Goal: Task Accomplishment & Management: Manage account settings

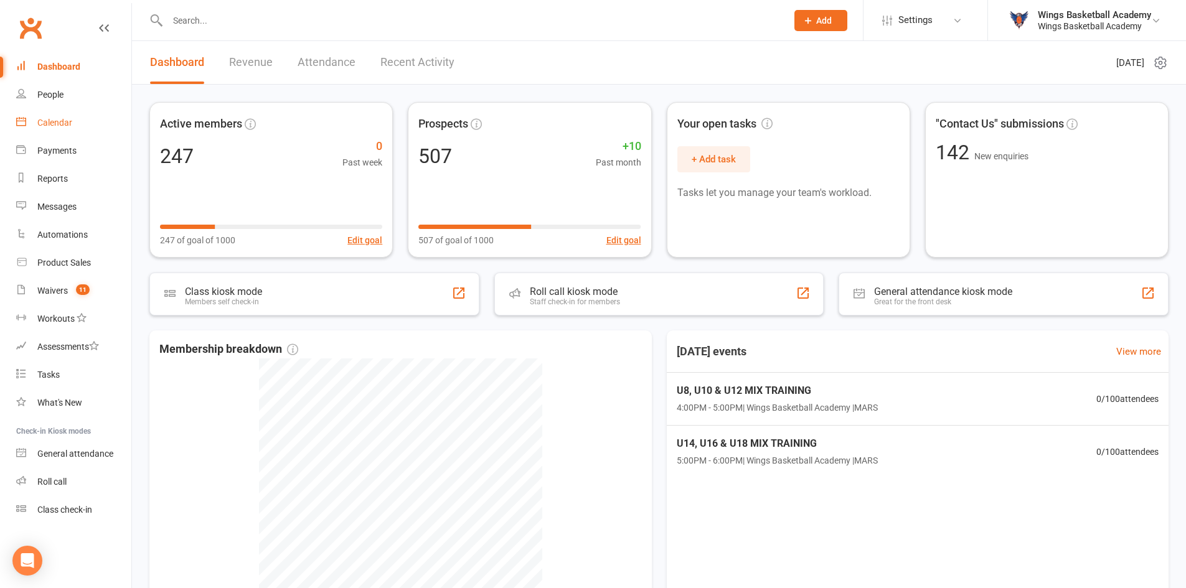
click at [56, 123] on div "Calendar" at bounding box center [54, 123] width 35 height 10
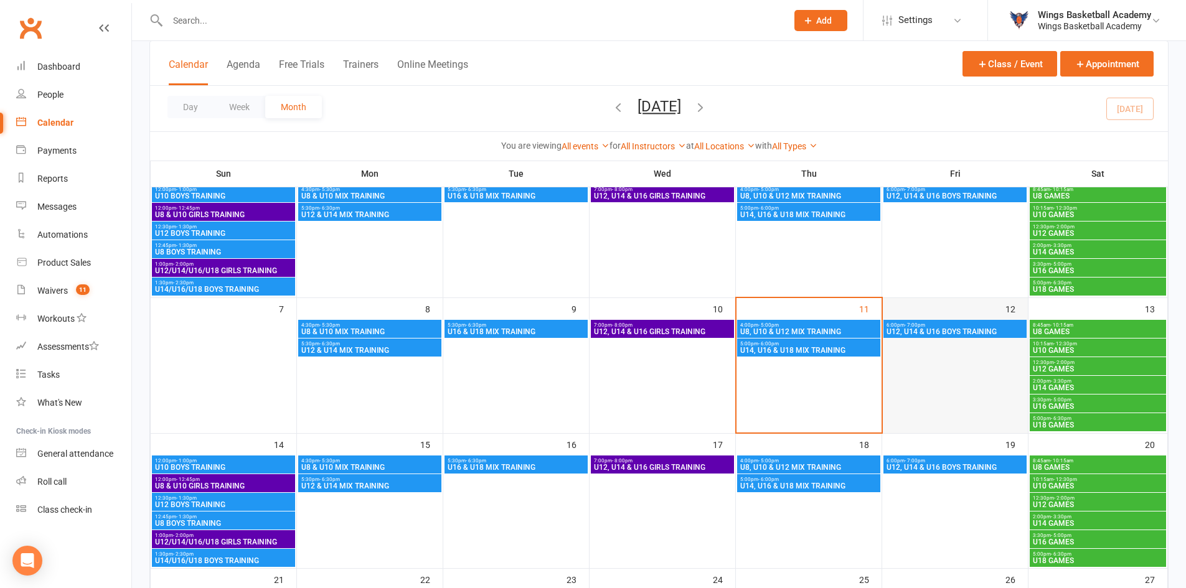
scroll to position [124, 0]
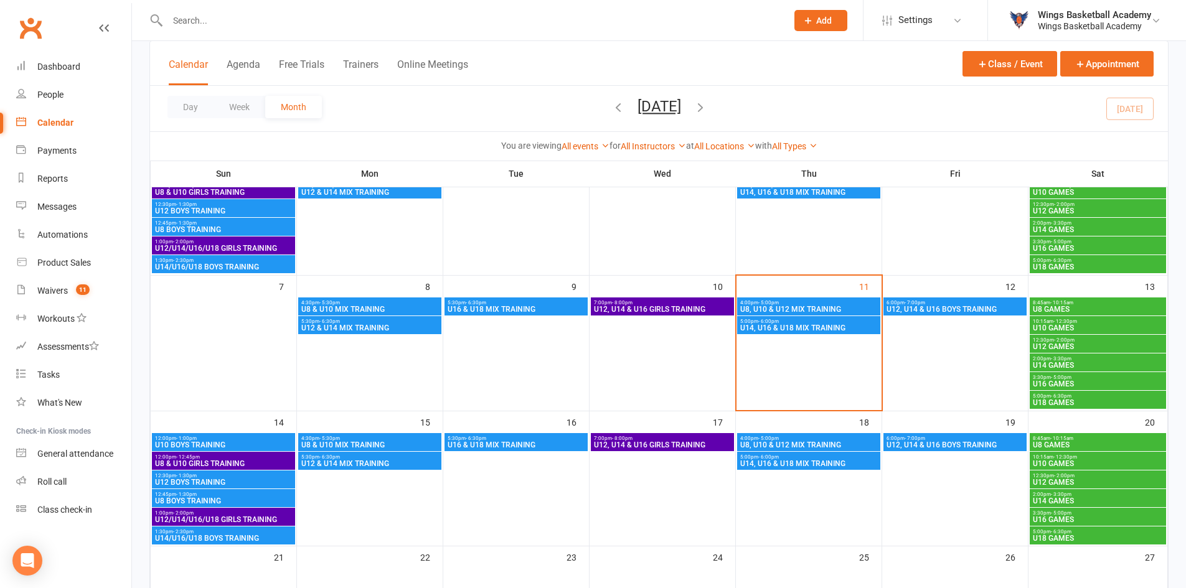
click at [940, 306] on span "U12, U14 & U16 BOYS TRAINING" at bounding box center [955, 309] width 138 height 7
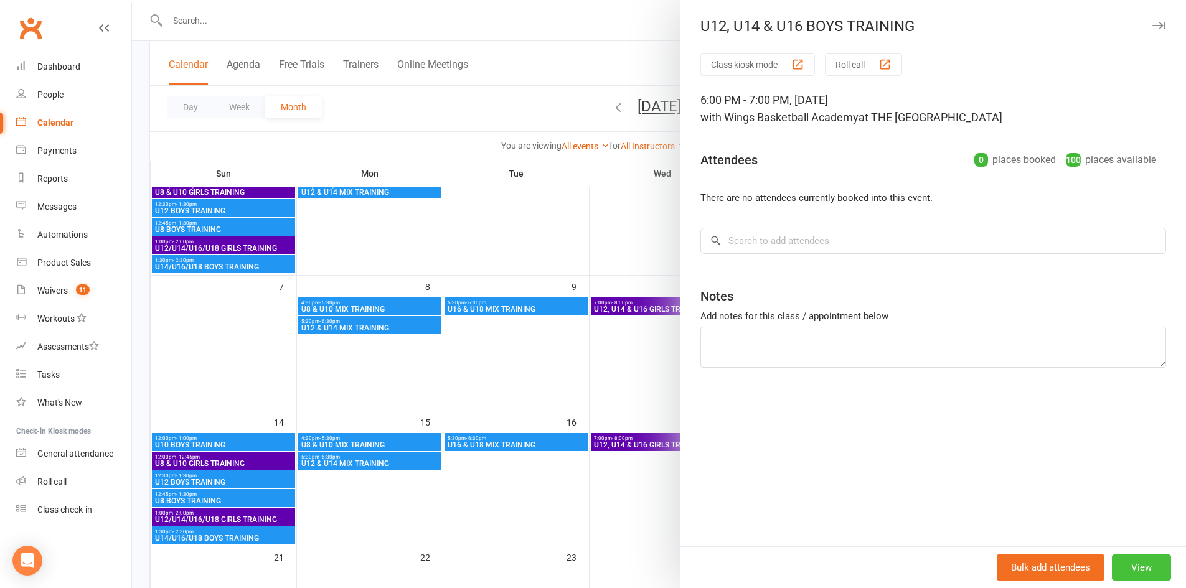
click at [1133, 566] on button "View" at bounding box center [1140, 567] width 59 height 26
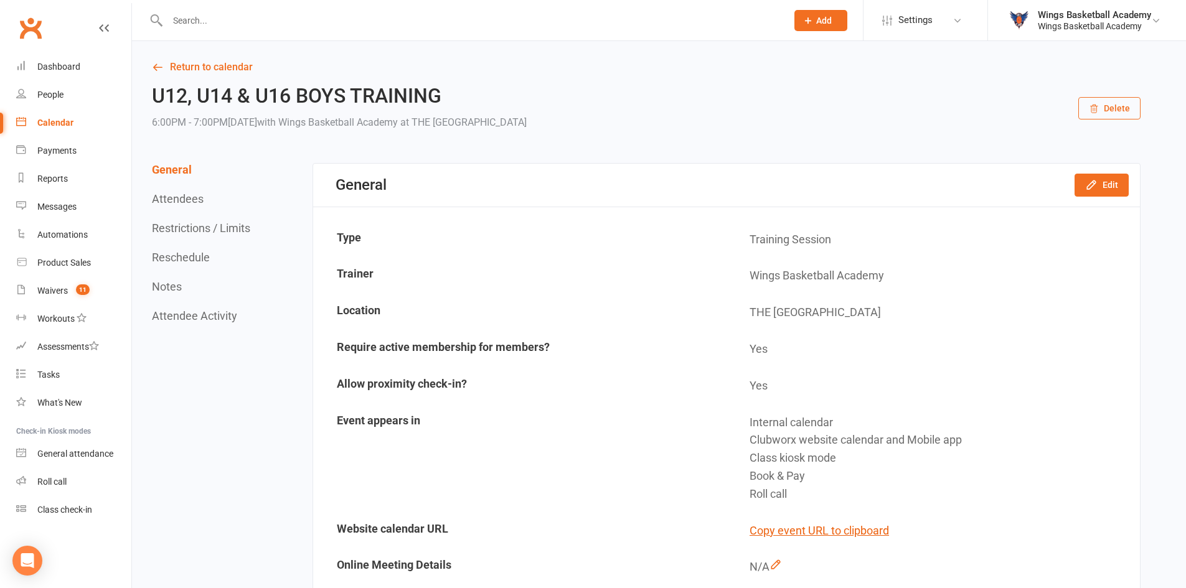
click at [1088, 105] on button "Delete" at bounding box center [1109, 108] width 62 height 22
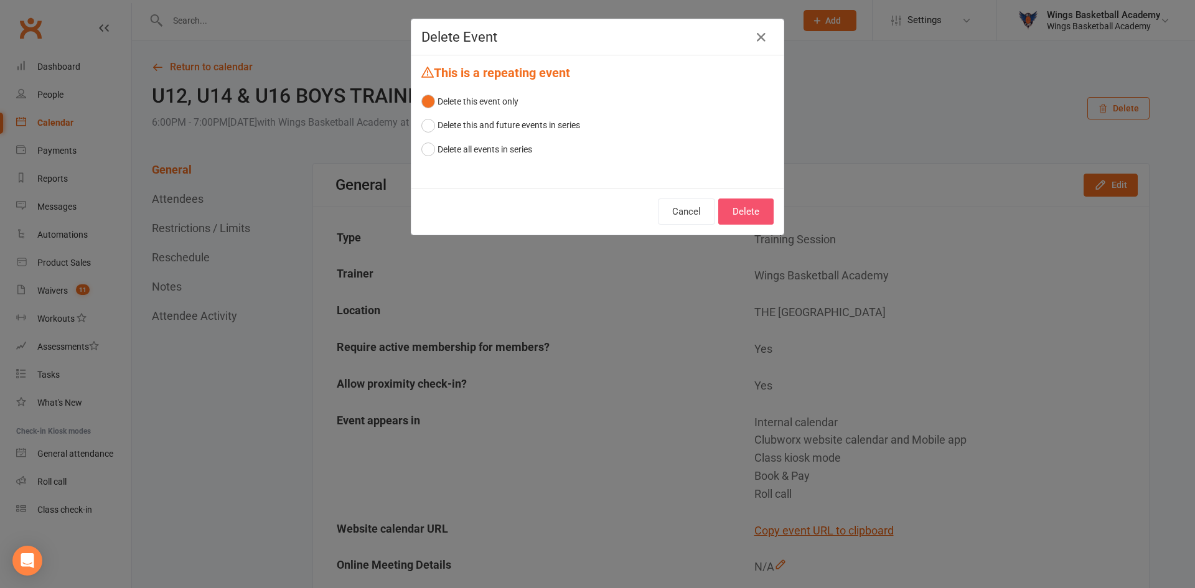
click at [737, 204] on button "Delete" at bounding box center [745, 212] width 55 height 26
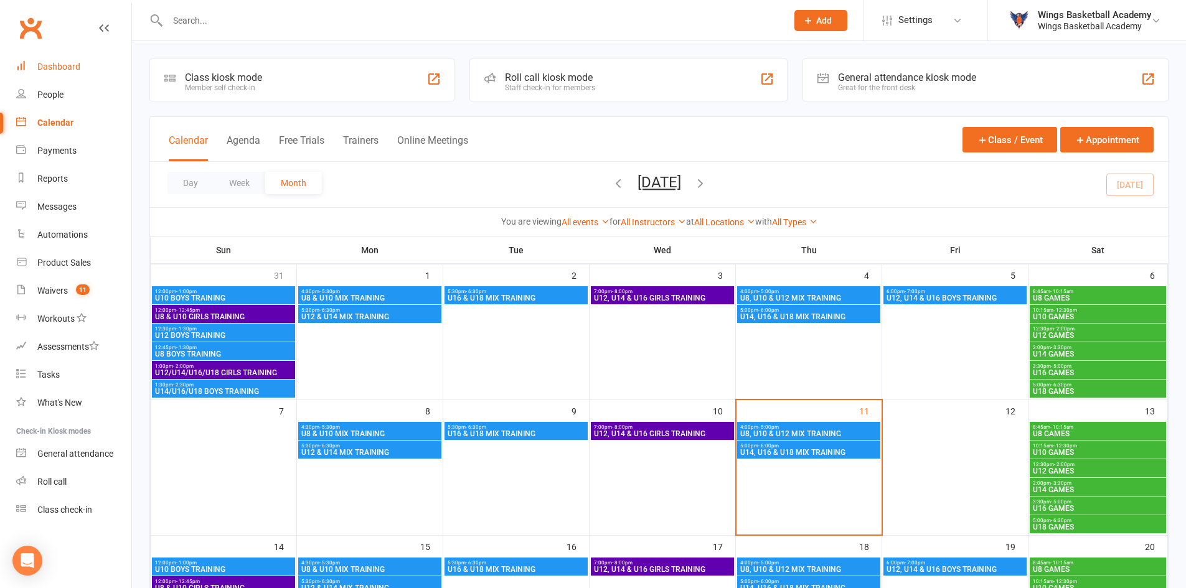
click at [64, 63] on div "Dashboard" at bounding box center [58, 67] width 43 height 10
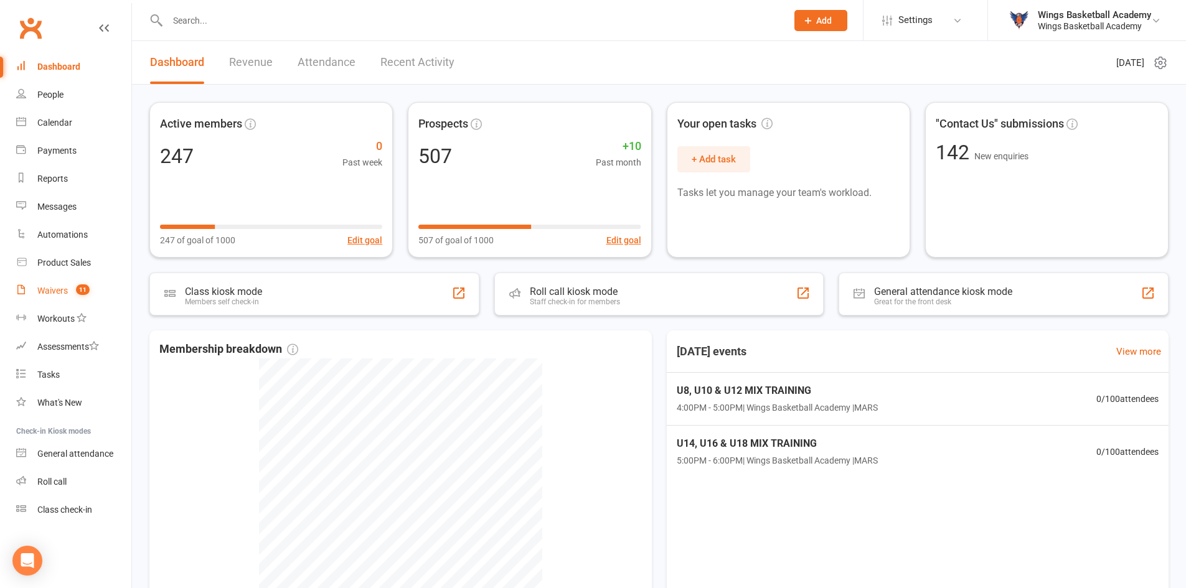
click at [52, 287] on div "Waivers" at bounding box center [52, 291] width 30 height 10
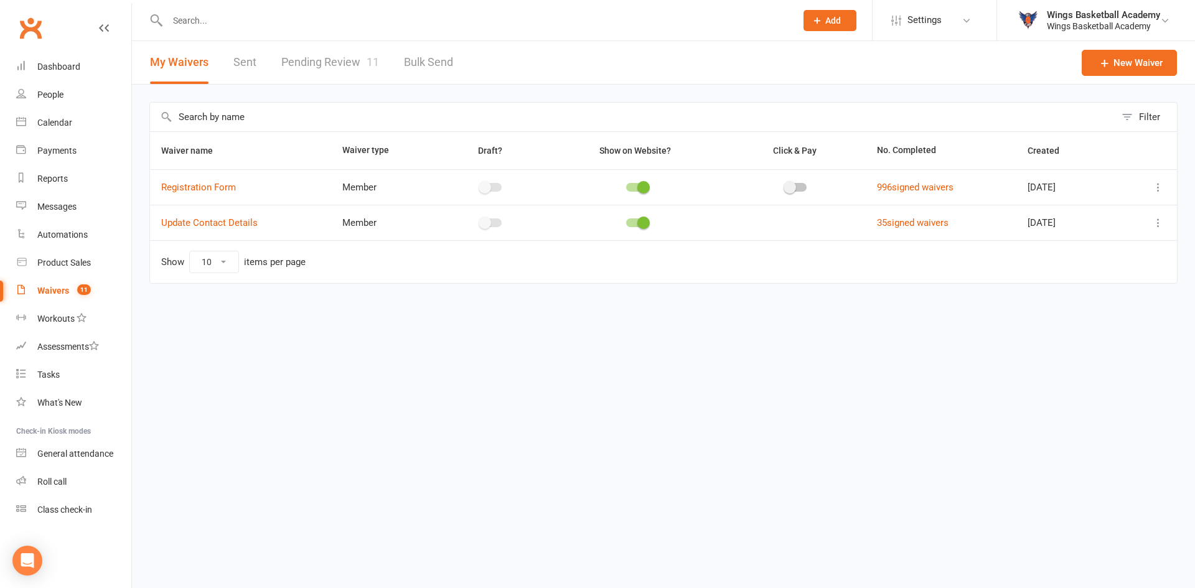
click at [334, 59] on link "Pending Review 11" at bounding box center [330, 62] width 98 height 43
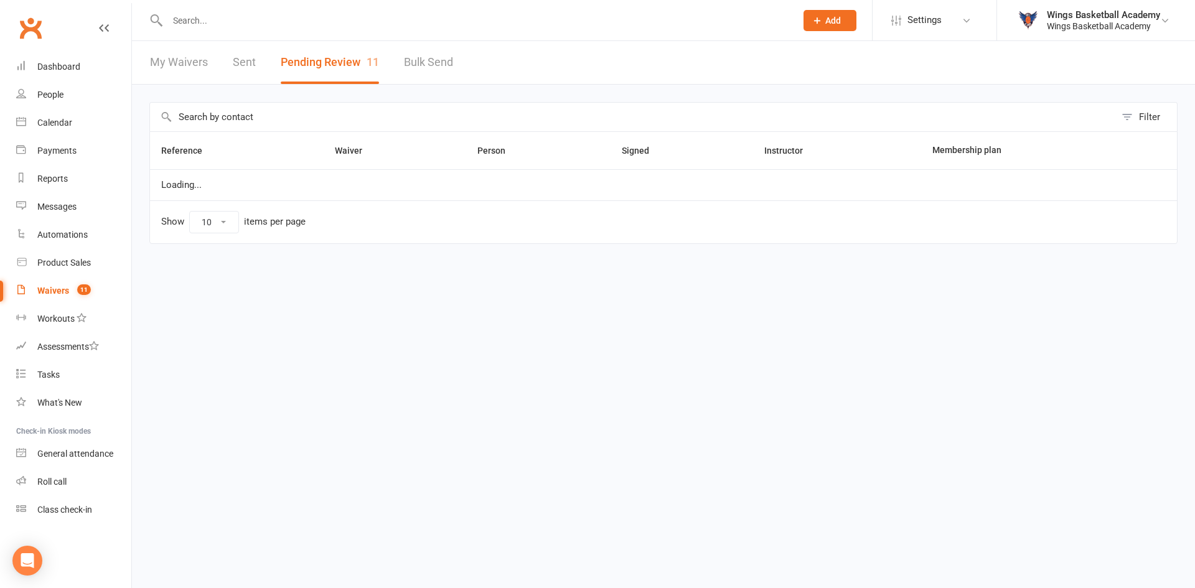
select select "50"
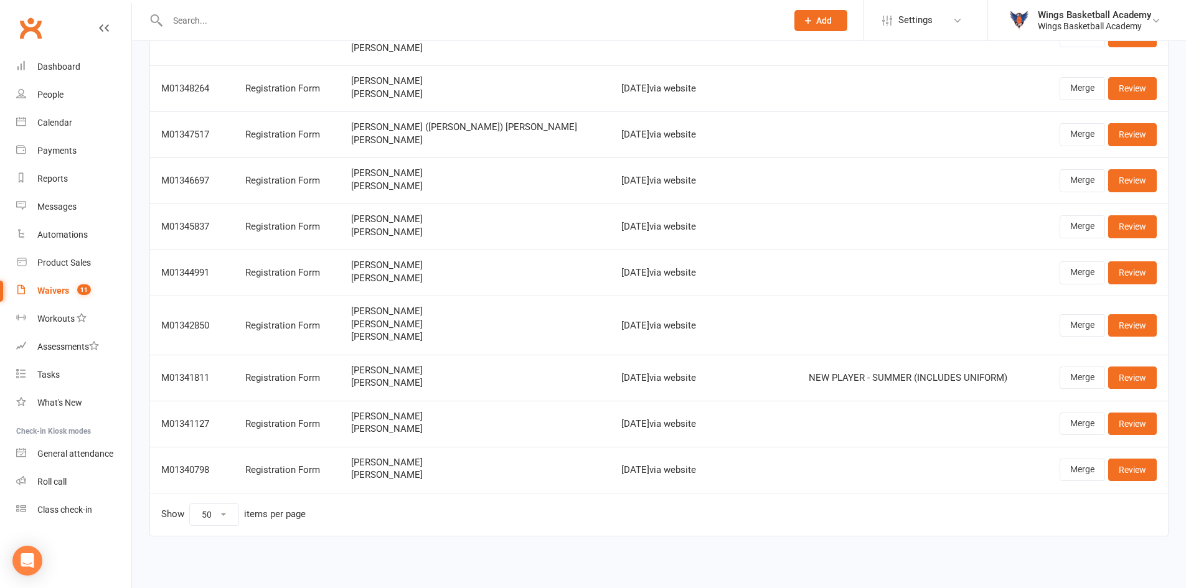
scroll to position [223, 0]
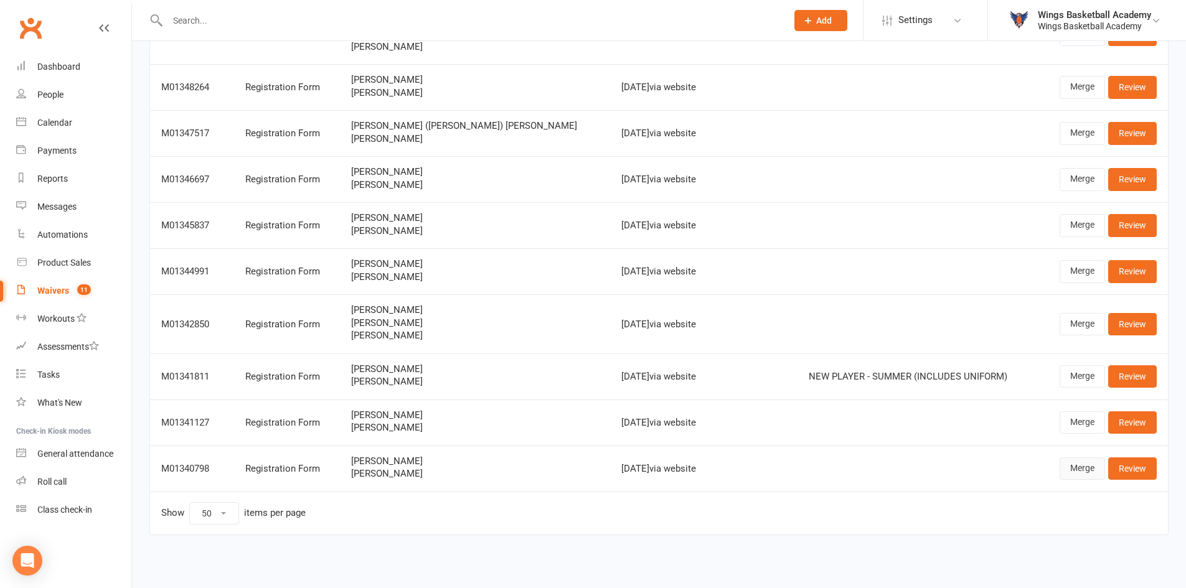
click at [1070, 466] on link "Merge" at bounding box center [1081, 468] width 45 height 22
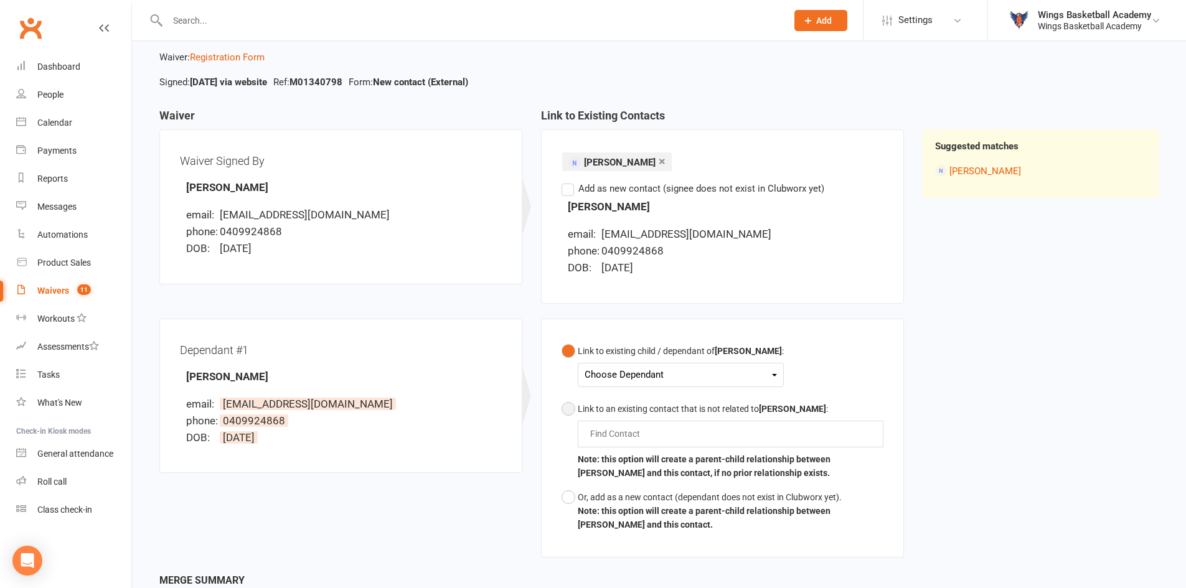
scroll to position [124, 0]
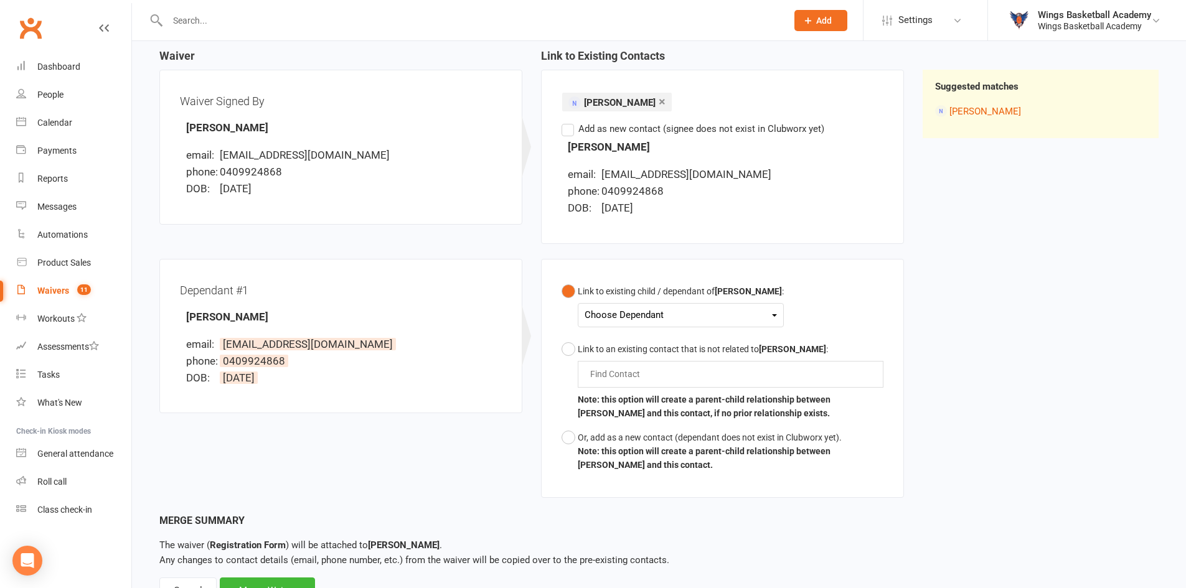
click at [633, 311] on div "Choose Dependant" at bounding box center [680, 315] width 192 height 17
click at [630, 340] on link "John Downes" at bounding box center [646, 344] width 123 height 27
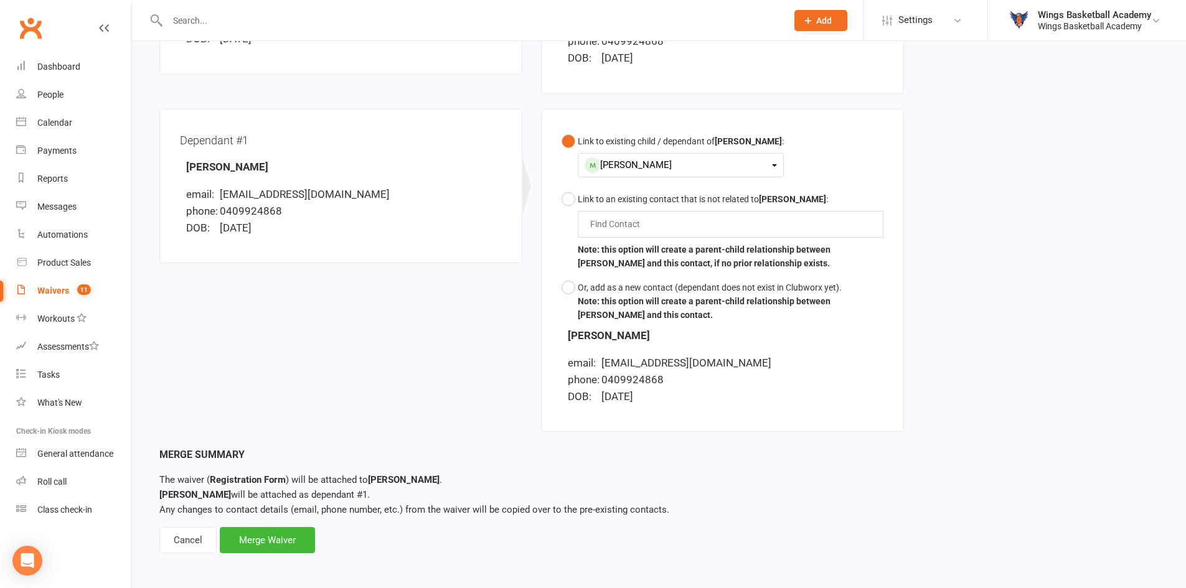
scroll to position [278, 0]
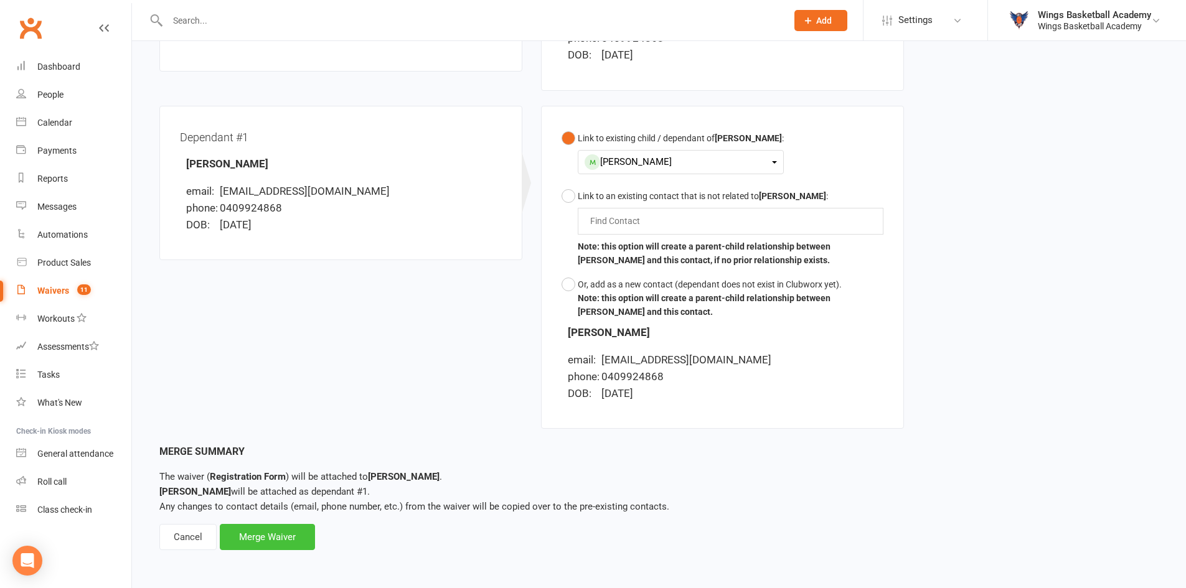
click at [276, 531] on div "Merge Waiver" at bounding box center [267, 537] width 95 height 26
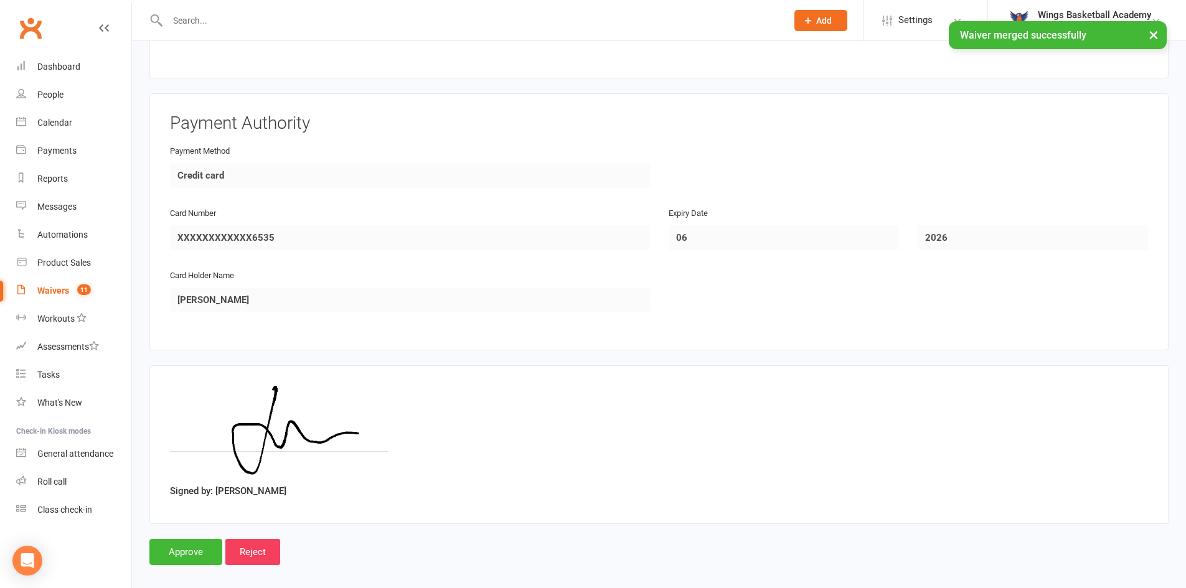
scroll to position [1596, 0]
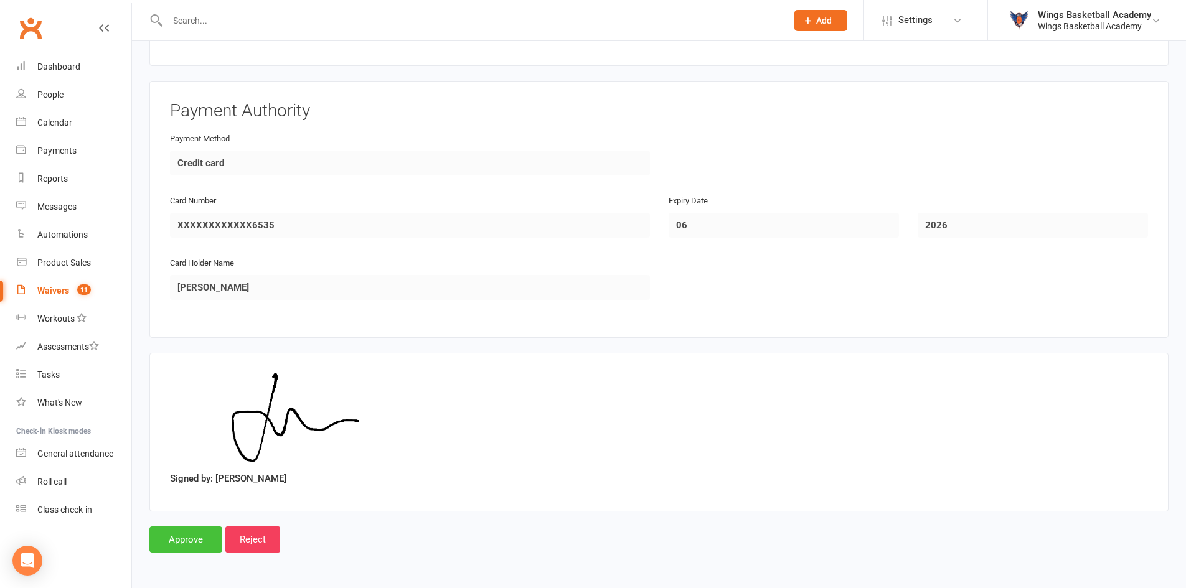
click at [194, 530] on input "Approve" at bounding box center [185, 539] width 73 height 26
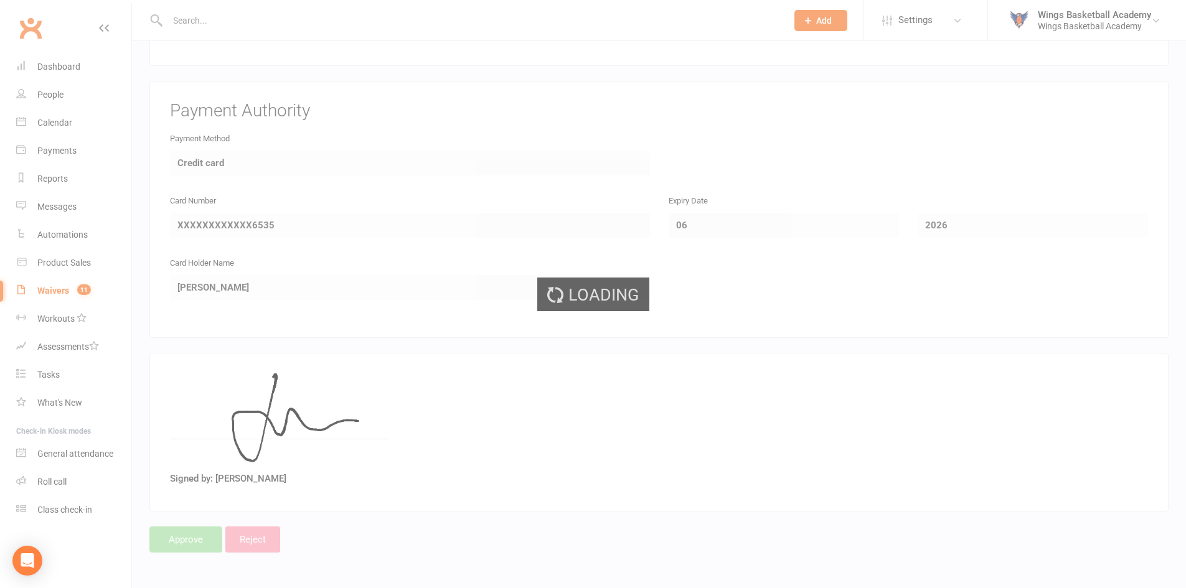
select select "50"
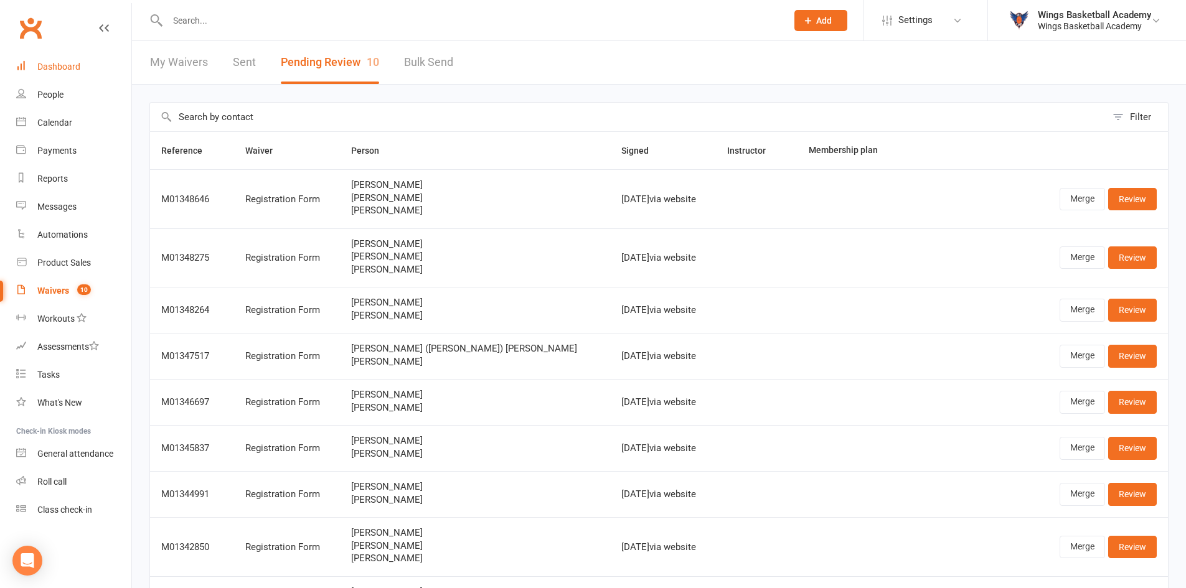
click at [75, 67] on div "Dashboard" at bounding box center [58, 67] width 43 height 10
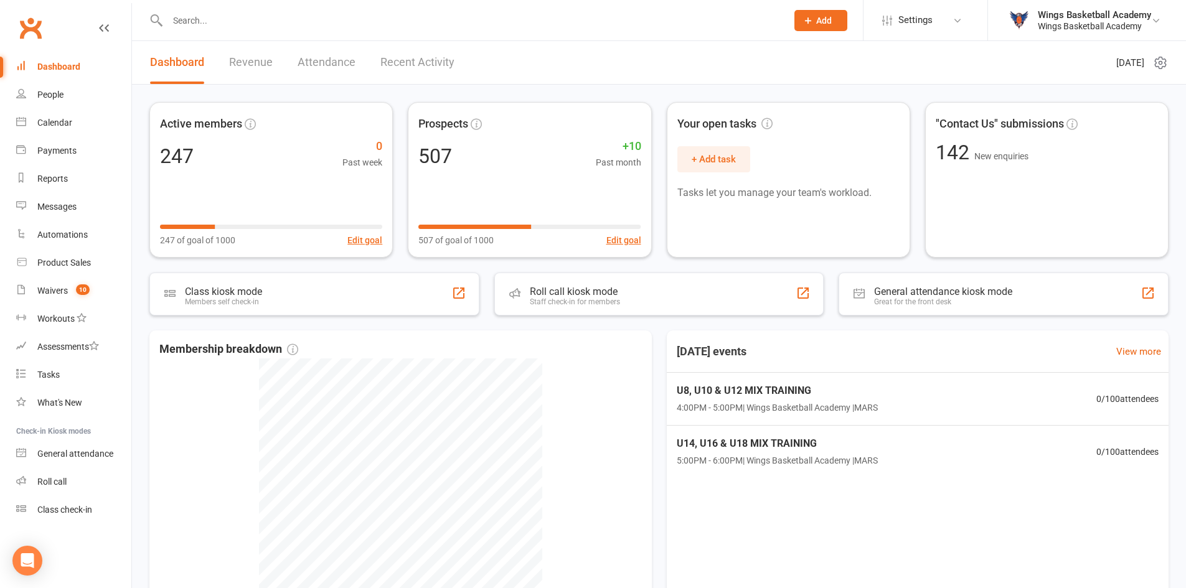
click at [419, 63] on link "Recent Activity" at bounding box center [417, 62] width 74 height 43
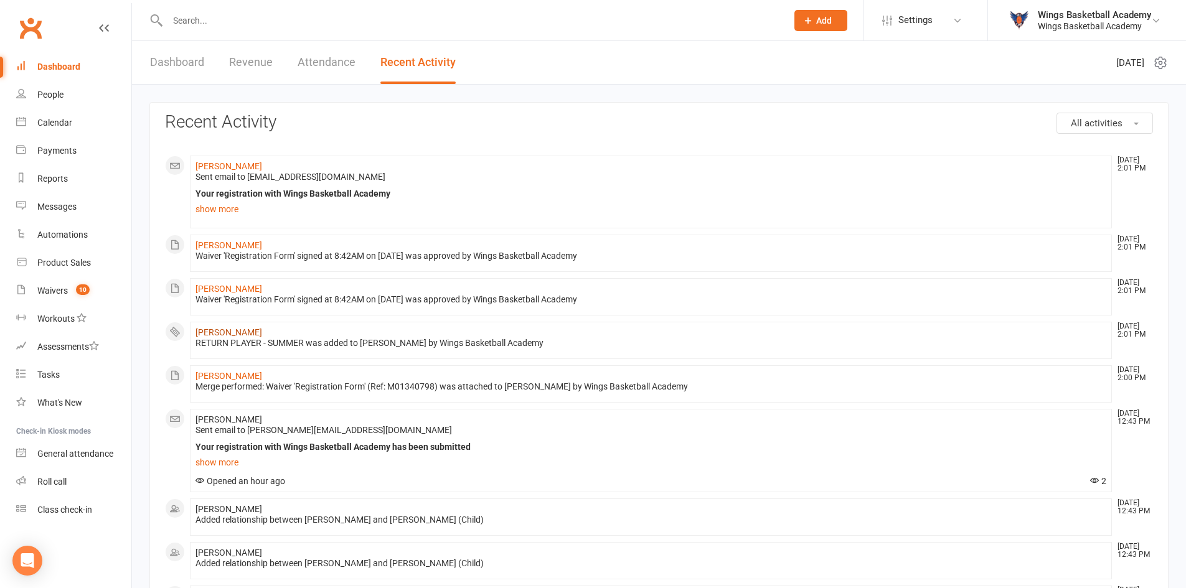
click at [234, 334] on link "John Downes" at bounding box center [228, 332] width 67 height 10
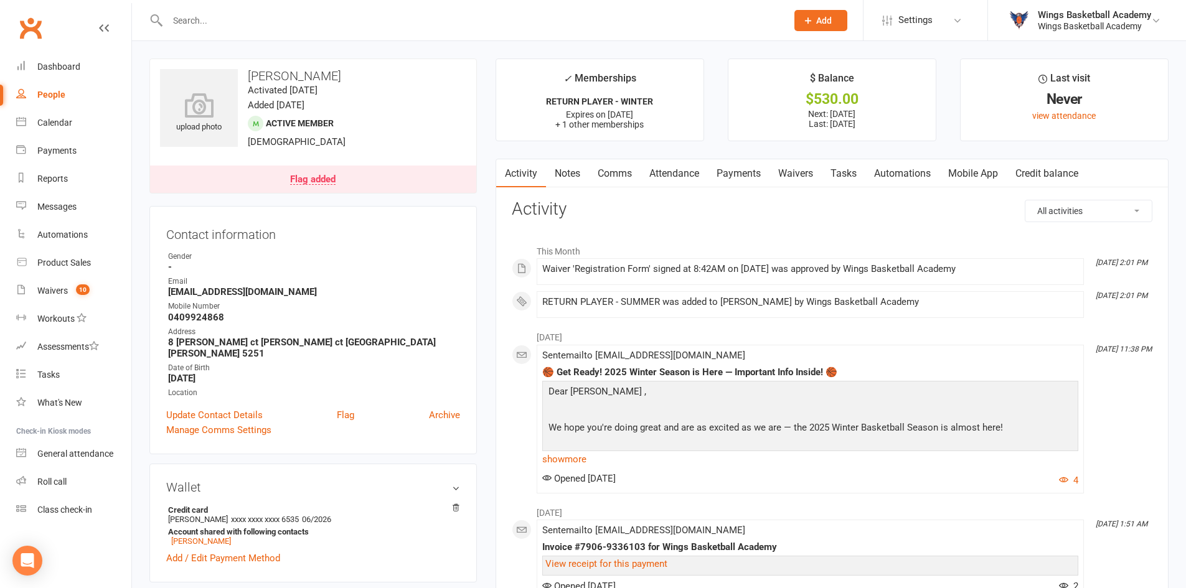
click at [740, 168] on link "Payments" at bounding box center [739, 173] width 62 height 29
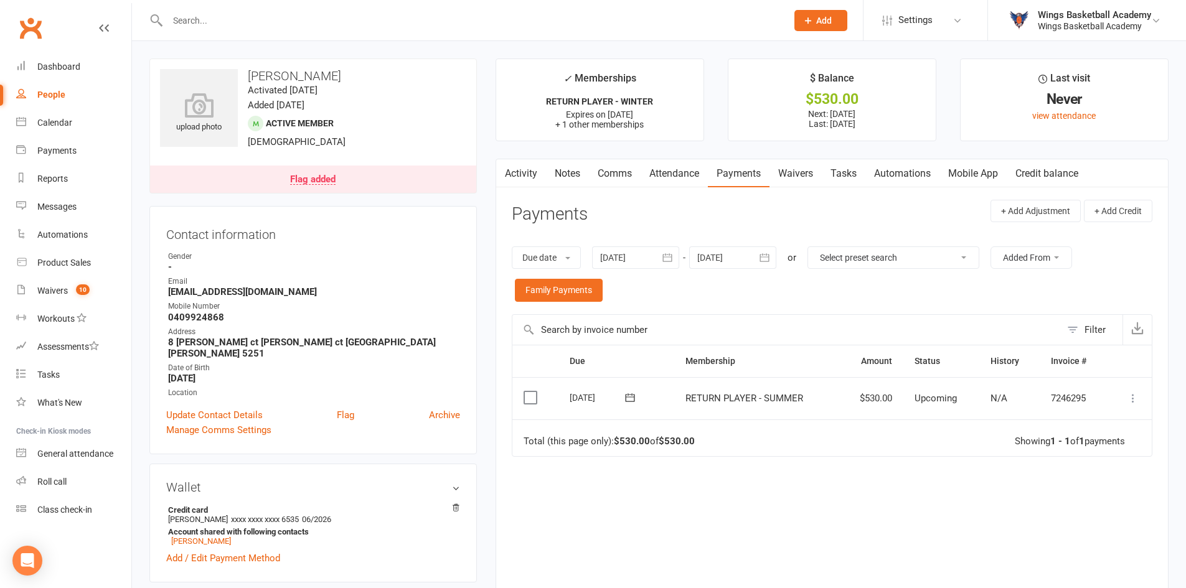
click at [1132, 398] on icon at bounding box center [1132, 398] width 12 height 12
click at [1059, 551] on link "Process now" at bounding box center [1077, 547] width 123 height 25
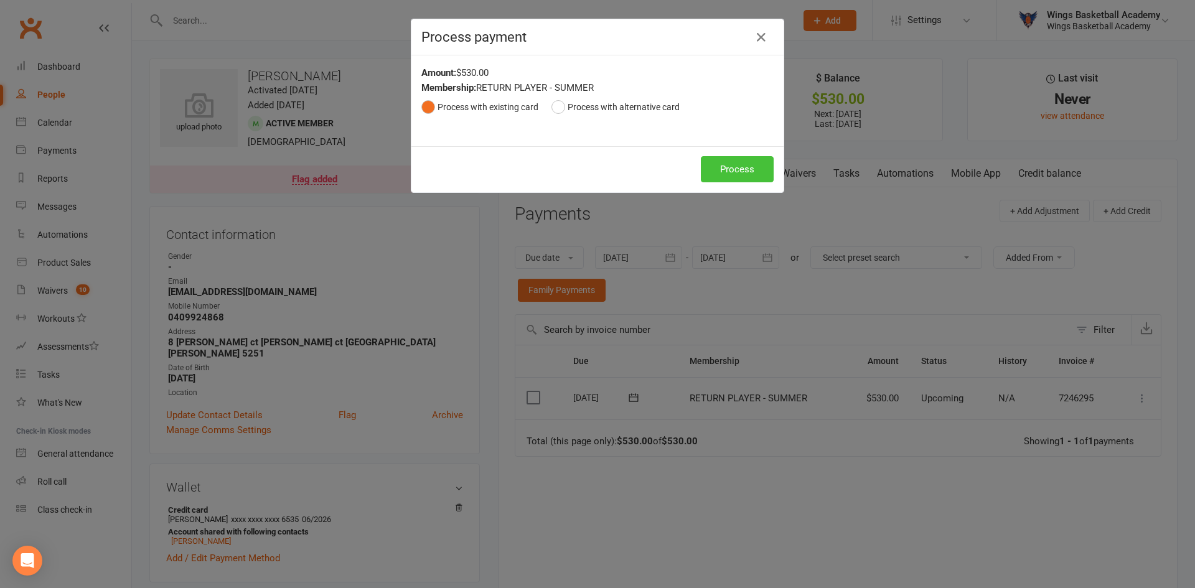
click at [726, 167] on button "Process" at bounding box center [737, 169] width 73 height 26
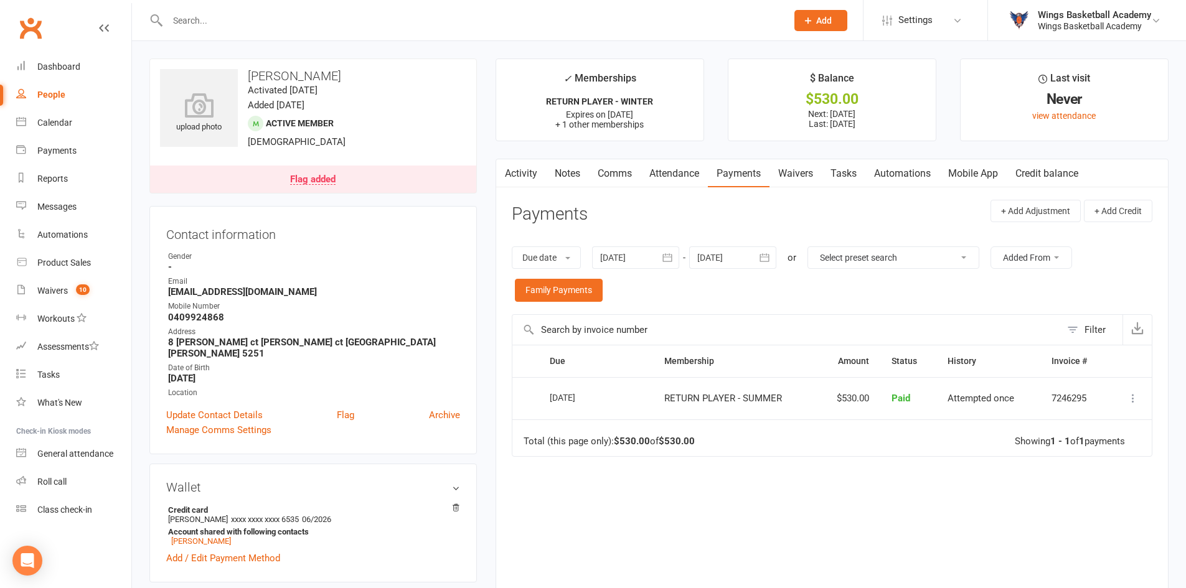
click at [816, 16] on span "Add" at bounding box center [824, 21] width 16 height 10
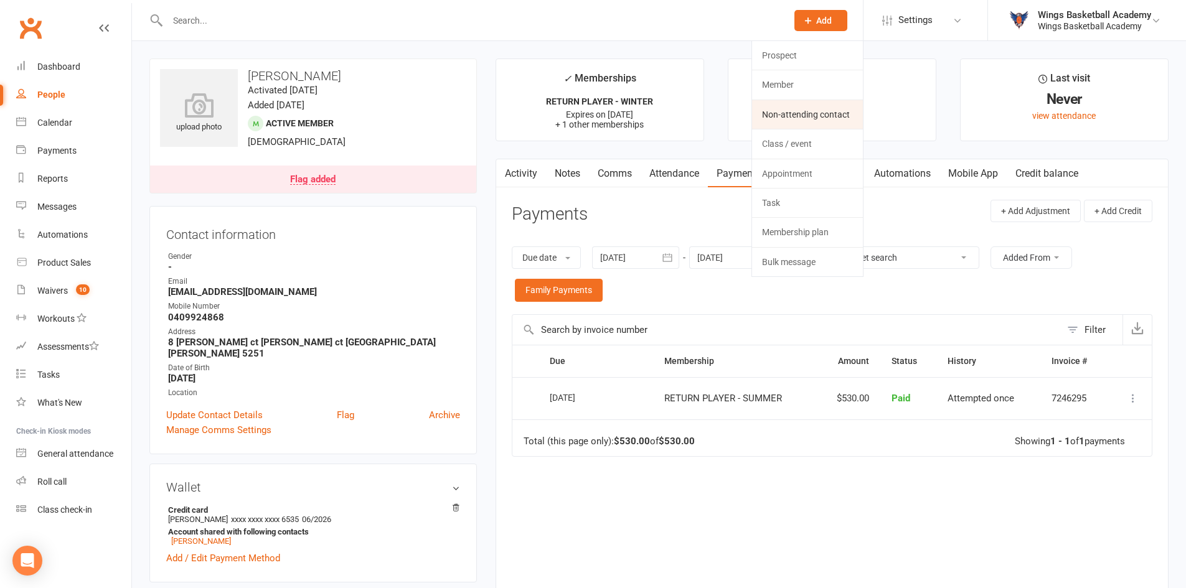
click at [781, 110] on link "Non-attending contact" at bounding box center [807, 114] width 111 height 29
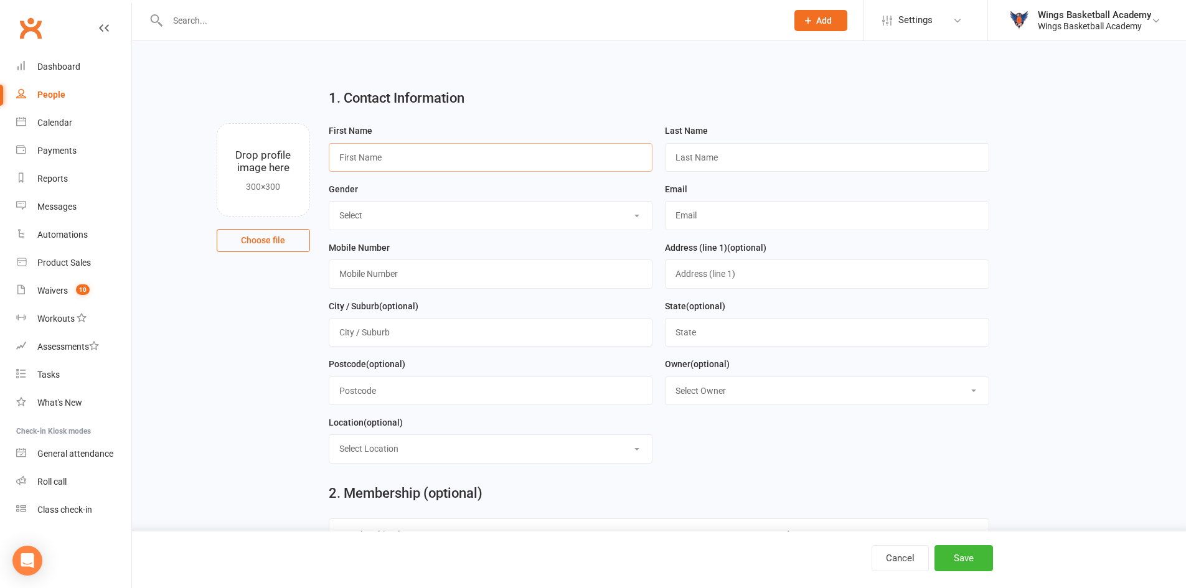
click at [365, 157] on input "text" at bounding box center [491, 157] width 324 height 29
type input "Thuy Trang"
type input "Nguyen"
click at [401, 220] on select "Select BOY GIRL" at bounding box center [490, 215] width 323 height 27
select select "BOY"
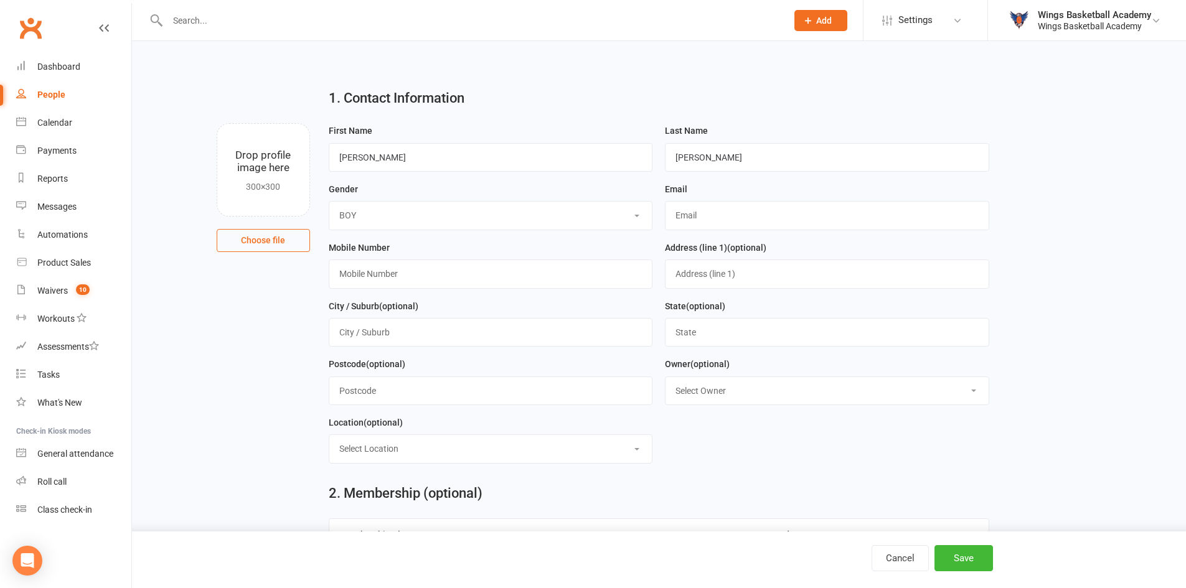
click at [329, 203] on select "Select BOY GIRL" at bounding box center [490, 215] width 323 height 27
click at [398, 275] on input "text" at bounding box center [491, 274] width 324 height 29
type input "0481586258"
click at [699, 210] on input "text" at bounding box center [827, 215] width 324 height 29
type input "trangnt@thieutrang.com"
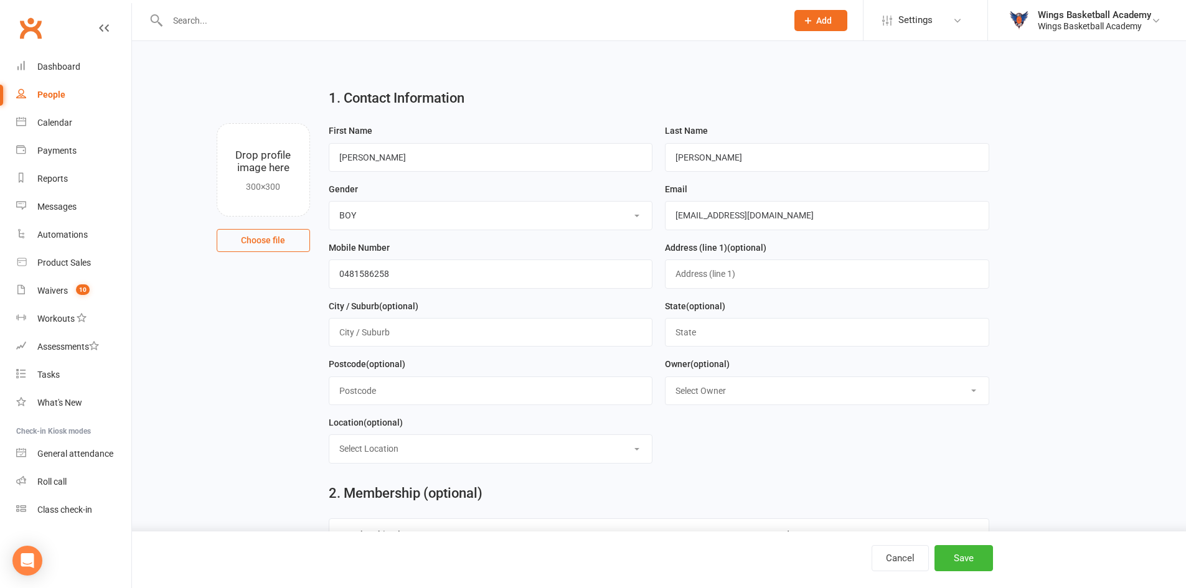
click at [367, 214] on select "Select BOY GIRL" at bounding box center [490, 215] width 323 height 27
select select "GIRL"
click at [329, 203] on select "Select BOY GIRL" at bounding box center [490, 215] width 323 height 27
click at [652, 248] on div "Mobile Number 0481586258" at bounding box center [491, 264] width 324 height 49
click at [741, 387] on select "Select Owner Wings Basketball Academy" at bounding box center [826, 390] width 323 height 27
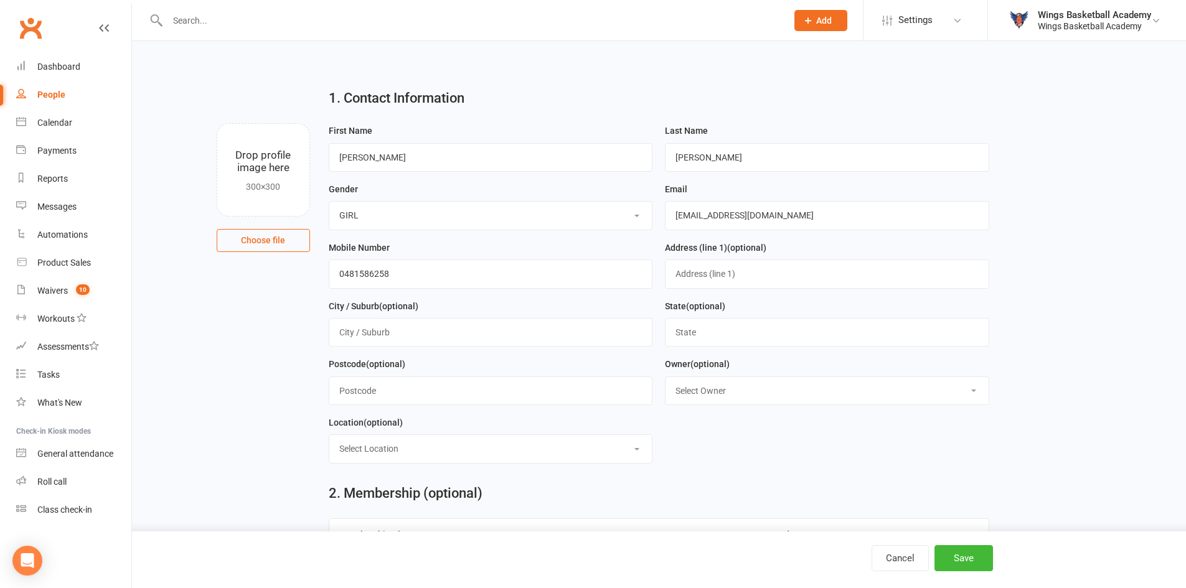
select select "0"
click at [665, 380] on select "Select Owner Wings Basketball Academy" at bounding box center [826, 390] width 323 height 27
click at [480, 441] on select "Select Location ACBA N/E STADIUMS GAME READY MARS SHOOT HQ THE GARDENS RECREATI…" at bounding box center [490, 448] width 323 height 27
select select "2"
click at [329, 439] on select "Select Location ACBA N/E STADIUMS GAME READY MARS SHOOT HQ THE GARDENS RECREATI…" at bounding box center [490, 448] width 323 height 27
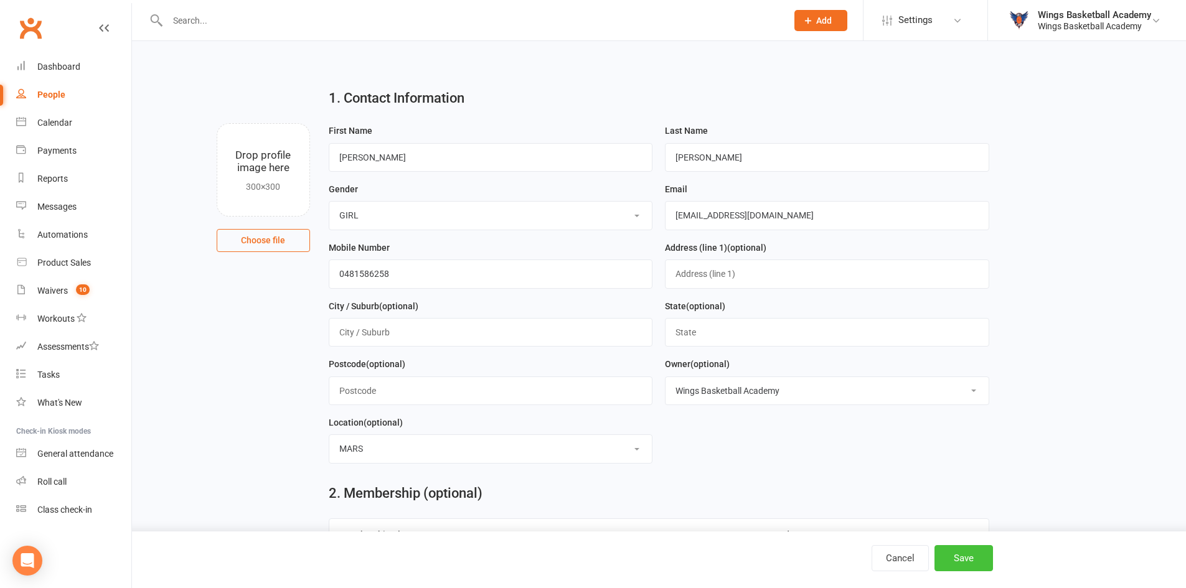
click at [956, 553] on button "Save" at bounding box center [963, 558] width 58 height 26
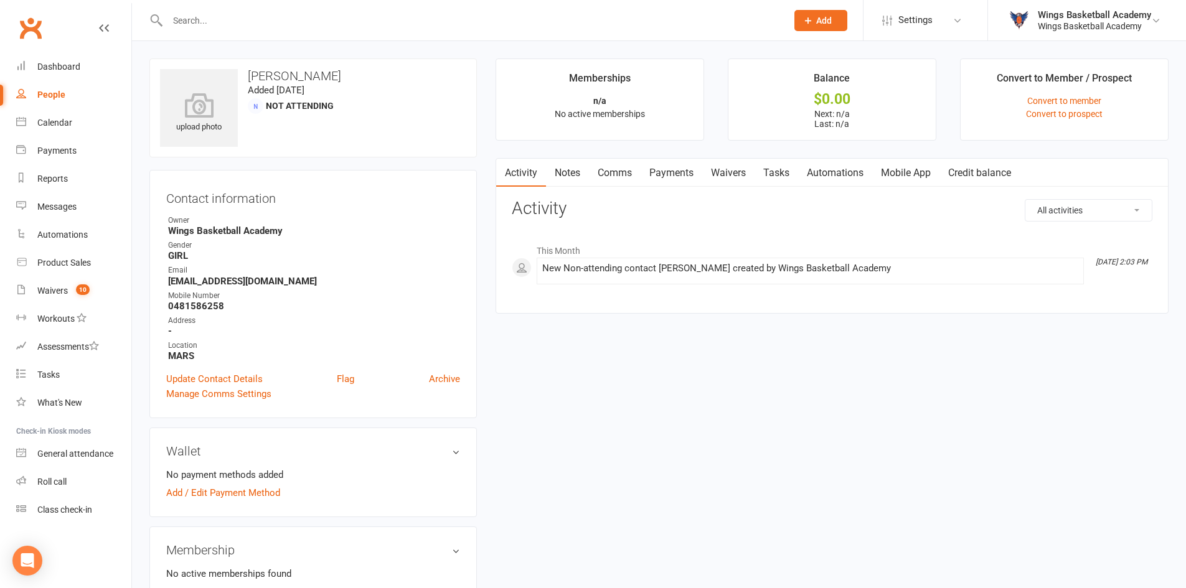
click at [613, 169] on link "Comms" at bounding box center [615, 173] width 52 height 29
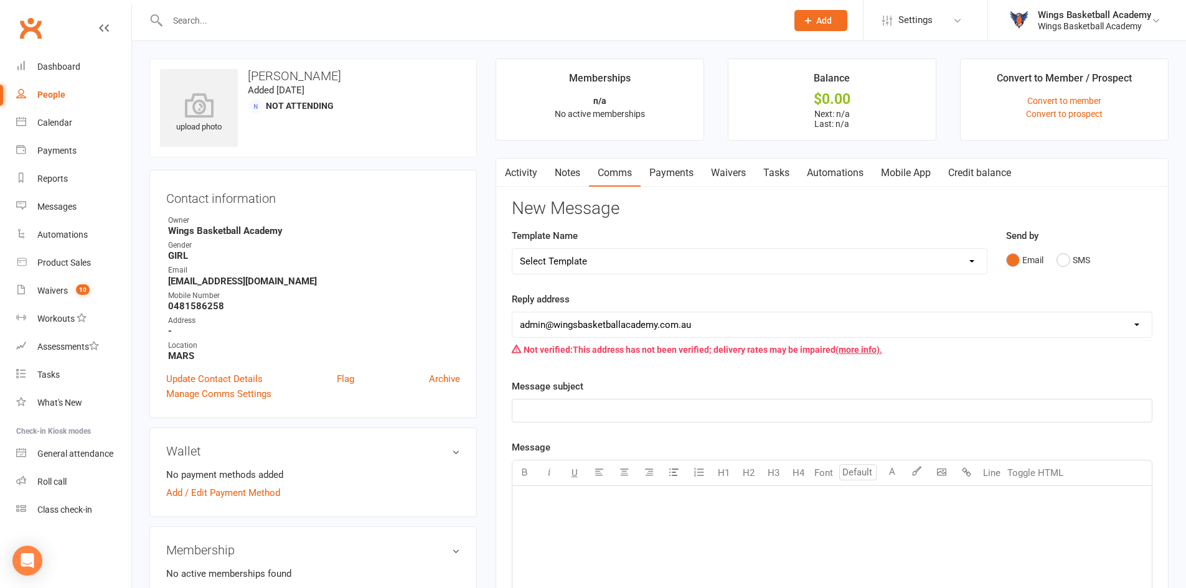
click at [628, 256] on select "Select Template [Email] 0 - COME & TRY [Email] 1 - UNIFORM ORDERING & SIZING [E…" at bounding box center [749, 261] width 474 height 25
select select "0"
click at [512, 249] on select "Select Template [Email] 0 - COME & TRY [Email] 1 - UNIFORM ORDERING & SIZING [E…" at bounding box center [749, 261] width 474 height 25
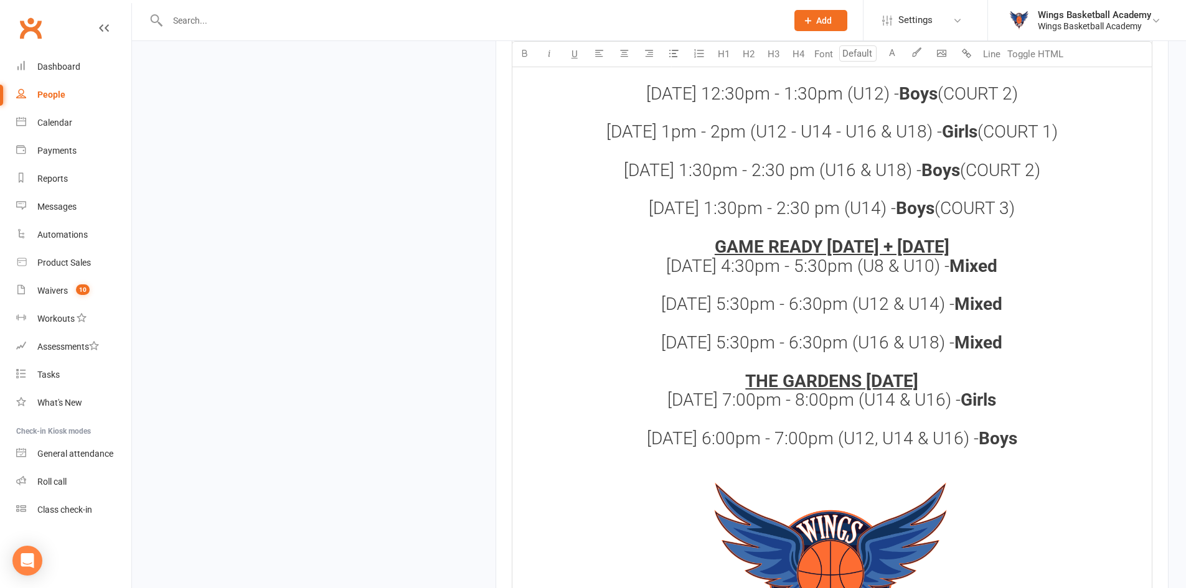
scroll to position [1653, 0]
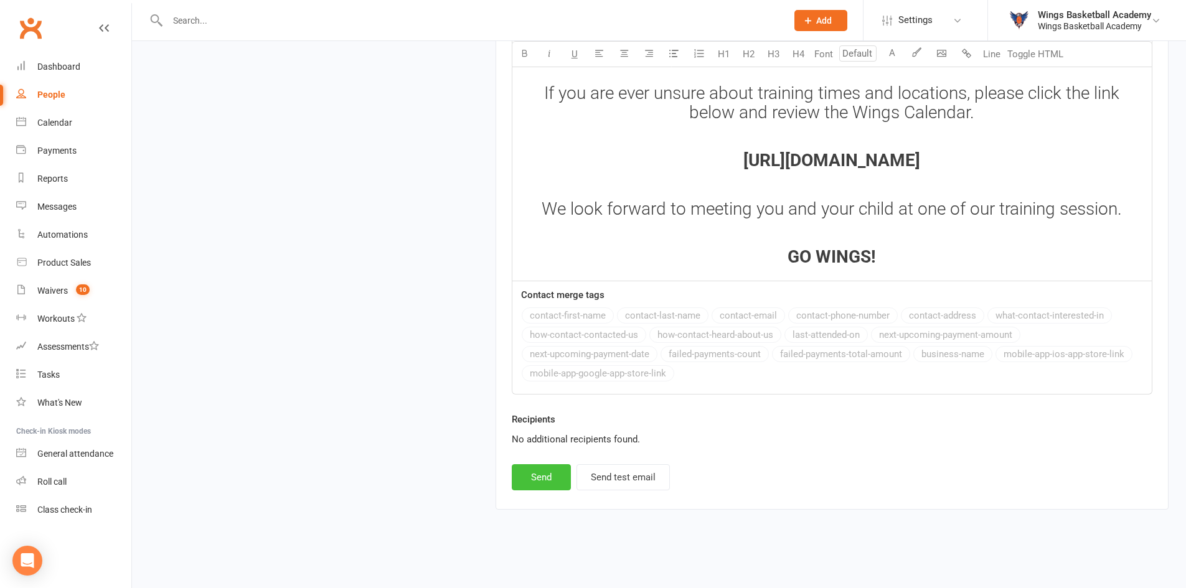
click at [545, 477] on button "Send" at bounding box center [541, 477] width 59 height 26
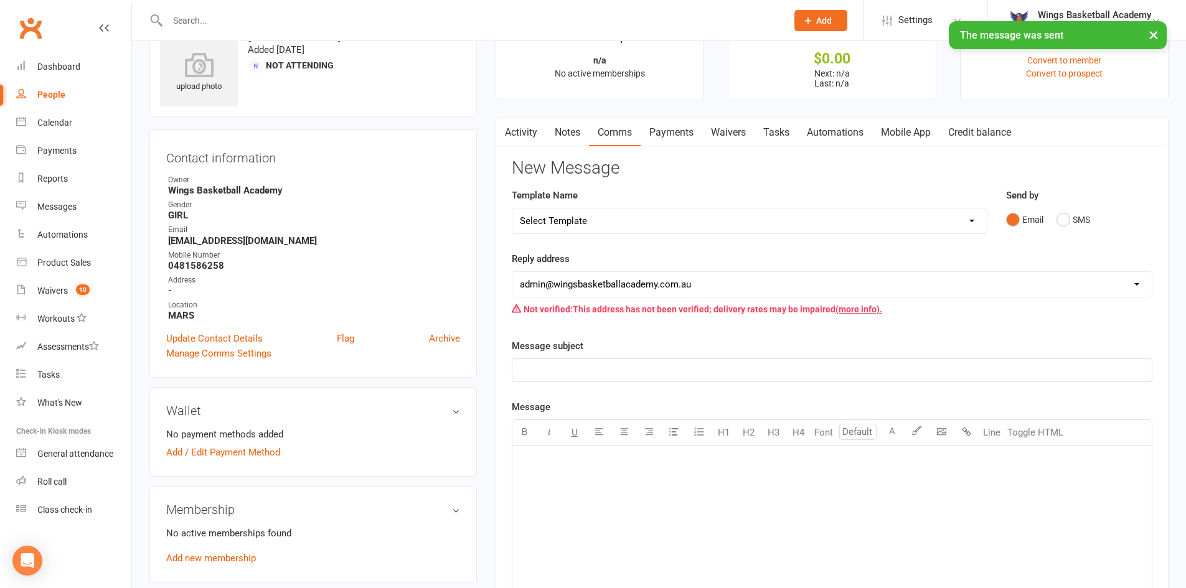
scroll to position [0, 0]
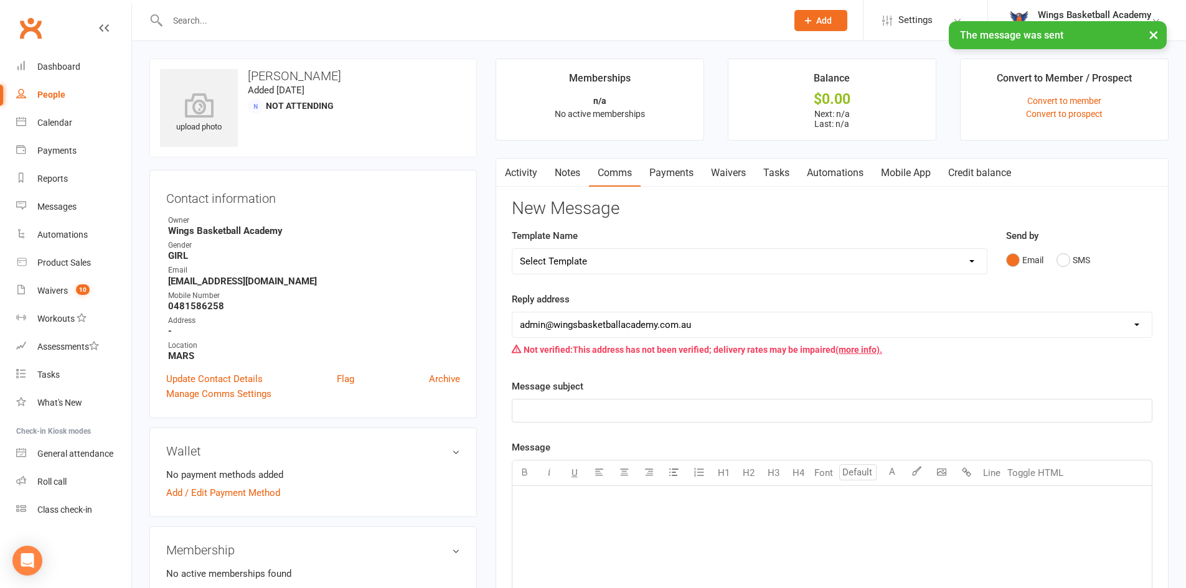
click at [634, 260] on select "Select Template [Email] 0 - COME & TRY [Email] 1 - UNIFORM ORDERING & SIZING [E…" at bounding box center [749, 261] width 474 height 25
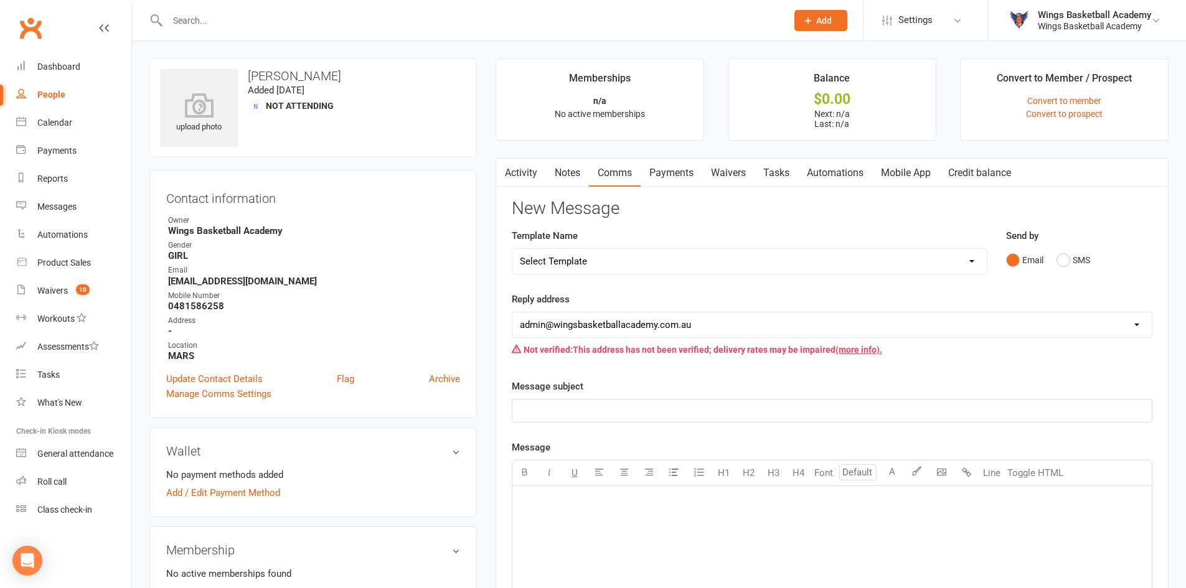
select select "25"
click at [512, 249] on select "Select Template [Email] 0 - COME & TRY [Email] 1 - UNIFORM ORDERING & SIZING [E…" at bounding box center [749, 261] width 474 height 25
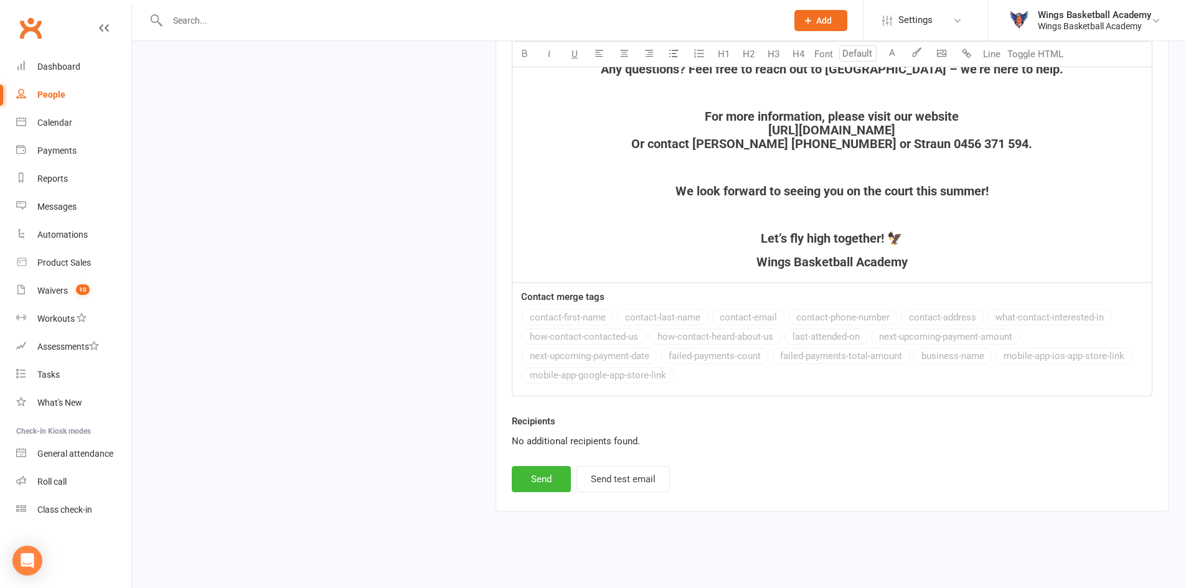
scroll to position [1756, 0]
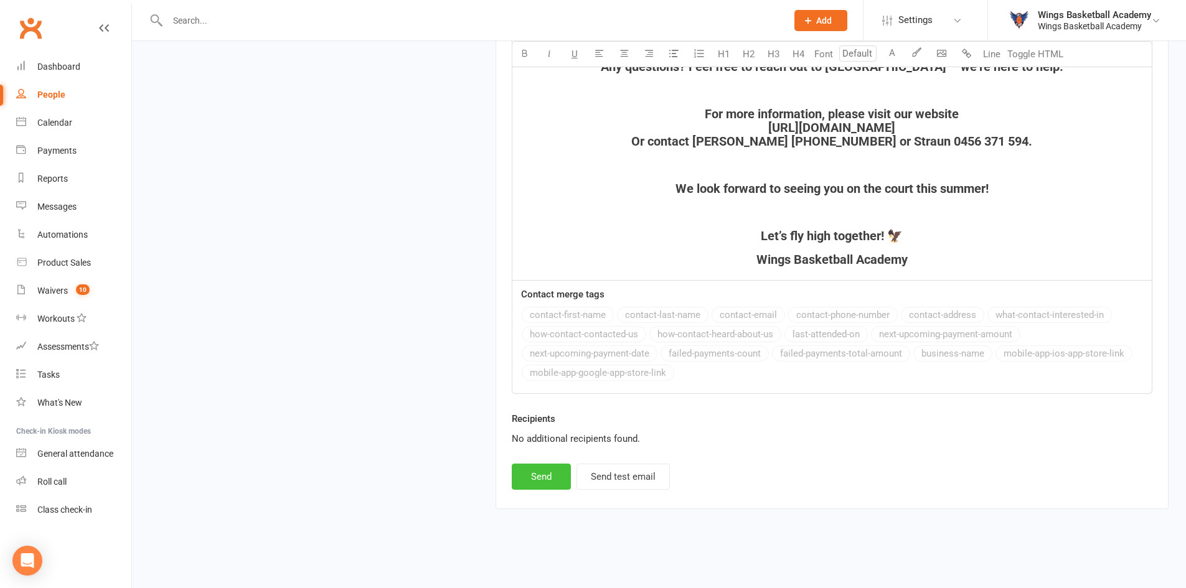
click at [544, 474] on button "Send" at bounding box center [541, 477] width 59 height 26
select select
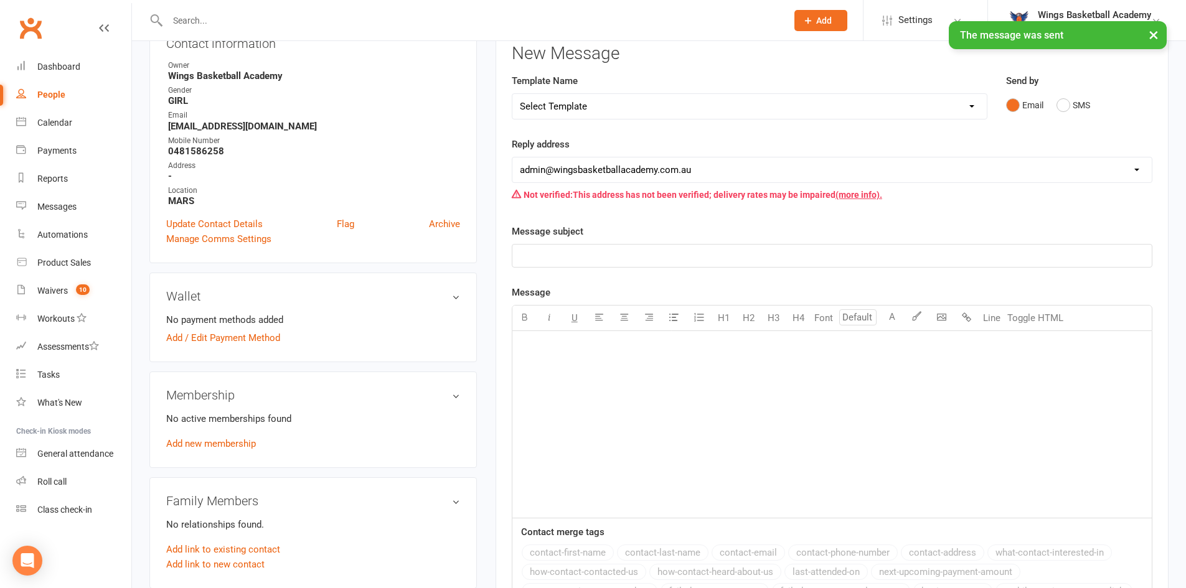
scroll to position [0, 0]
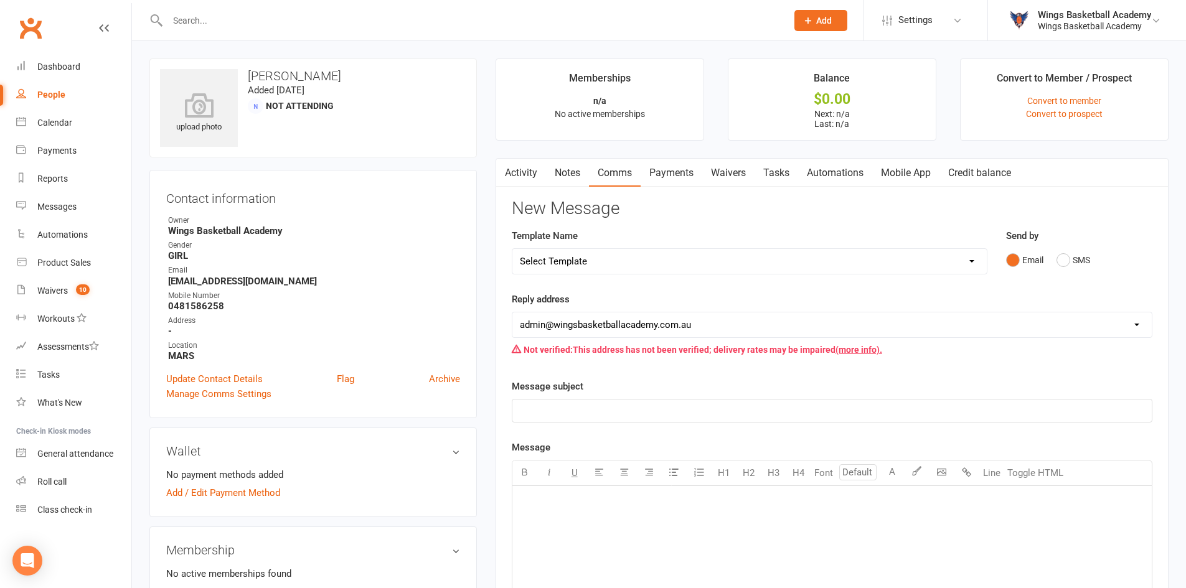
click at [817, 16] on span "Add" at bounding box center [824, 21] width 16 height 10
click at [782, 113] on link "Non-attending contact" at bounding box center [807, 114] width 111 height 29
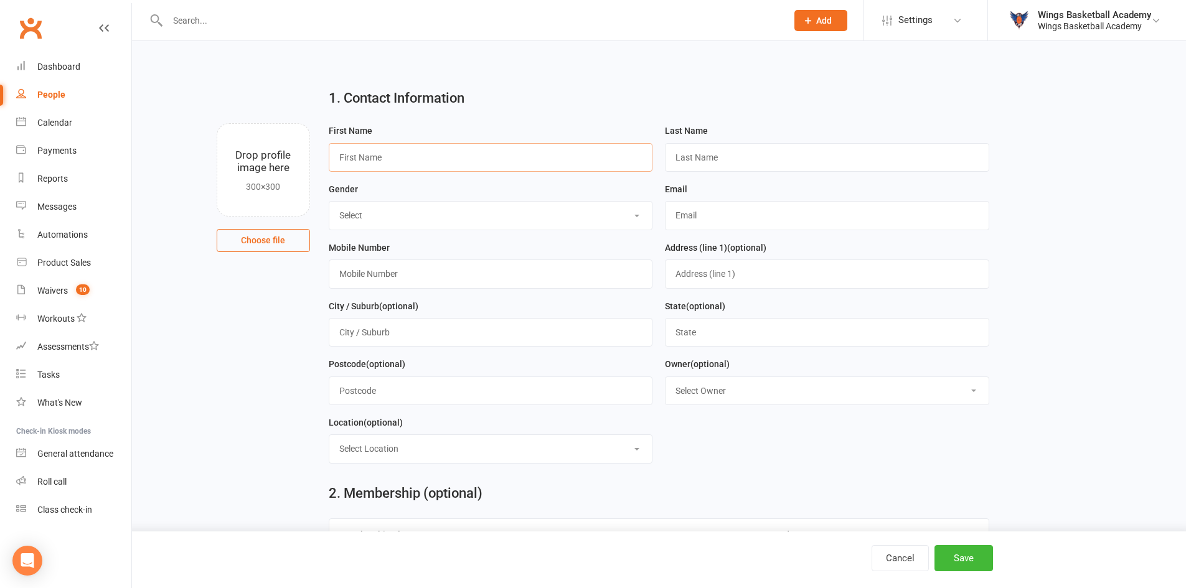
click at [373, 164] on input "text" at bounding box center [491, 157] width 324 height 29
type input "Jim"
type input "Wang"
click at [374, 217] on select "Select BOY GIRL" at bounding box center [490, 215] width 323 height 27
select select "BOY"
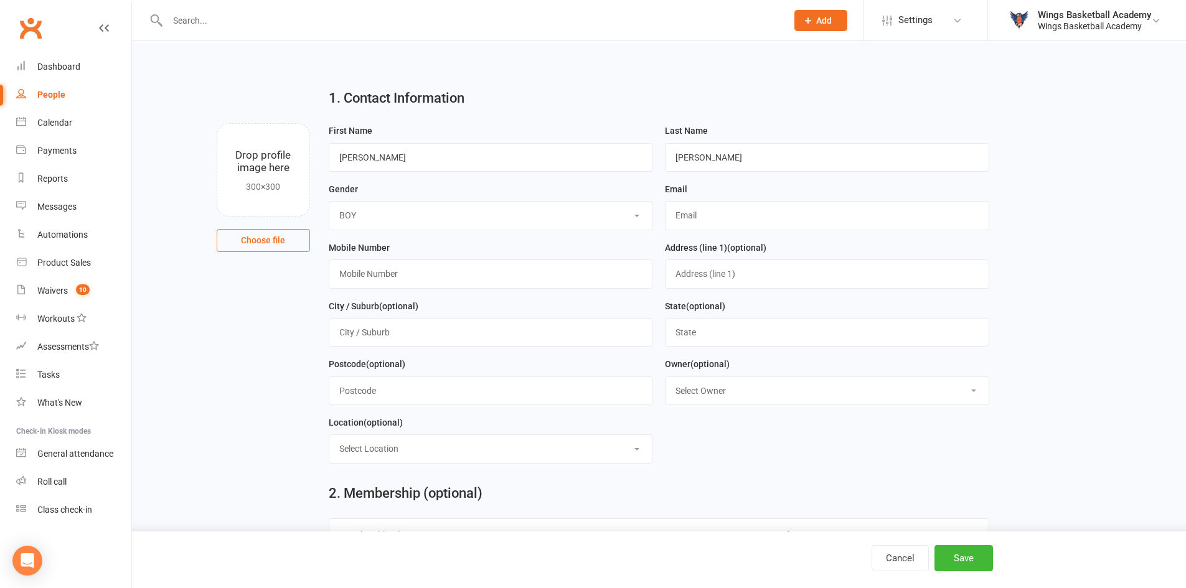
click at [329, 203] on select "Select BOY GIRL" at bounding box center [490, 215] width 323 height 27
click at [371, 274] on input "text" at bounding box center [491, 274] width 324 height 29
type input "0411840660"
click at [686, 210] on input "text" at bounding box center [827, 215] width 324 height 29
type input "emila_wang@hotmail.com"
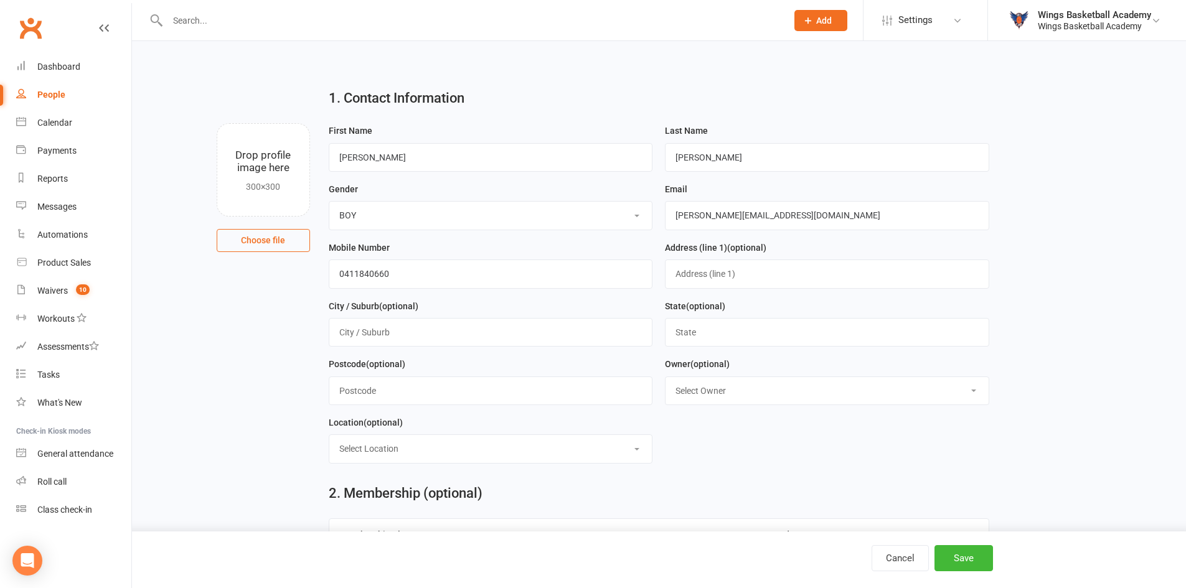
click at [712, 396] on select "Select Owner Wings Basketball Academy" at bounding box center [826, 390] width 323 height 27
select select "0"
click at [665, 380] on select "Select Owner Wings Basketball Academy" at bounding box center [826, 390] width 323 height 27
click at [593, 447] on select "Select Location ACBA N/E STADIUMS GAME READY MARS SHOOT HQ THE GARDENS RECREATI…" at bounding box center [490, 448] width 323 height 27
select select "2"
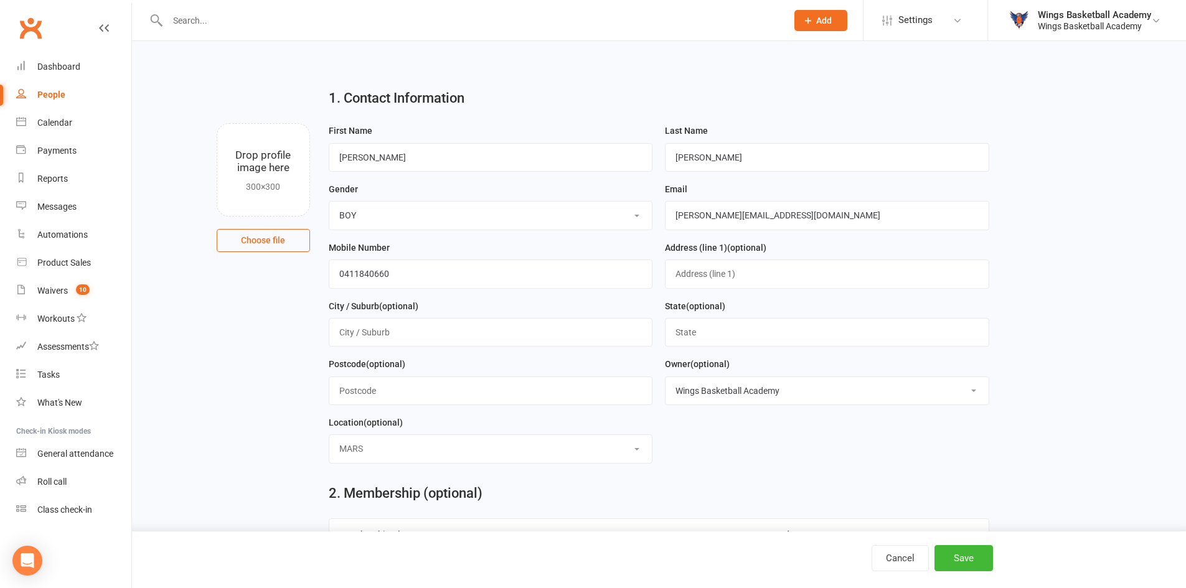
click at [329, 439] on select "Select Location ACBA N/E STADIUMS GAME READY MARS SHOOT HQ THE GARDENS RECREATI…" at bounding box center [490, 448] width 323 height 27
click at [803, 477] on div "2. Membership (optional) Membership Plan Start Date End Date No active membersh…" at bounding box center [658, 570] width 679 height 192
click at [953, 554] on button "Save" at bounding box center [963, 558] width 58 height 26
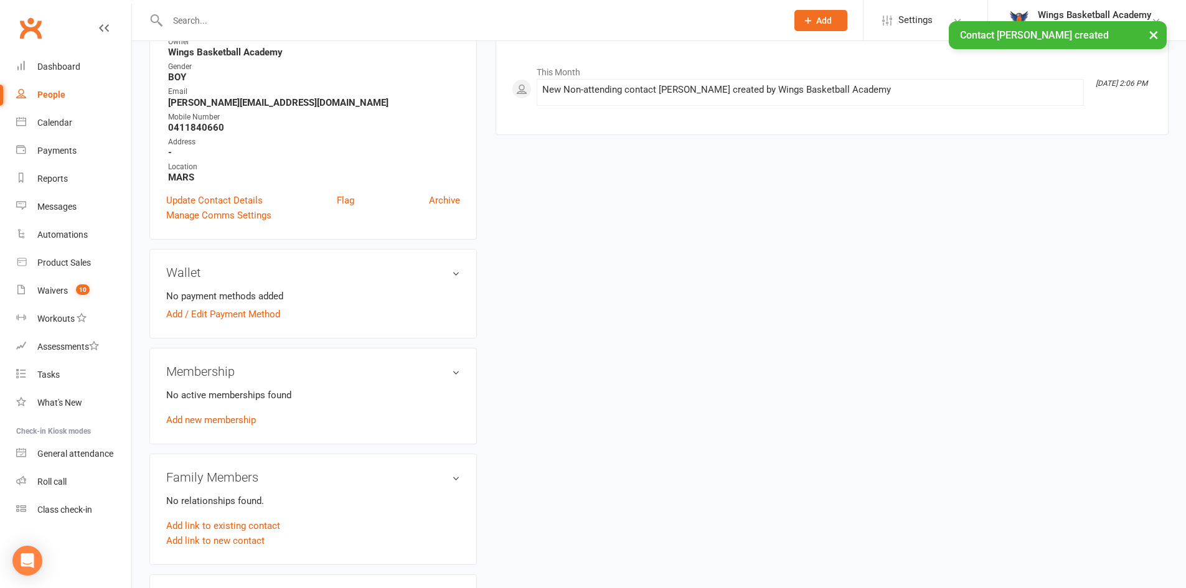
scroll to position [187, 0]
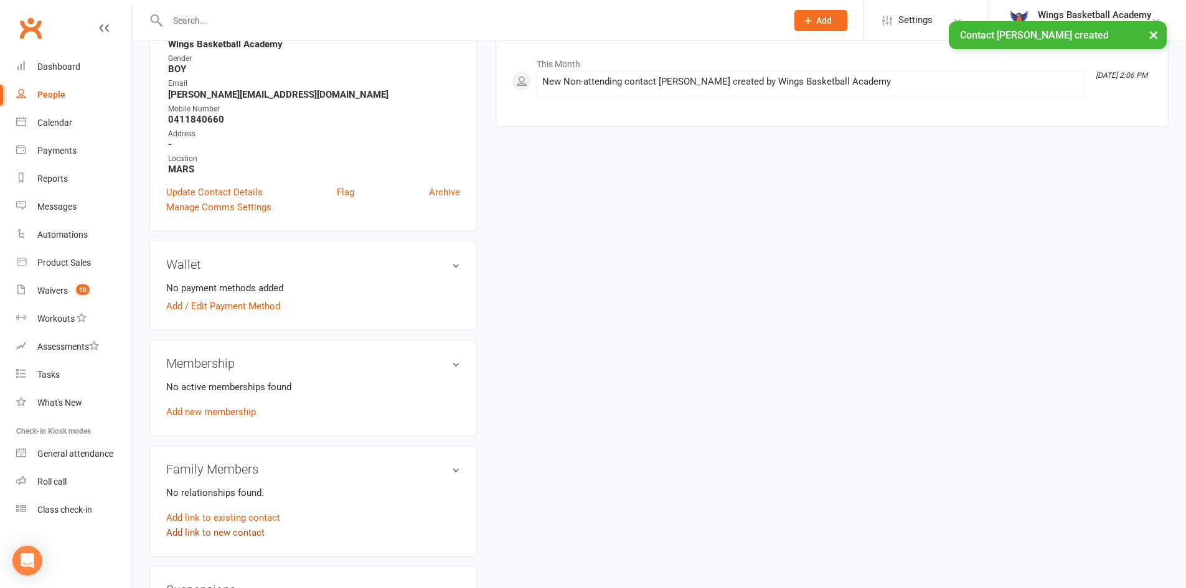
click at [238, 534] on link "Add link to new contact" at bounding box center [215, 532] width 98 height 15
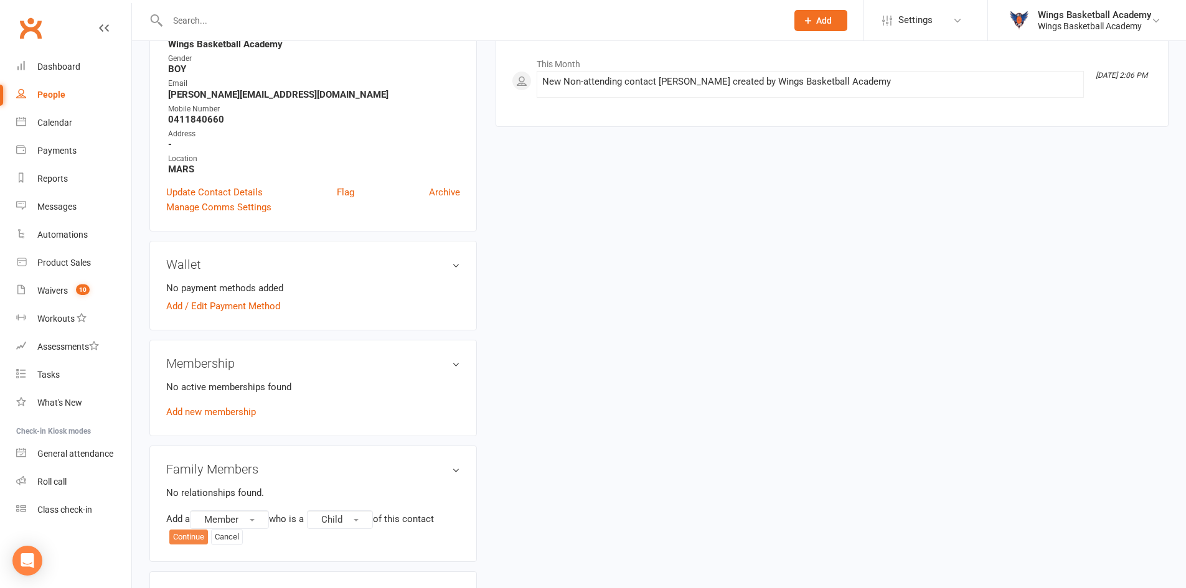
click at [187, 536] on button "Continue" at bounding box center [188, 537] width 39 height 15
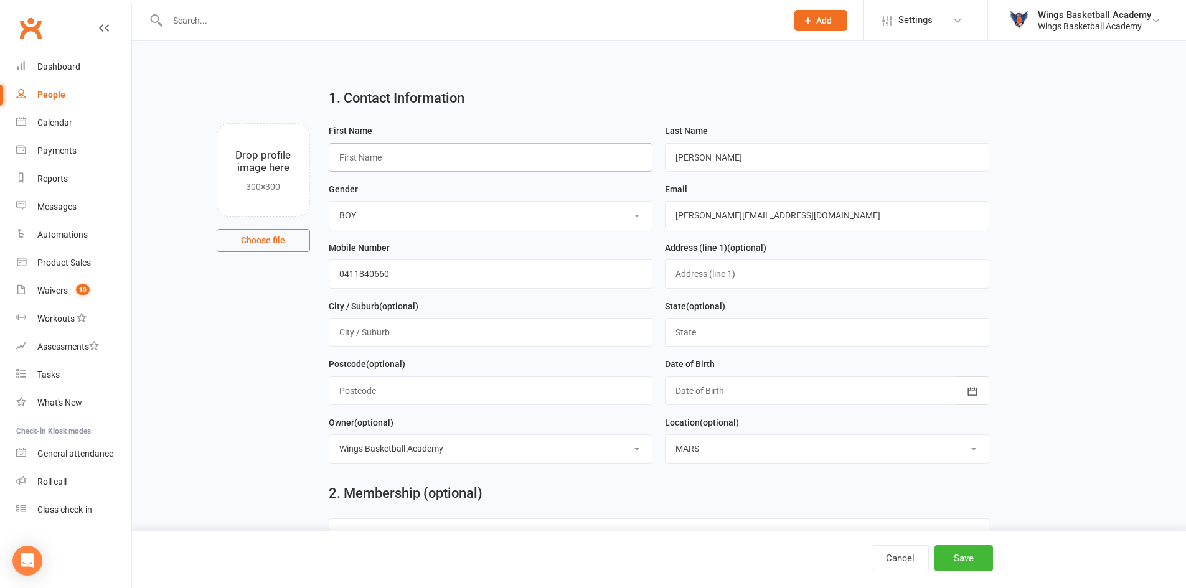
click at [388, 154] on input "text" at bounding box center [491, 157] width 324 height 29
type input "Ray"
click at [741, 391] on div at bounding box center [827, 391] width 324 height 29
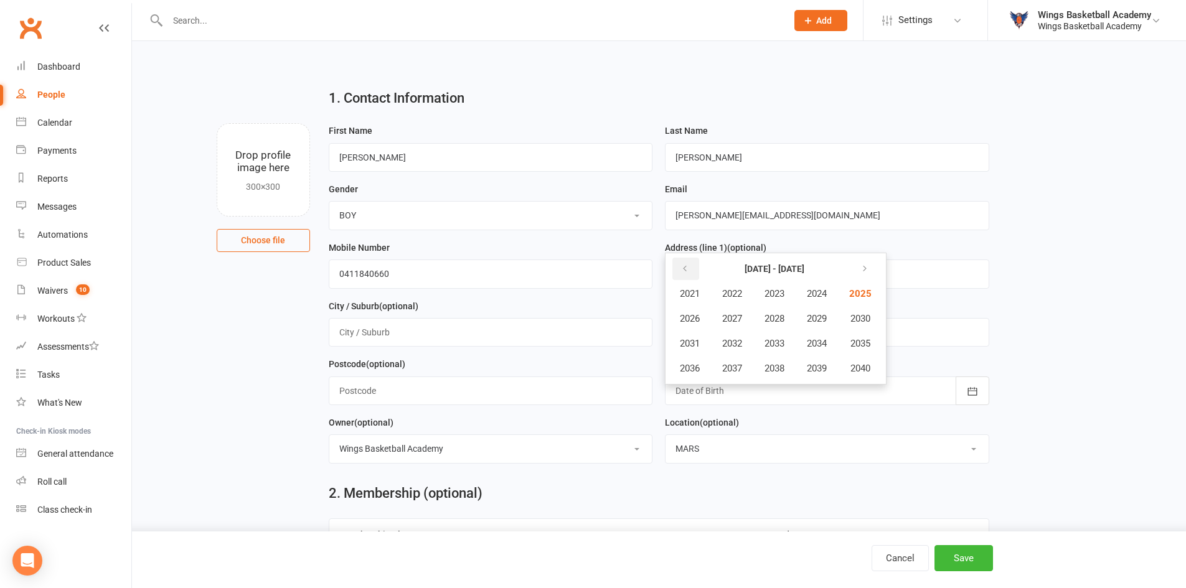
click at [681, 271] on icon "button" at bounding box center [684, 269] width 9 height 10
click at [823, 322] on span "2009" at bounding box center [817, 318] width 20 height 11
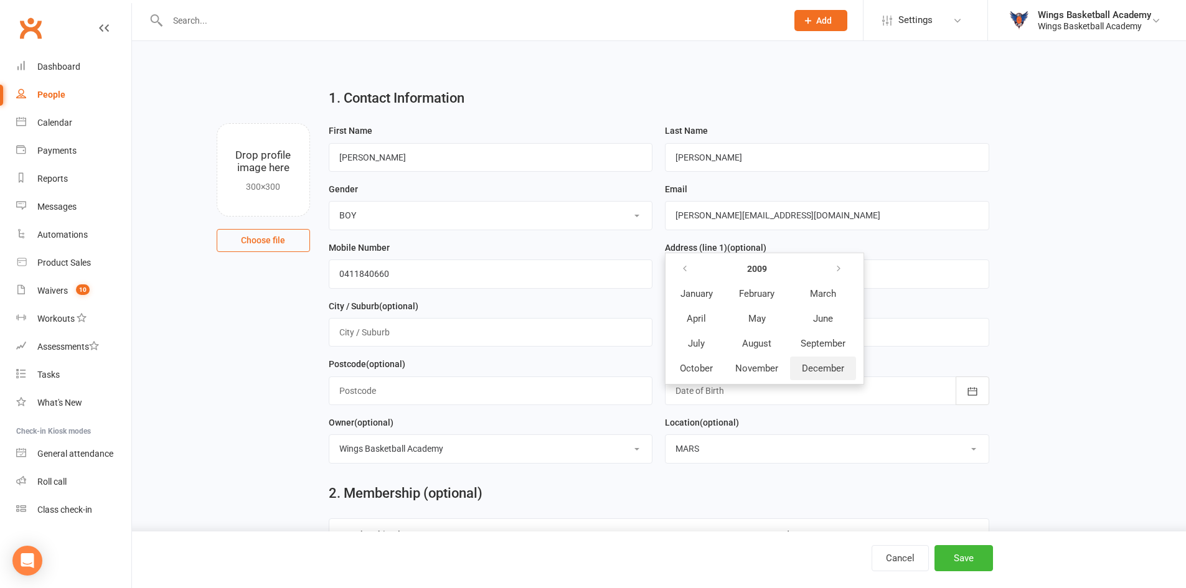
click at [816, 370] on span "December" at bounding box center [823, 368] width 42 height 11
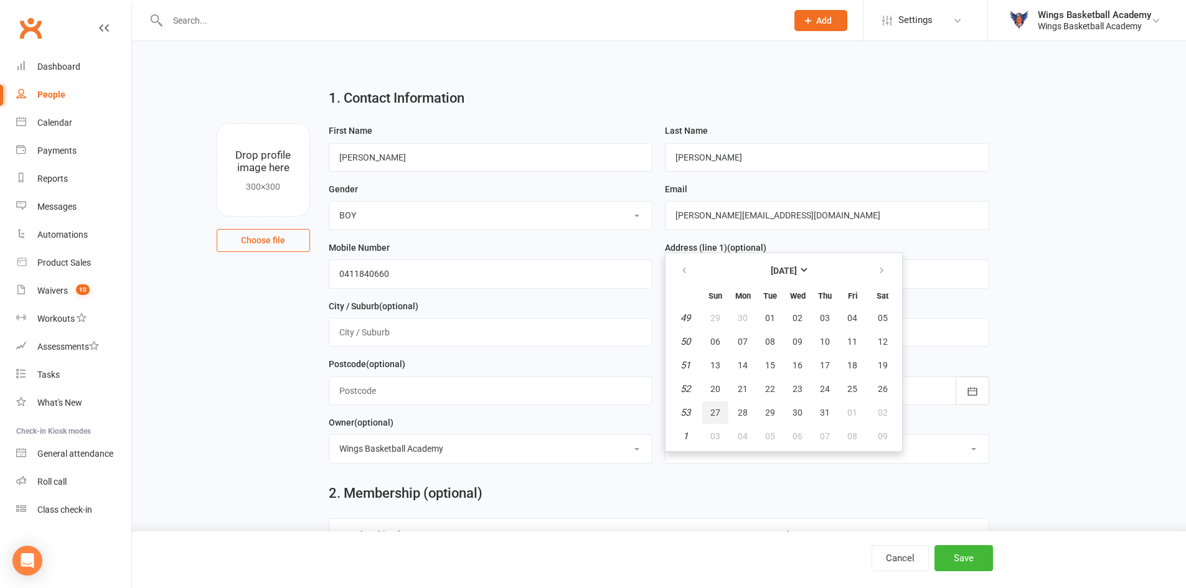
click at [711, 412] on span "27" at bounding box center [715, 413] width 10 height 10
type input "27 Dec 2009"
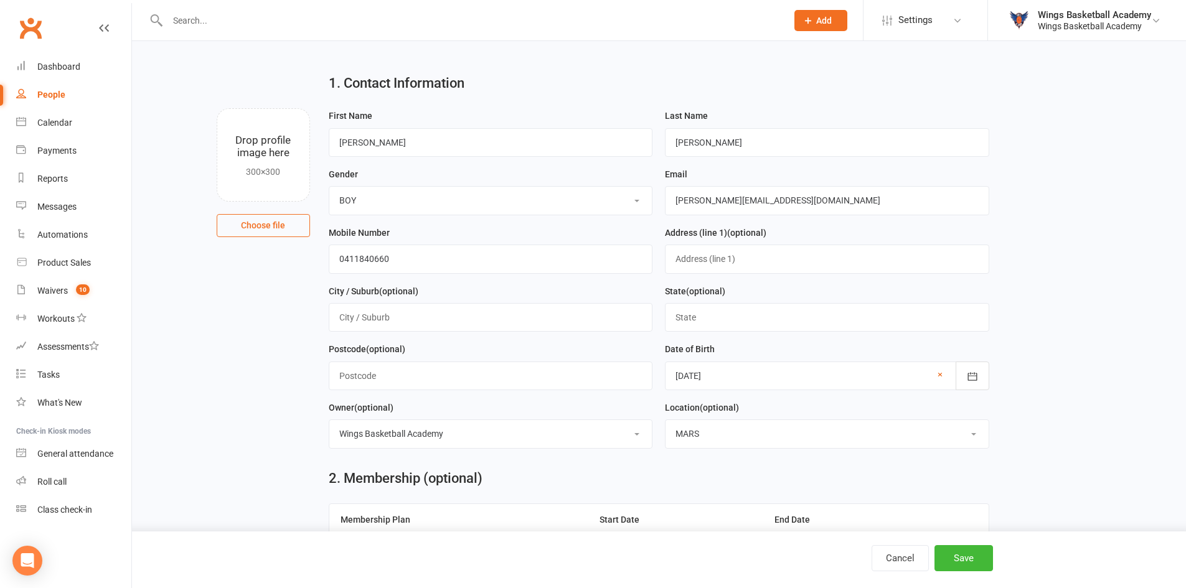
scroll to position [124, 0]
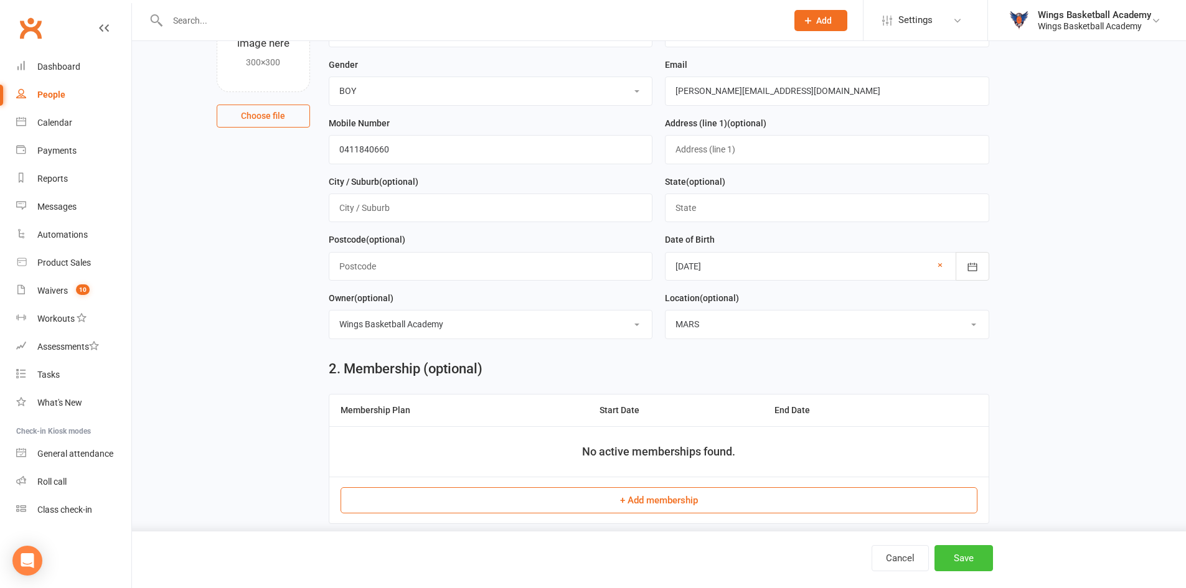
click at [957, 561] on button "Save" at bounding box center [963, 558] width 58 height 26
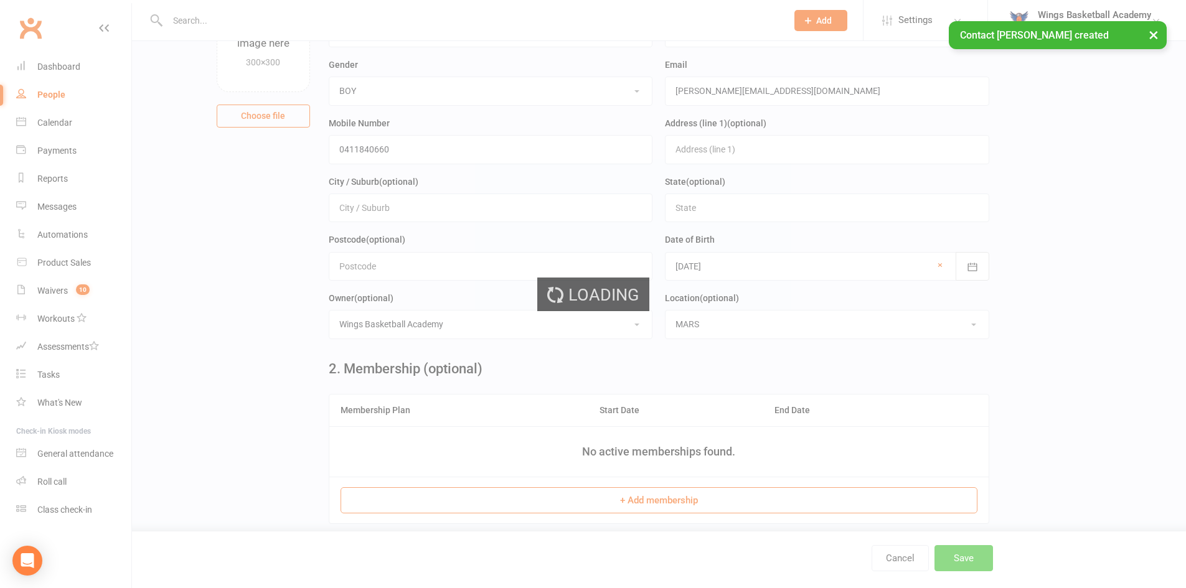
scroll to position [0, 0]
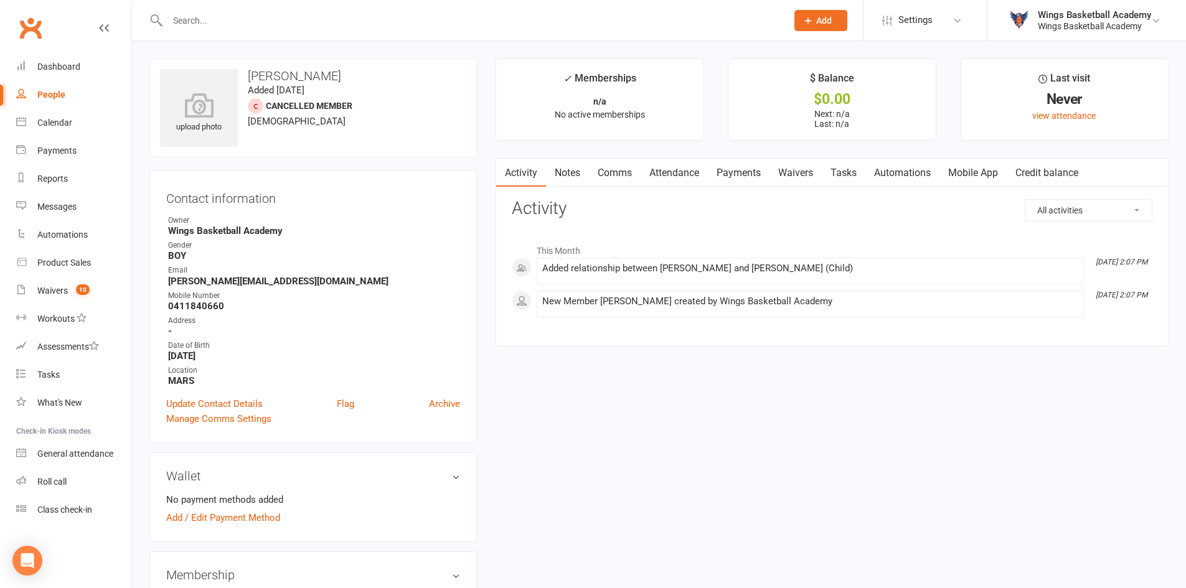
click at [614, 171] on link "Comms" at bounding box center [615, 173] width 52 height 29
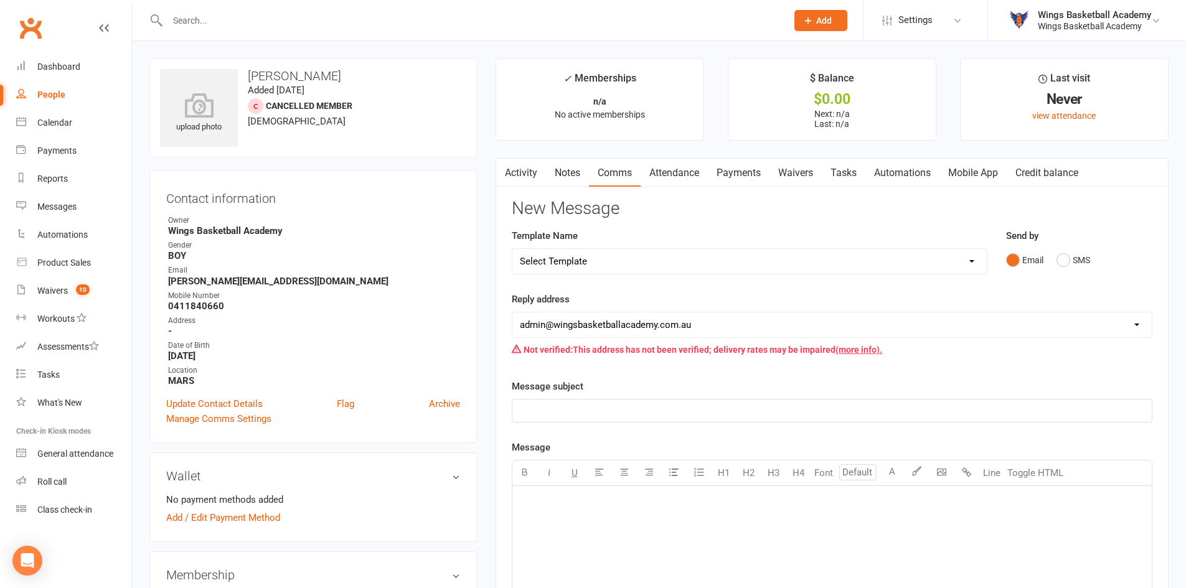
click at [653, 263] on select "Select Template [Email] 0 - COME & TRY [Email] 1 - UNIFORM ORDERING & SIZING [E…" at bounding box center [749, 261] width 474 height 25
select select "0"
click at [512, 249] on select "Select Template [Email] 0 - COME & TRY [Email] 1 - UNIFORM ORDERING & SIZING [E…" at bounding box center [749, 261] width 474 height 25
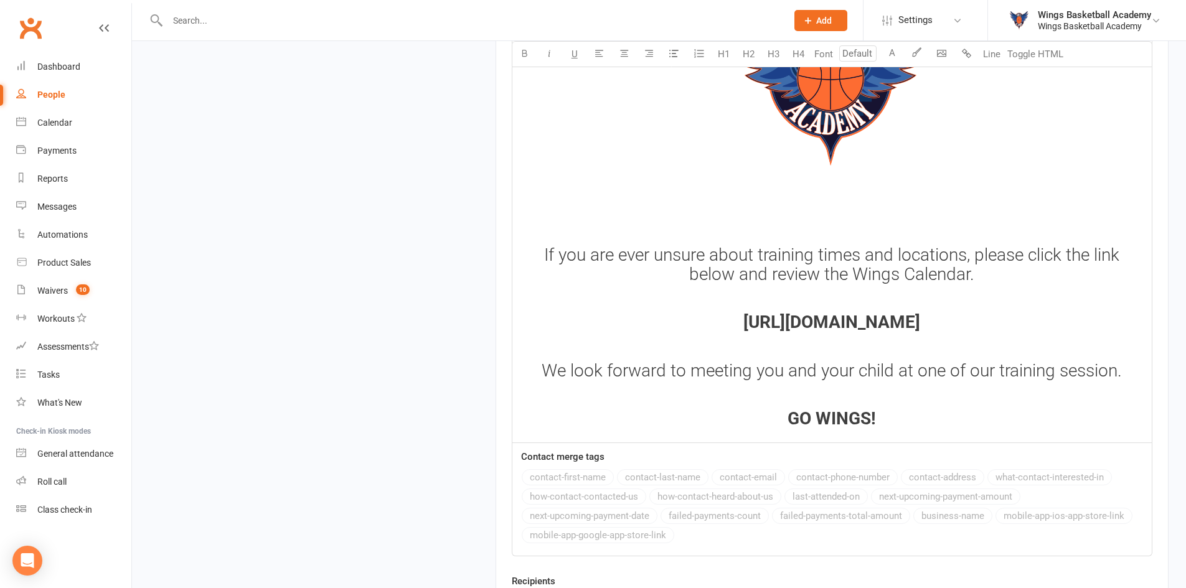
scroll to position [1653, 0]
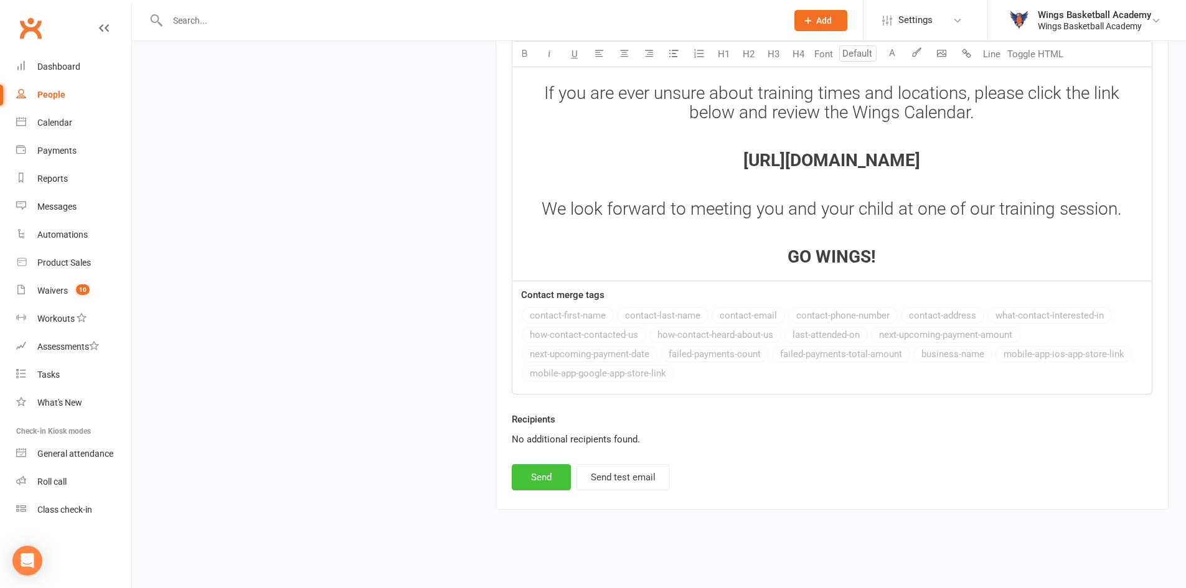
click at [546, 475] on button "Send" at bounding box center [541, 477] width 59 height 26
select select
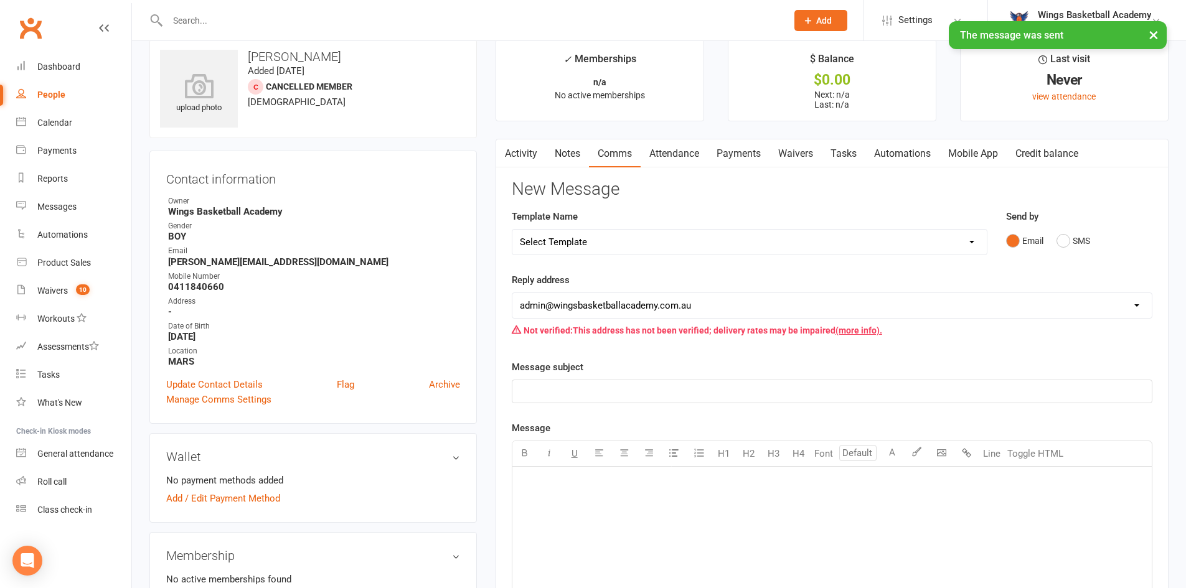
scroll to position [0, 0]
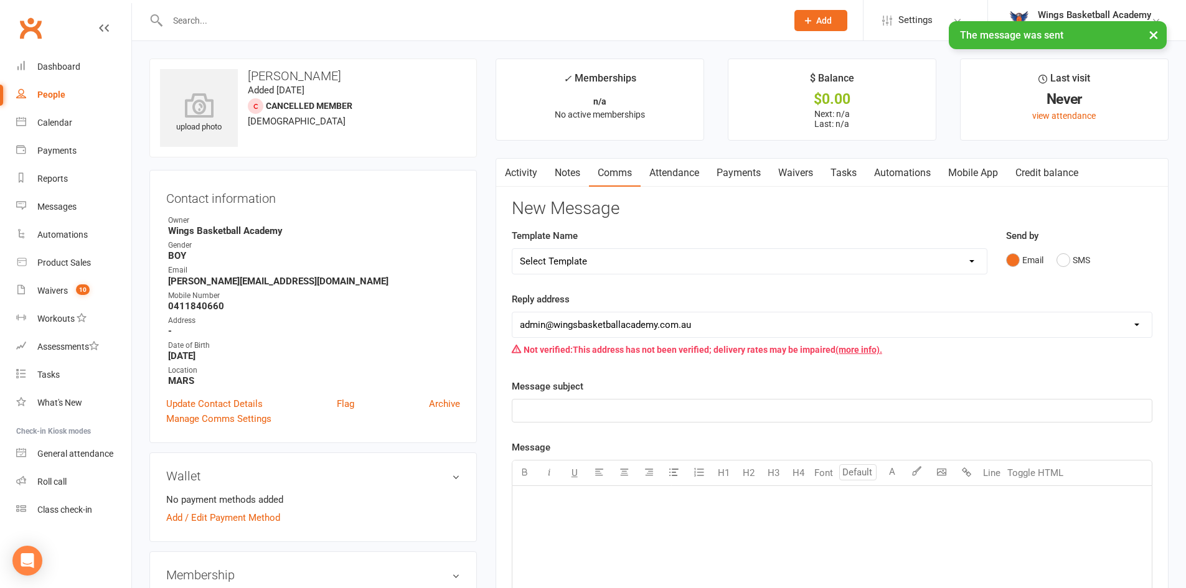
click at [524, 171] on link "Activity" at bounding box center [521, 173] width 50 height 29
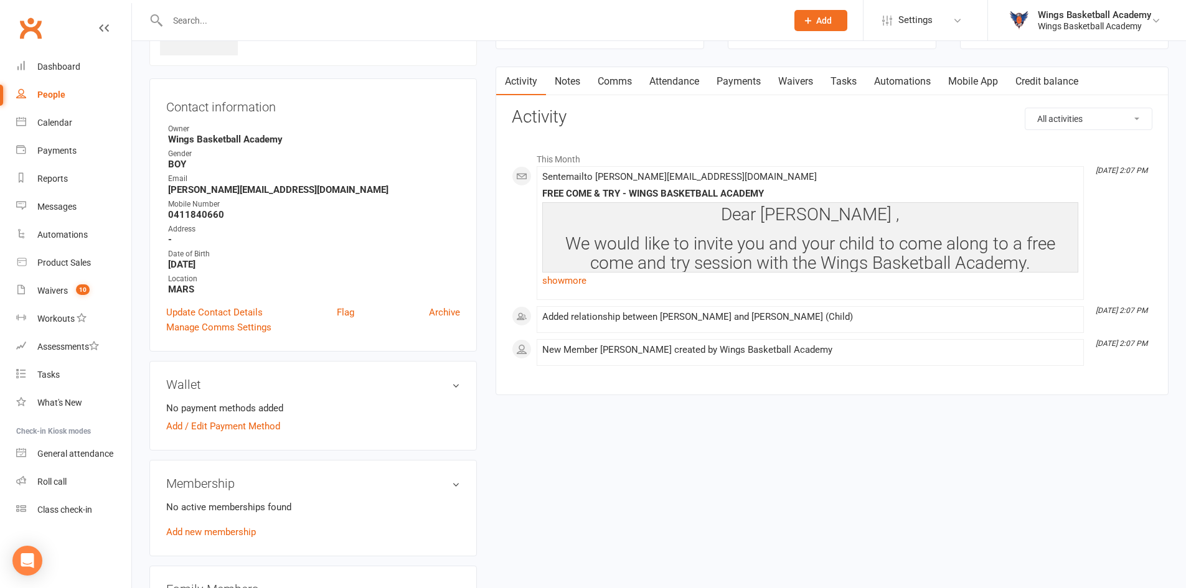
scroll to position [311, 0]
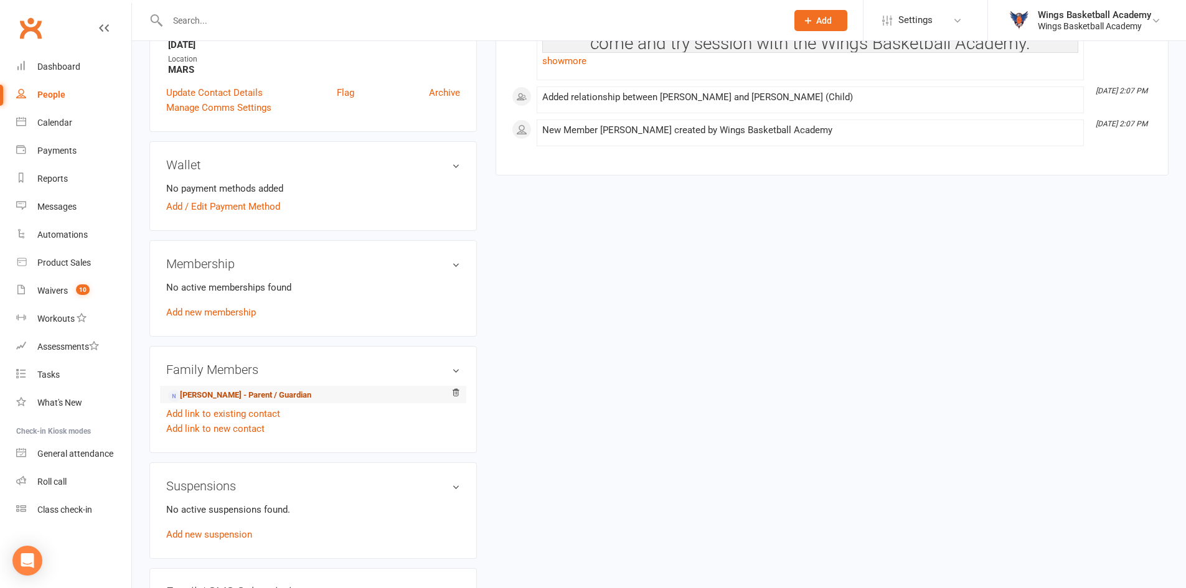
click at [205, 393] on link "Jim Wang - Parent / Guardian" at bounding box center [239, 395] width 143 height 13
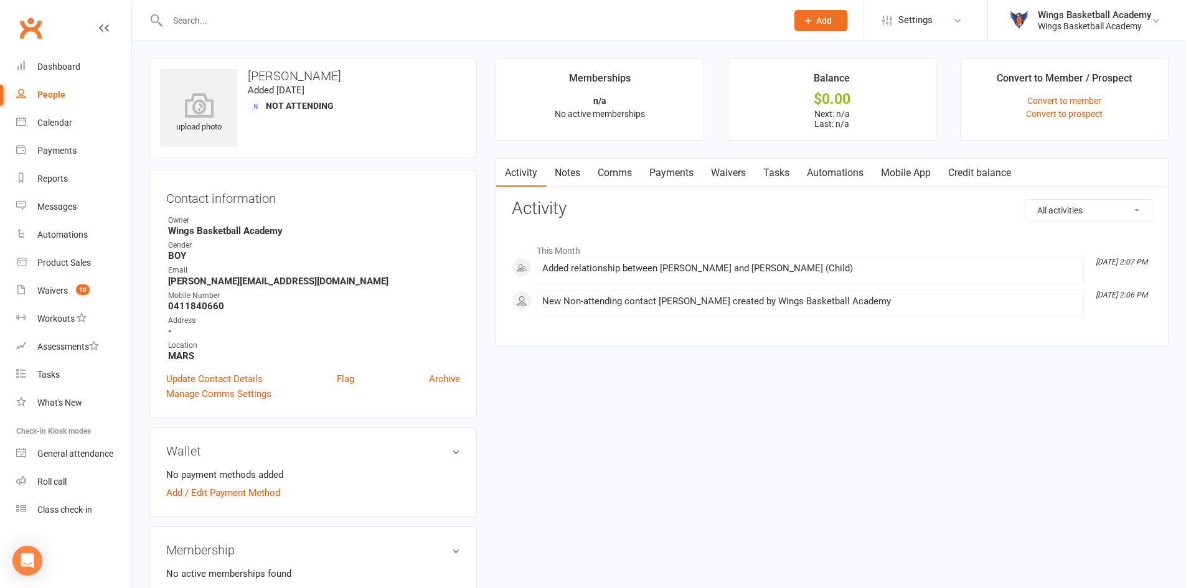
click at [615, 171] on link "Comms" at bounding box center [615, 173] width 52 height 29
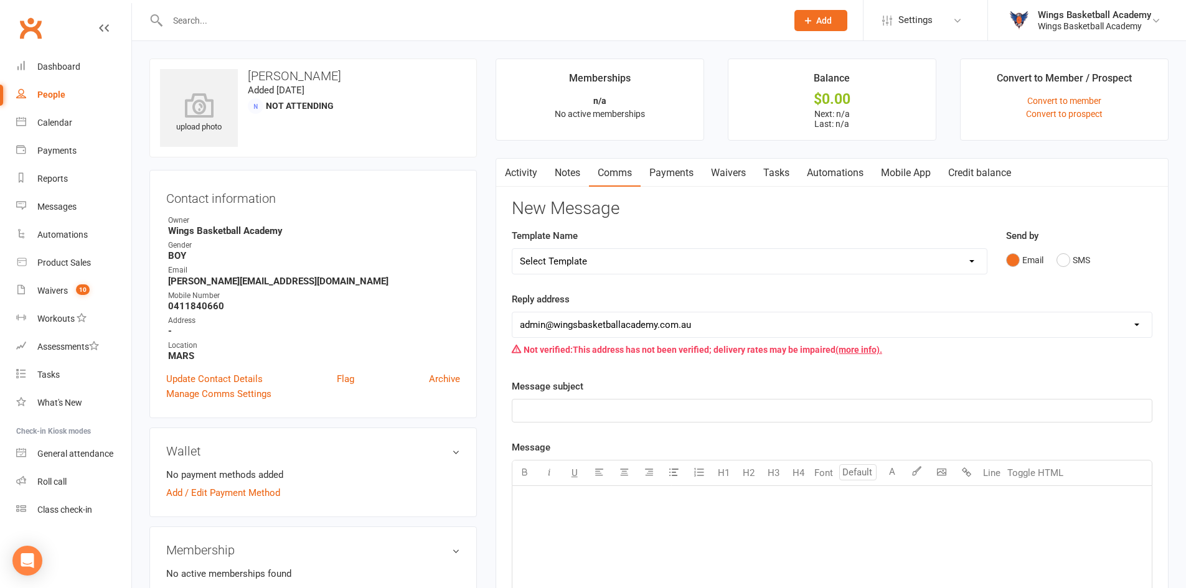
click at [657, 259] on select "Select Template [Email] 0 - COME & TRY [Email] 1 - UNIFORM ORDERING & SIZING [E…" at bounding box center [749, 261] width 474 height 25
select select "25"
click at [512, 249] on select "Select Template [Email] 0 - COME & TRY [Email] 1 - UNIFORM ORDERING & SIZING [E…" at bounding box center [749, 261] width 474 height 25
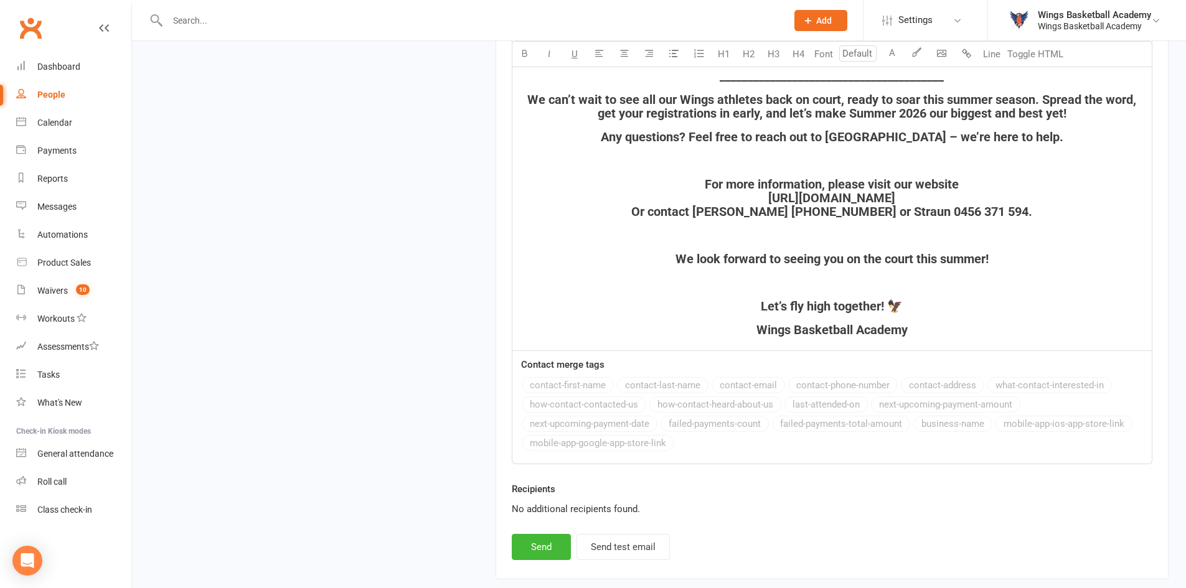
scroll to position [1756, 0]
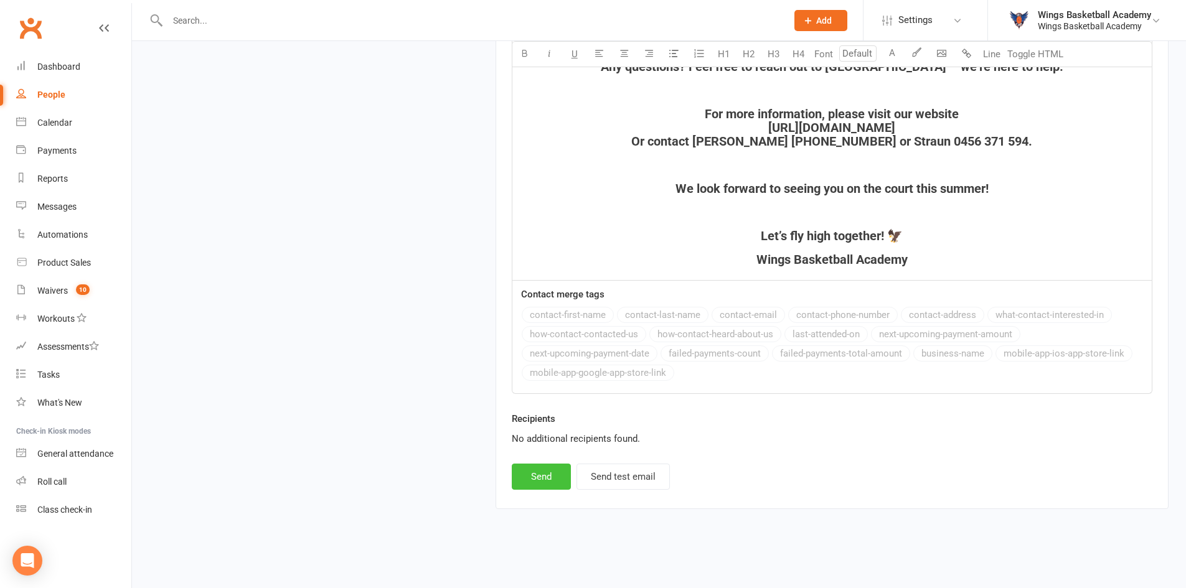
click at [540, 480] on button "Send" at bounding box center [541, 477] width 59 height 26
select select
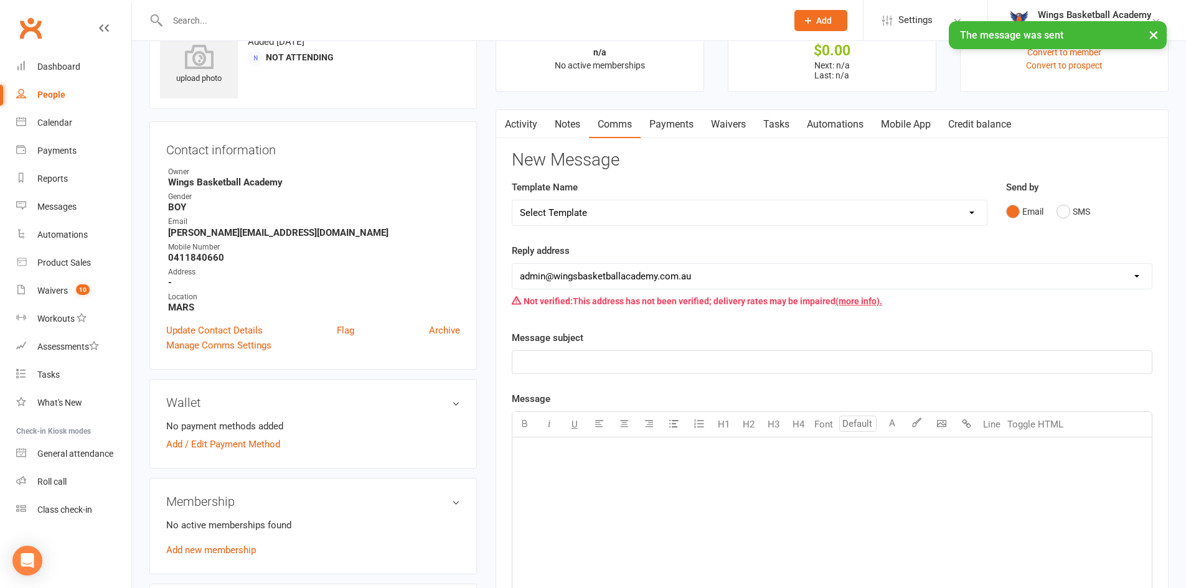
scroll to position [0, 0]
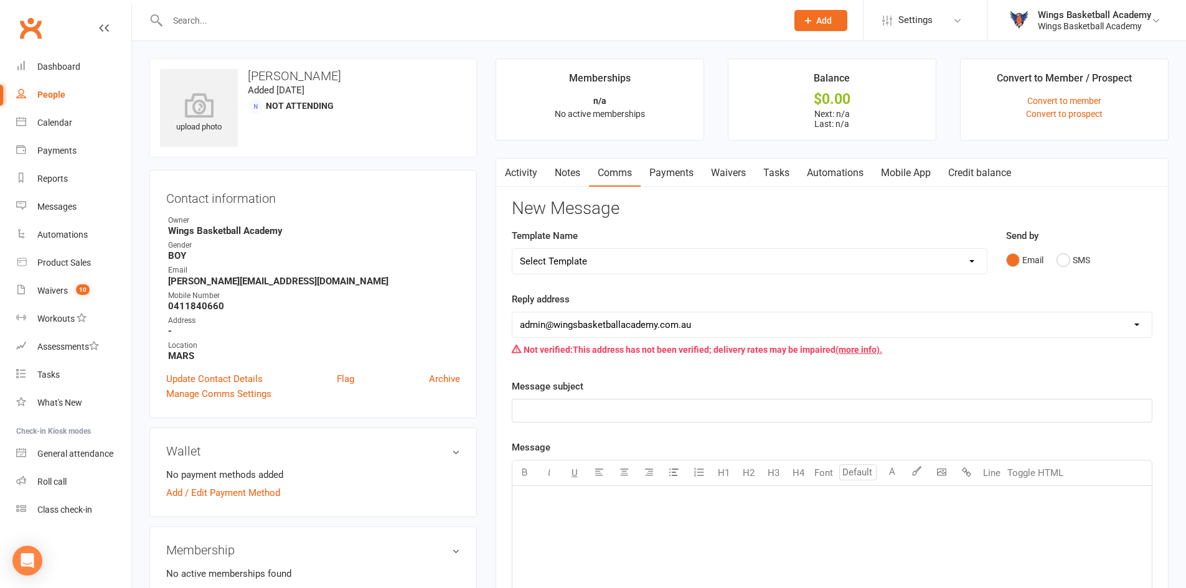
click at [480, 159] on div "upload photo Jim Wang Added 11 September, 2025 Not Attending Contact informatio…" at bounding box center [313, 543] width 346 height 970
click at [62, 291] on div "Waivers" at bounding box center [52, 291] width 30 height 10
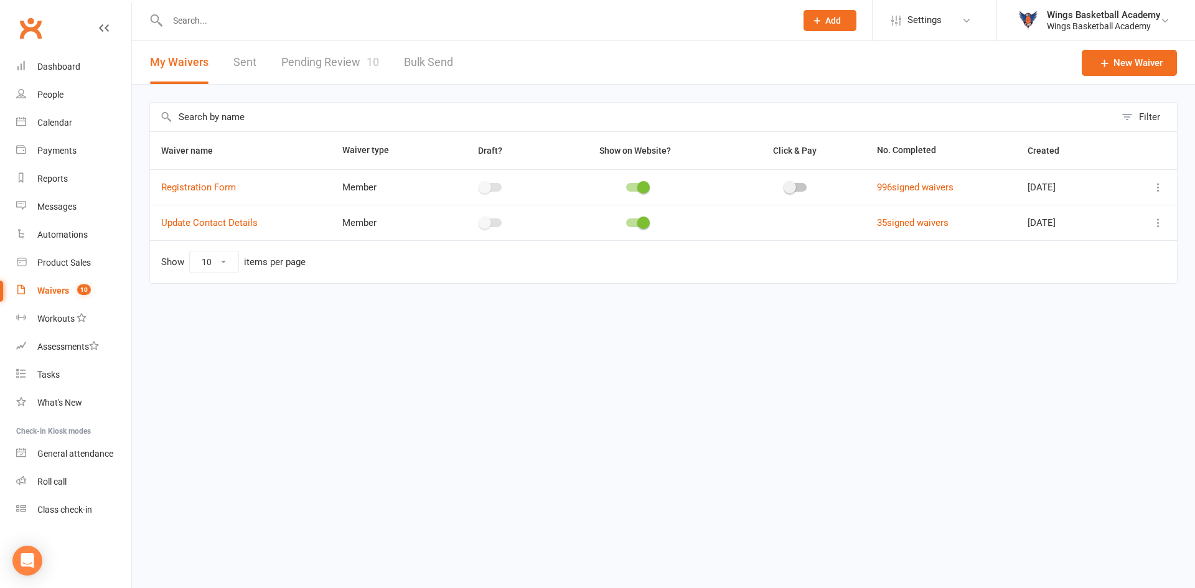
click at [331, 59] on link "Pending Review 10" at bounding box center [330, 62] width 98 height 43
select select "50"
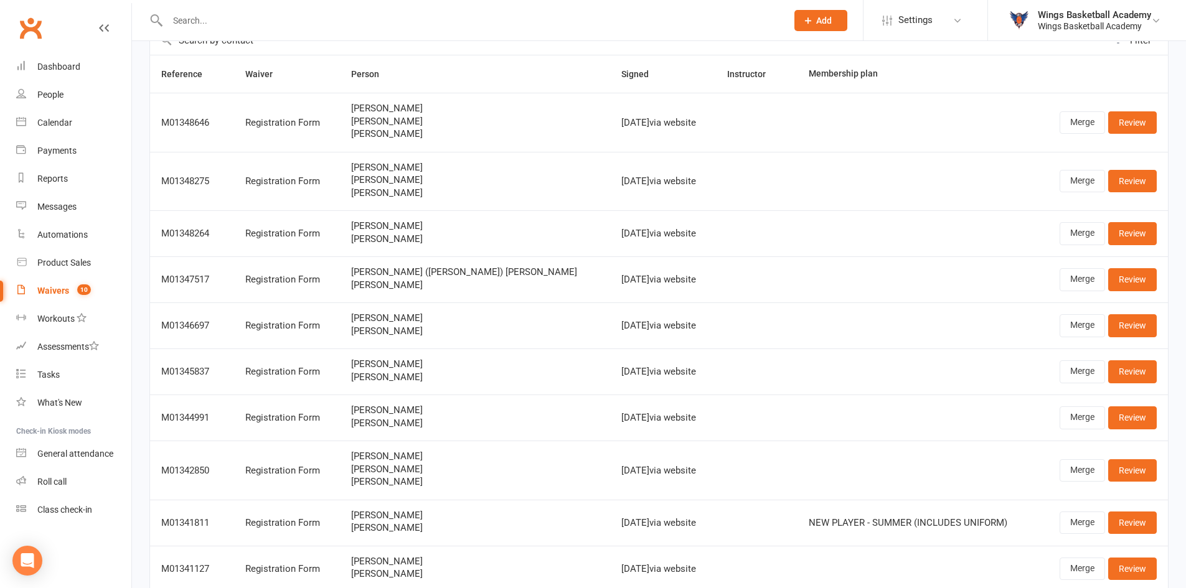
scroll to position [177, 0]
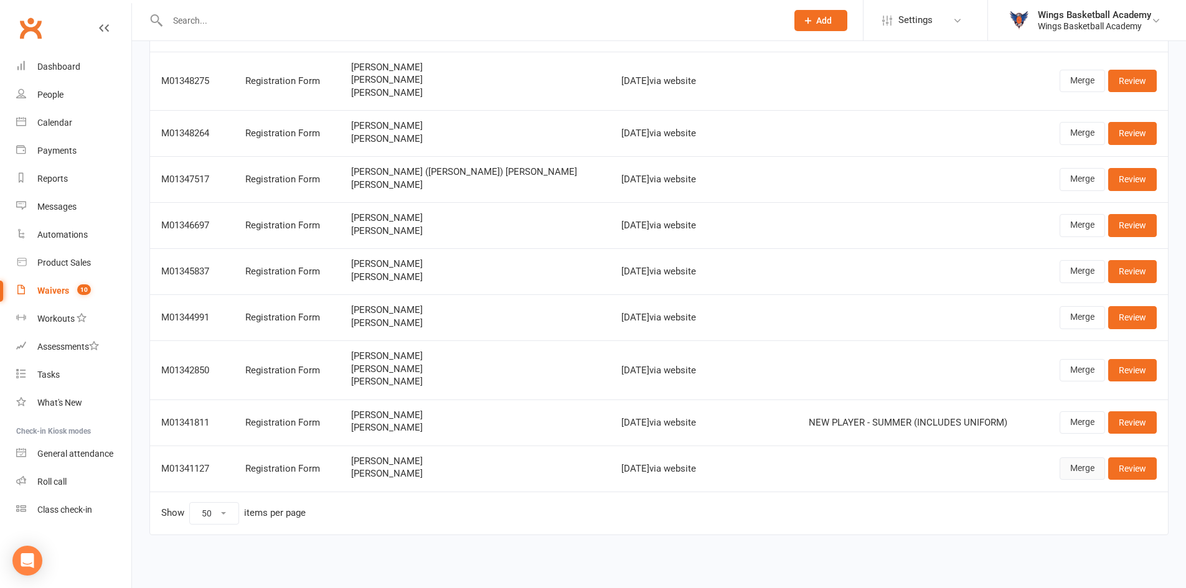
click at [1072, 468] on link "Merge" at bounding box center [1081, 468] width 45 height 22
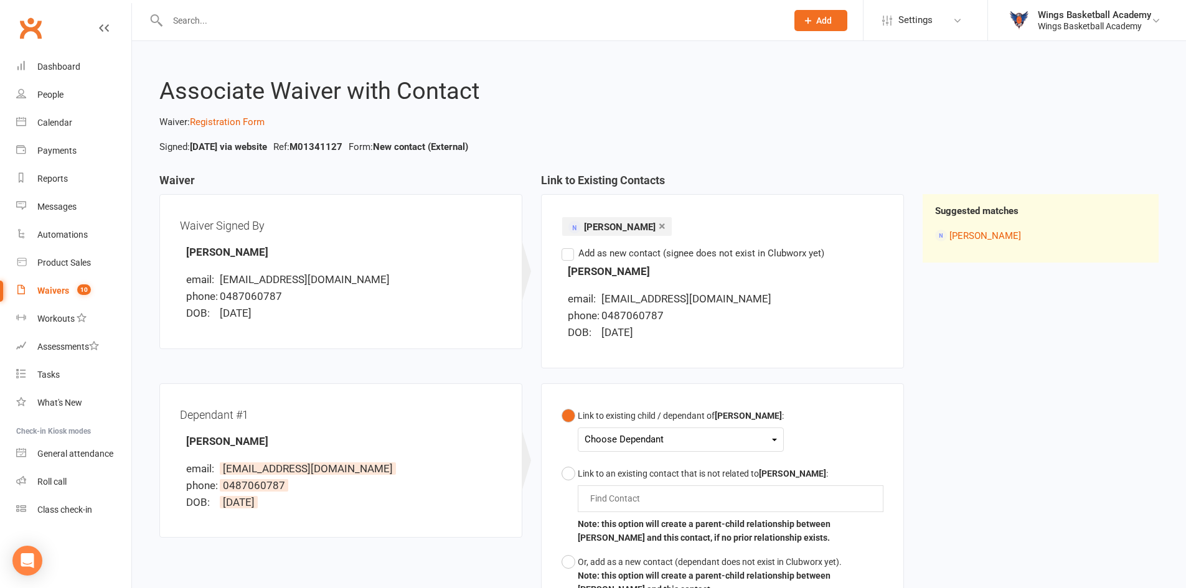
click at [649, 444] on div "Choose Dependant" at bounding box center [680, 439] width 192 height 17
click at [642, 470] on link "Bentley Lifshack" at bounding box center [646, 469] width 123 height 27
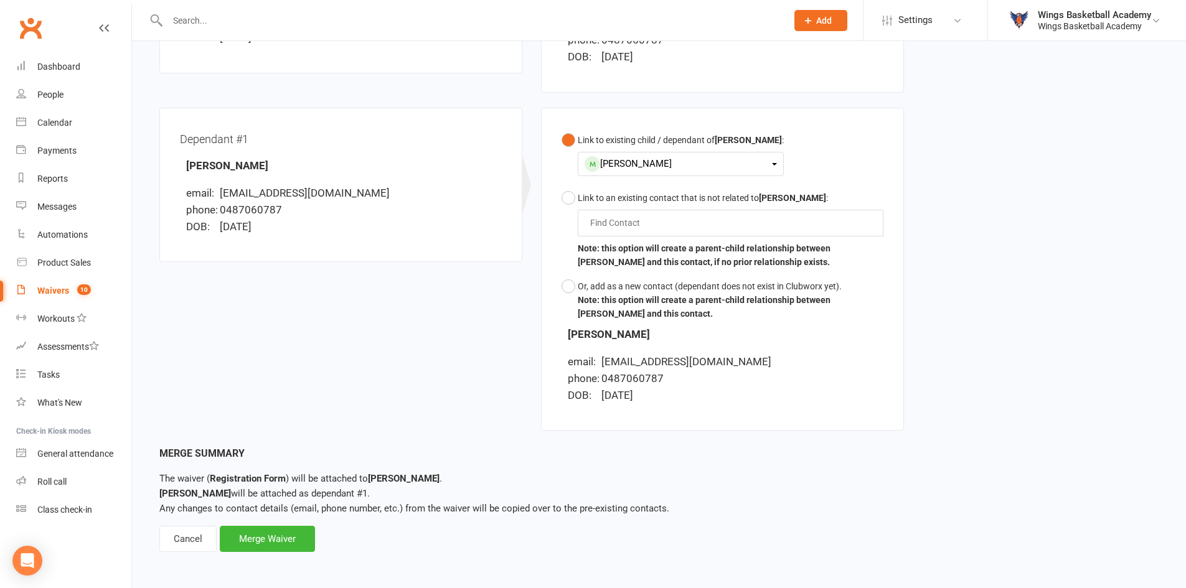
scroll to position [278, 0]
click at [295, 543] on div "Merge Waiver" at bounding box center [267, 537] width 95 height 26
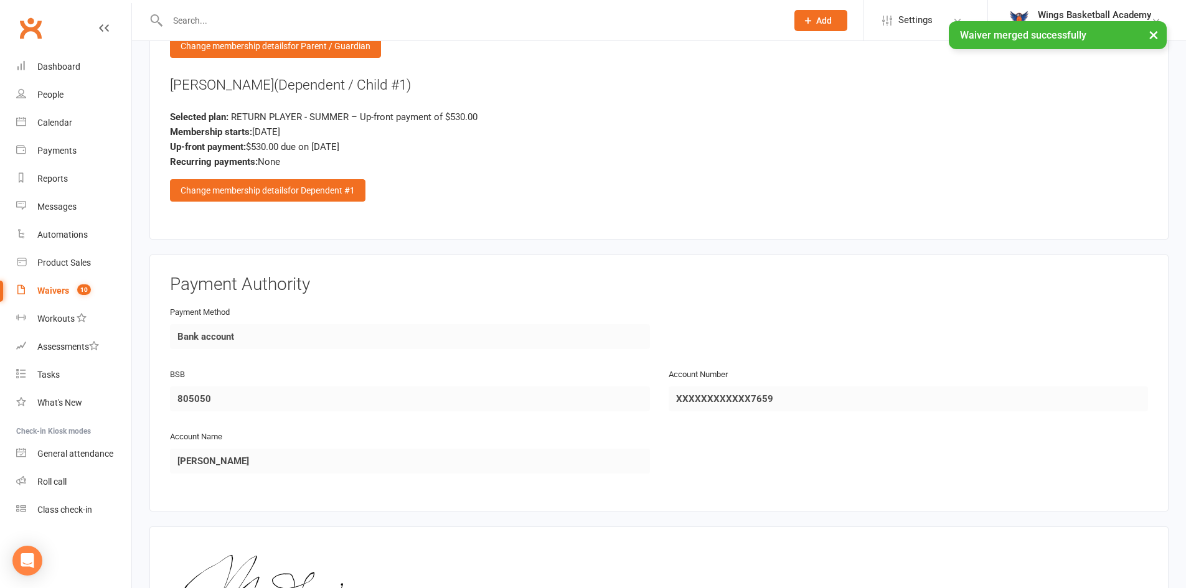
scroll to position [1596, 0]
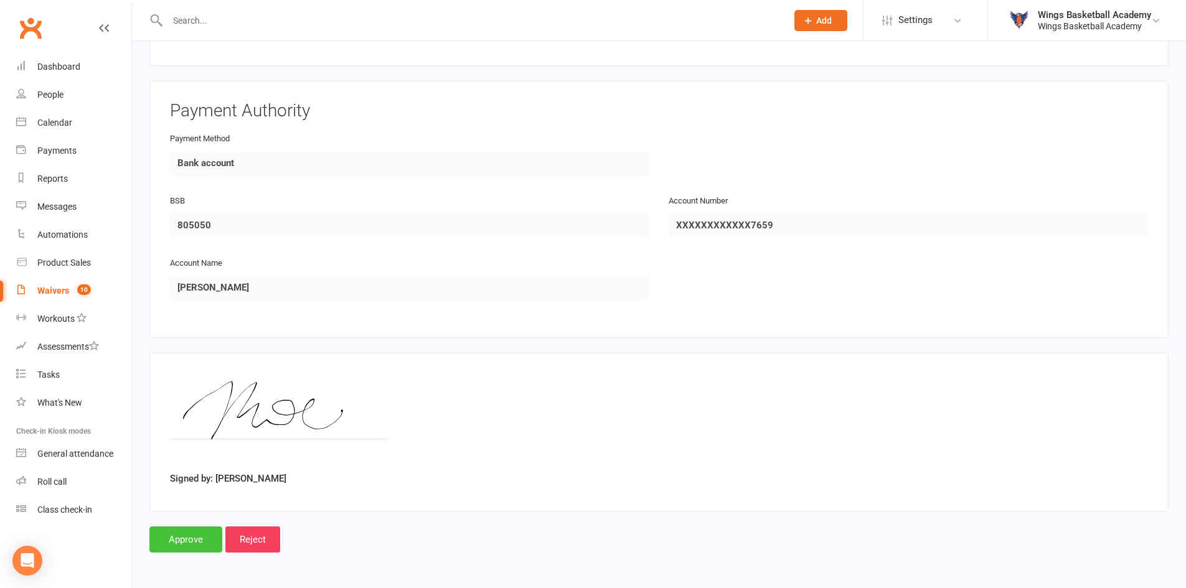
click at [197, 540] on input "Approve" at bounding box center [185, 539] width 73 height 26
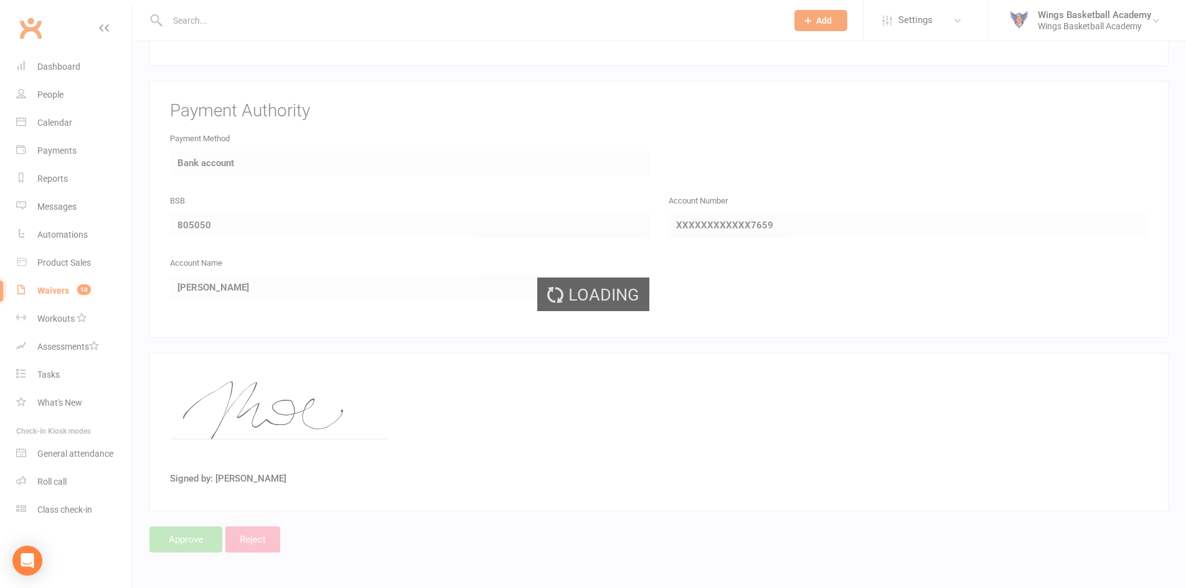
select select "50"
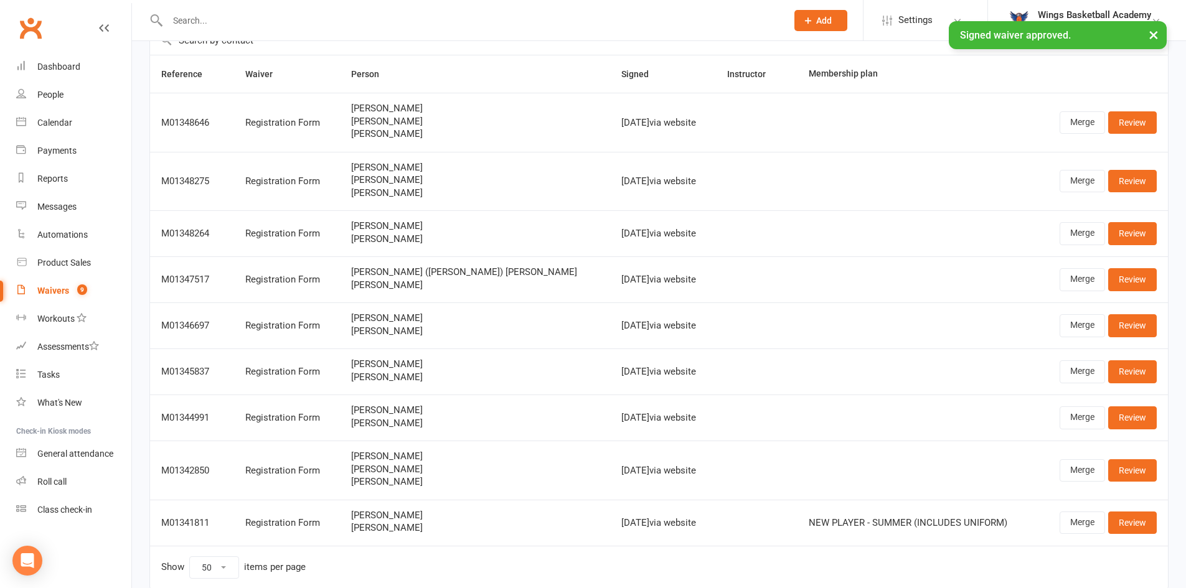
scroll to position [131, 0]
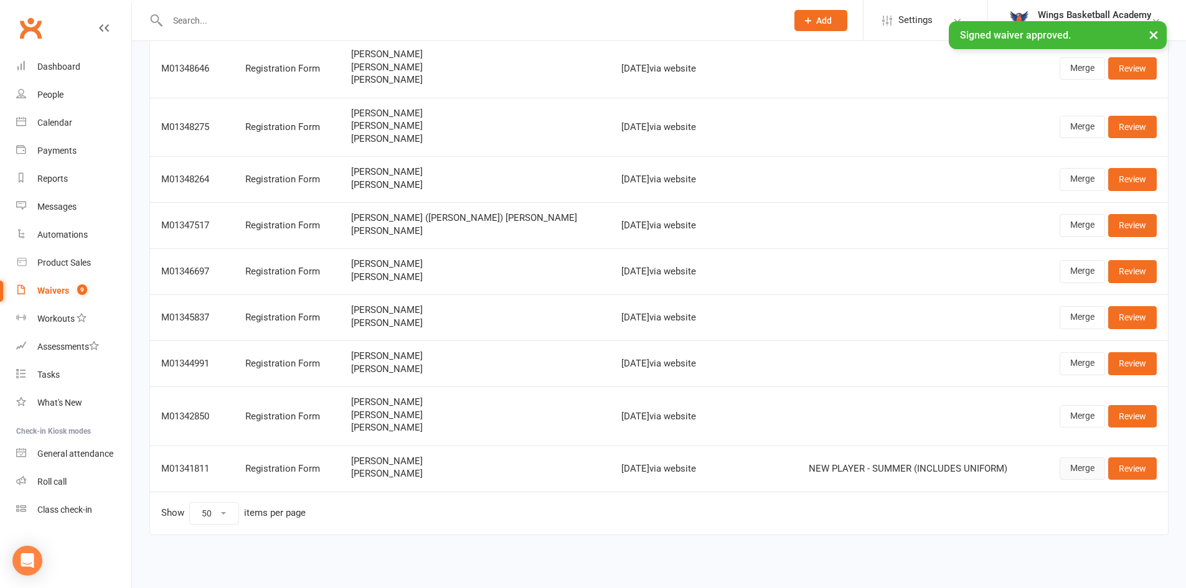
click at [1075, 472] on link "Merge" at bounding box center [1081, 468] width 45 height 22
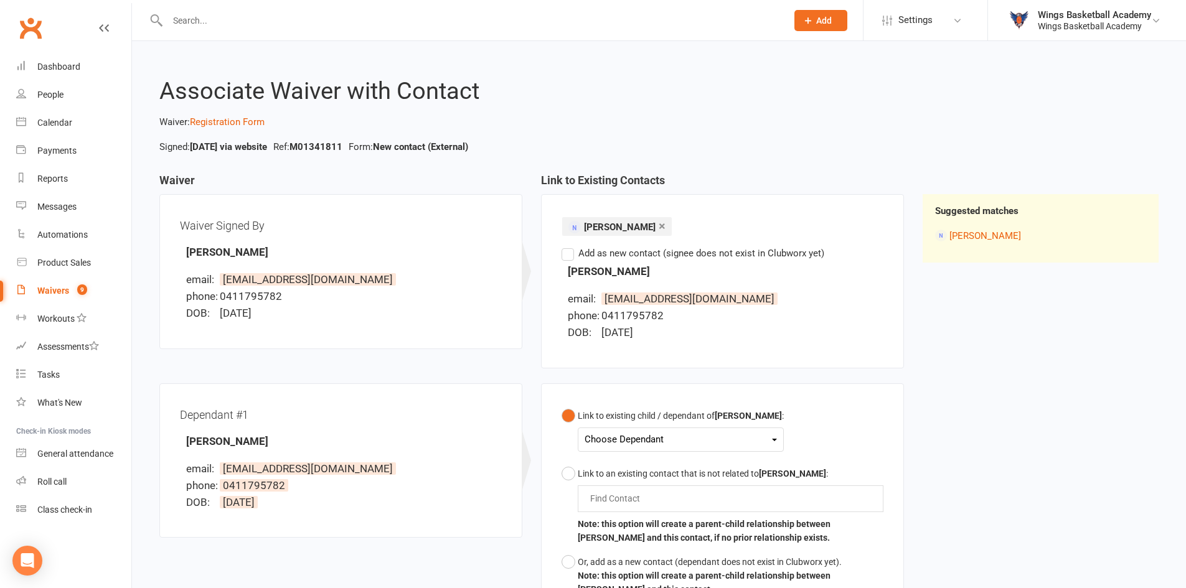
click at [640, 439] on div "Choose Dependant" at bounding box center [680, 439] width 192 height 17
click at [637, 463] on link "Hunter Jones" at bounding box center [646, 469] width 123 height 27
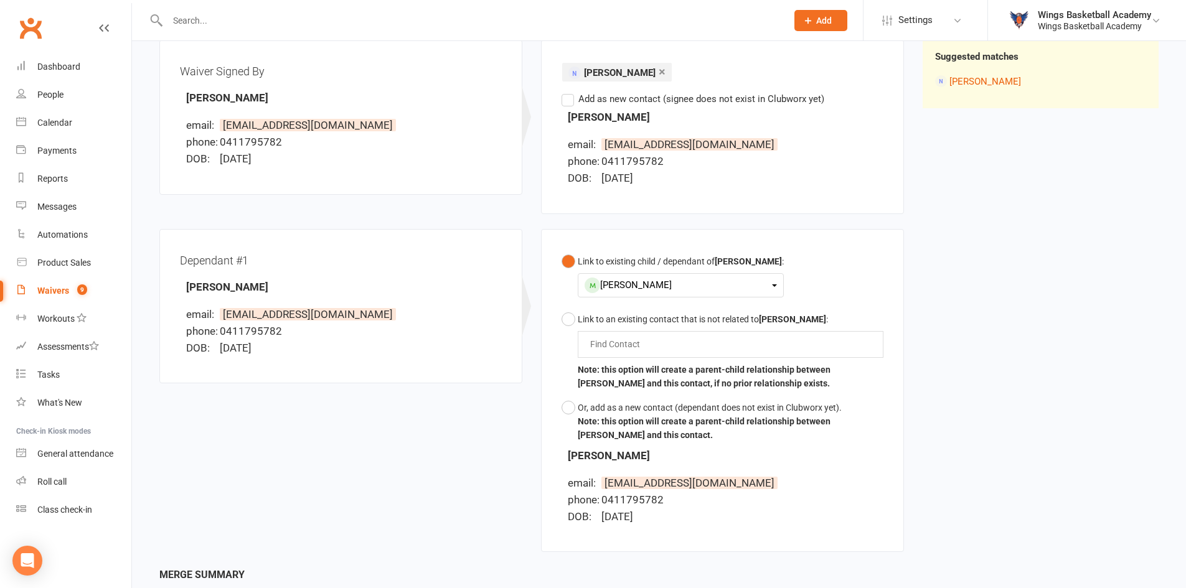
scroll to position [278, 0]
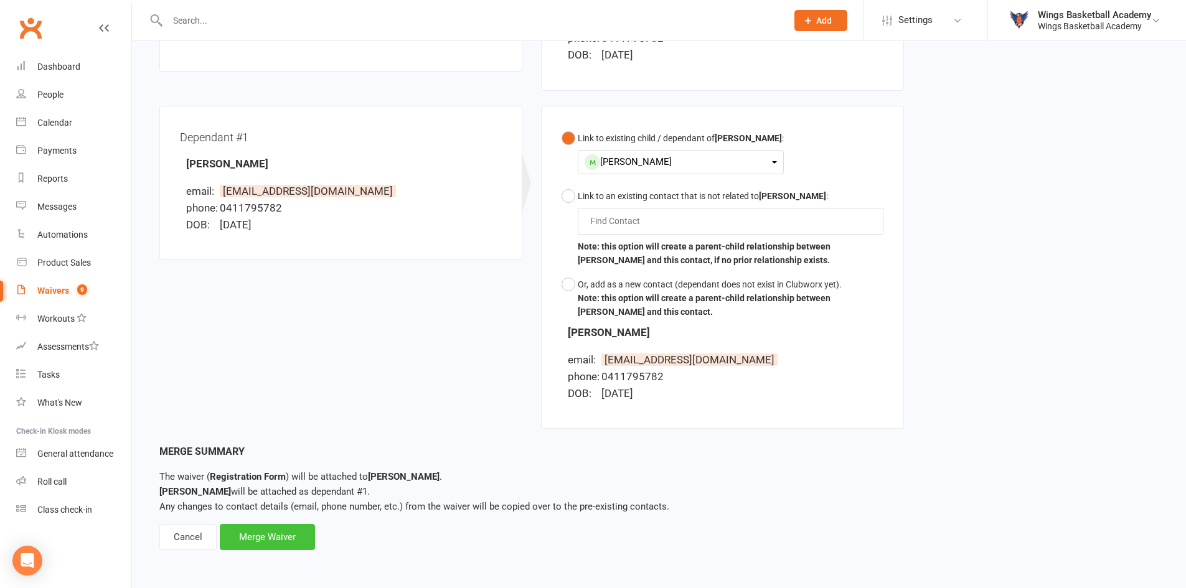
click at [265, 536] on div "Merge Waiver" at bounding box center [267, 537] width 95 height 26
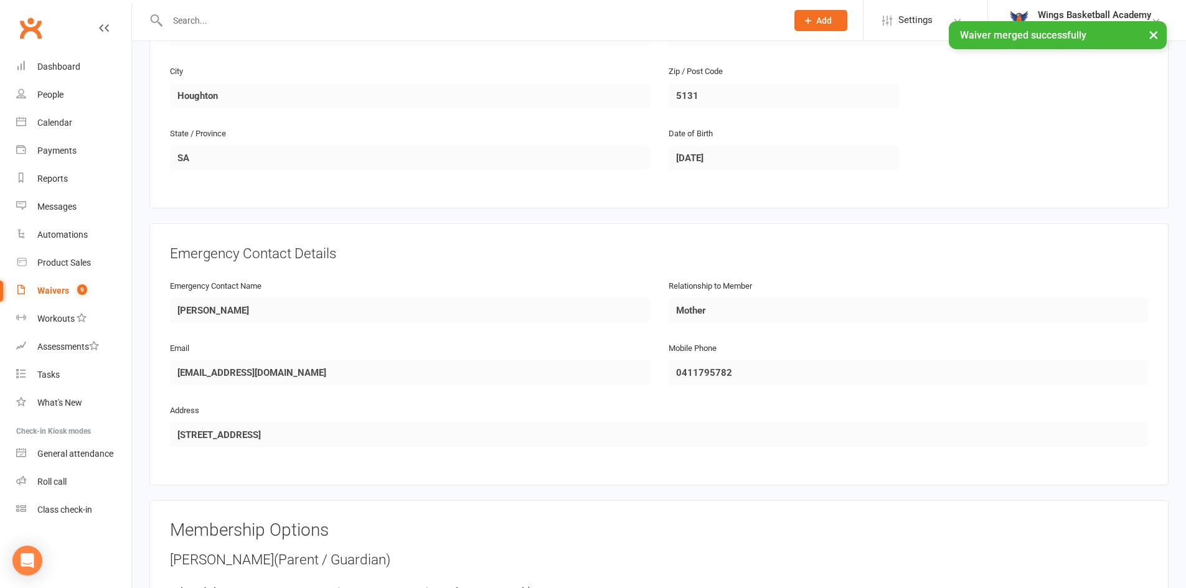
scroll to position [1245, 0]
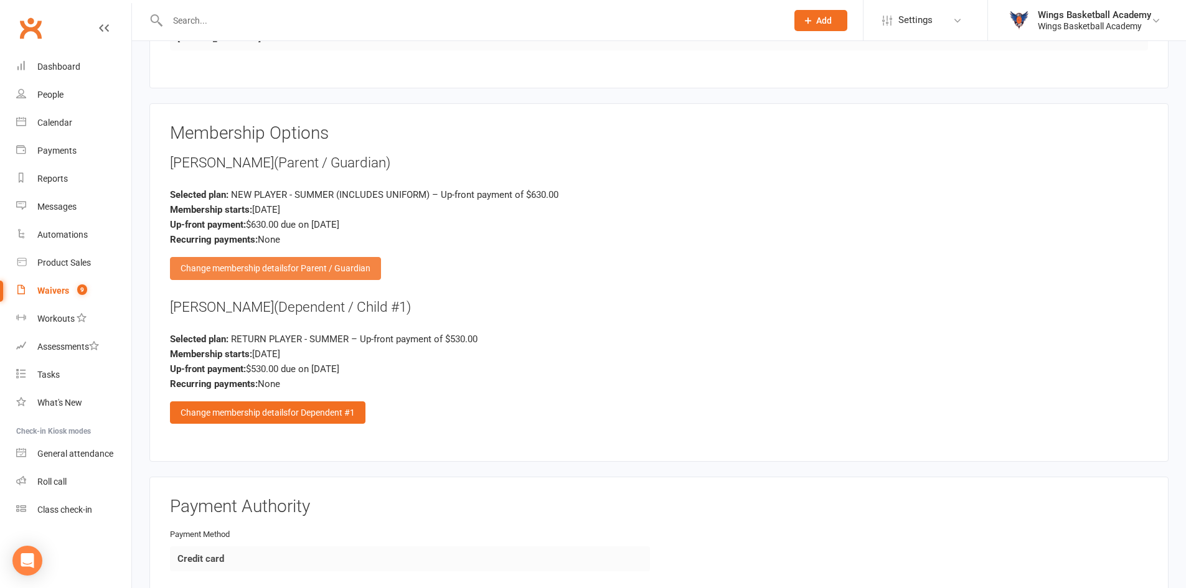
click at [220, 264] on div "Change membership details for Parent / Guardian" at bounding box center [275, 268] width 211 height 22
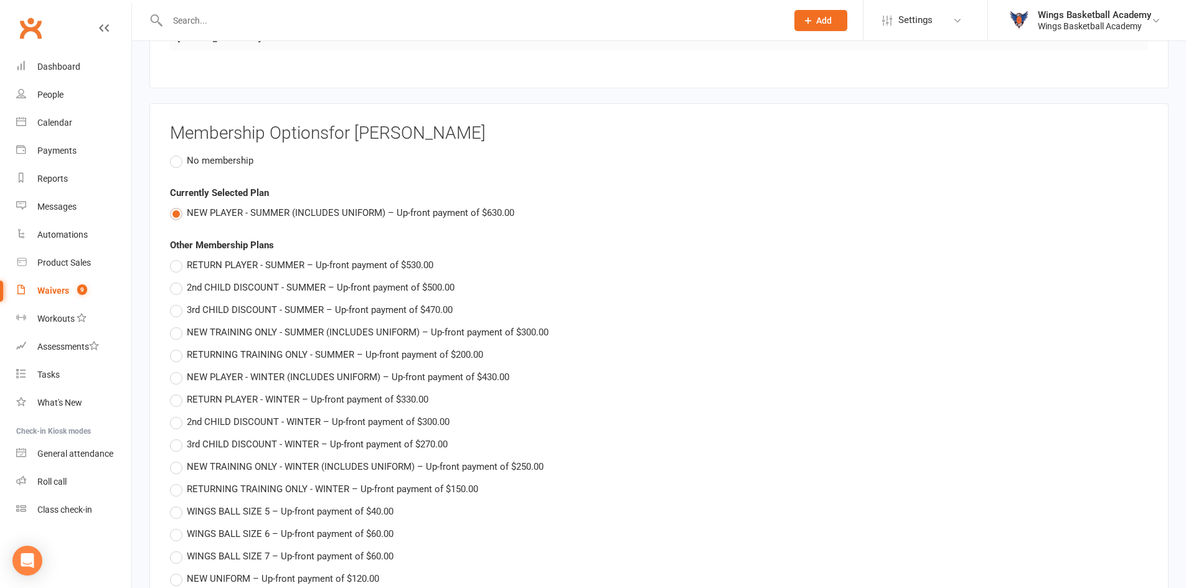
click at [177, 161] on label "No membership" at bounding box center [211, 160] width 83 height 15
click at [177, 153] on input "No membership" at bounding box center [174, 153] width 8 height 0
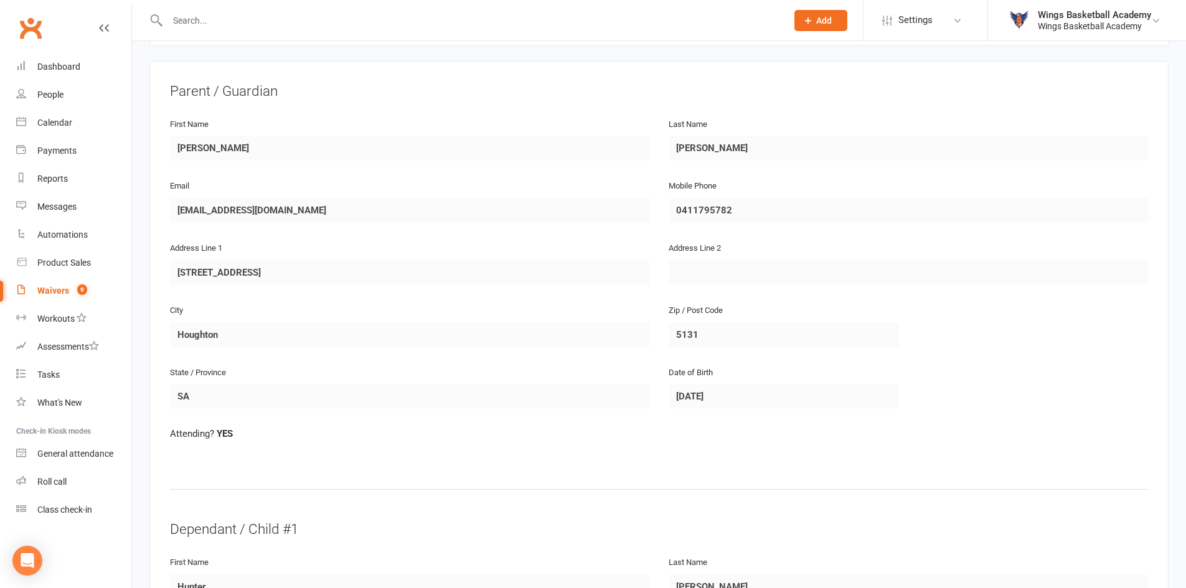
scroll to position [124, 0]
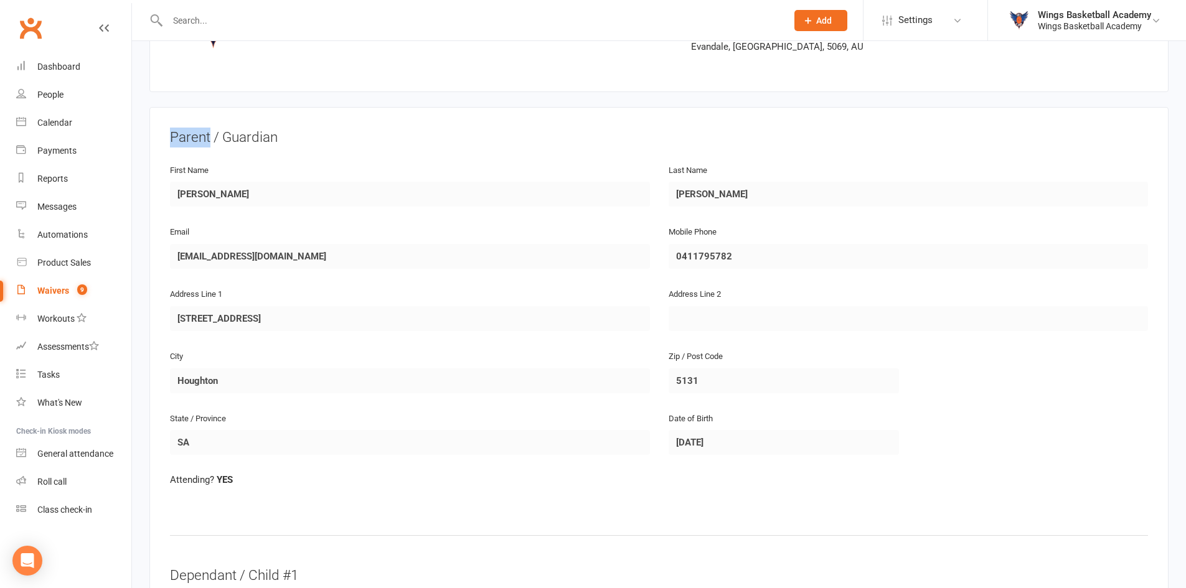
drag, startPoint x: 210, startPoint y: 138, endPoint x: 165, endPoint y: 129, distance: 46.3
click at [165, 129] on div "Parent / Guardian First Name Simone Last Name Jones Email monajonesie@gmail.com…" at bounding box center [658, 519] width 1019 height 825
copy div "Parent"
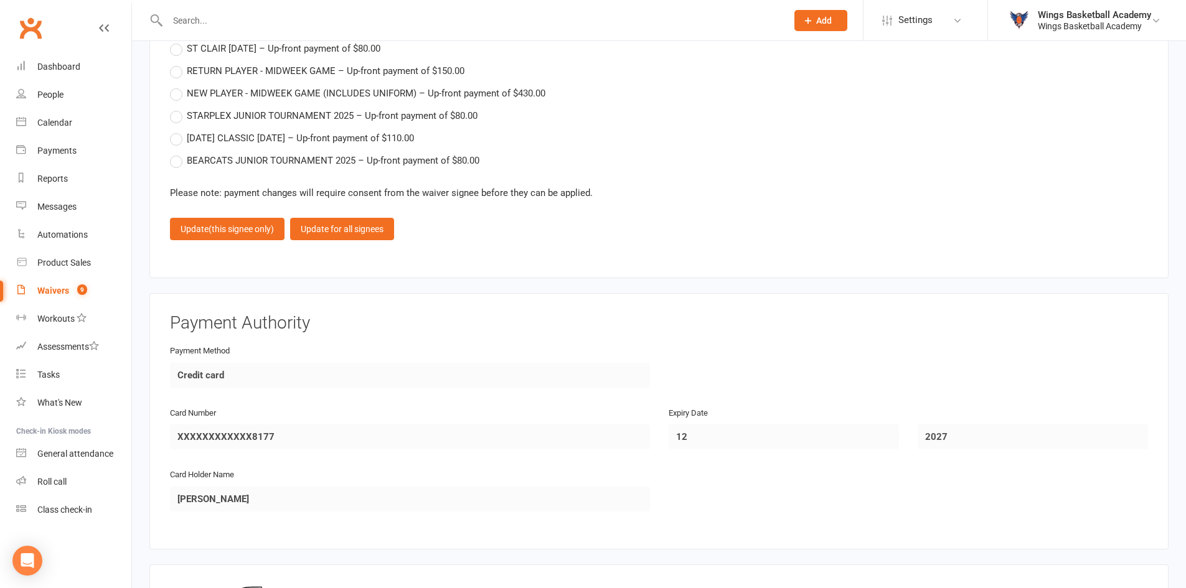
scroll to position [1934, 0]
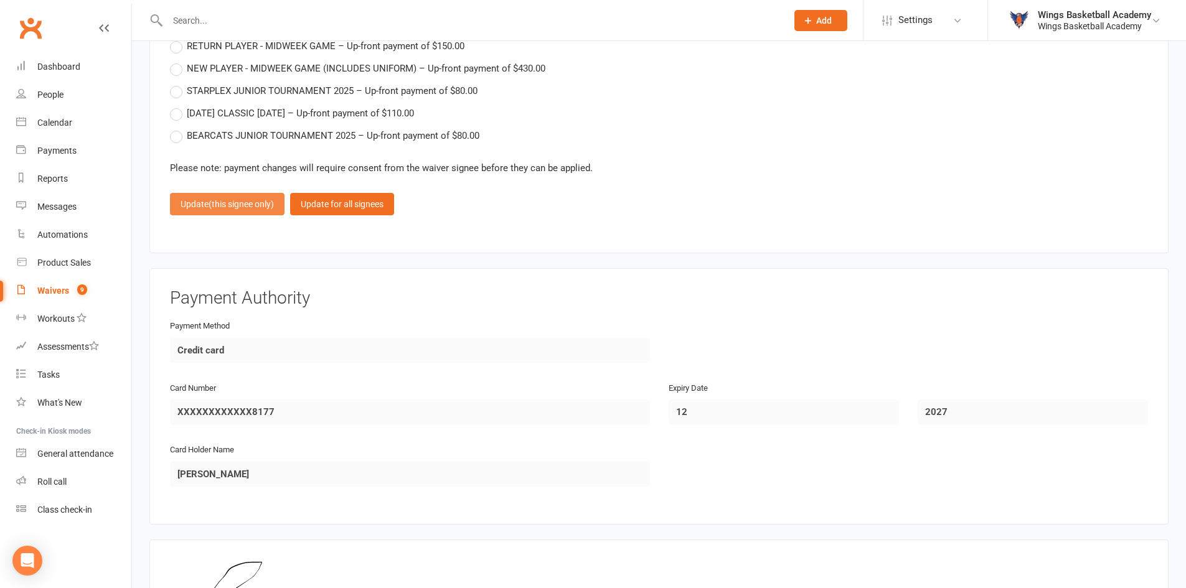
click at [237, 202] on span "(this signee only)" at bounding box center [240, 204] width 65 height 10
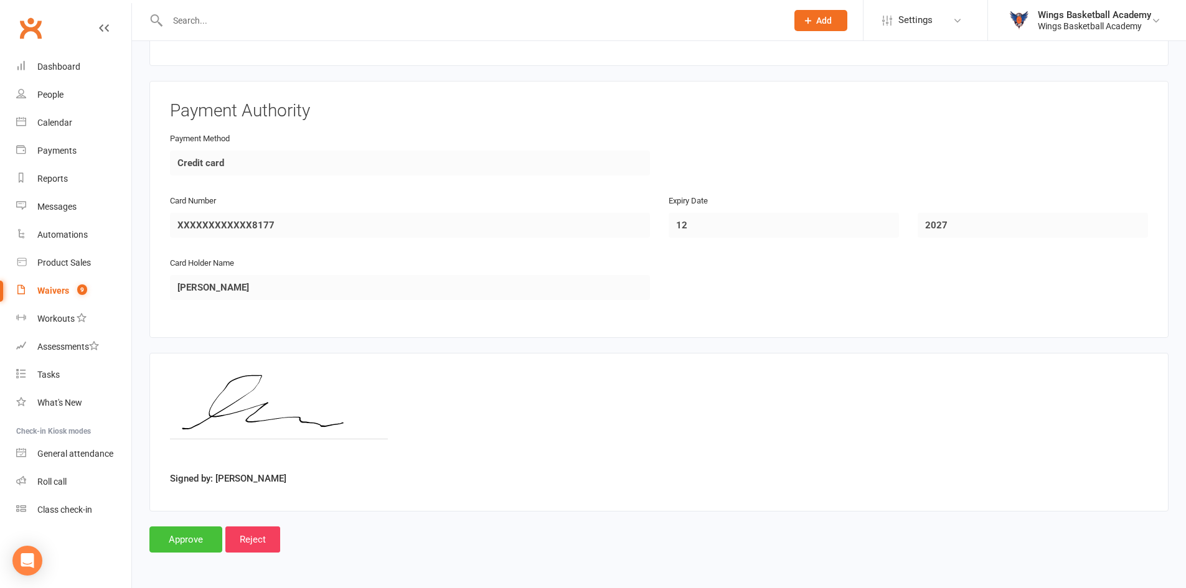
click at [184, 536] on input "Approve" at bounding box center [185, 539] width 73 height 26
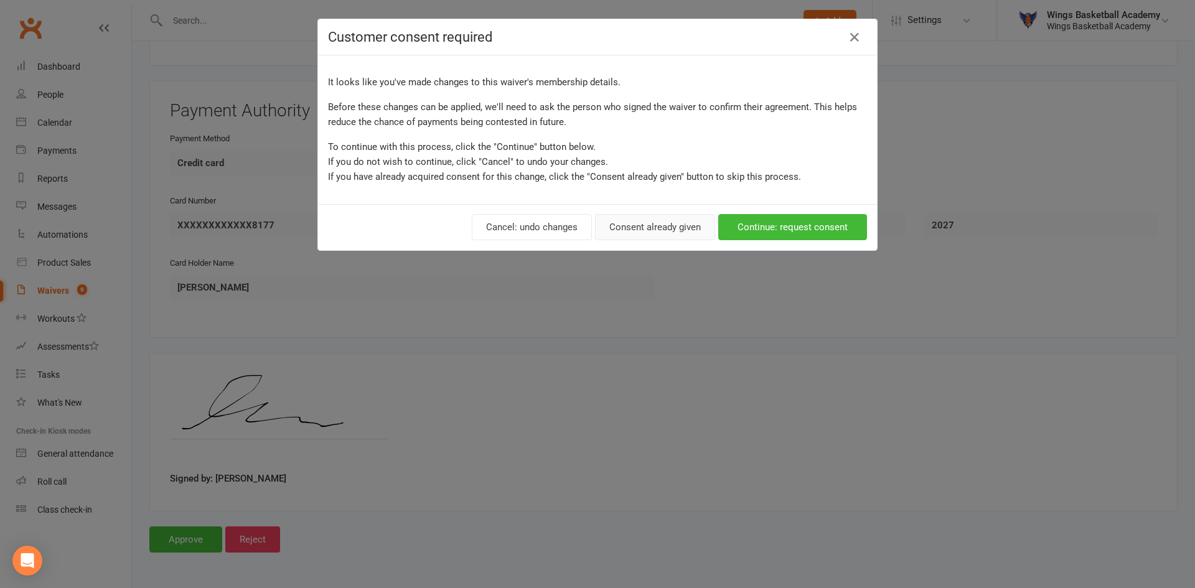
click at [638, 221] on button "Consent already given" at bounding box center [655, 227] width 120 height 26
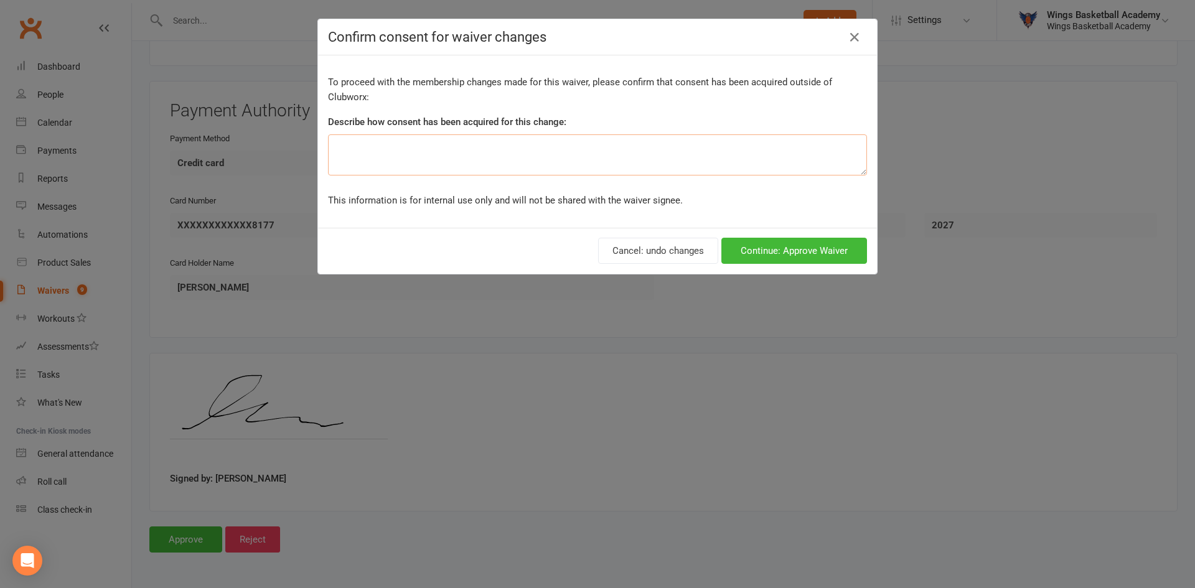
click at [447, 152] on textarea at bounding box center [597, 154] width 539 height 41
paste textarea "Parent"
type textarea "Parent"
click at [759, 248] on button "Continue: Approve Waiver" at bounding box center [794, 251] width 146 height 26
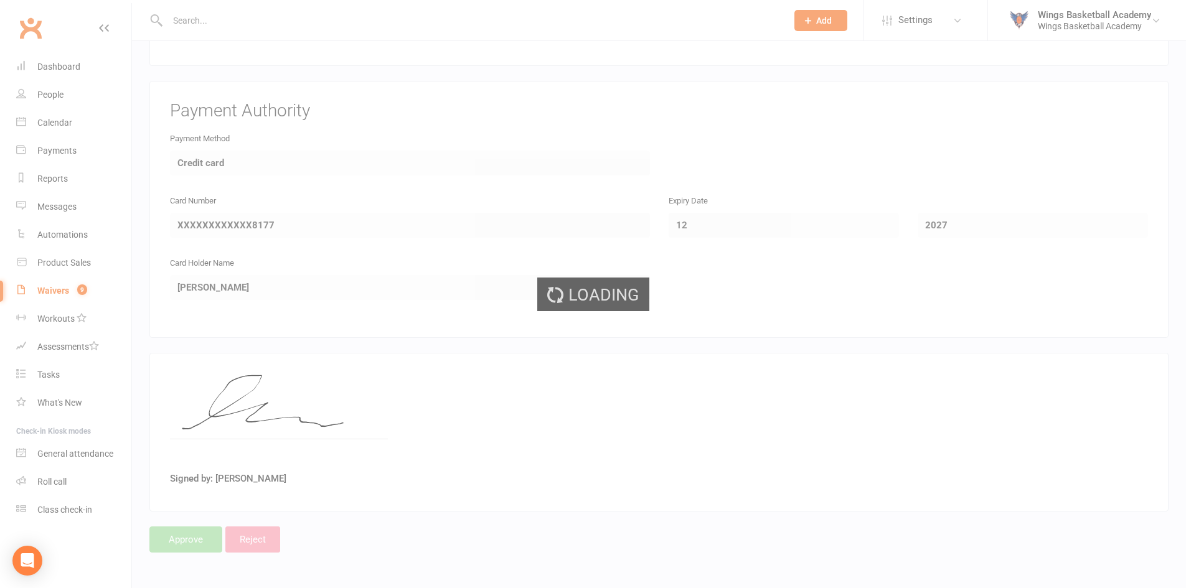
select select "50"
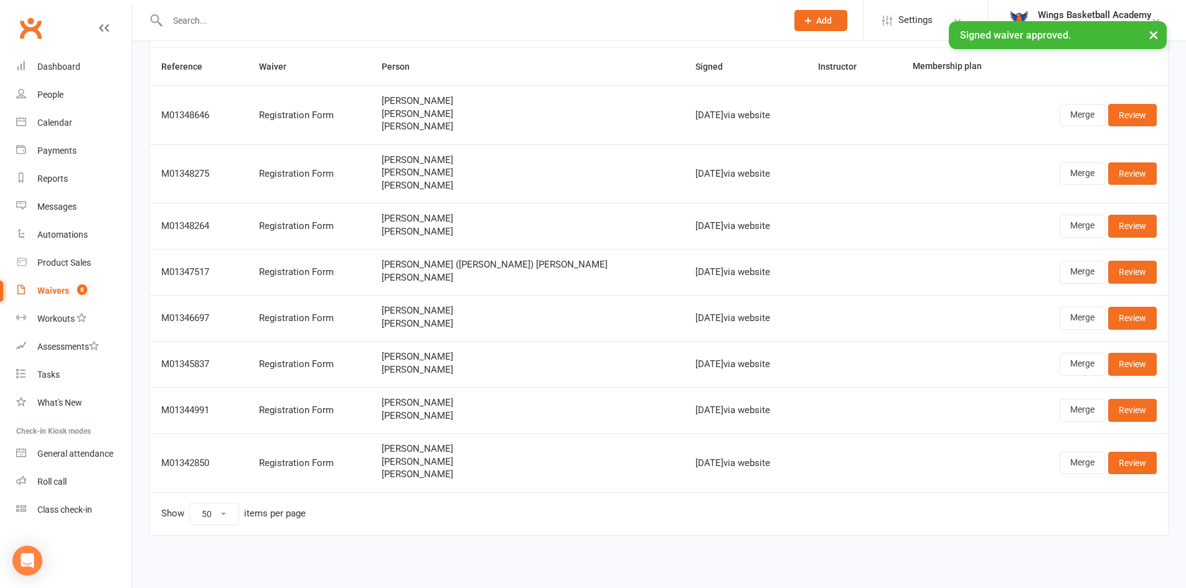
scroll to position [85, 0]
click at [1077, 461] on link "Merge" at bounding box center [1081, 462] width 45 height 22
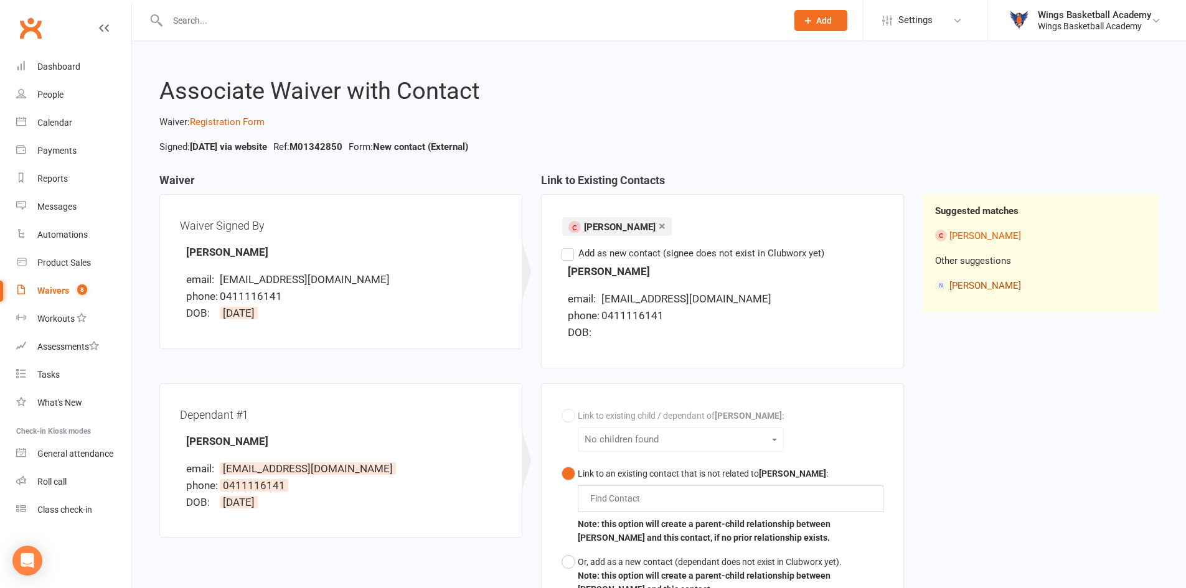
click at [962, 286] on link "Anita Doan" at bounding box center [985, 285] width 72 height 11
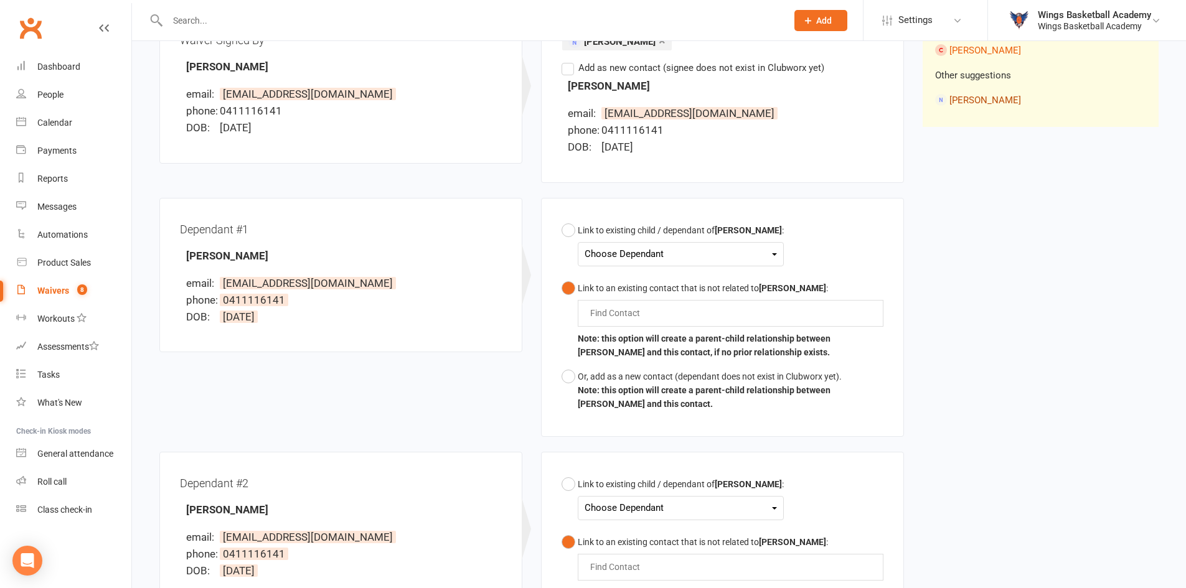
scroll to position [187, 0]
click at [619, 250] on div "Choose Dependant" at bounding box center [680, 253] width 192 height 17
click at [626, 278] on link "Peyton Doan" at bounding box center [646, 282] width 123 height 27
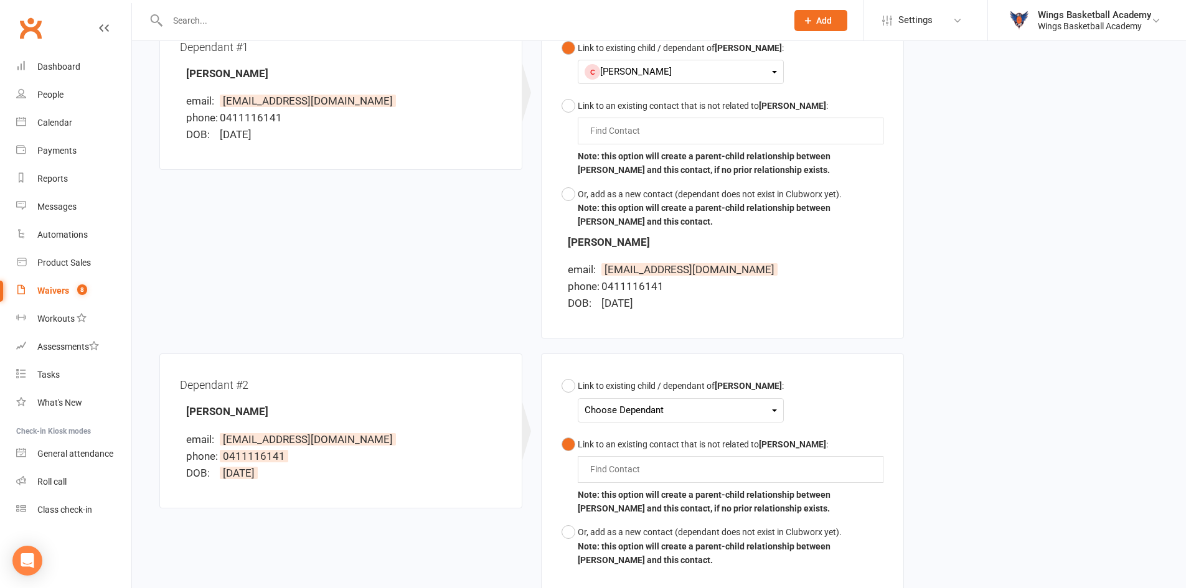
scroll to position [498, 0]
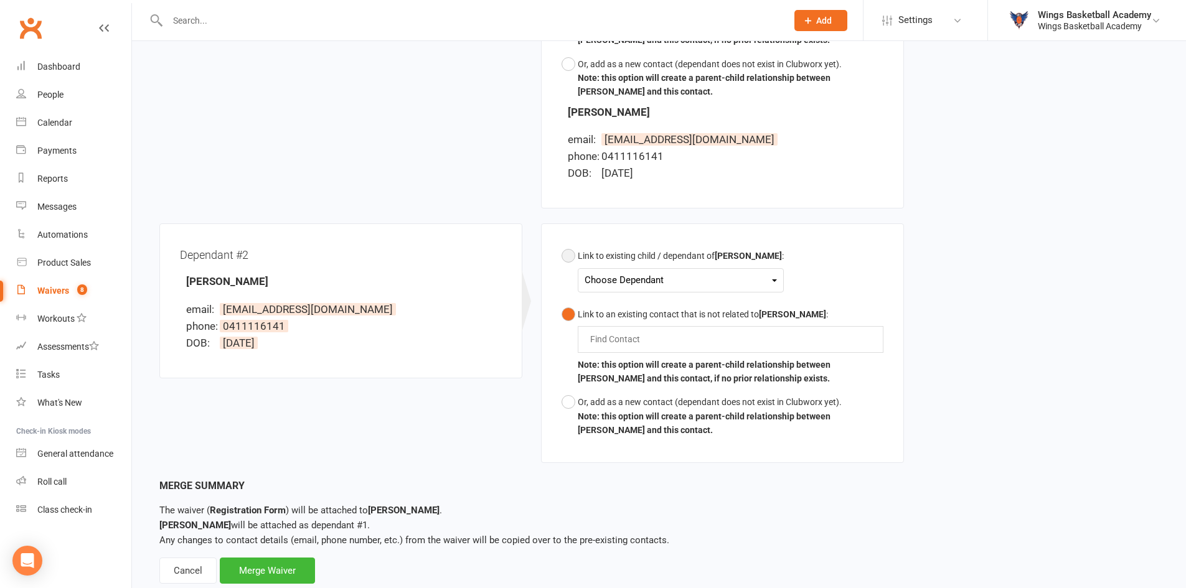
click at [617, 273] on div "Choose Dependant" at bounding box center [680, 280] width 192 height 17
click at [622, 330] on link "Conner Doan" at bounding box center [646, 336] width 123 height 27
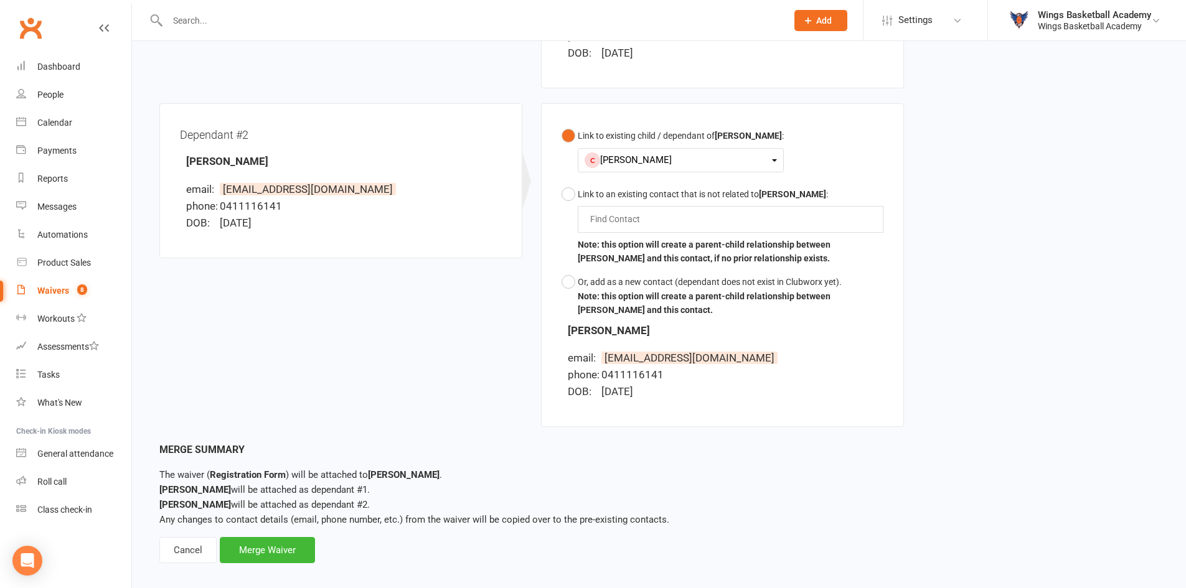
scroll to position [631, 0]
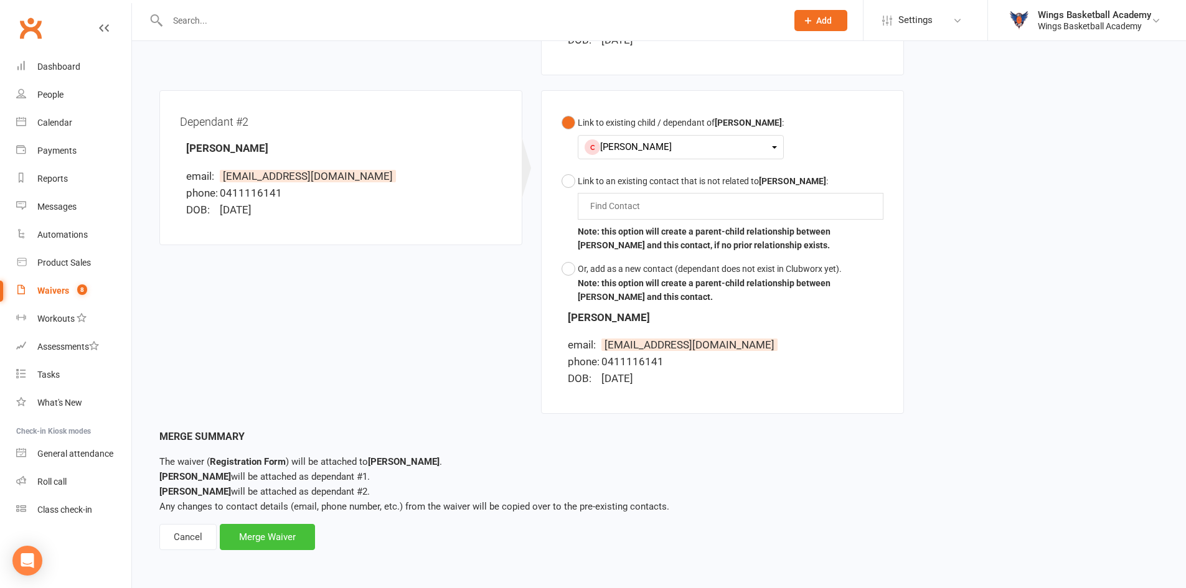
click at [273, 539] on div "Merge Waiver" at bounding box center [267, 537] width 95 height 26
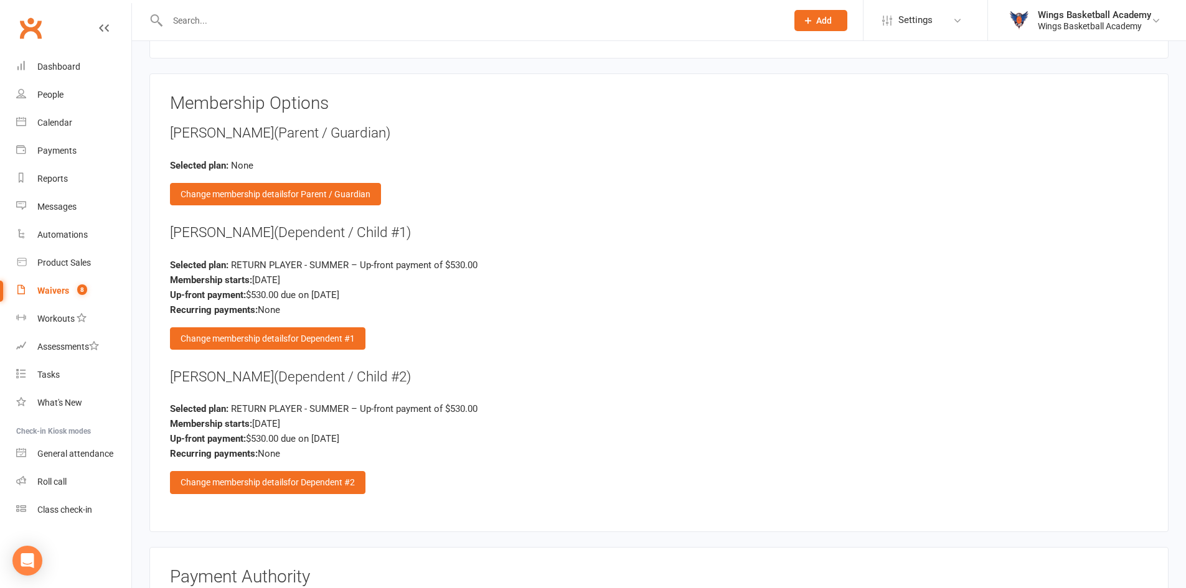
scroll to position [1743, 0]
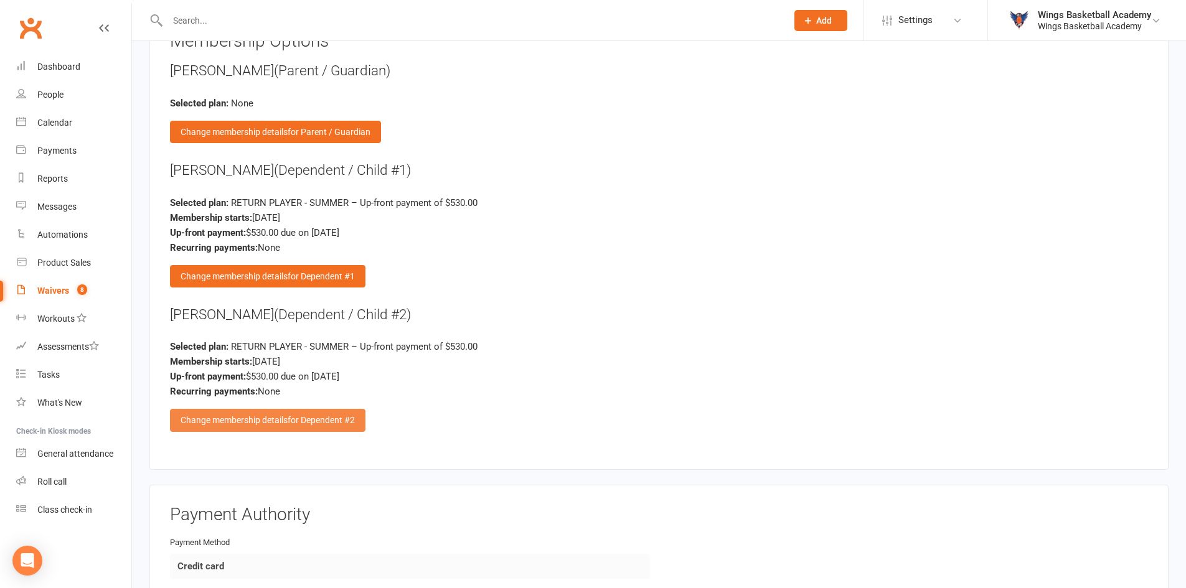
click at [237, 416] on div "Change membership details for Dependent #2" at bounding box center [267, 420] width 195 height 22
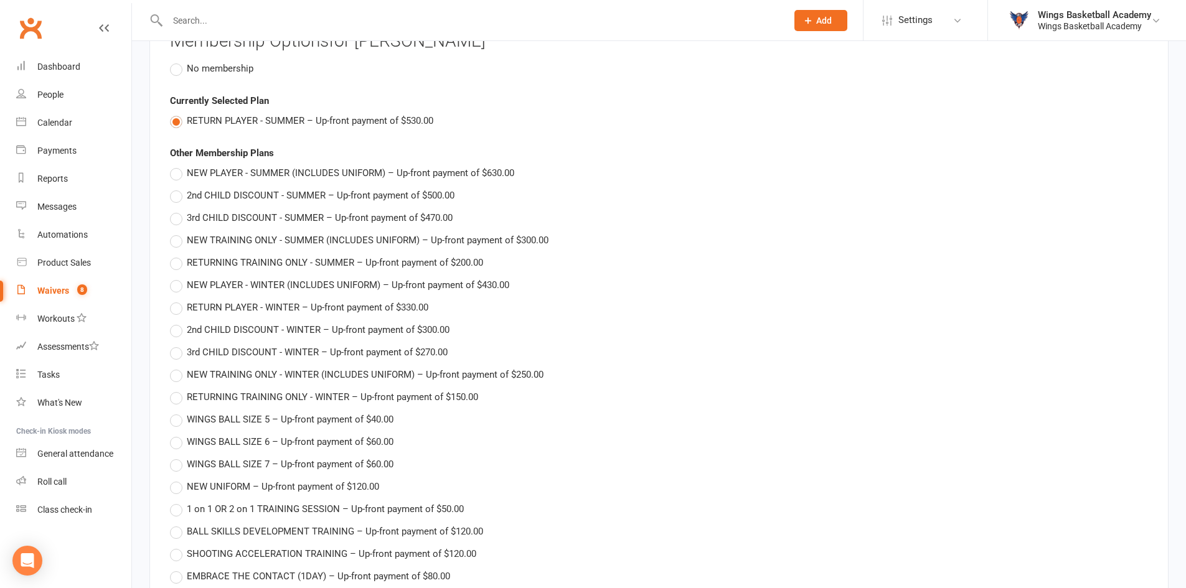
click at [179, 195] on label "2nd CHILD DISCOUNT - SUMMER – Up-front payment of $500.00" at bounding box center [312, 195] width 284 height 15
click at [178, 188] on input "2nd CHILD DISCOUNT - SUMMER – Up-front payment of $500.00" at bounding box center [174, 188] width 8 height 0
type input "2nd CHILD DISCOUNT - SUMMER"
type input "500"
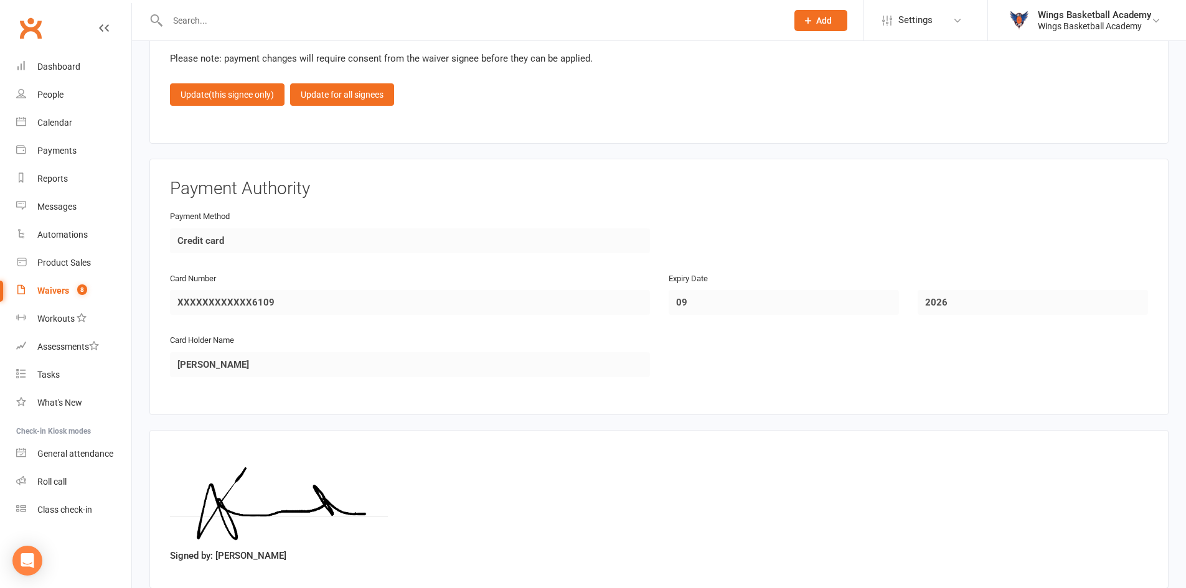
scroll to position [2736, 0]
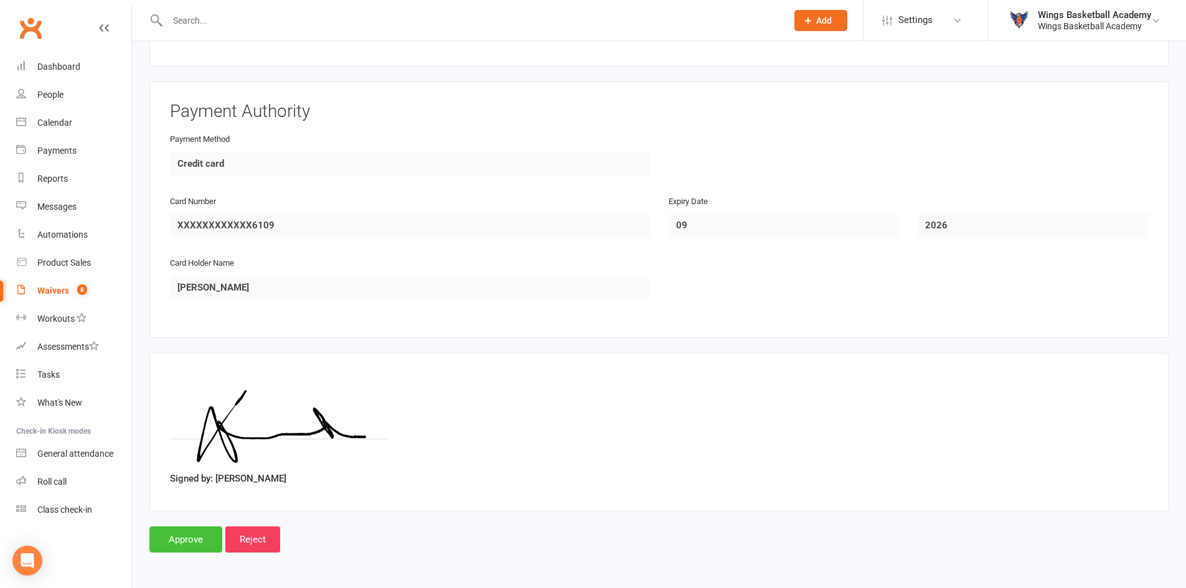
click at [182, 536] on input "Approve" at bounding box center [185, 539] width 73 height 26
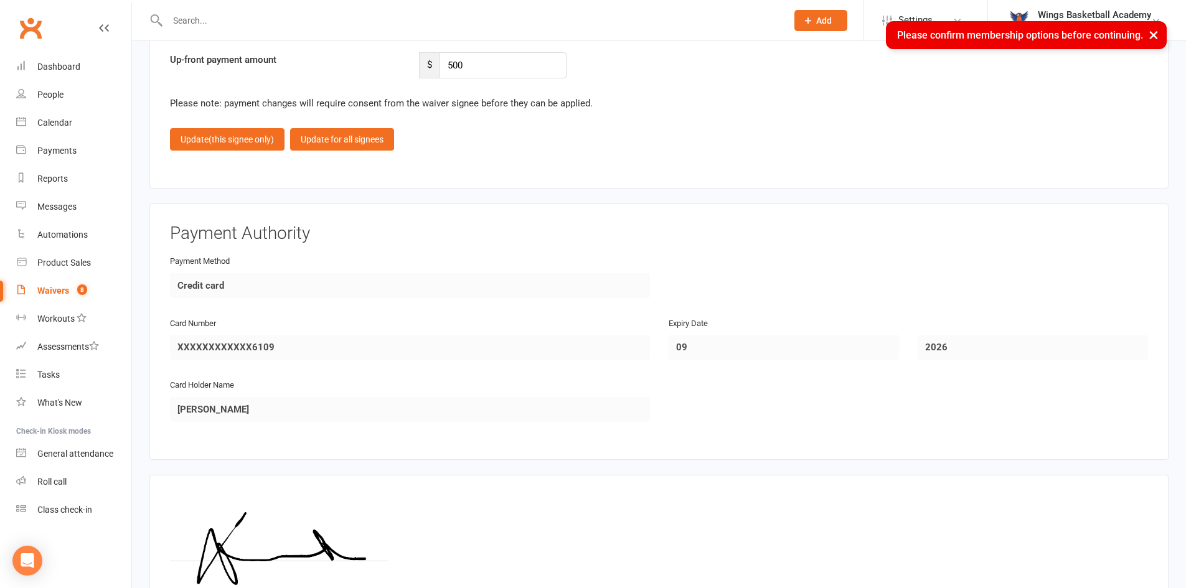
scroll to position [2425, 0]
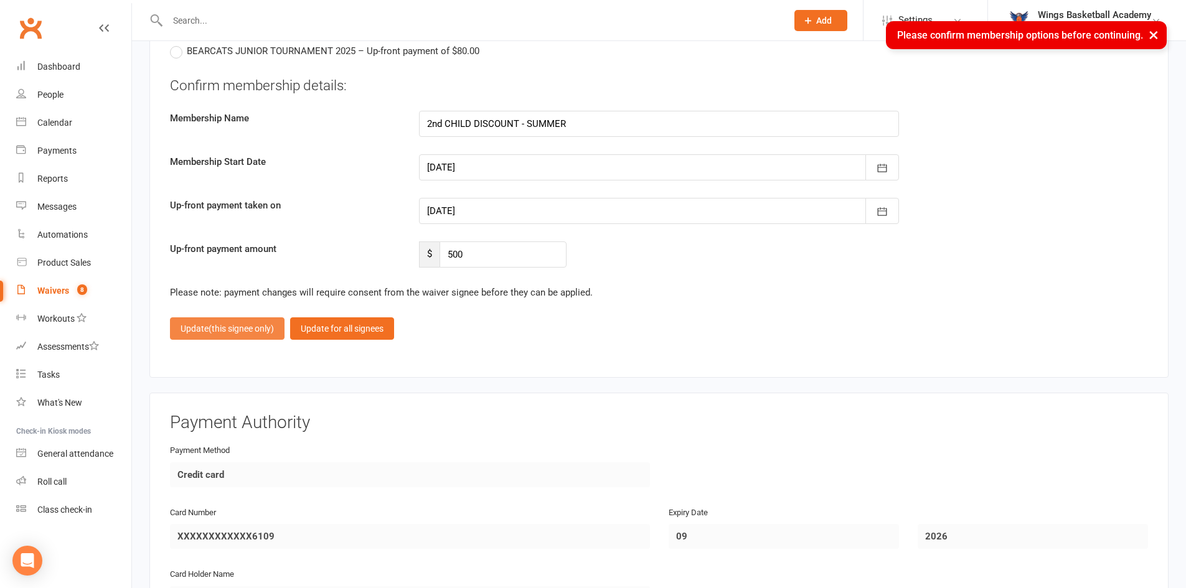
click at [240, 330] on span "(this signee only)" at bounding box center [240, 329] width 65 height 10
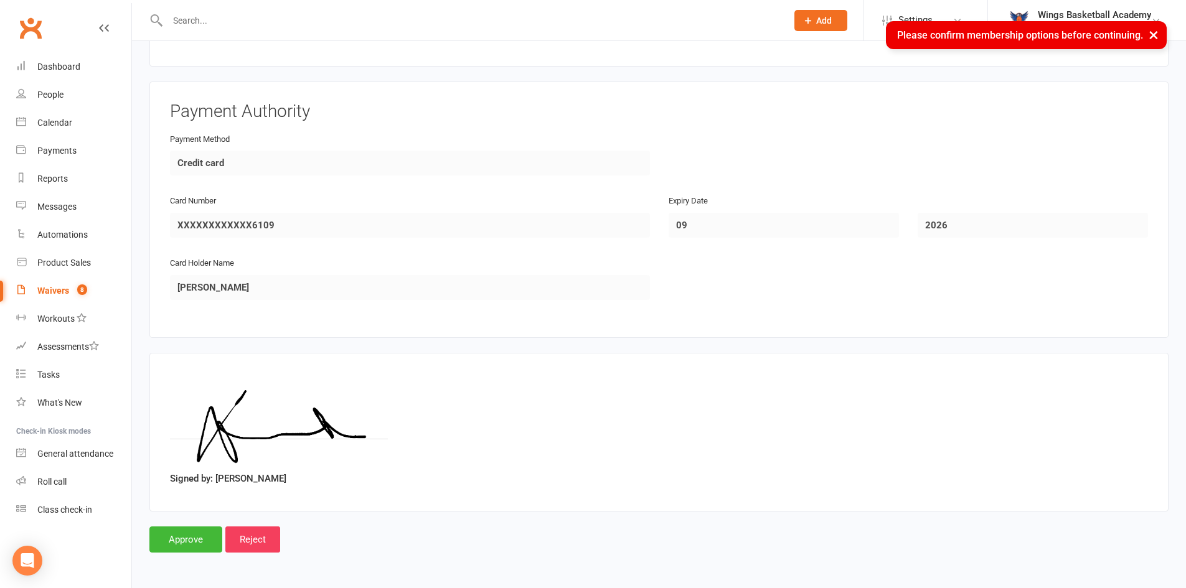
scroll to position [2146, 0]
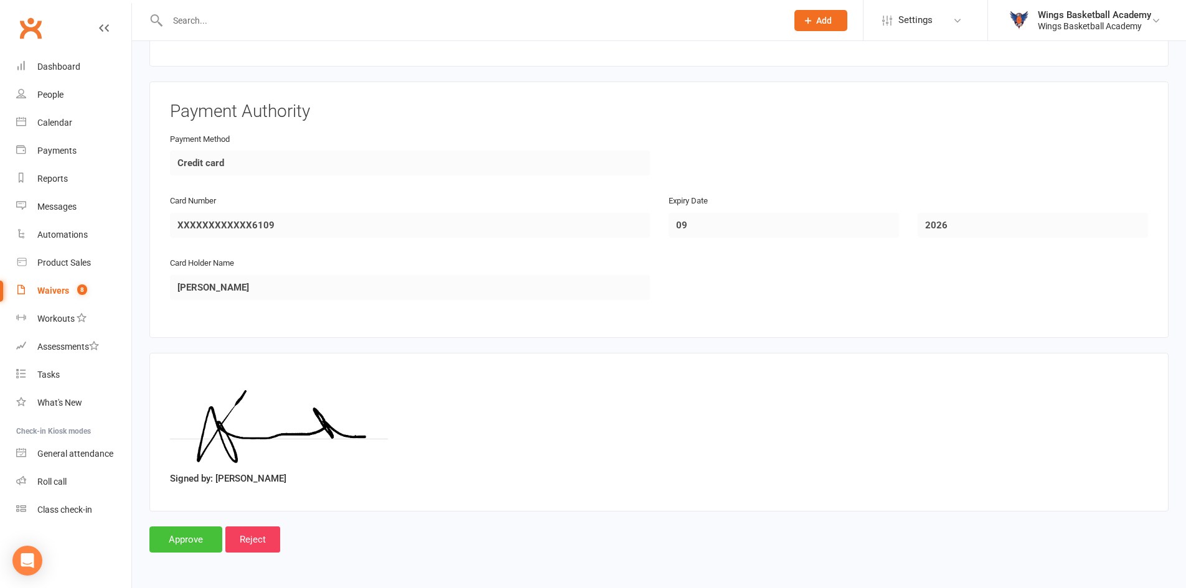
click at [205, 543] on input "Approve" at bounding box center [185, 539] width 73 height 26
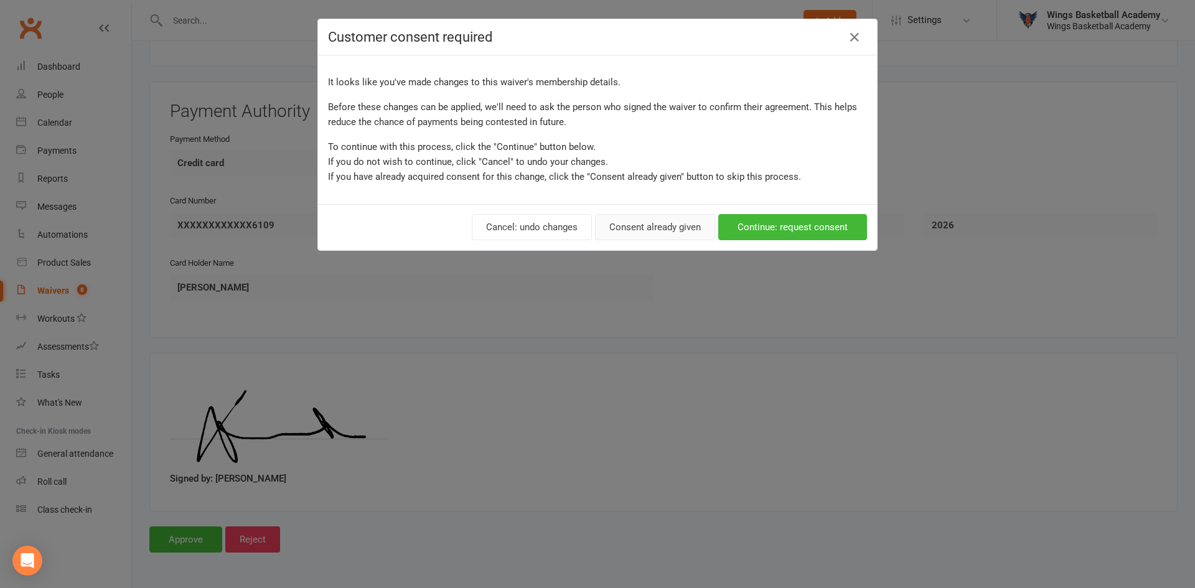
click at [640, 222] on button "Consent already given" at bounding box center [655, 227] width 120 height 26
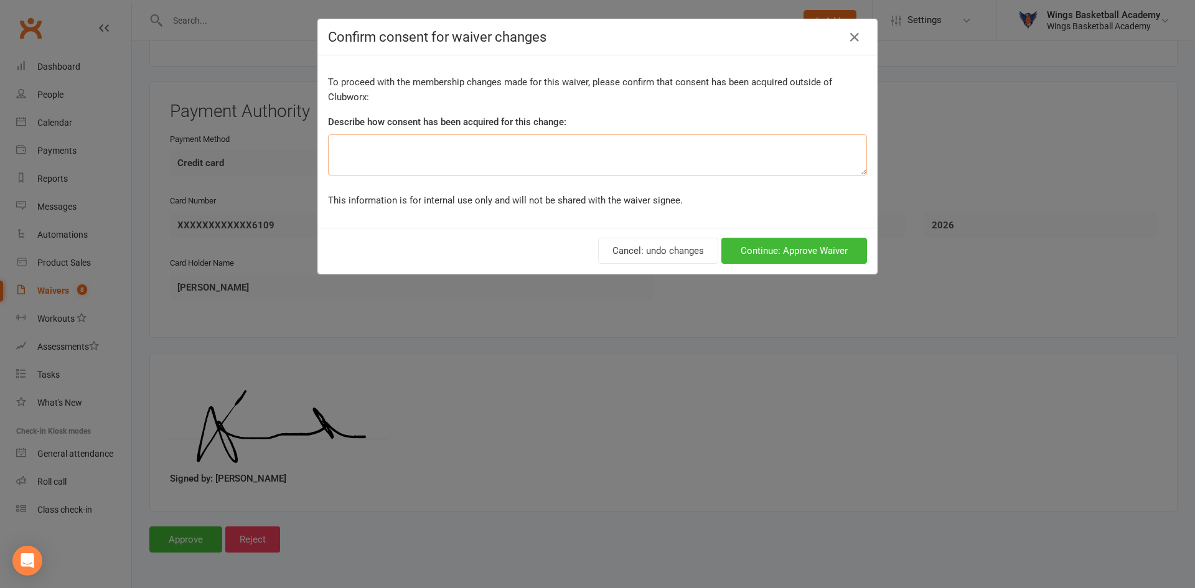
click at [540, 165] on textarea at bounding box center [597, 154] width 539 height 41
type textarea "Discount"
click at [759, 248] on button "Continue: Approve Waiver" at bounding box center [794, 251] width 146 height 26
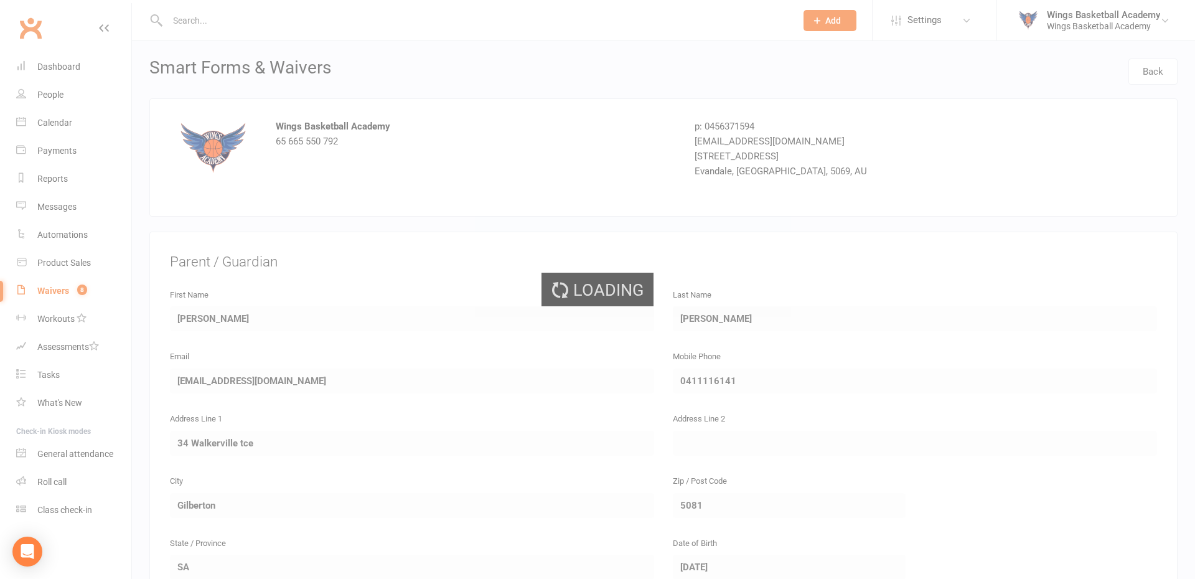
select select "50"
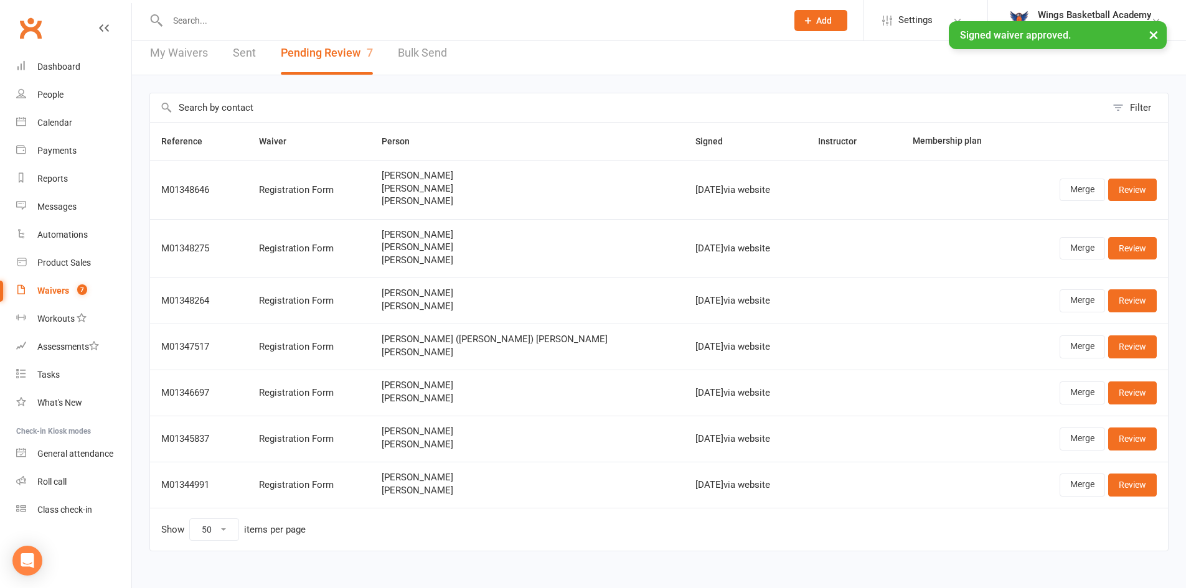
scroll to position [26, 0]
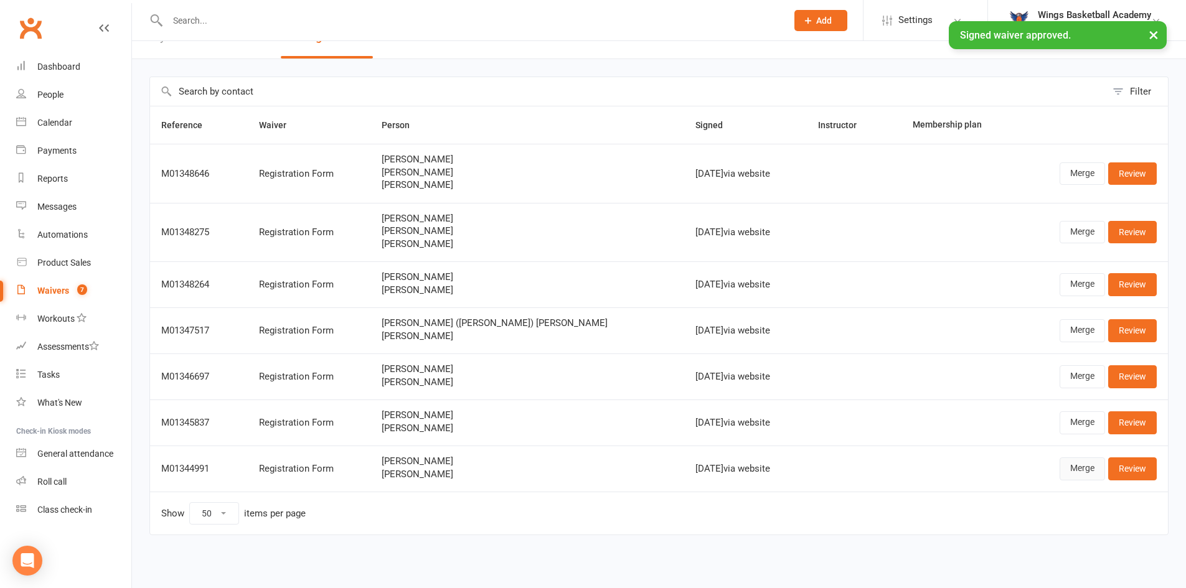
click at [1074, 466] on link "Merge" at bounding box center [1081, 468] width 45 height 22
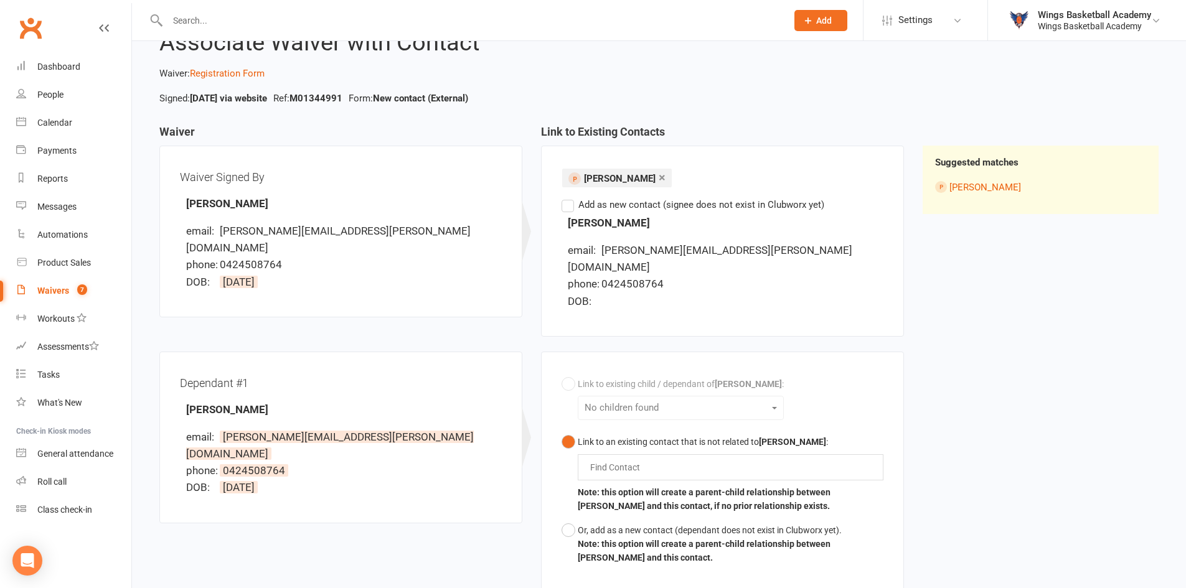
scroll to position [124, 0]
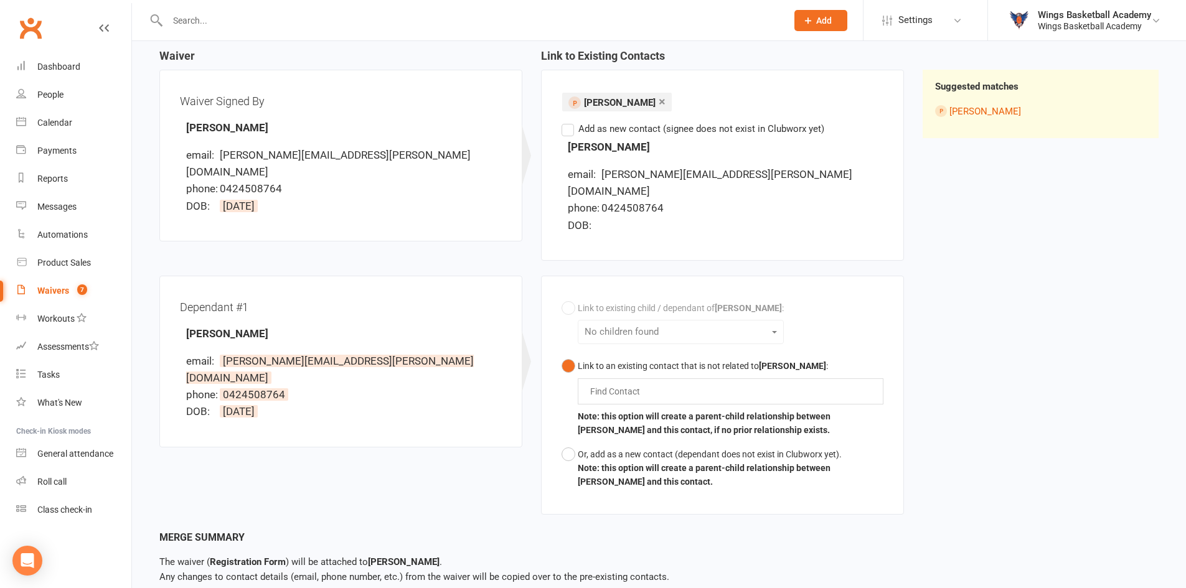
click at [597, 378] on div "Find Contact" at bounding box center [731, 391] width 306 height 26
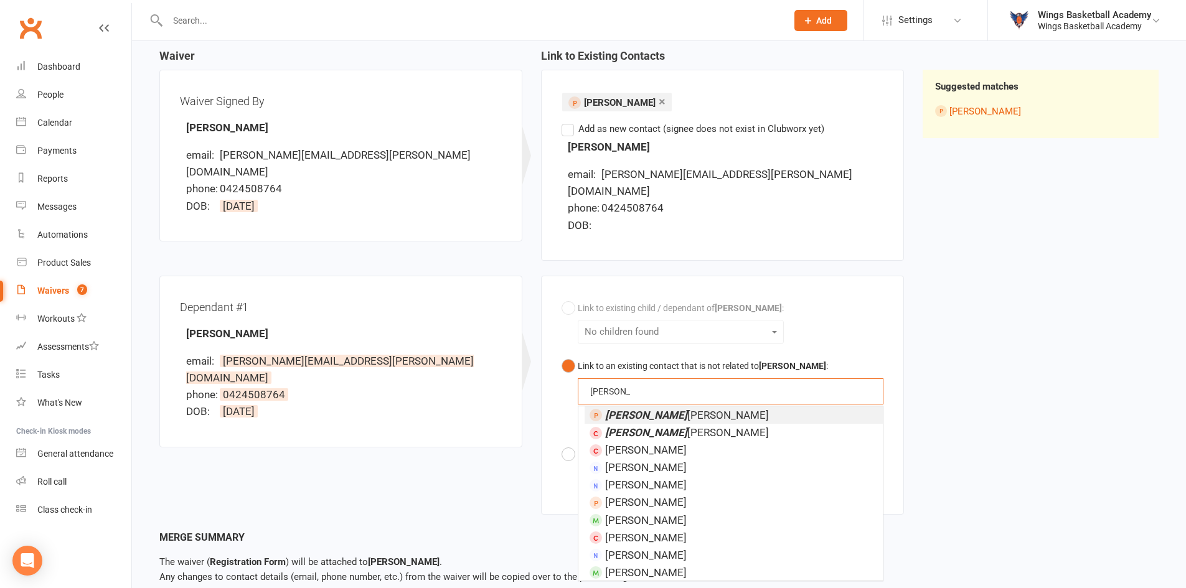
type input "maria"
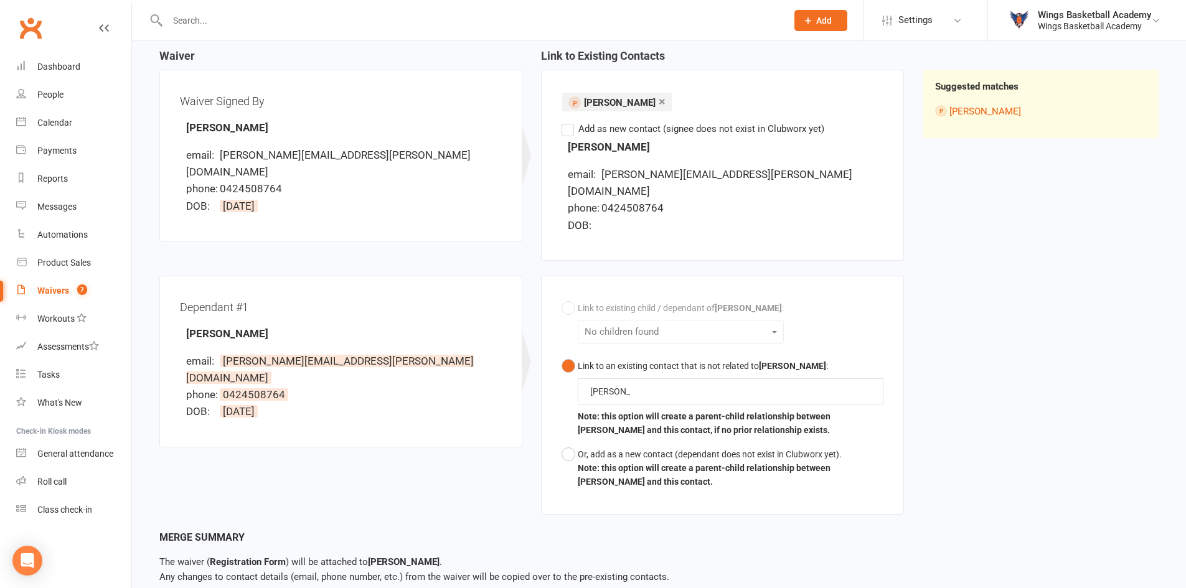
click at [556, 394] on div "Link to existing child / dependant of Vera Pozniak : No children found Link to …" at bounding box center [722, 395] width 363 height 239
click at [566, 443] on button "Or, add as a new contact (dependant does not exist in Clubworx yet). Note: this…" at bounding box center [722, 468] width 322 height 52
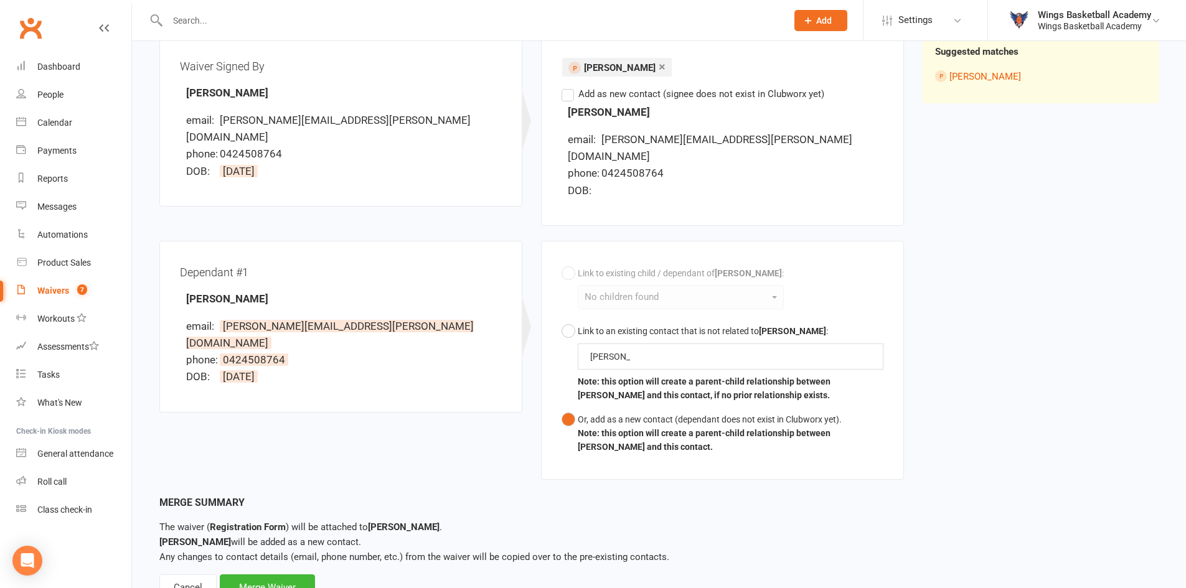
scroll to position [193, 0]
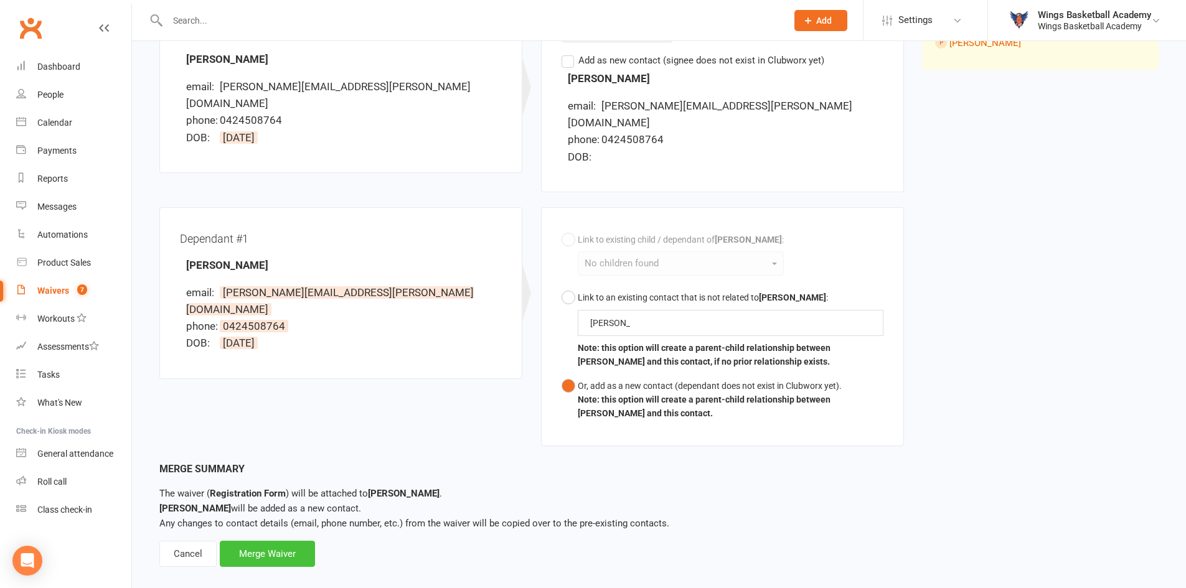
click at [273, 541] on div "Merge Waiver" at bounding box center [267, 554] width 95 height 26
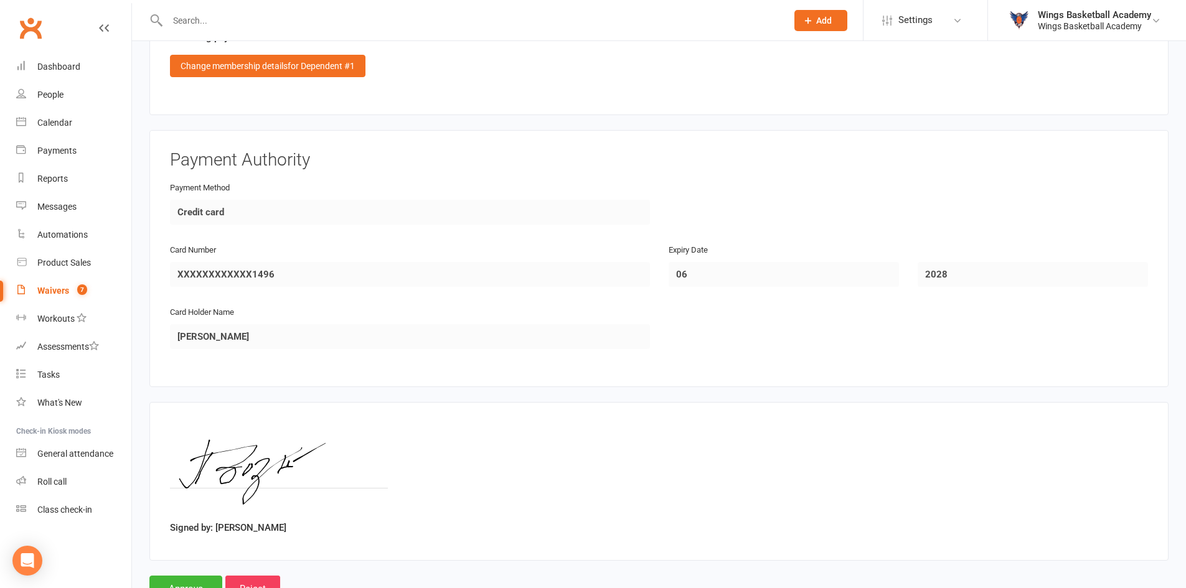
scroll to position [1596, 0]
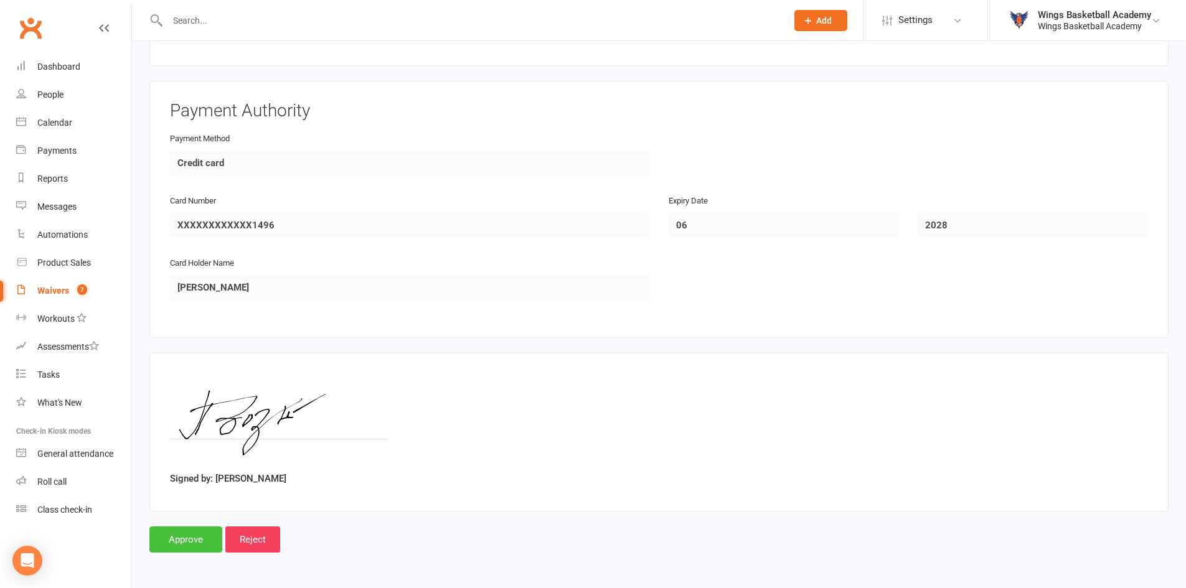
click at [184, 540] on input "Approve" at bounding box center [185, 539] width 73 height 26
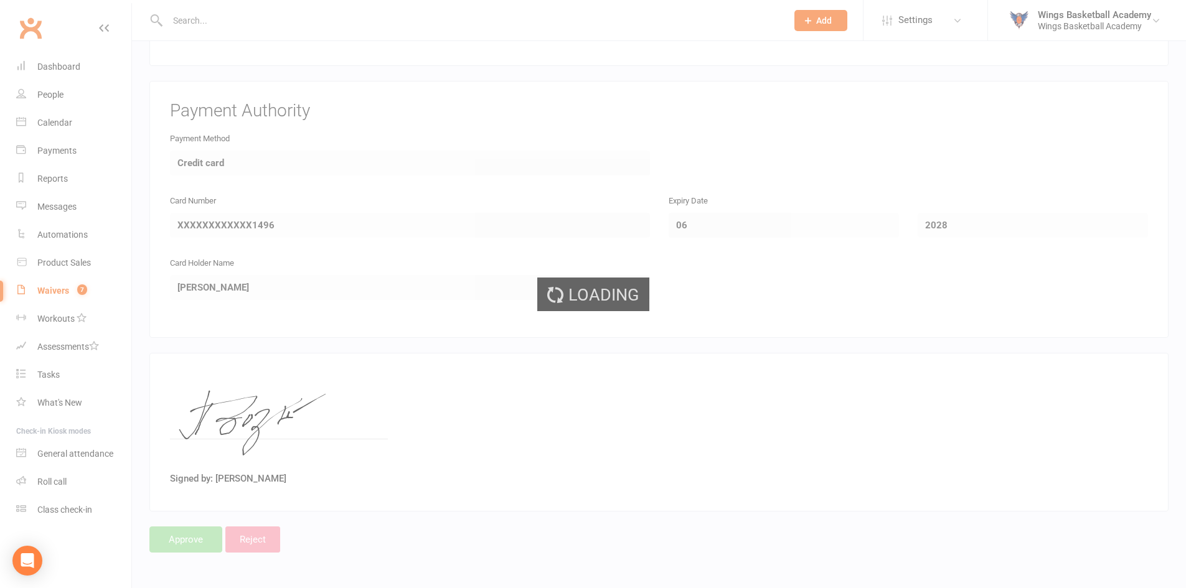
select select "50"
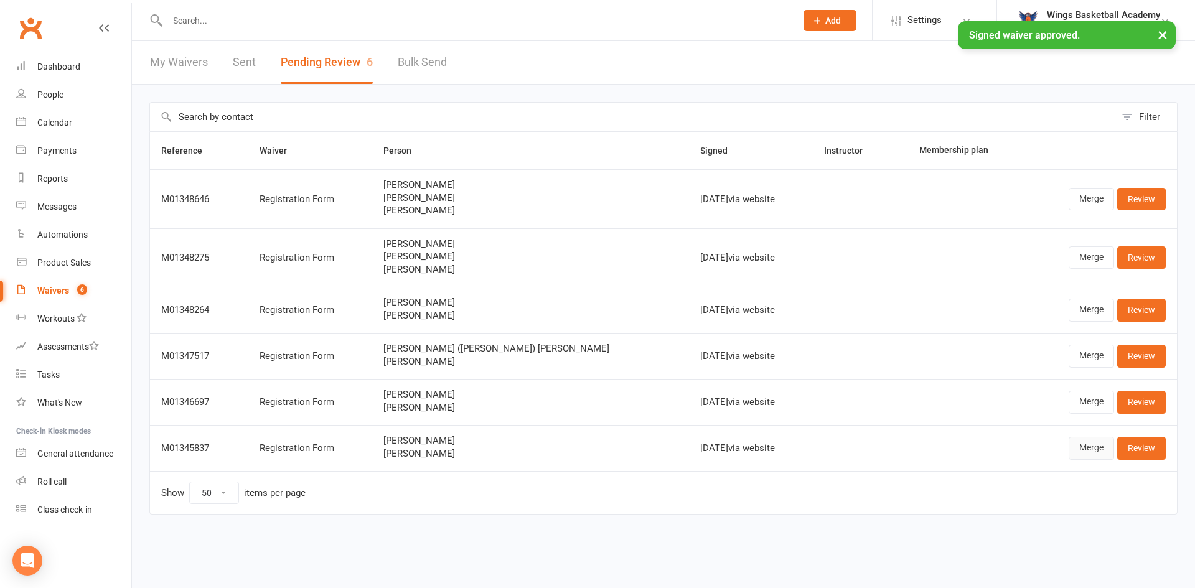
click at [1089, 446] on link "Merge" at bounding box center [1091, 448] width 45 height 22
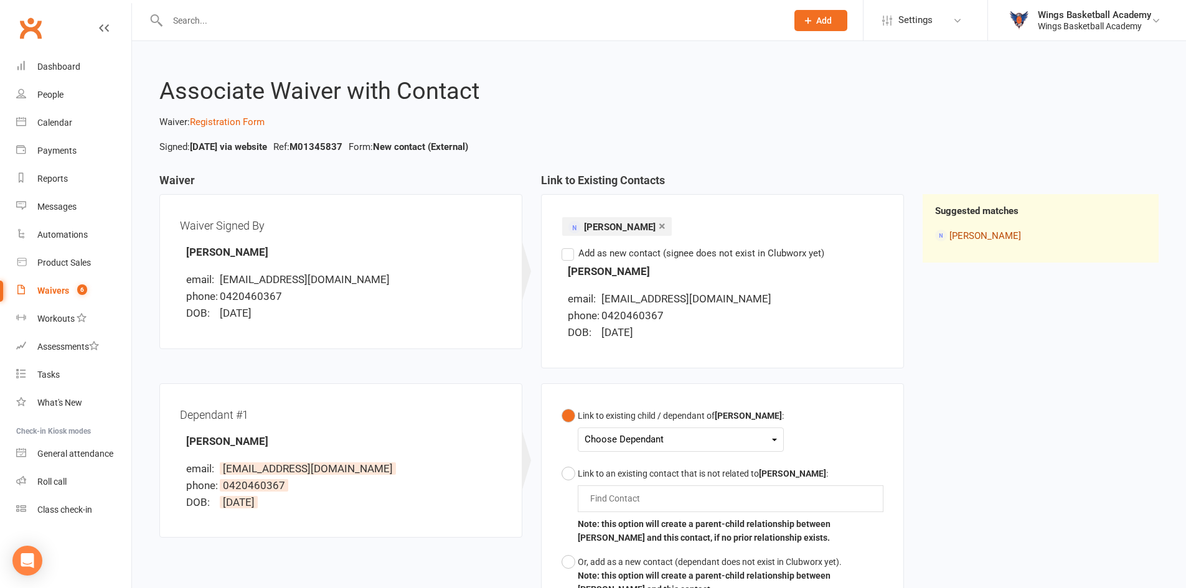
click at [972, 233] on link "claudio Giordano" at bounding box center [985, 235] width 72 height 11
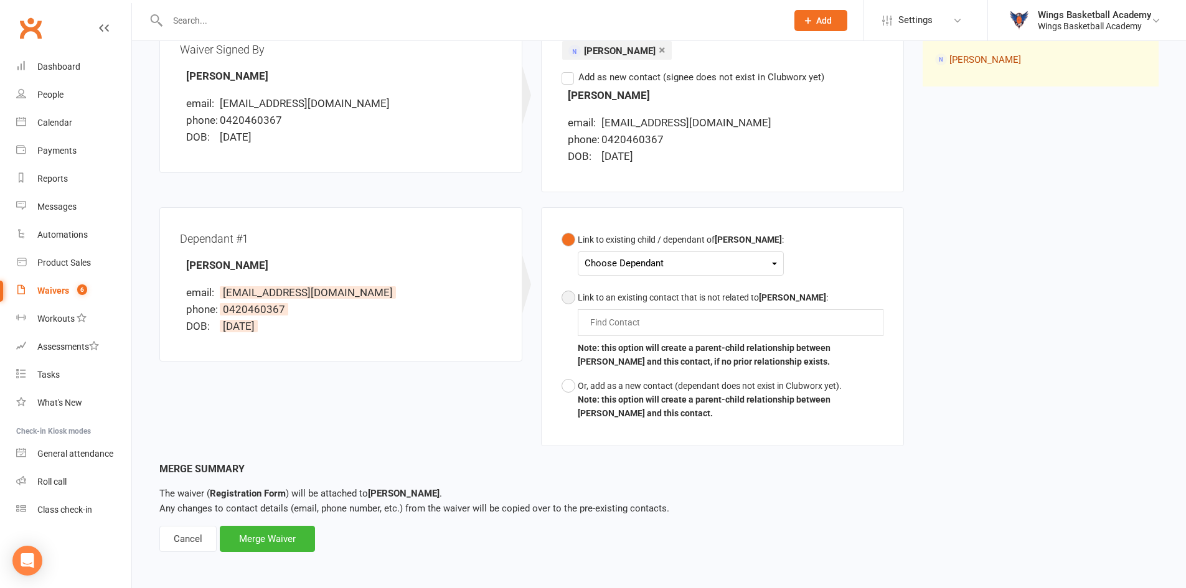
scroll to position [178, 0]
click at [636, 262] on div "Choose Dependant" at bounding box center [680, 261] width 192 height 17
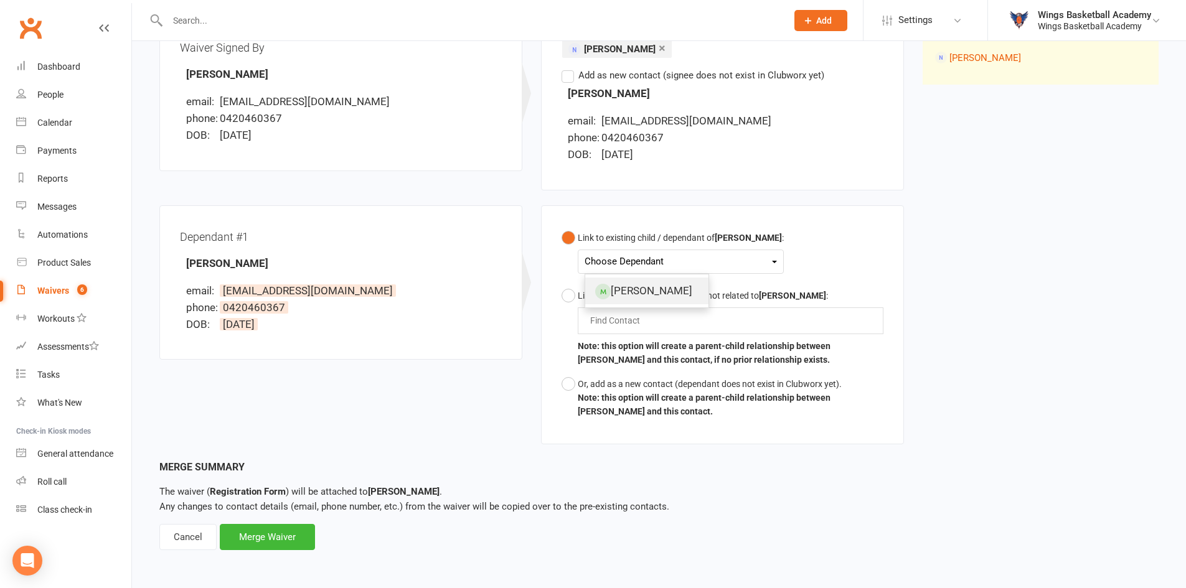
click at [632, 281] on link "Alessandro Giordano" at bounding box center [646, 291] width 123 height 27
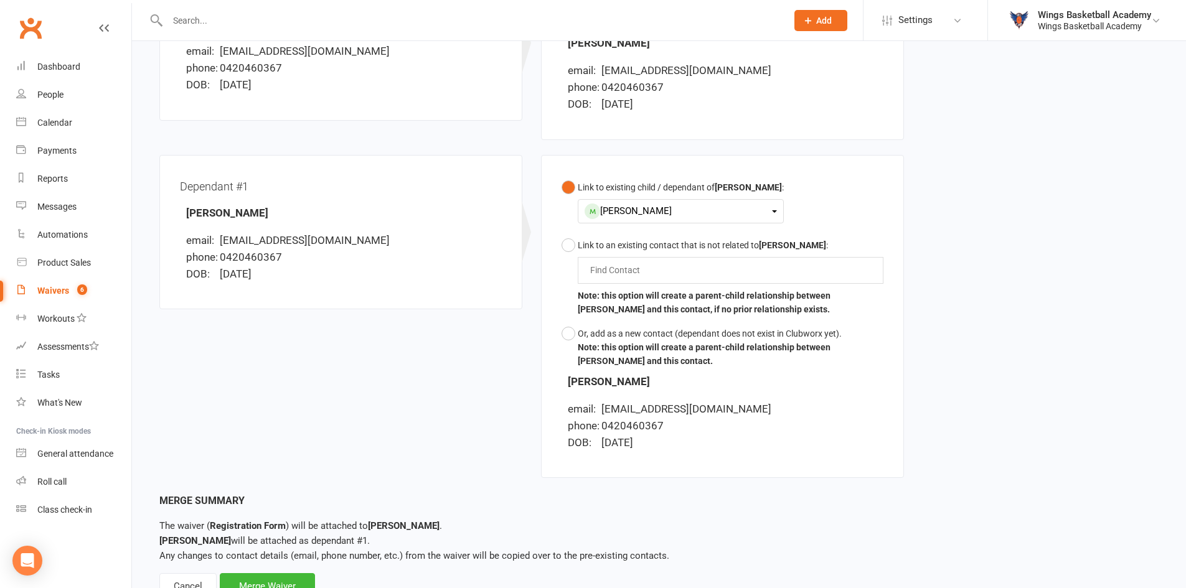
scroll to position [278, 0]
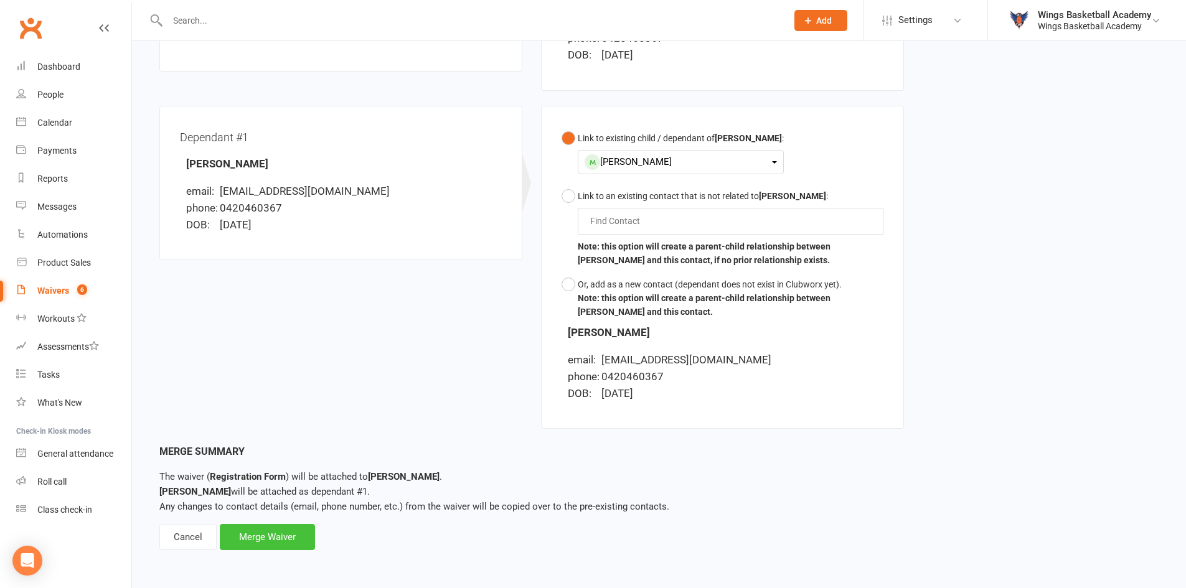
click at [272, 530] on div "Merge Waiver" at bounding box center [267, 537] width 95 height 26
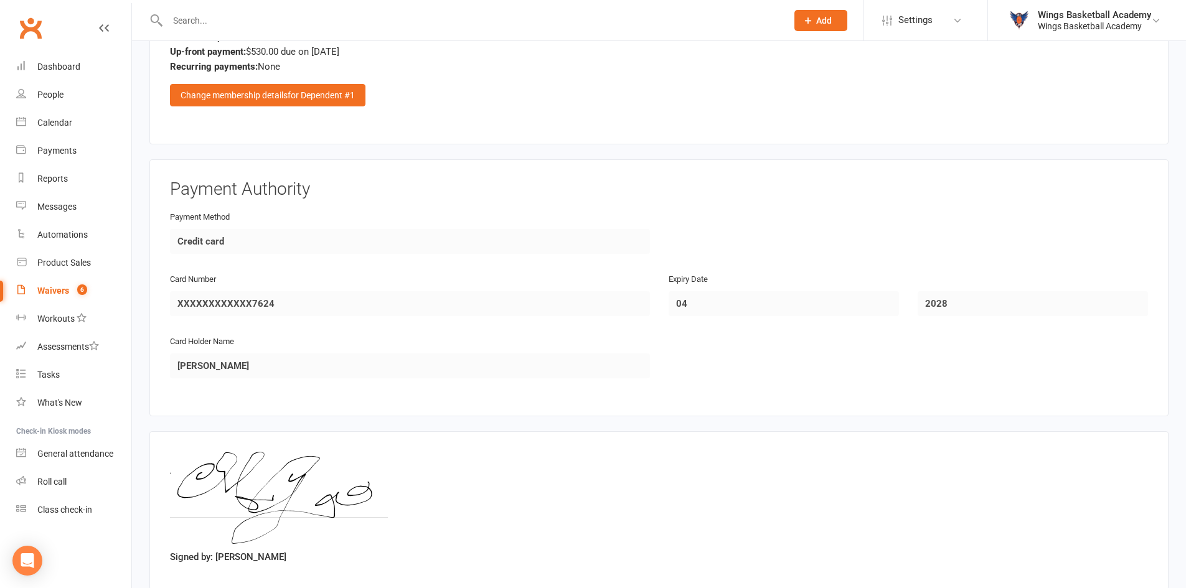
scroll to position [1596, 0]
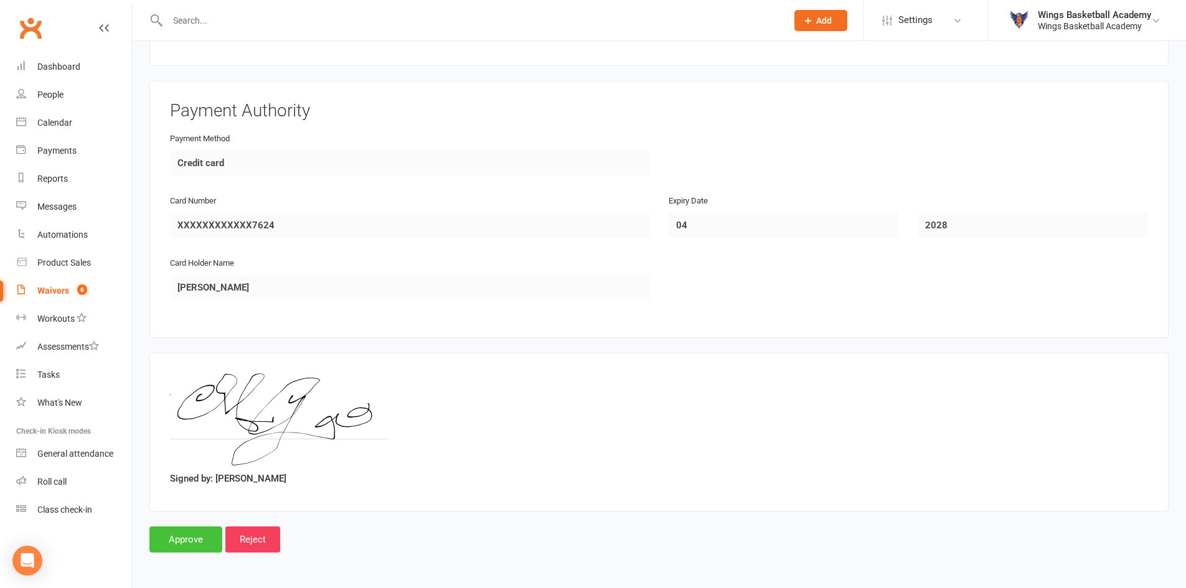
click at [199, 533] on input "Approve" at bounding box center [185, 539] width 73 height 26
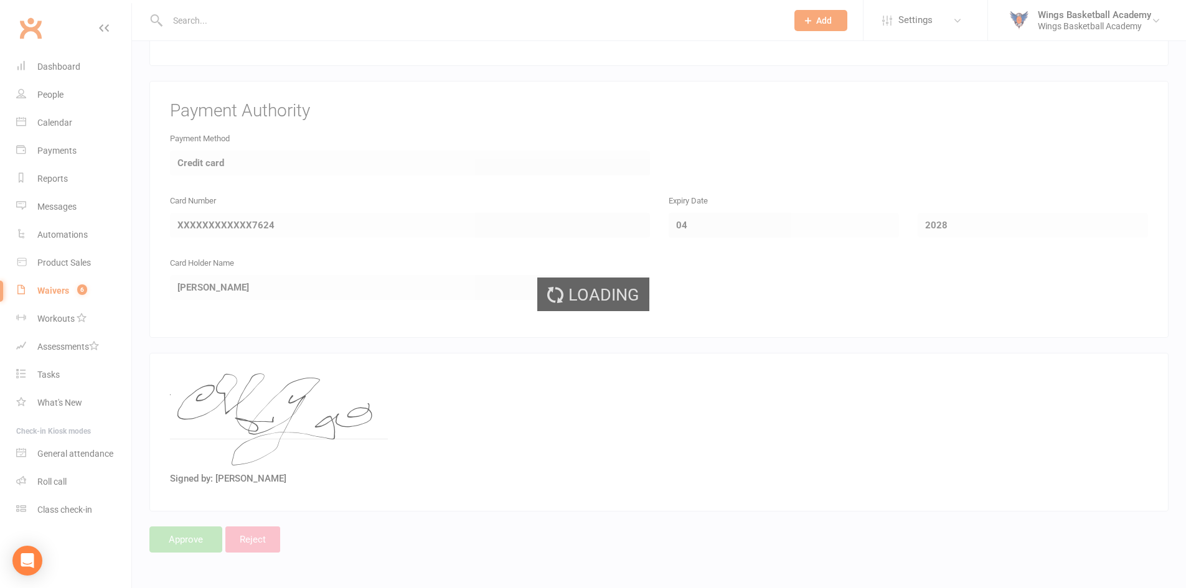
select select "50"
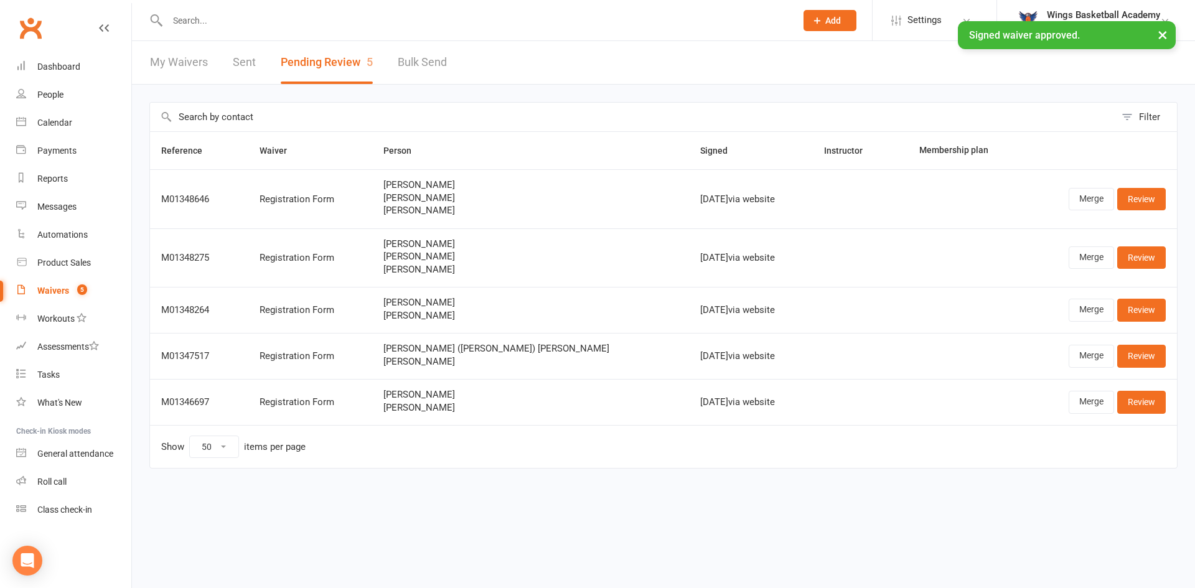
click at [431, 62] on link "Bulk Send" at bounding box center [422, 62] width 49 height 43
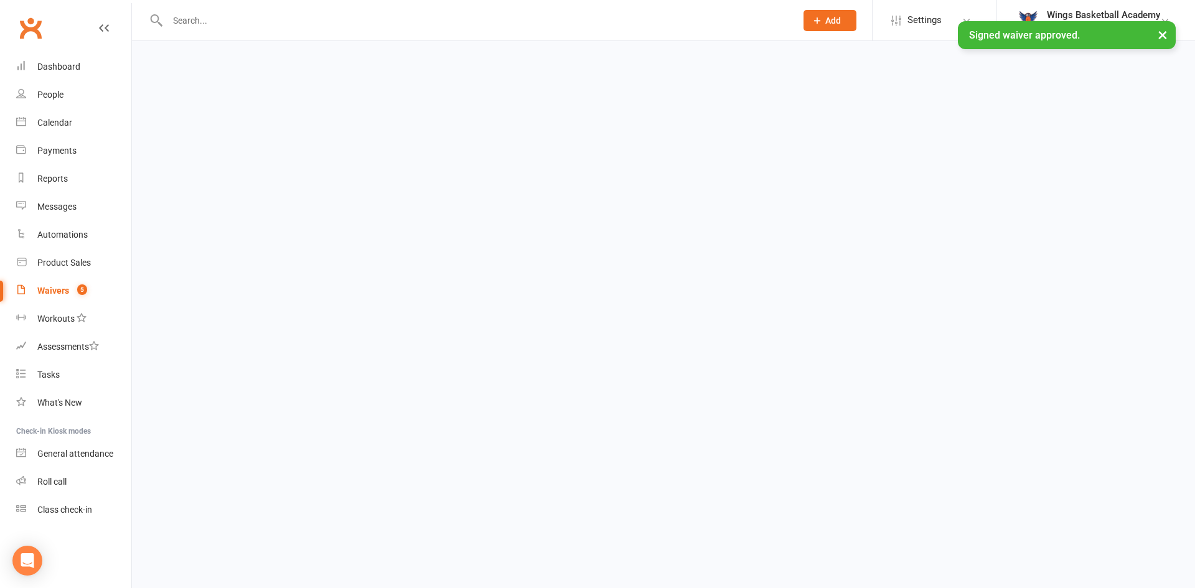
select select "active_members"
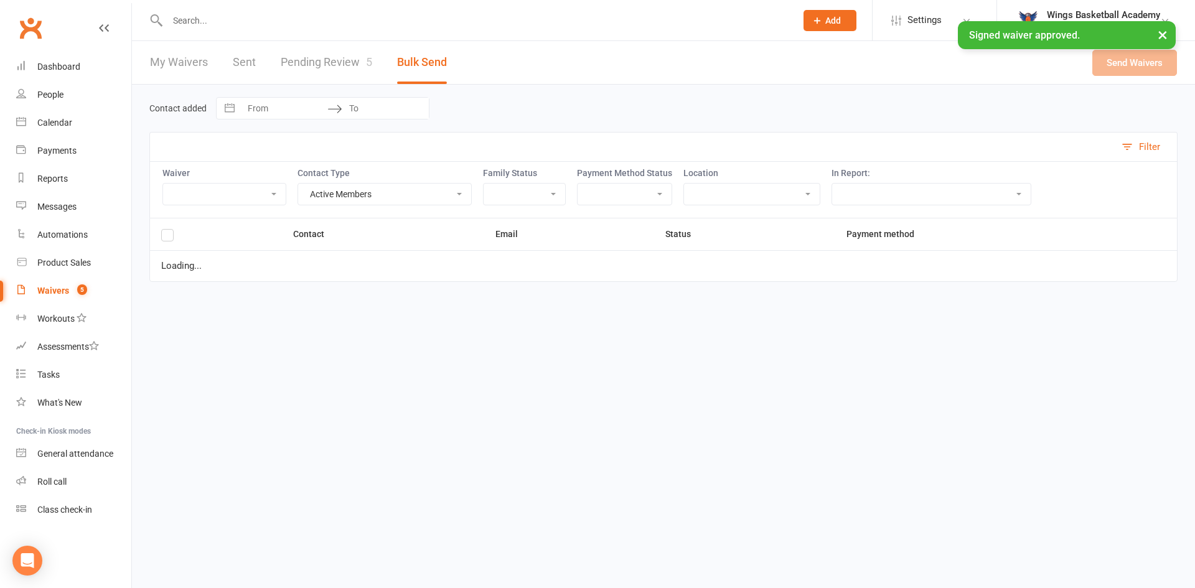
click at [173, 57] on link "My Waivers" at bounding box center [179, 62] width 58 height 43
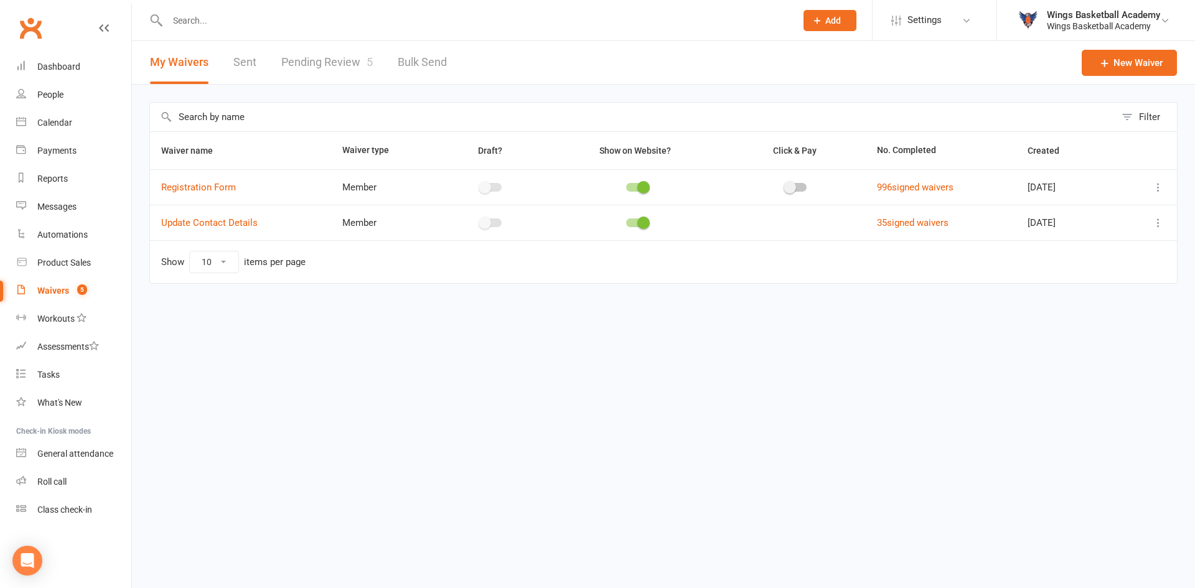
click at [60, 289] on div "Waivers" at bounding box center [53, 291] width 32 height 10
click at [64, 66] on div "Dashboard" at bounding box center [58, 67] width 43 height 10
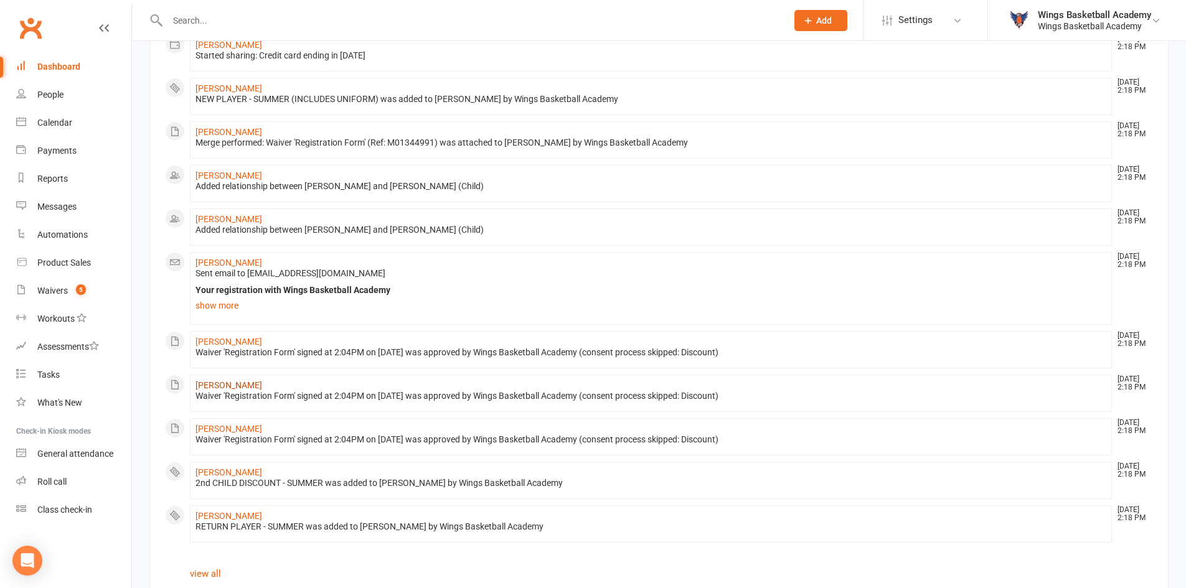
scroll to position [606, 0]
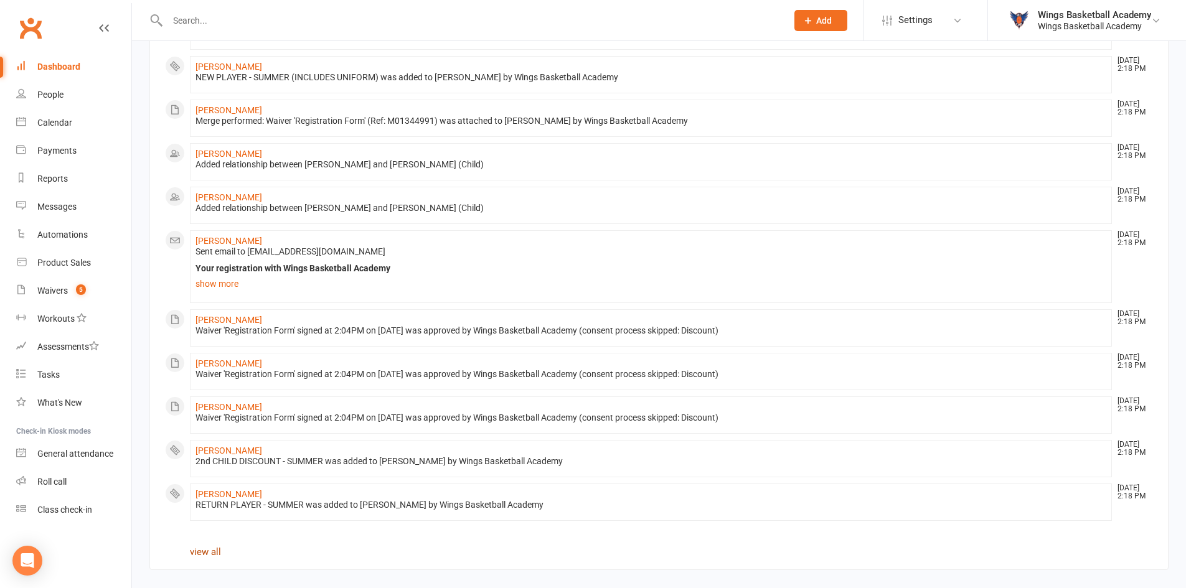
click at [211, 550] on link "view all" at bounding box center [205, 551] width 31 height 11
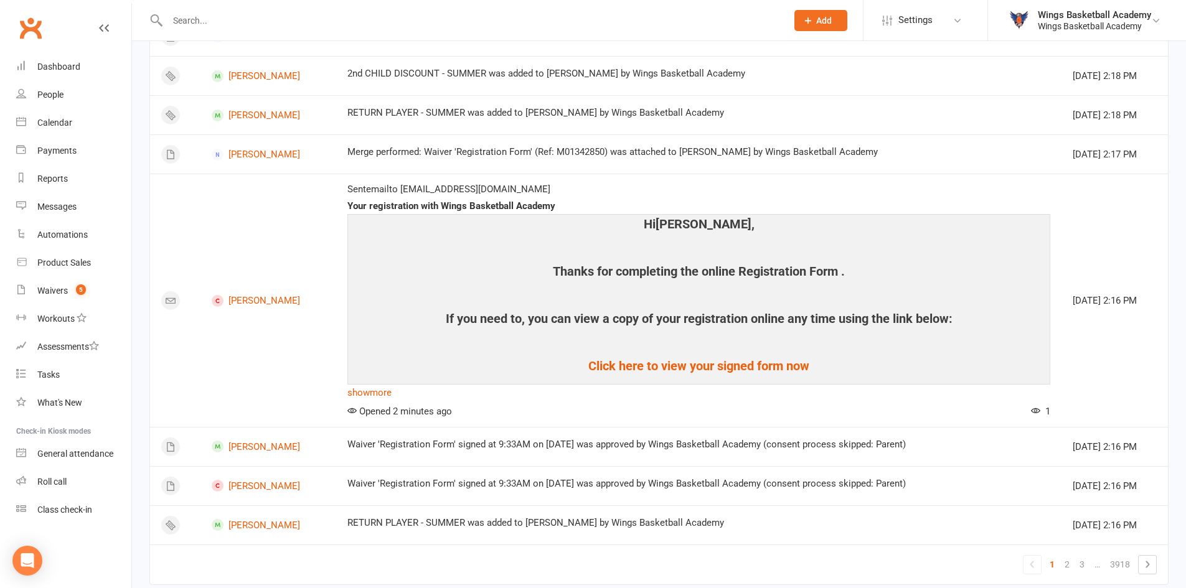
scroll to position [1442, 0]
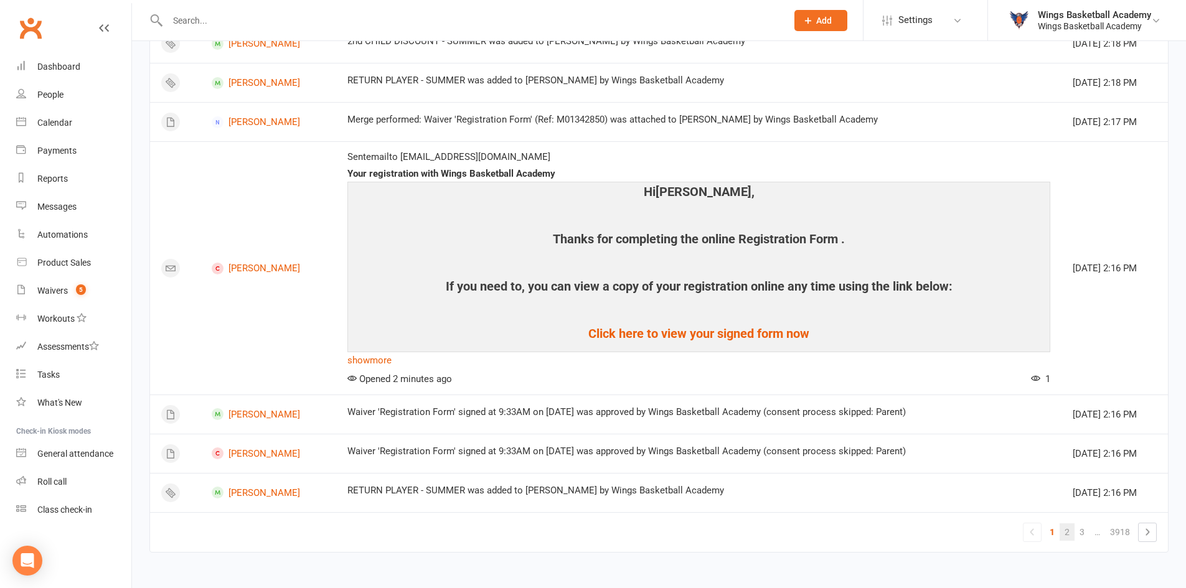
click at [1069, 528] on link "2" at bounding box center [1066, 531] width 15 height 17
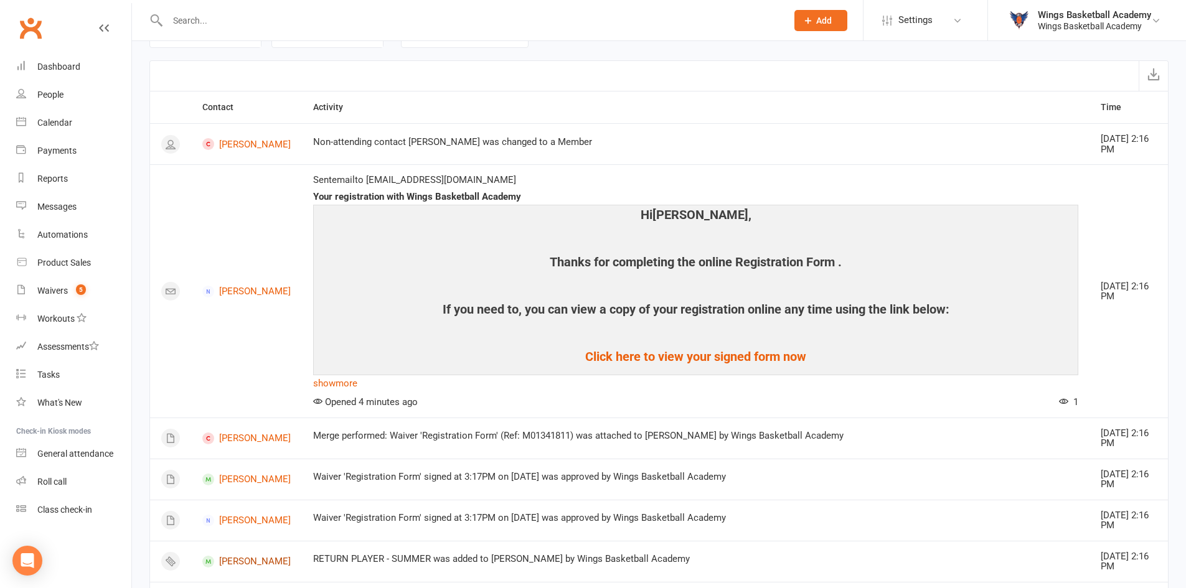
scroll to position [0, 0]
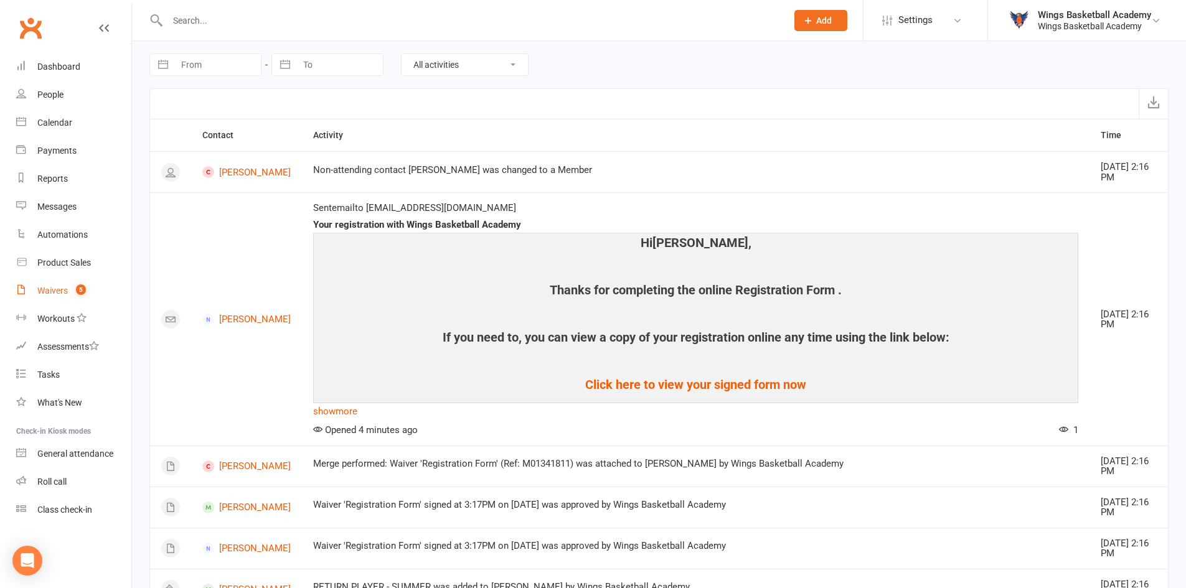
click at [55, 289] on div "Waivers" at bounding box center [52, 291] width 30 height 10
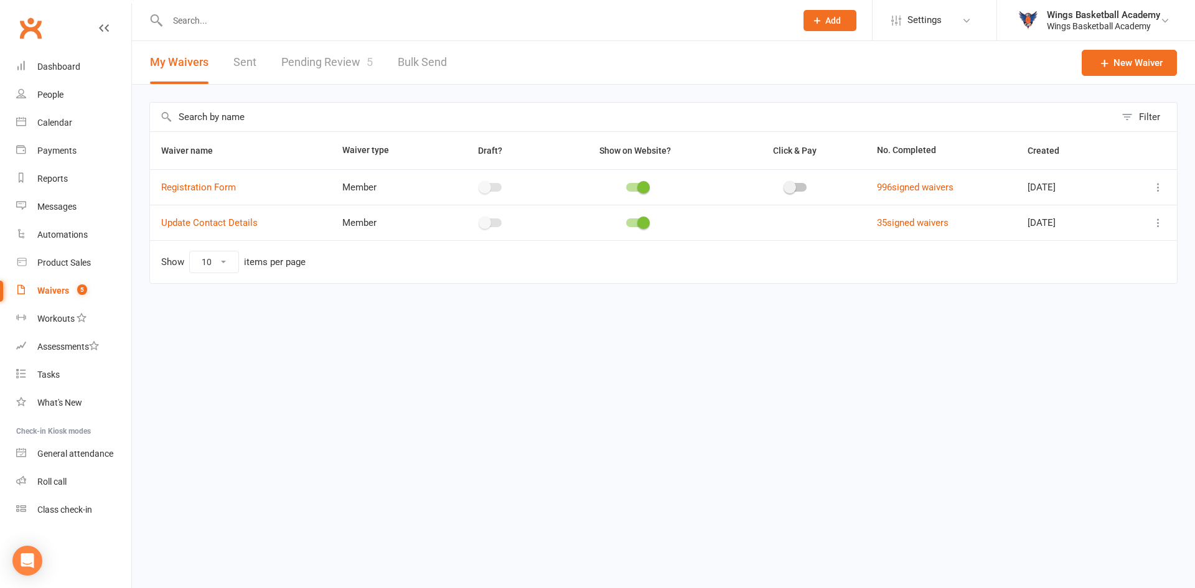
click at [345, 58] on link "Pending Review 5" at bounding box center [326, 62] width 91 height 43
select select "50"
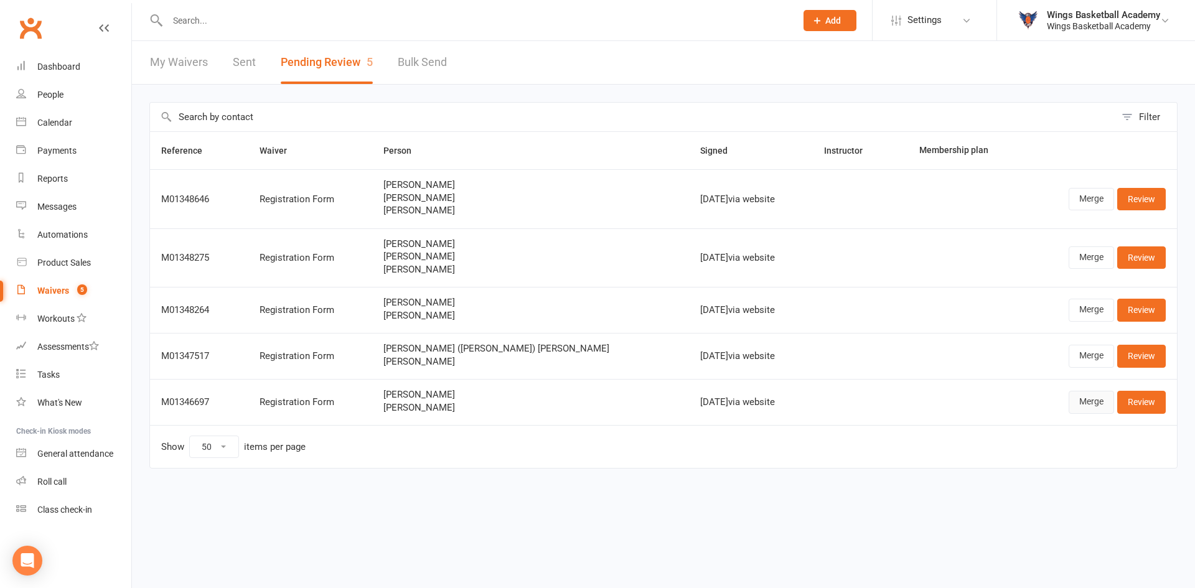
click at [1083, 401] on link "Merge" at bounding box center [1091, 402] width 45 height 22
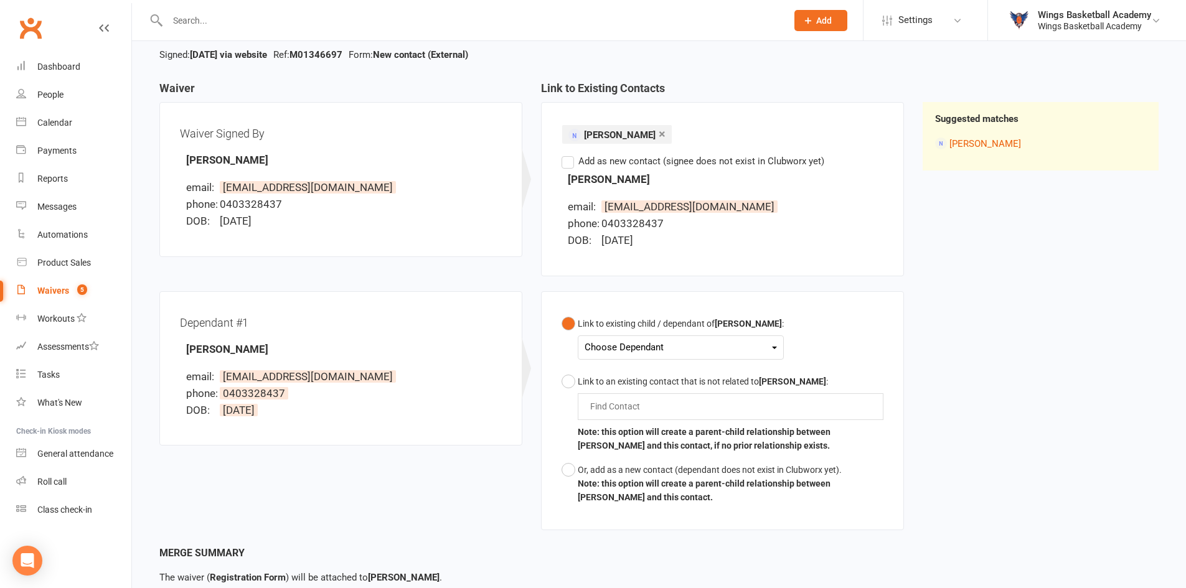
scroll to position [178, 0]
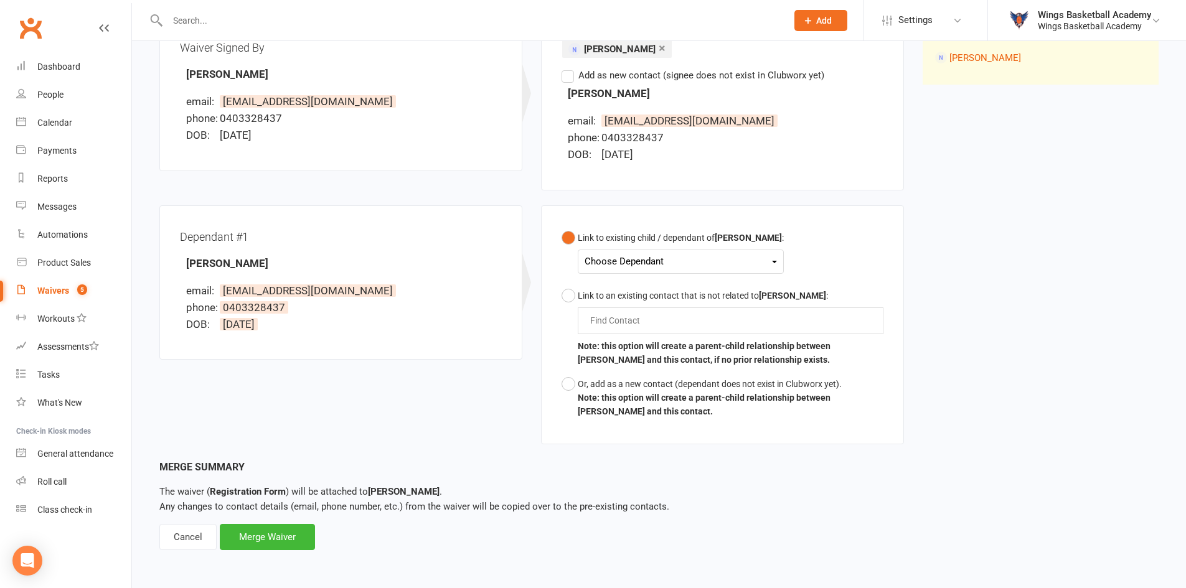
click at [604, 257] on div "Choose Dependant" at bounding box center [680, 261] width 192 height 17
click at [620, 287] on link "[PERSON_NAME]" at bounding box center [646, 291] width 123 height 27
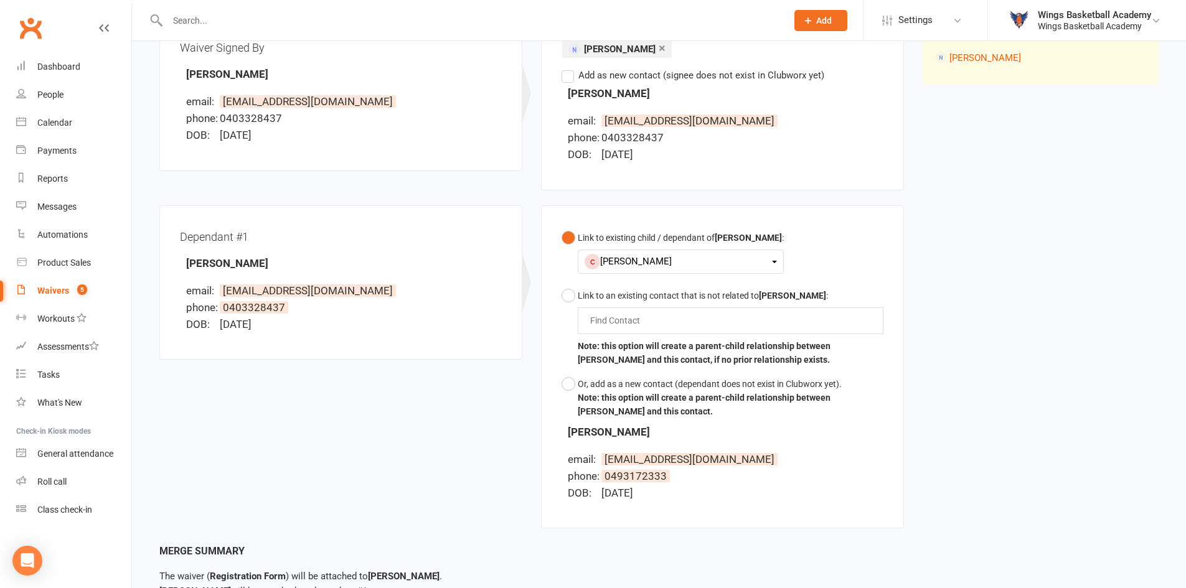
scroll to position [278, 0]
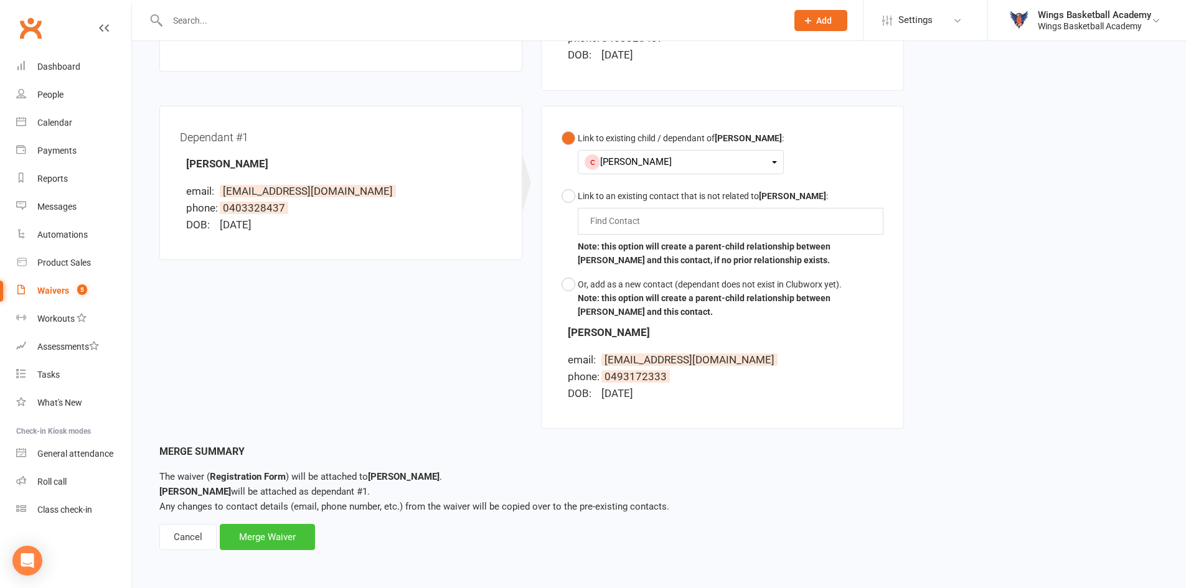
click at [269, 539] on div "Merge Waiver" at bounding box center [267, 537] width 95 height 26
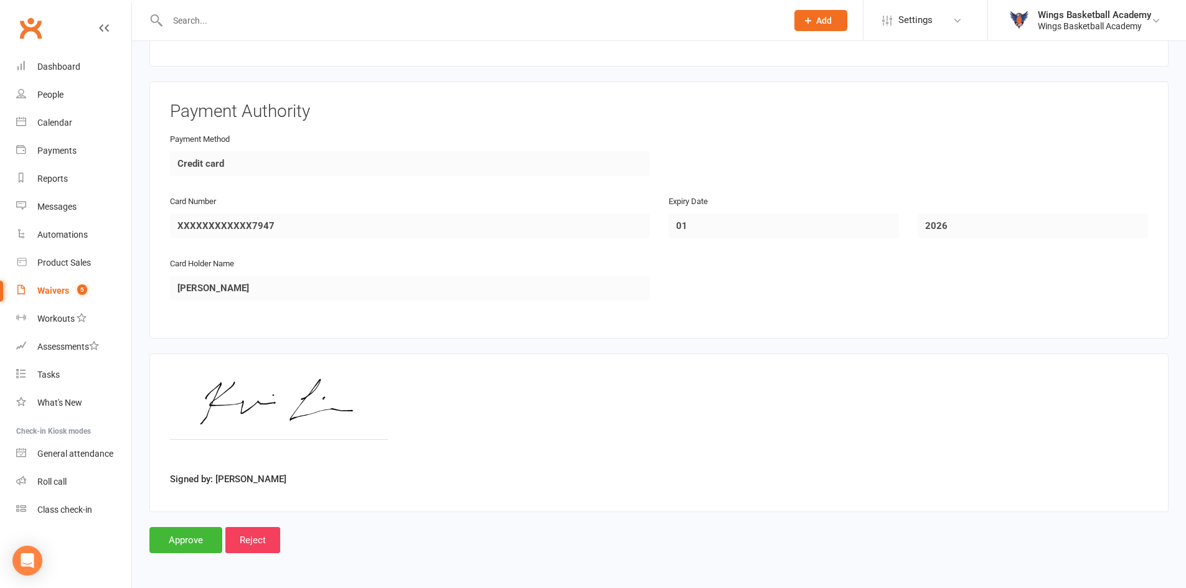
scroll to position [1596, 0]
click at [190, 542] on input "Approve" at bounding box center [185, 539] width 73 height 26
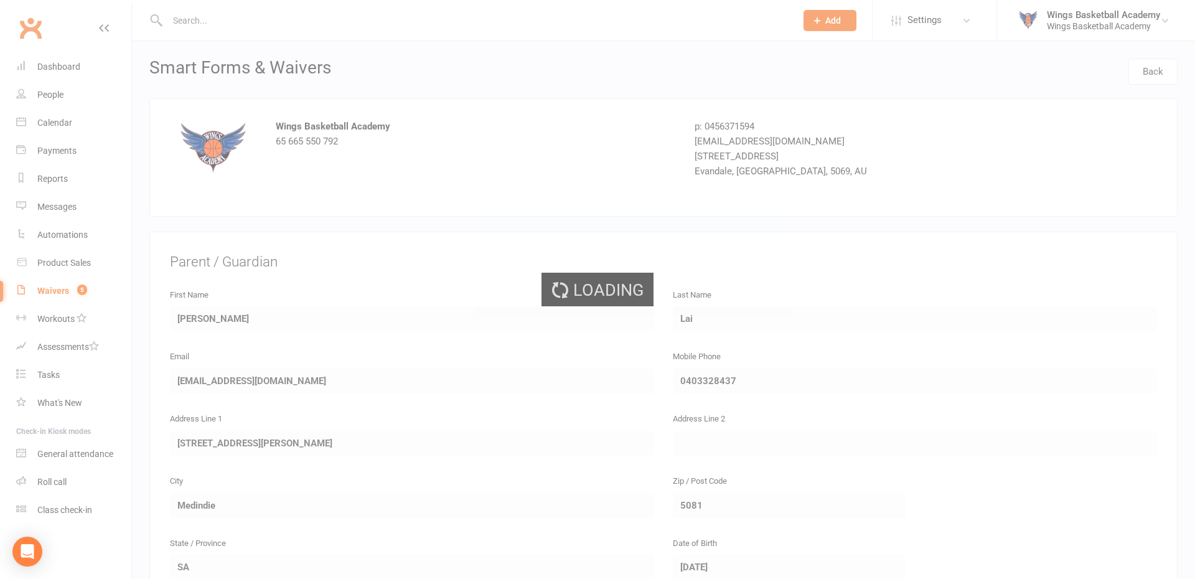
select select "50"
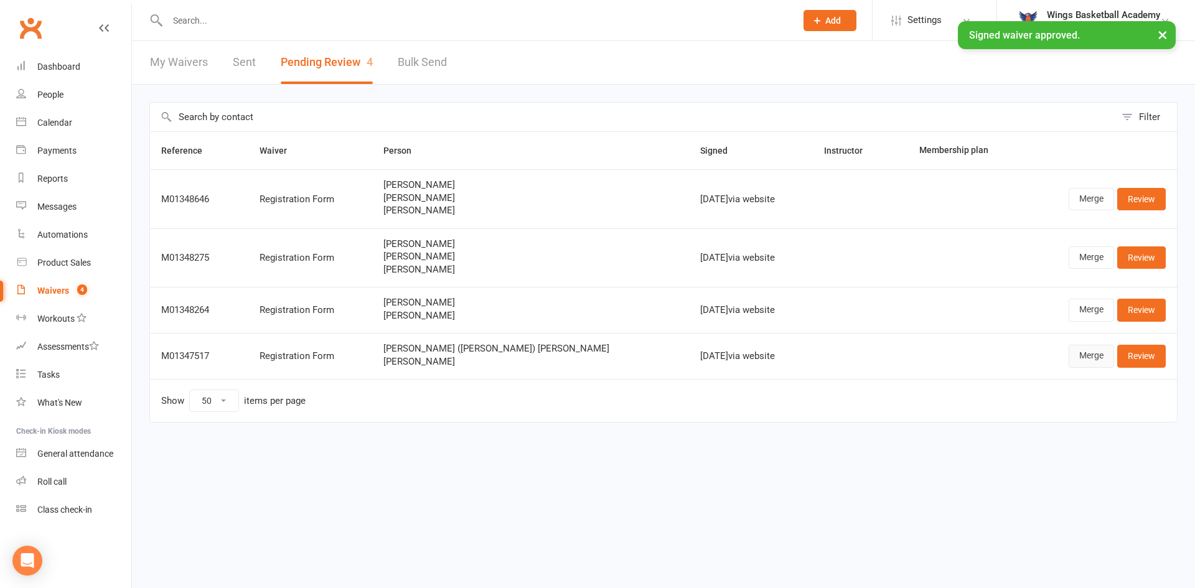
click at [1087, 352] on link "Merge" at bounding box center [1091, 356] width 45 height 22
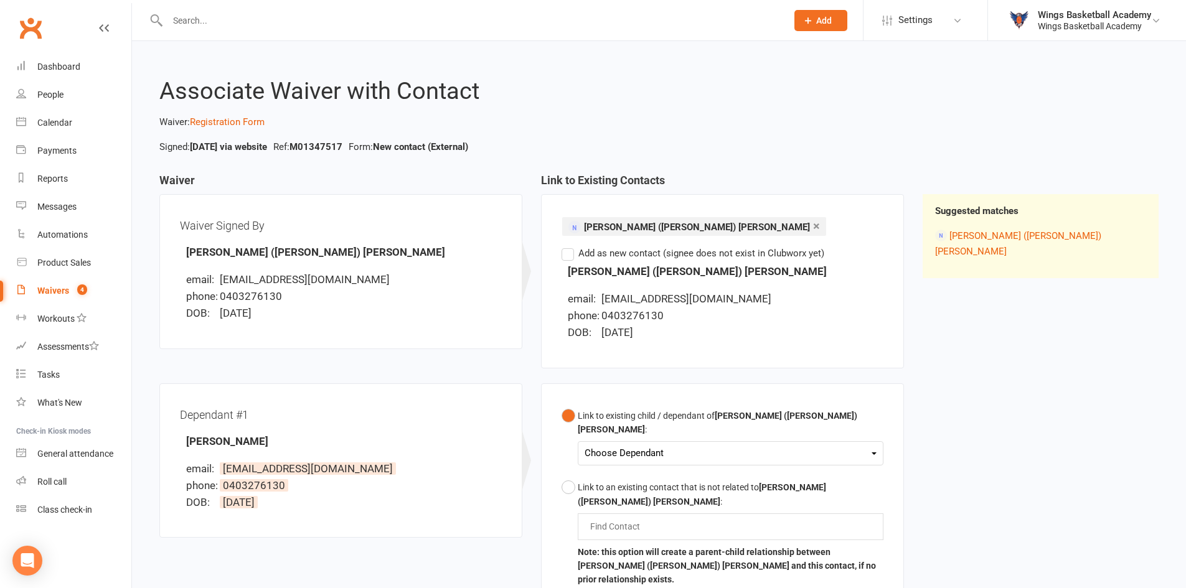
click at [621, 446] on div "Choose Dependant" at bounding box center [730, 453] width 292 height 17
click at [625, 469] on link "Mason Webb" at bounding box center [646, 482] width 123 height 27
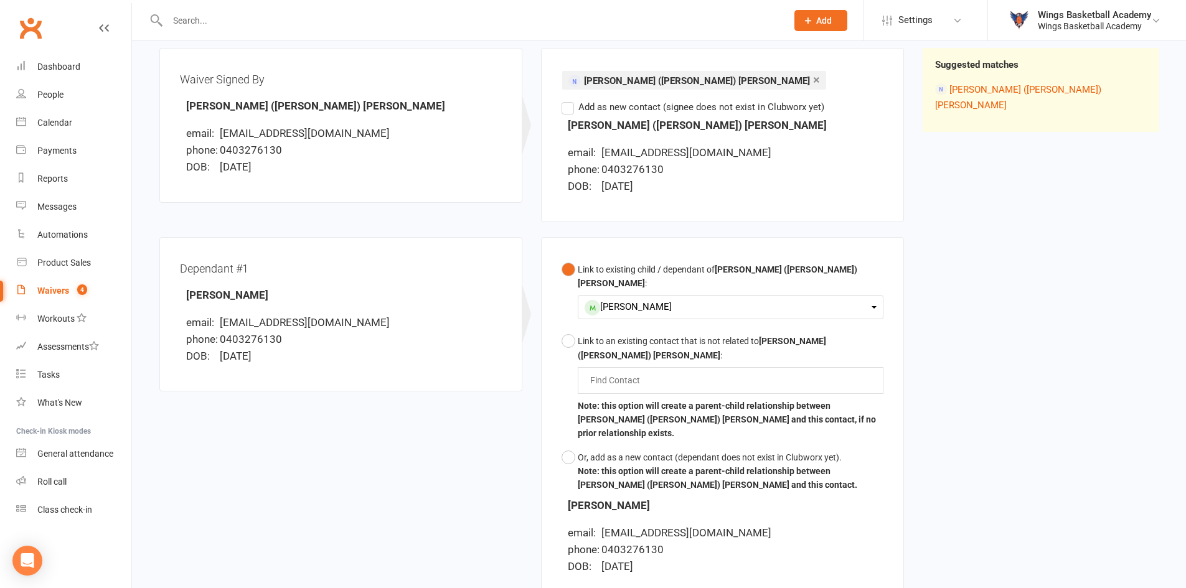
scroll to position [278, 0]
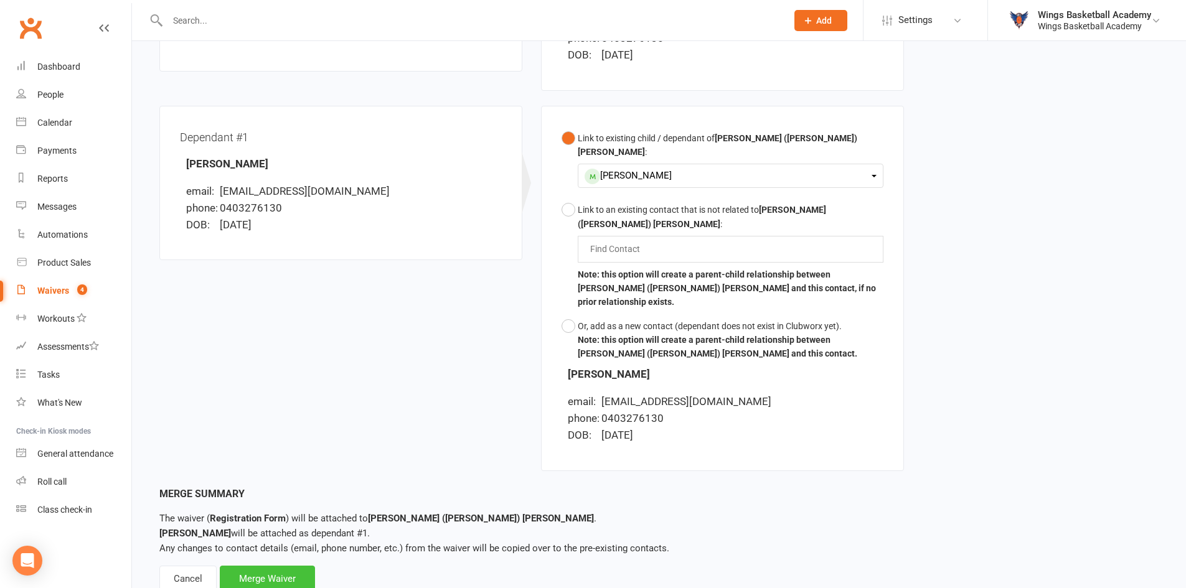
click at [269, 566] on div "Merge Waiver" at bounding box center [267, 579] width 95 height 26
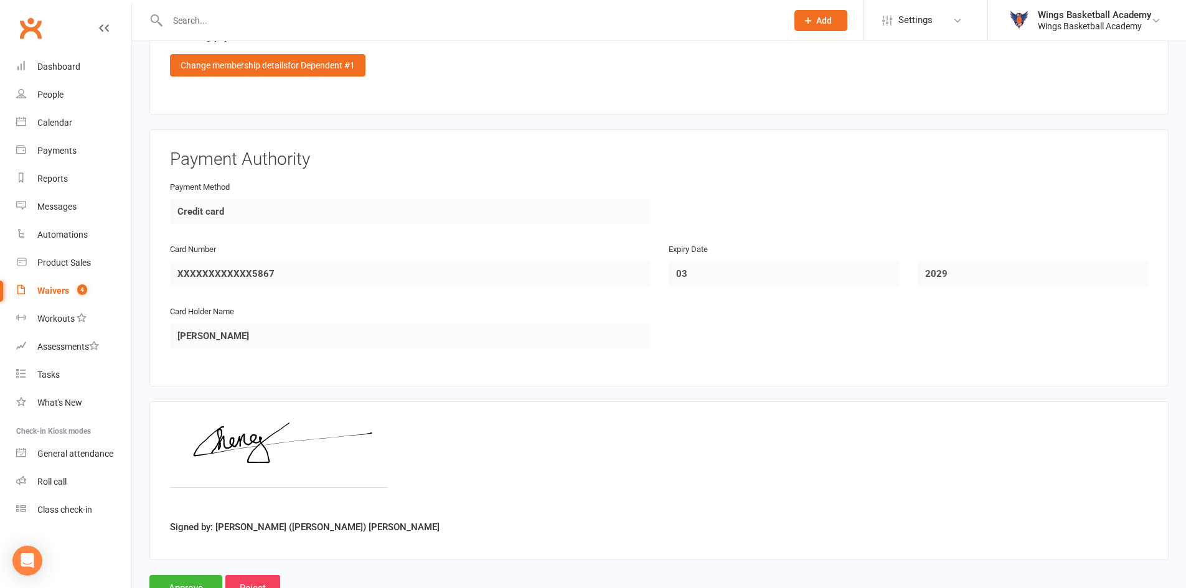
scroll to position [1596, 0]
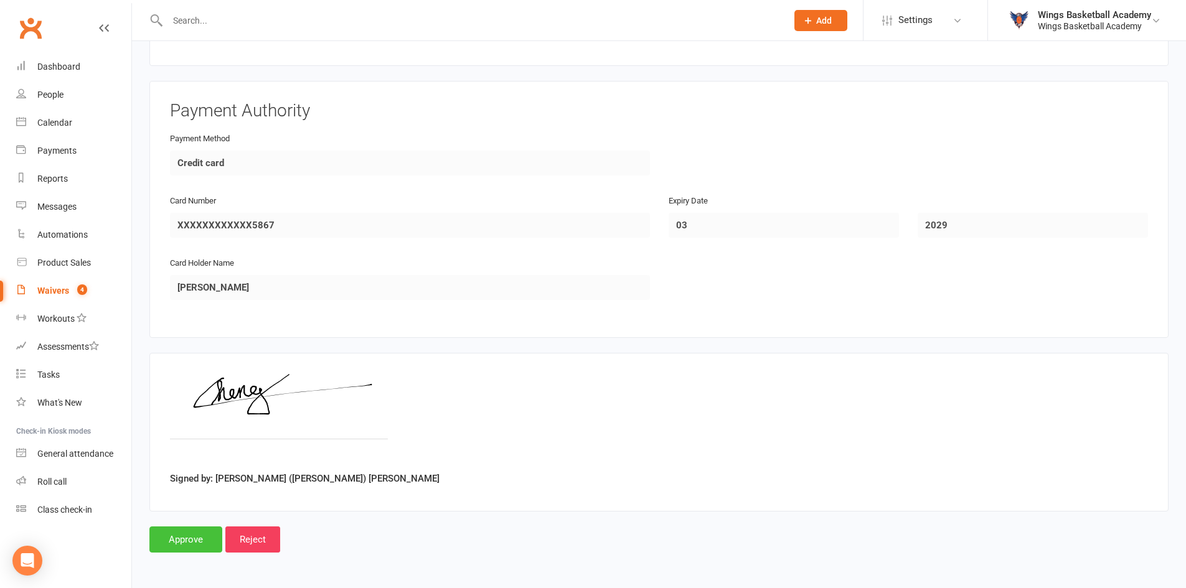
click at [184, 531] on input "Approve" at bounding box center [185, 539] width 73 height 26
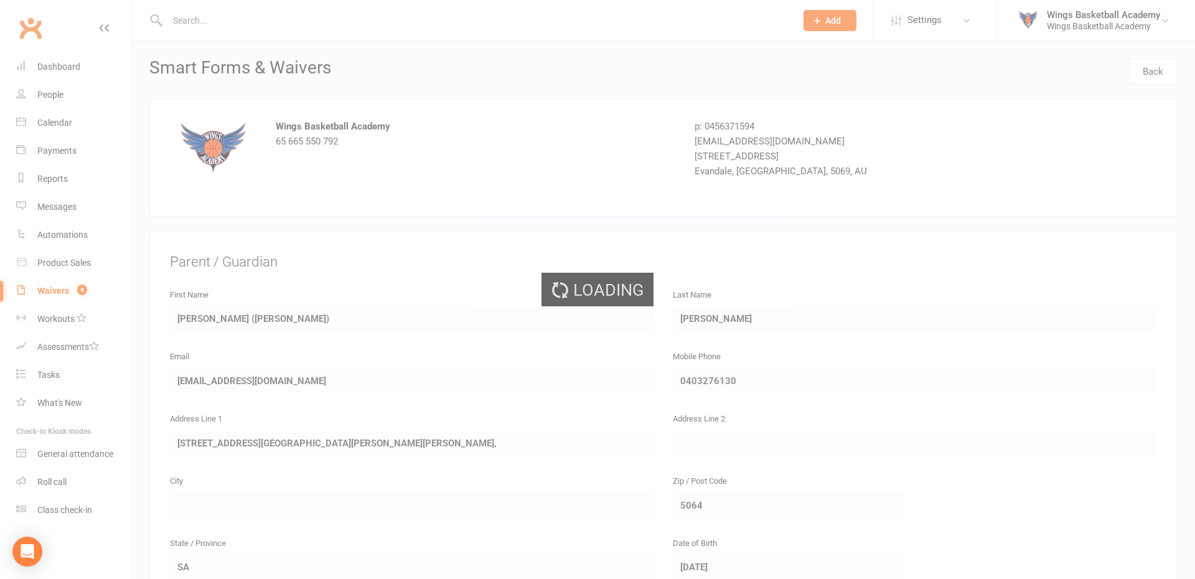
select select "50"
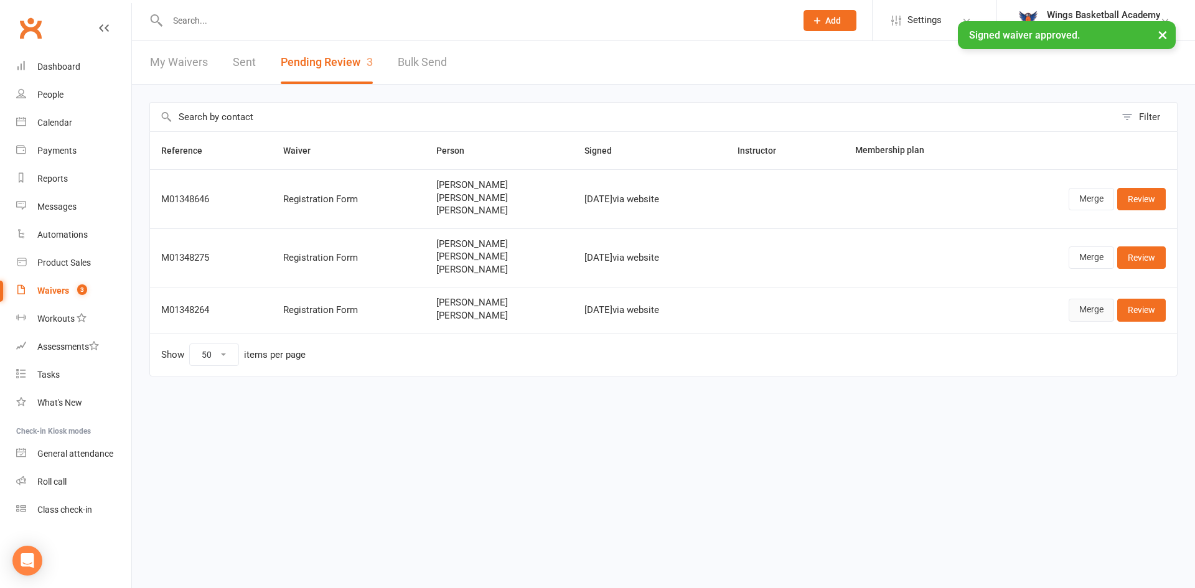
click at [1092, 311] on link "Merge" at bounding box center [1091, 310] width 45 height 22
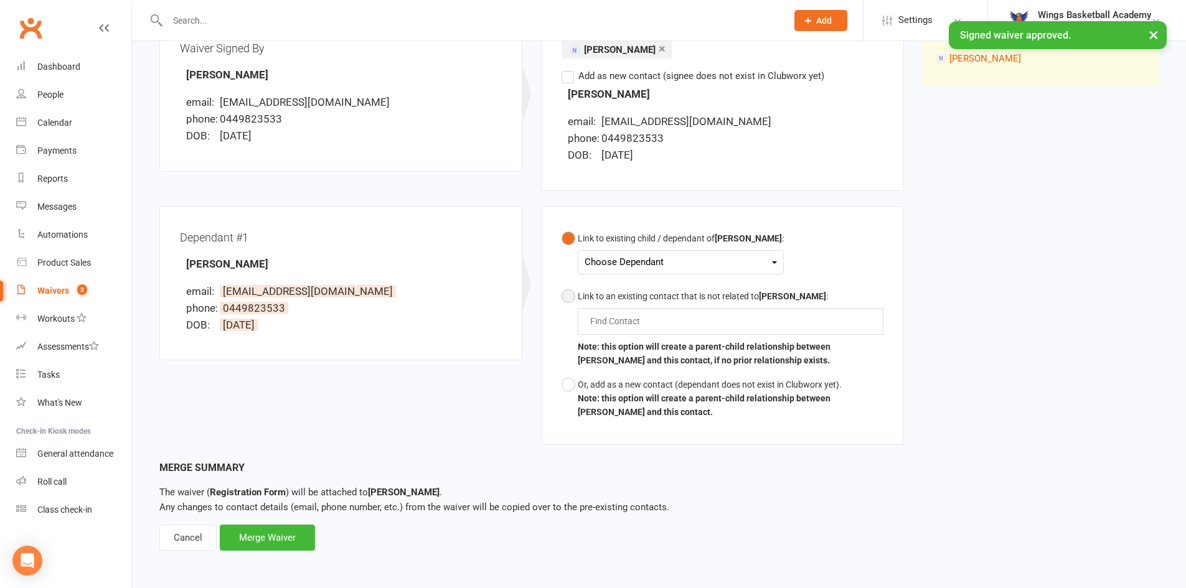
scroll to position [178, 0]
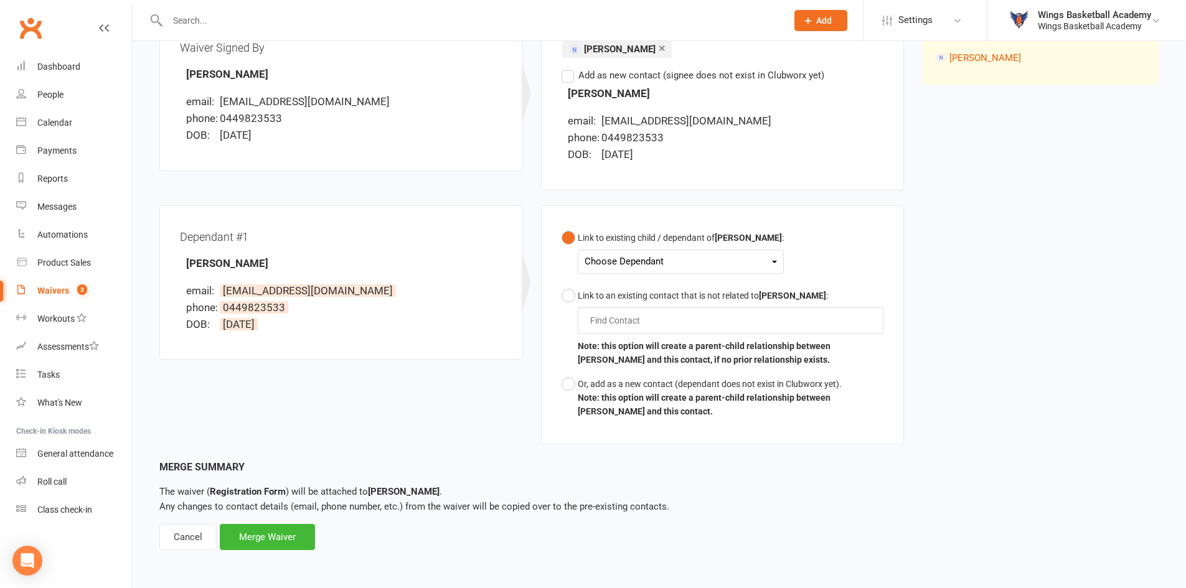
click at [618, 264] on div "Choose Dependant" at bounding box center [680, 261] width 192 height 17
click at [622, 309] on link "JACOB IGBOKWE" at bounding box center [646, 317] width 123 height 27
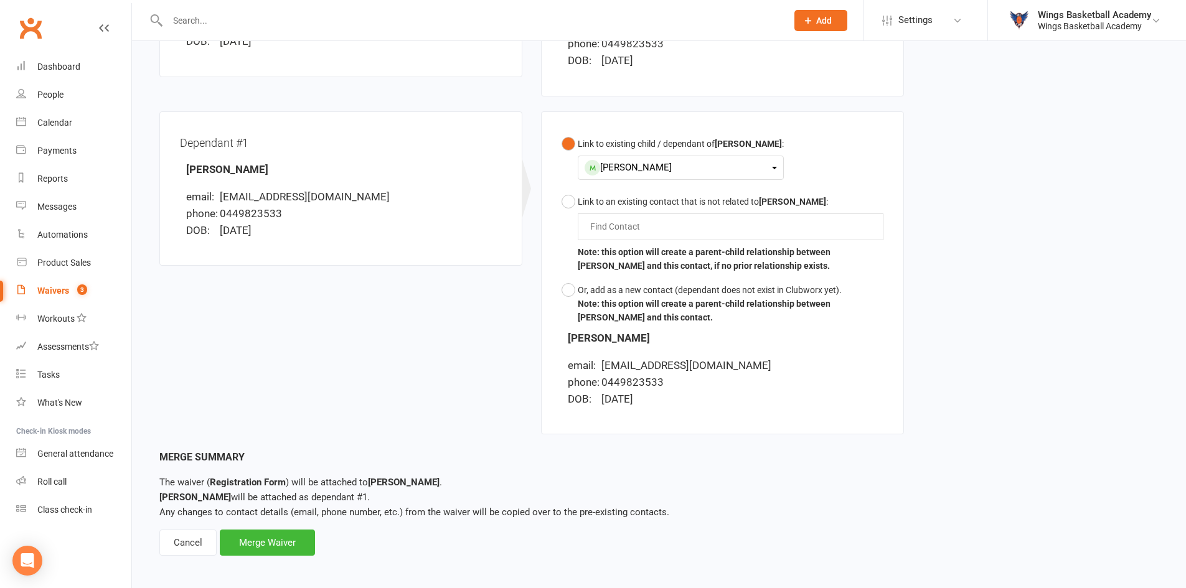
scroll to position [278, 0]
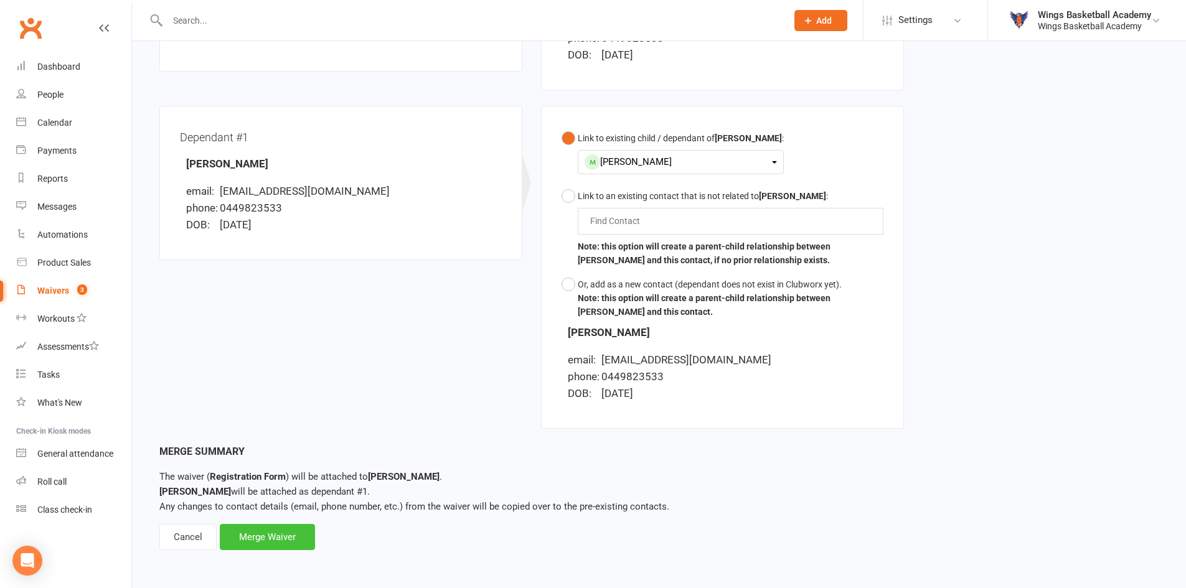
click at [271, 532] on div "Merge Waiver" at bounding box center [267, 537] width 95 height 26
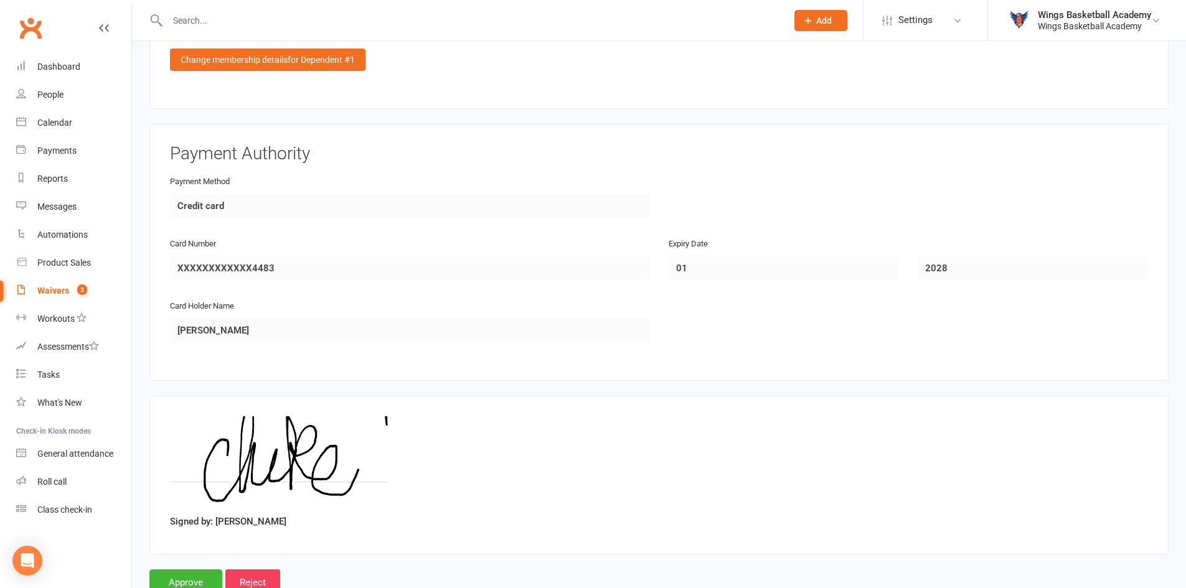
scroll to position [1596, 0]
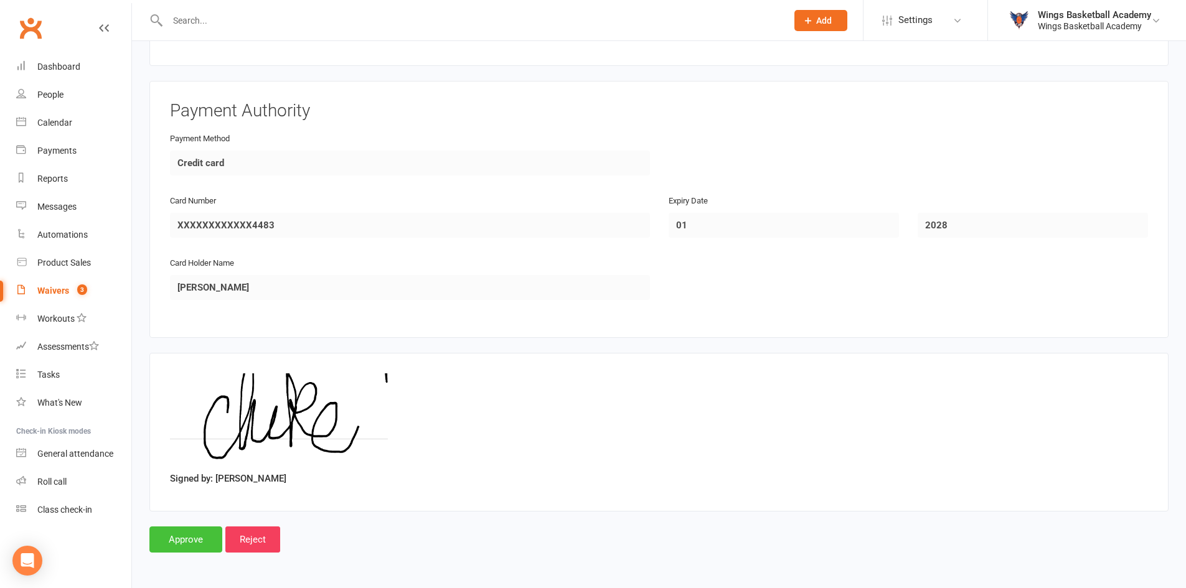
click at [193, 535] on input "Approve" at bounding box center [185, 539] width 73 height 26
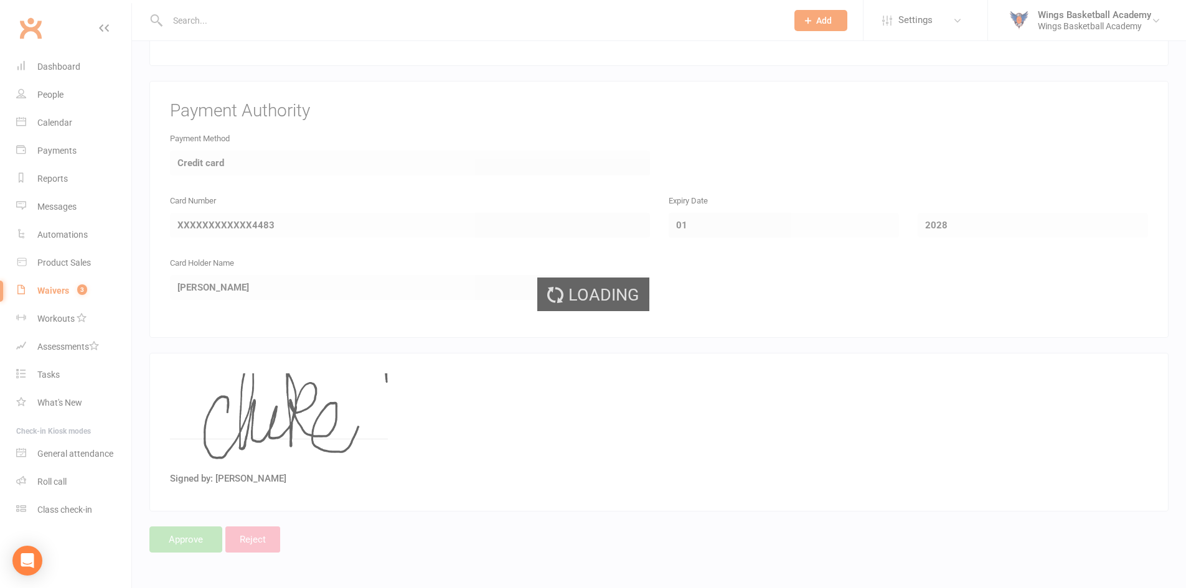
select select "50"
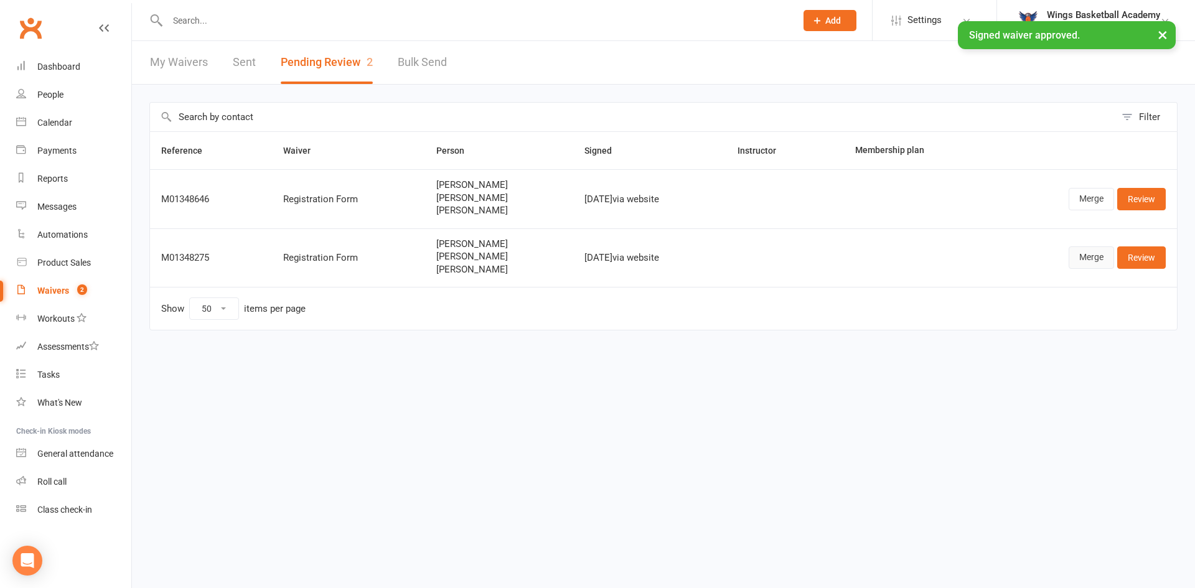
click at [1081, 259] on link "Merge" at bounding box center [1091, 257] width 45 height 22
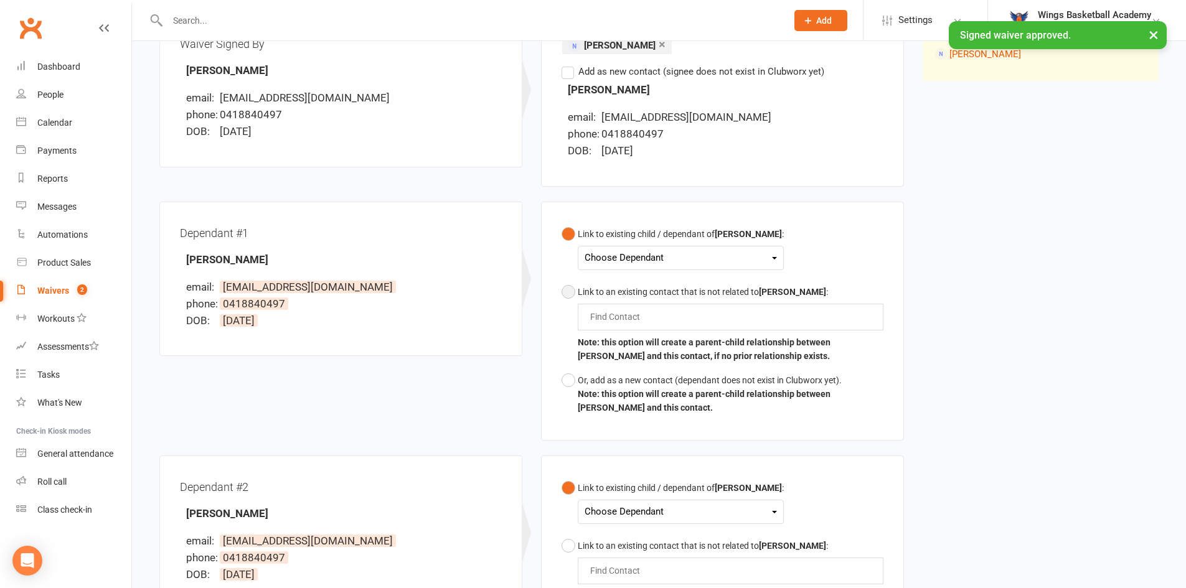
scroll to position [187, 0]
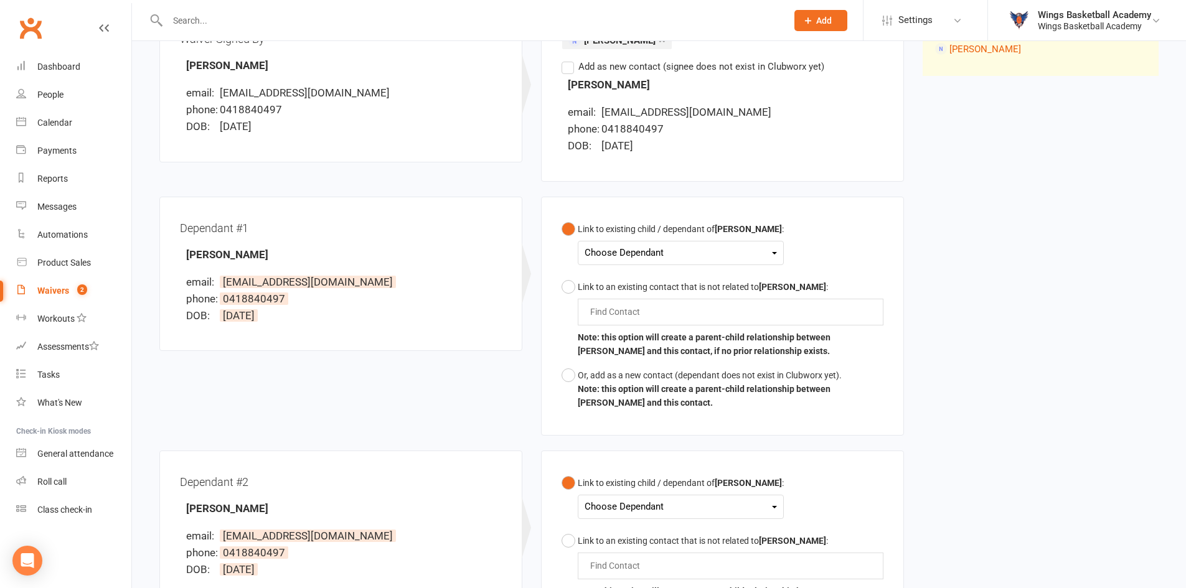
click at [621, 253] on div "Choose Dependant" at bounding box center [680, 253] width 192 height 17
click at [630, 309] on link "Solomon Milne" at bounding box center [646, 309] width 123 height 27
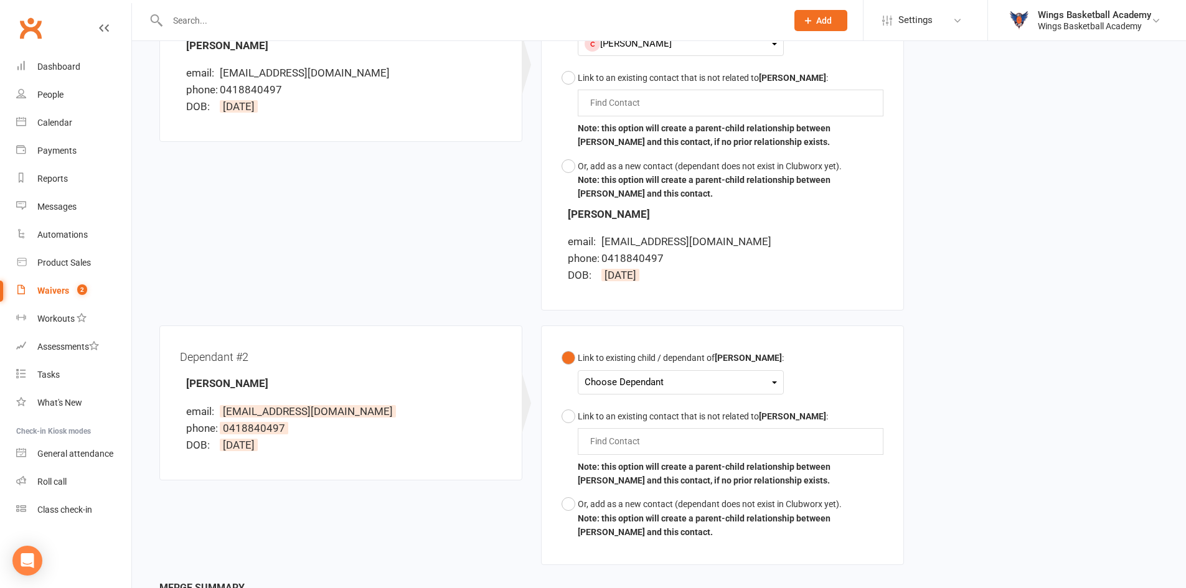
scroll to position [436, 0]
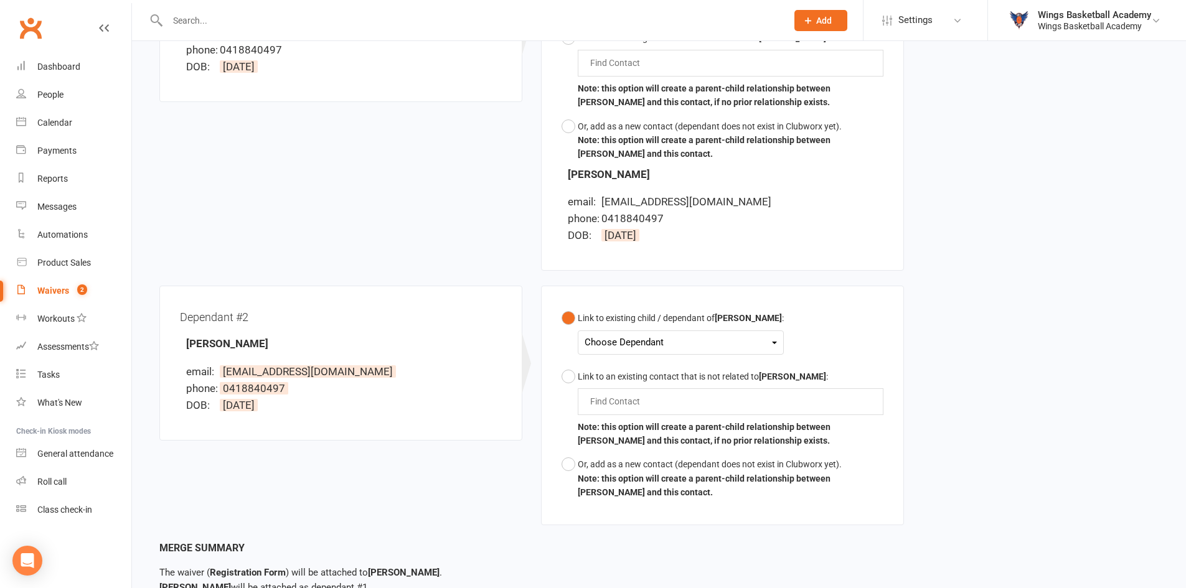
click at [622, 339] on div "Choose Dependant" at bounding box center [680, 342] width 192 height 17
click at [630, 369] on link "Magnus Milne" at bounding box center [646, 371] width 123 height 27
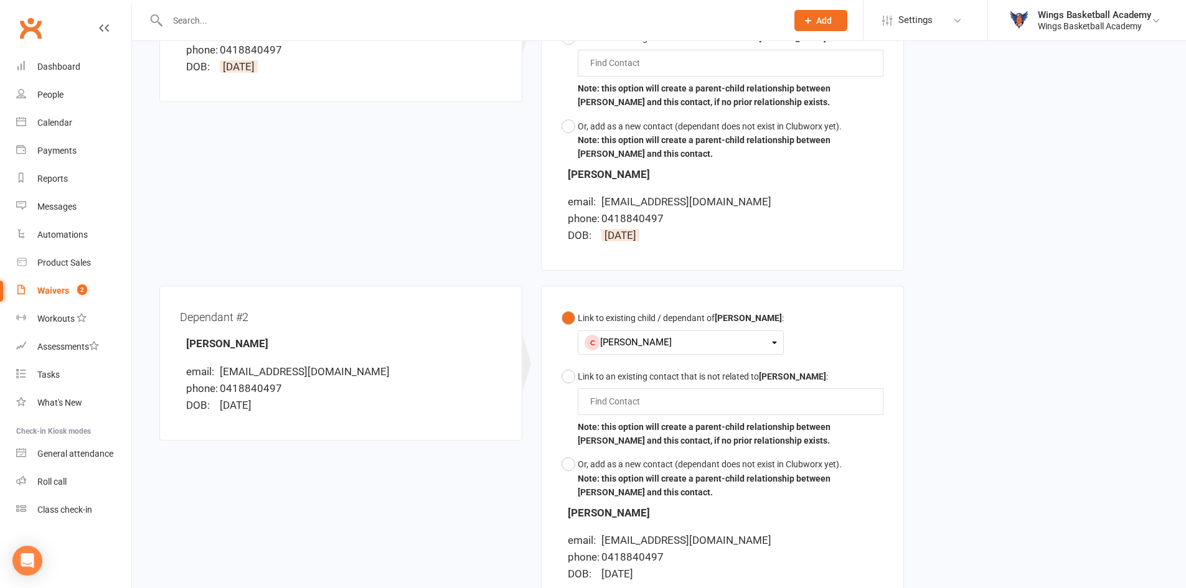
scroll to position [631, 0]
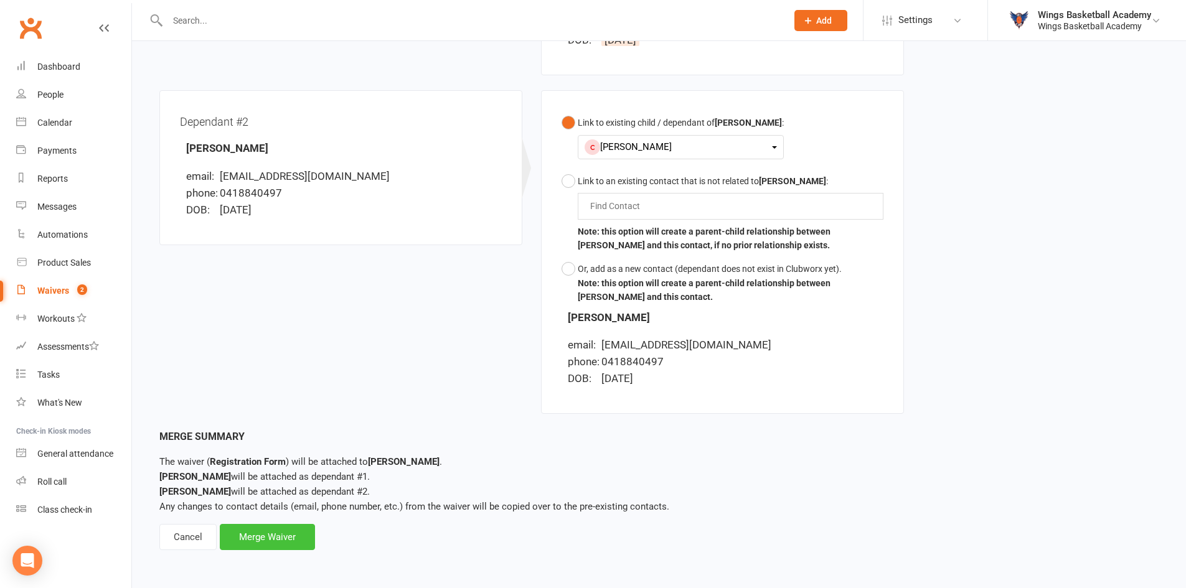
click at [280, 535] on div "Merge Waiver" at bounding box center [267, 537] width 95 height 26
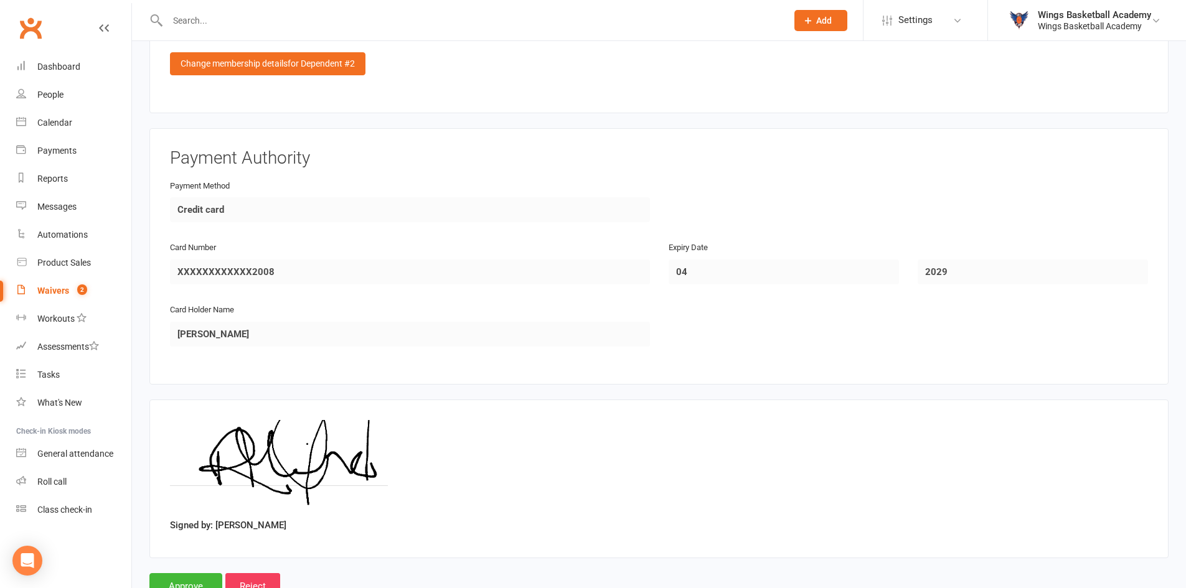
scroll to position [2146, 0]
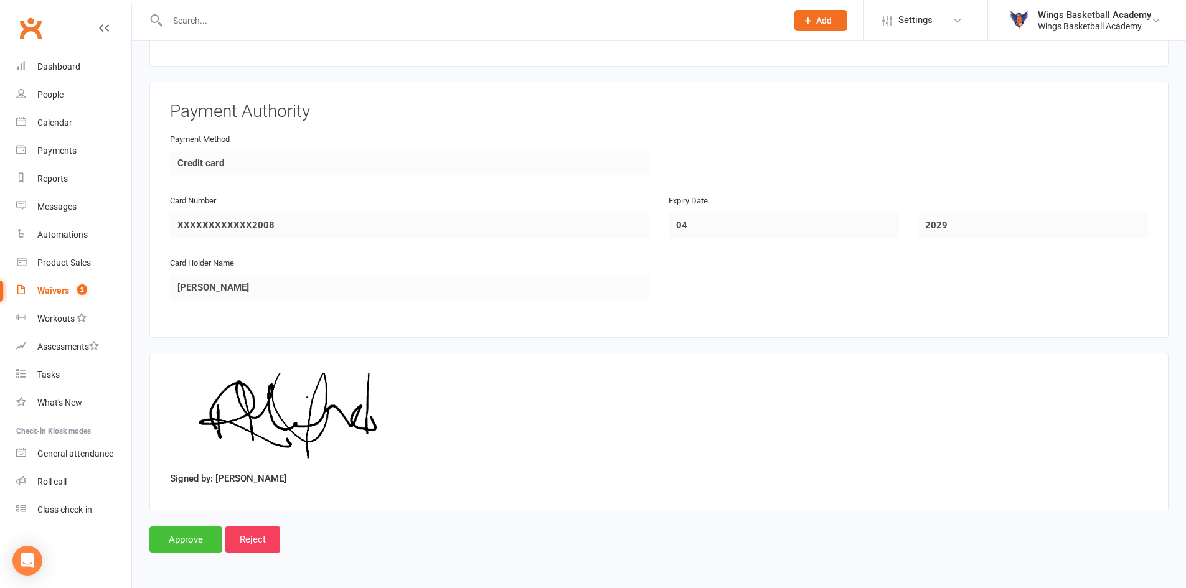
click at [188, 536] on input "Approve" at bounding box center [185, 539] width 73 height 26
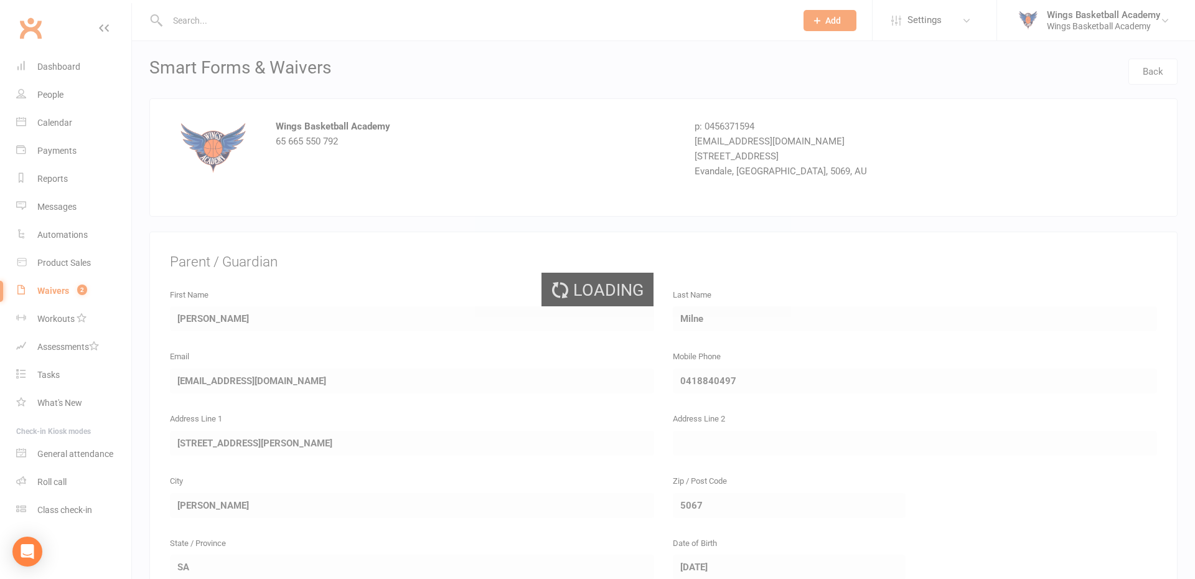
select select "50"
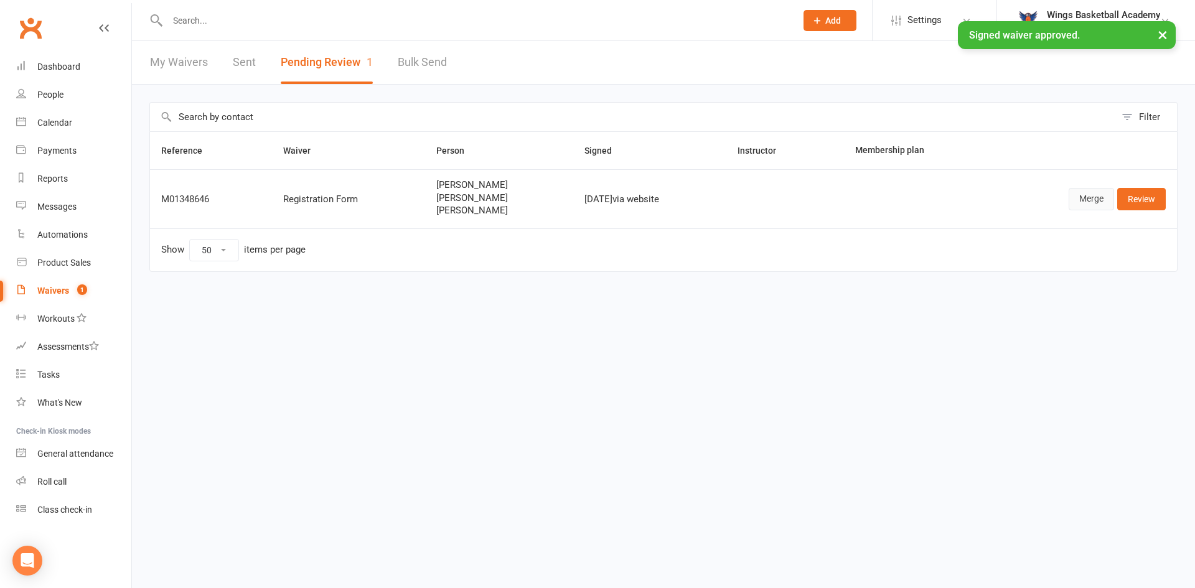
click at [1085, 203] on link "Merge" at bounding box center [1091, 199] width 45 height 22
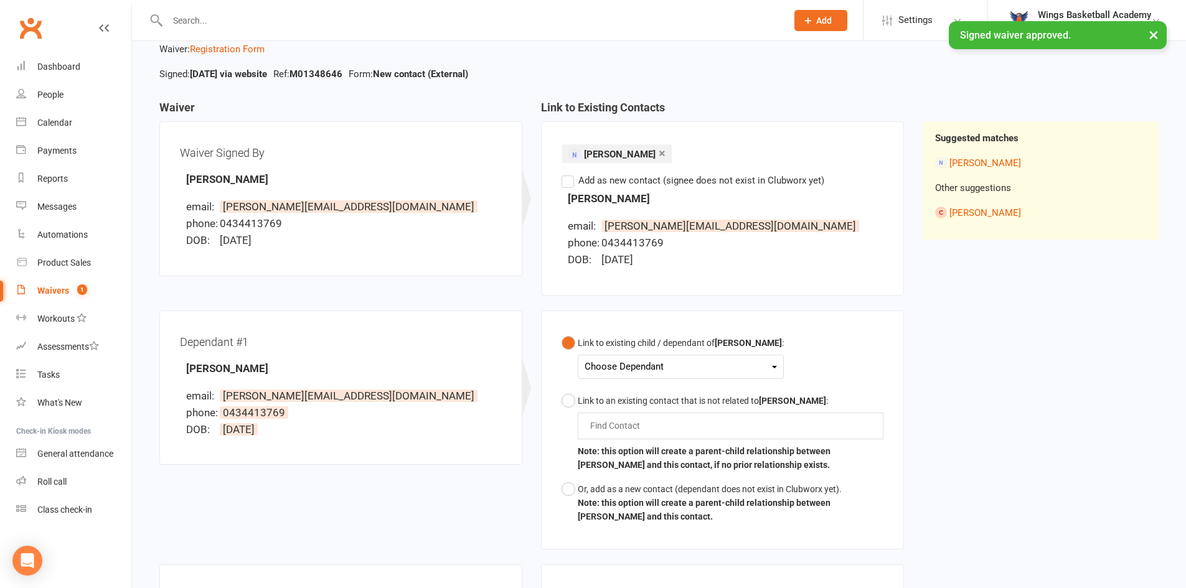
scroll to position [187, 0]
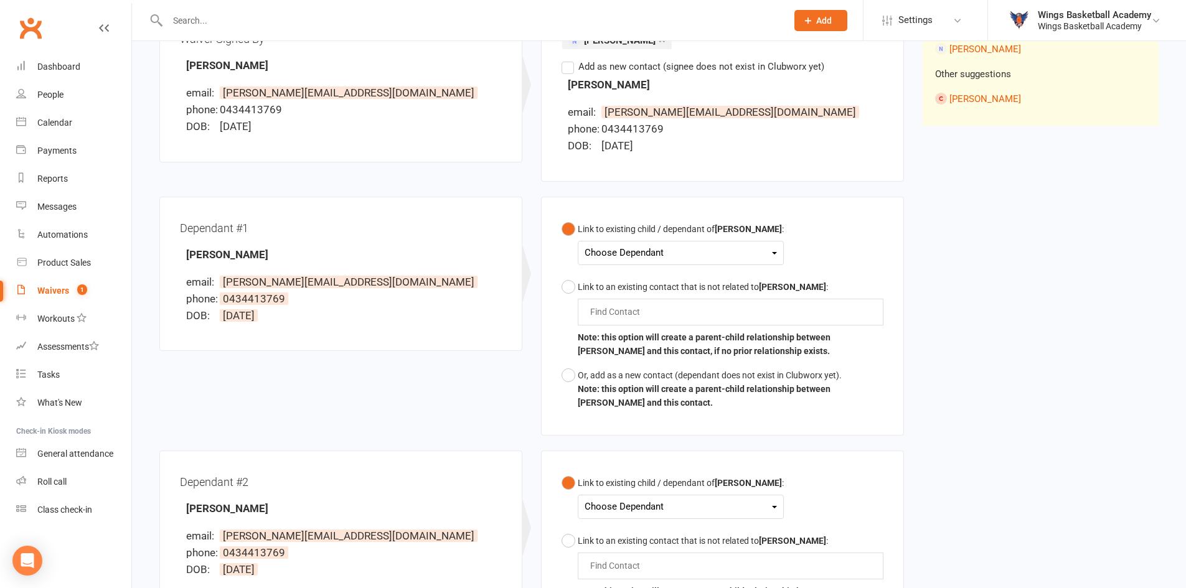
click at [606, 257] on div "Choose Dependant" at bounding box center [680, 253] width 192 height 17
click at [620, 283] on link "Sebastian Bruce" at bounding box center [646, 282] width 123 height 27
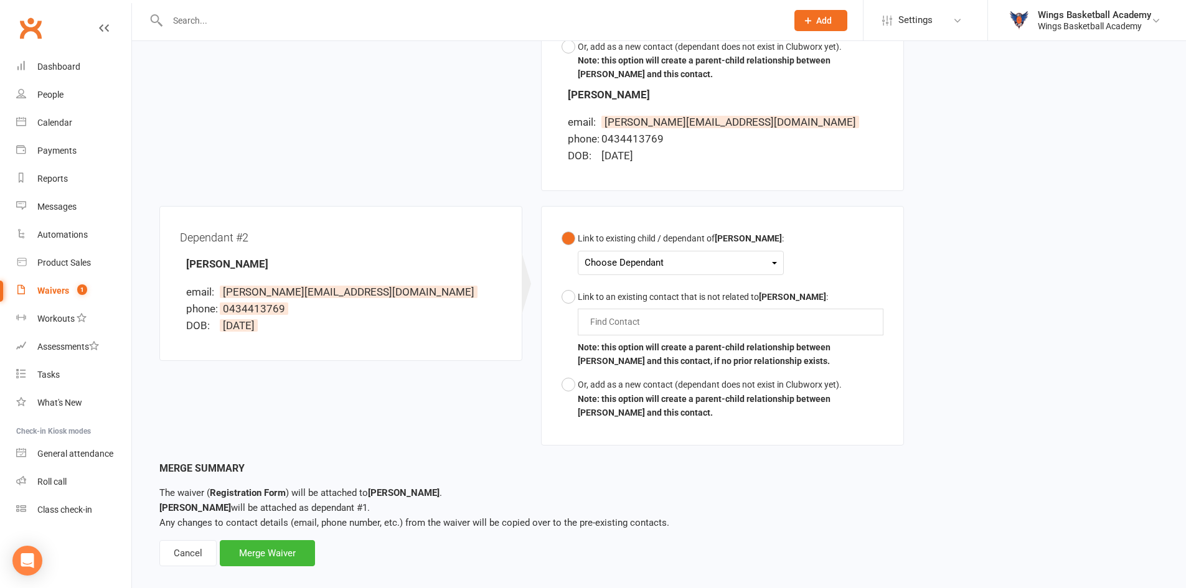
scroll to position [531, 0]
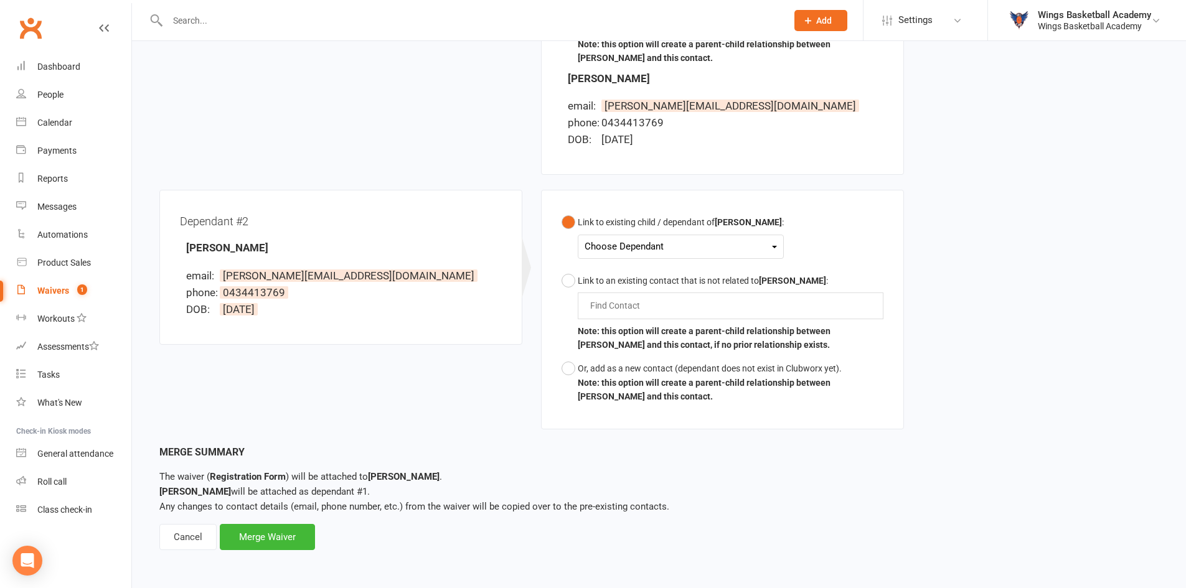
click at [616, 253] on div "Choose Dependant" at bounding box center [680, 246] width 192 height 17
click at [625, 301] on link "James Bruce" at bounding box center [646, 302] width 123 height 27
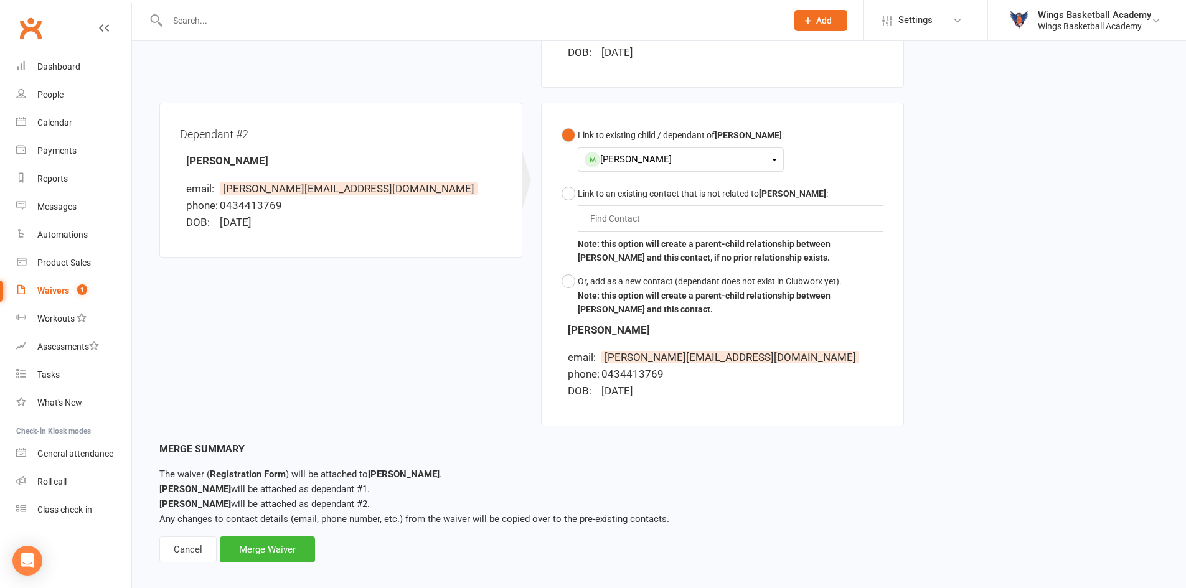
scroll to position [631, 0]
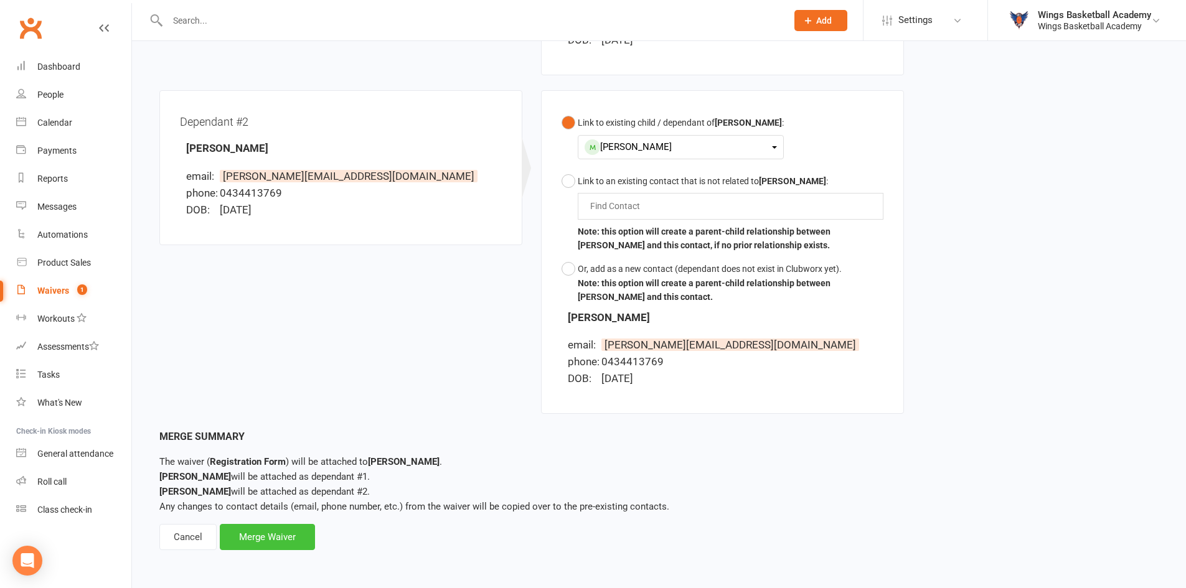
click at [272, 531] on div "Merge Waiver" at bounding box center [267, 537] width 95 height 26
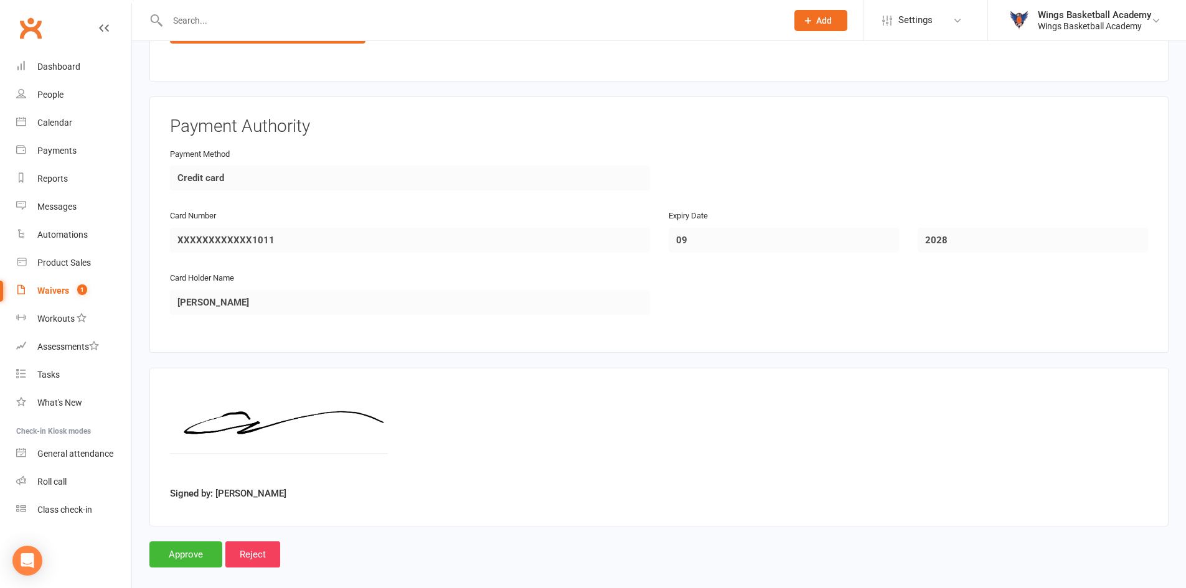
scroll to position [2146, 0]
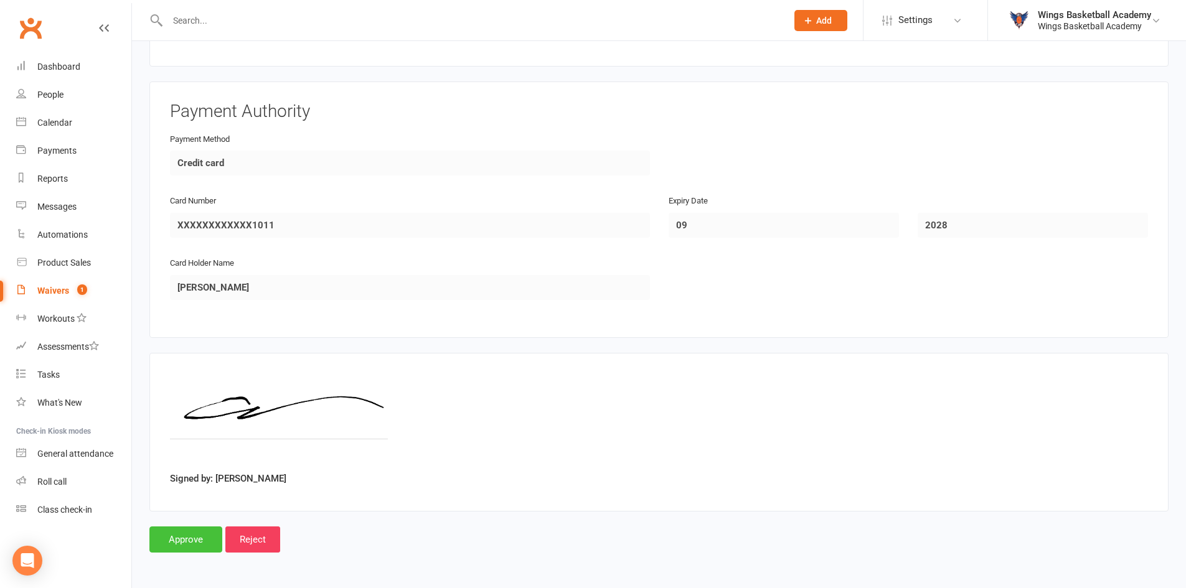
click at [183, 541] on input "Approve" at bounding box center [185, 539] width 73 height 26
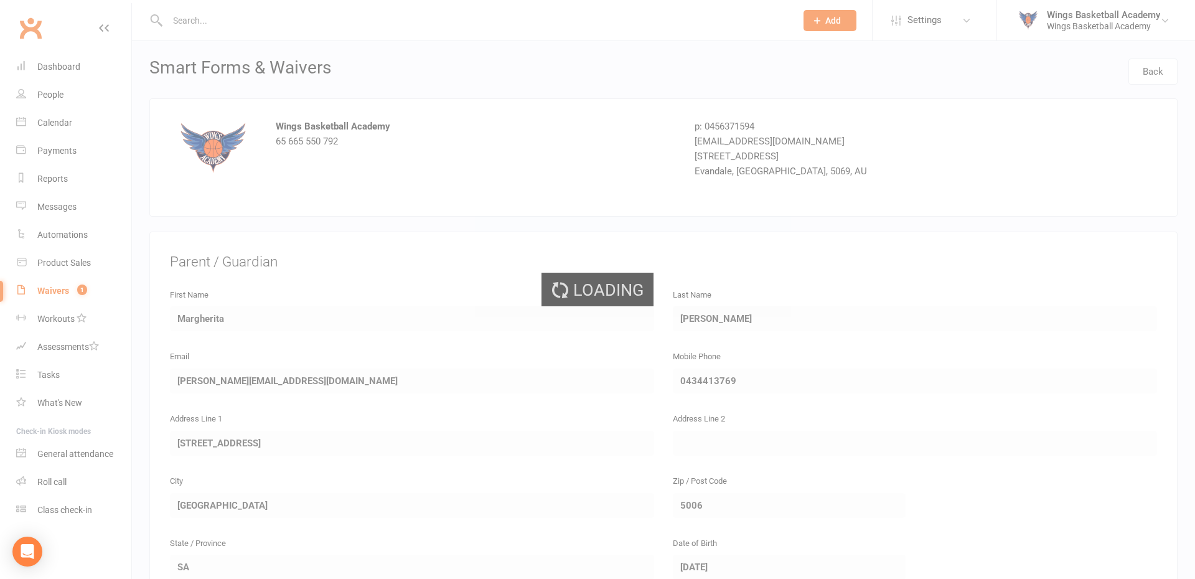
select select "50"
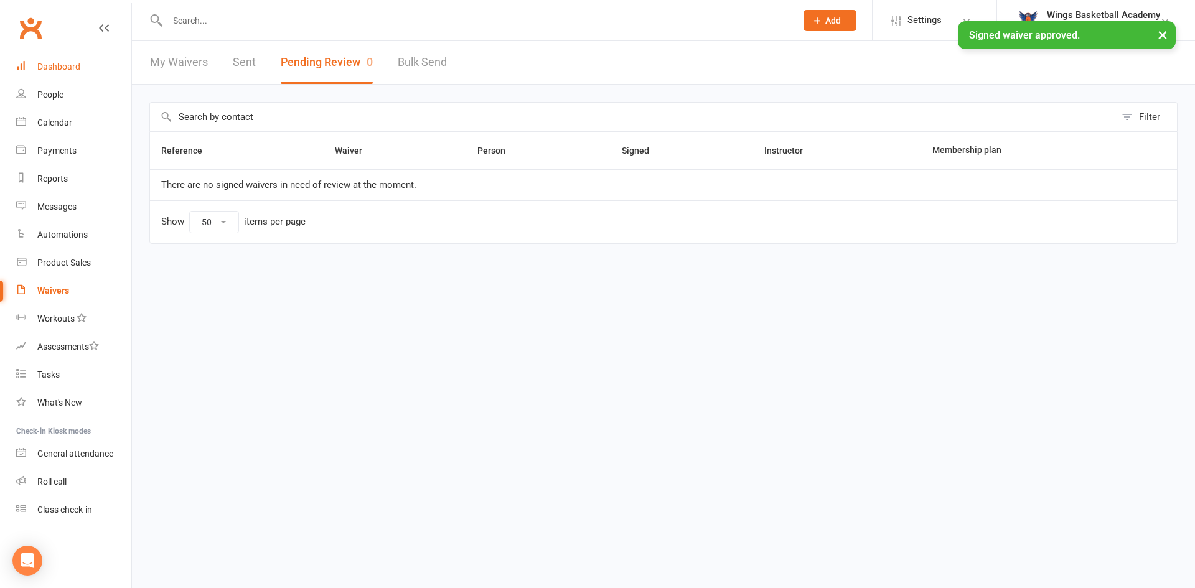
click at [63, 62] on div "Dashboard" at bounding box center [58, 67] width 43 height 10
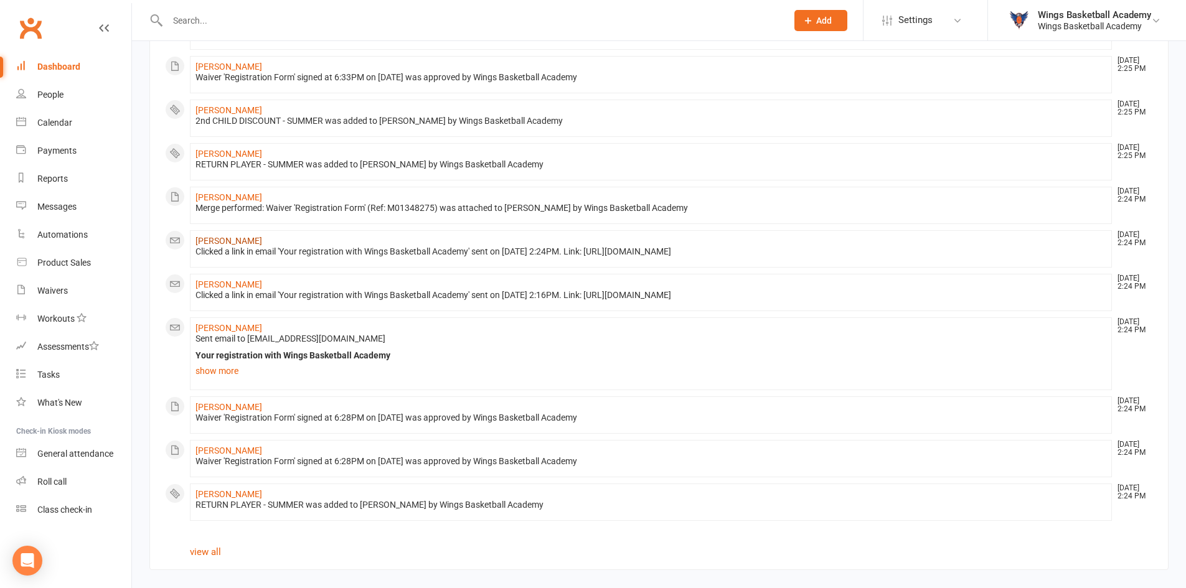
scroll to position [627, 0]
click at [199, 550] on link "view all" at bounding box center [205, 551] width 31 height 11
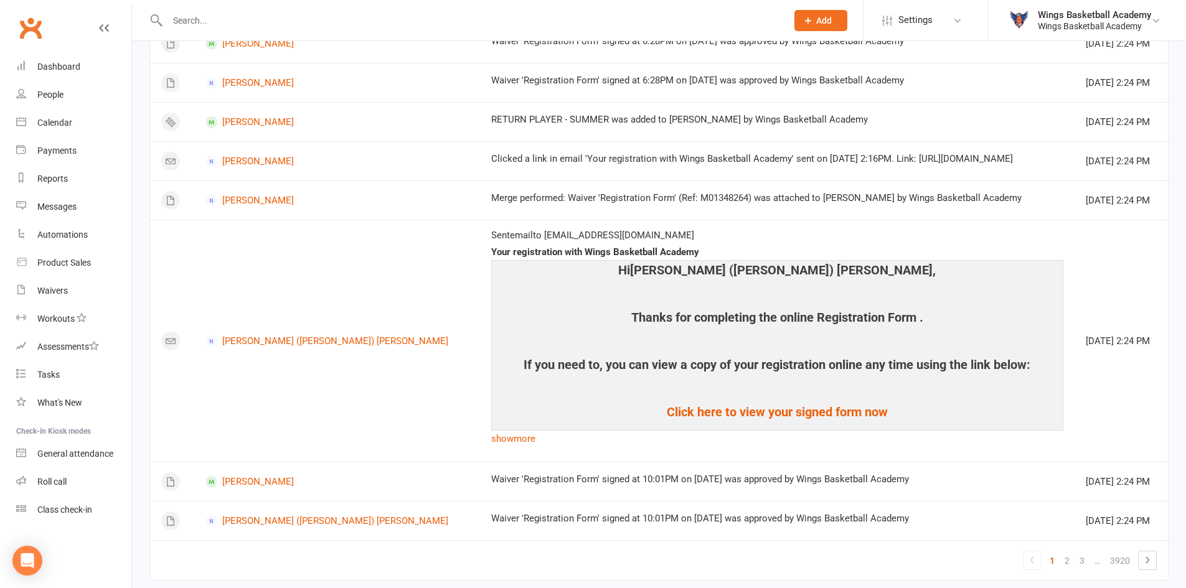
scroll to position [1485, 0]
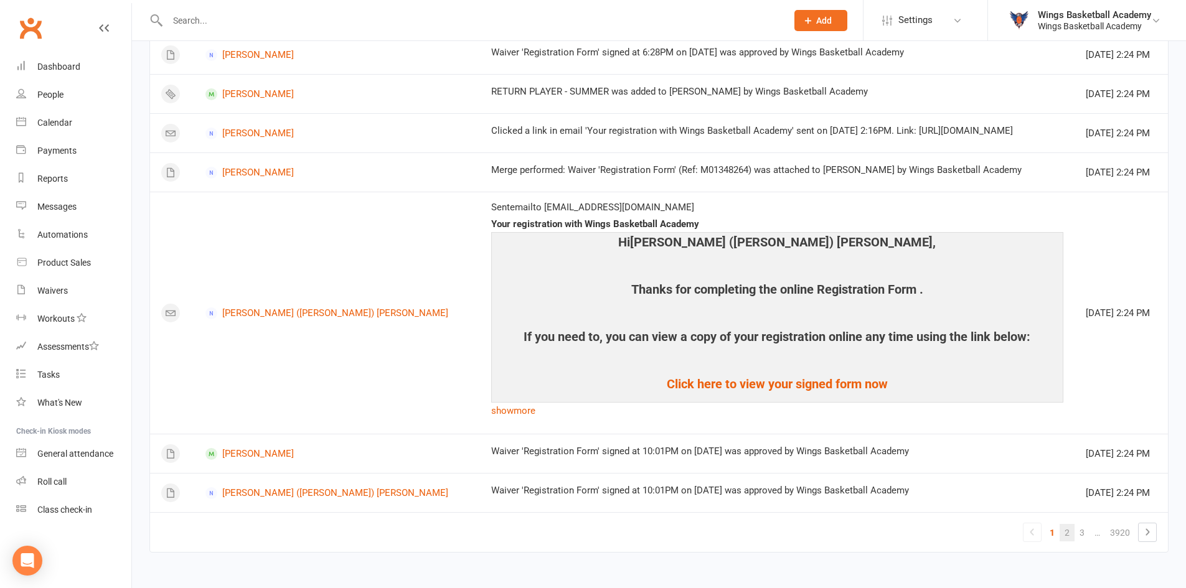
click at [1069, 536] on link "2" at bounding box center [1066, 532] width 15 height 17
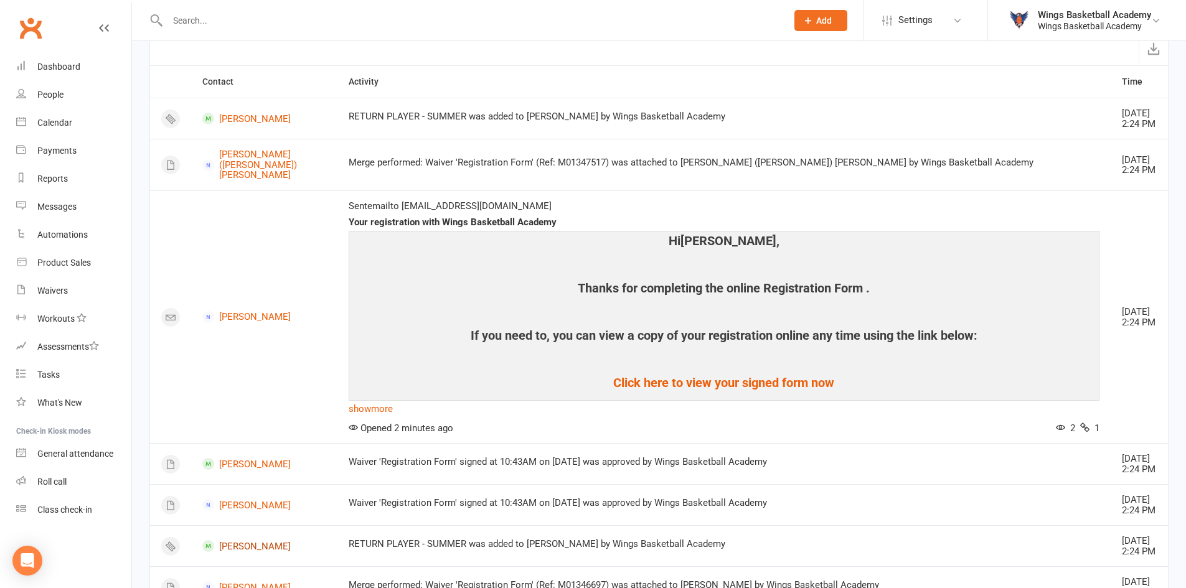
scroll to position [0, 0]
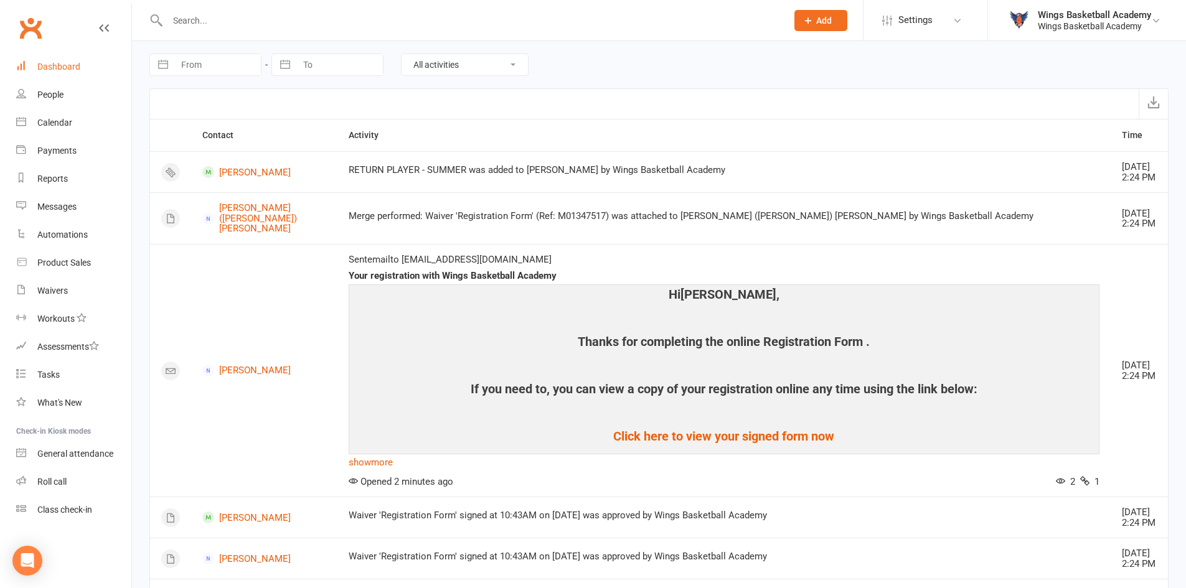
click at [58, 63] on div "Dashboard" at bounding box center [58, 67] width 43 height 10
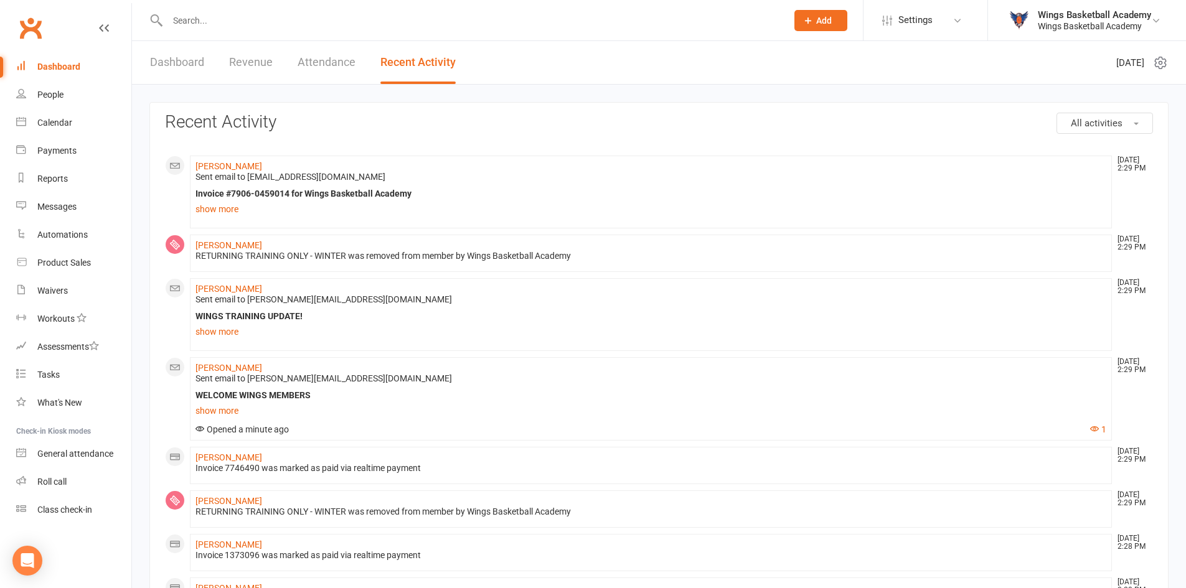
click at [159, 59] on link "Dashboard" at bounding box center [177, 62] width 54 height 43
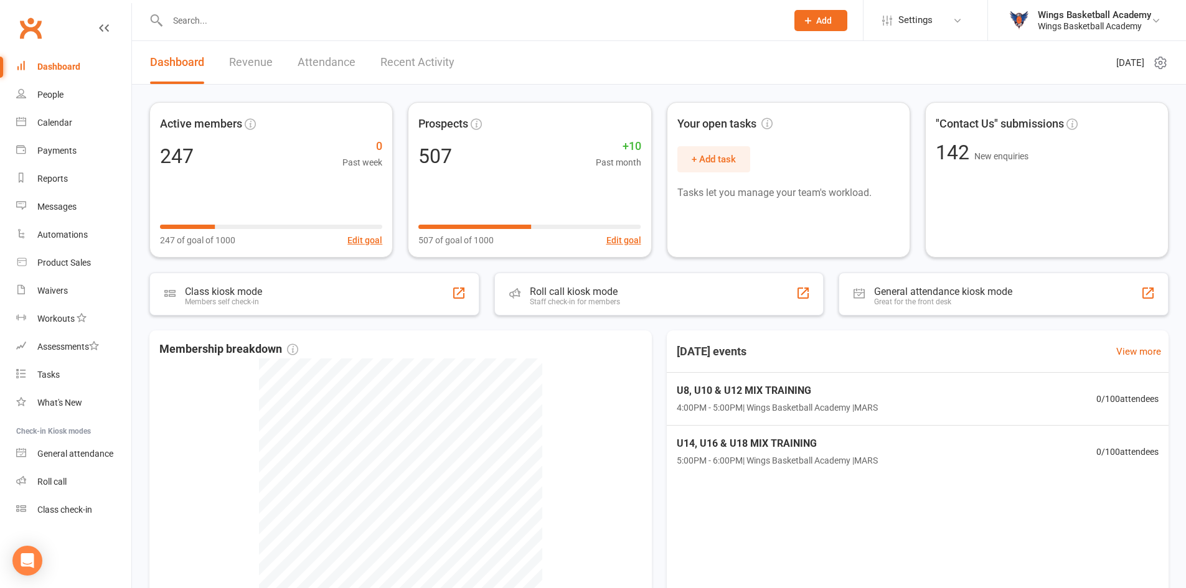
click at [244, 66] on link "Revenue" at bounding box center [251, 62] width 44 height 43
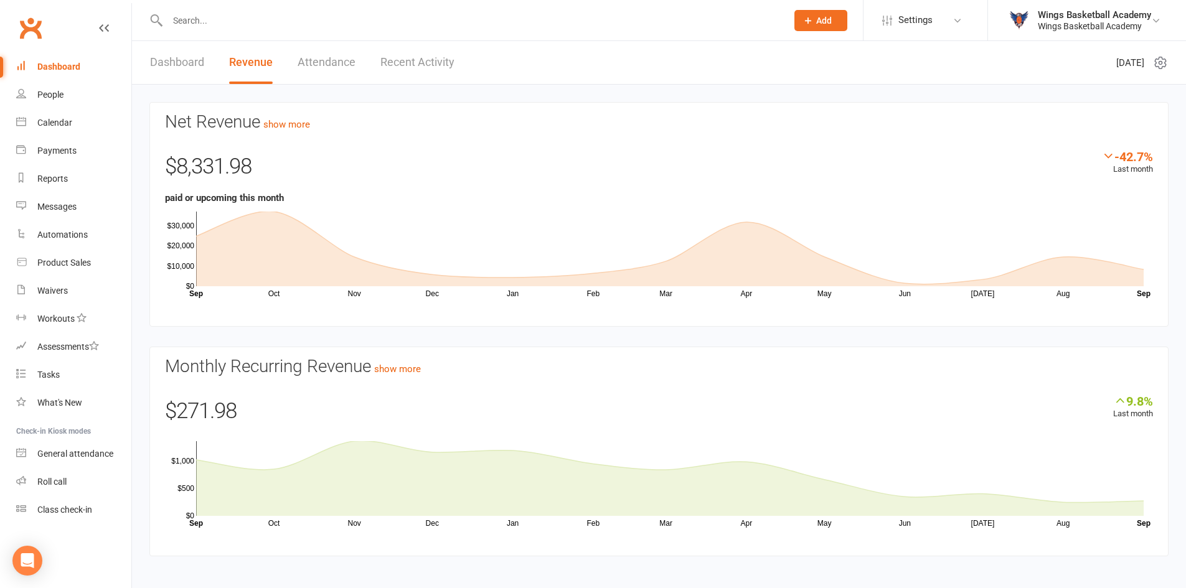
drag, startPoint x: 66, startPoint y: 61, endPoint x: 101, endPoint y: 67, distance: 35.3
click at [66, 61] on link "Dashboard" at bounding box center [73, 67] width 115 height 28
click at [157, 60] on link "Dashboard" at bounding box center [177, 62] width 54 height 43
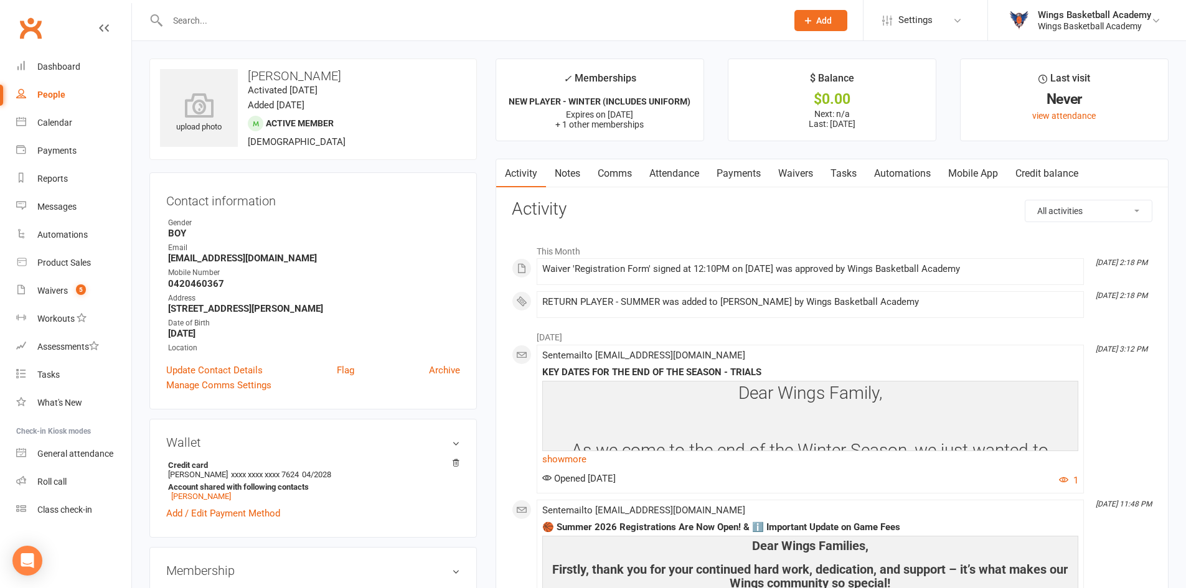
click at [733, 170] on link "Payments" at bounding box center [739, 173] width 62 height 29
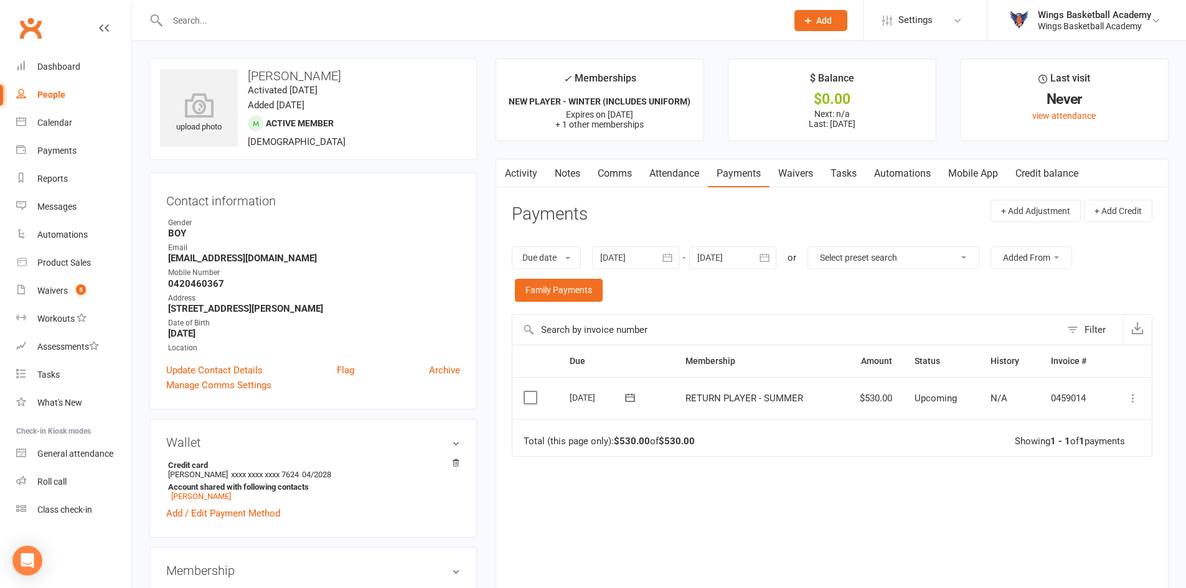
click at [1134, 396] on icon at bounding box center [1132, 398] width 12 height 12
click at [1065, 543] on link "Process now" at bounding box center [1077, 547] width 123 height 25
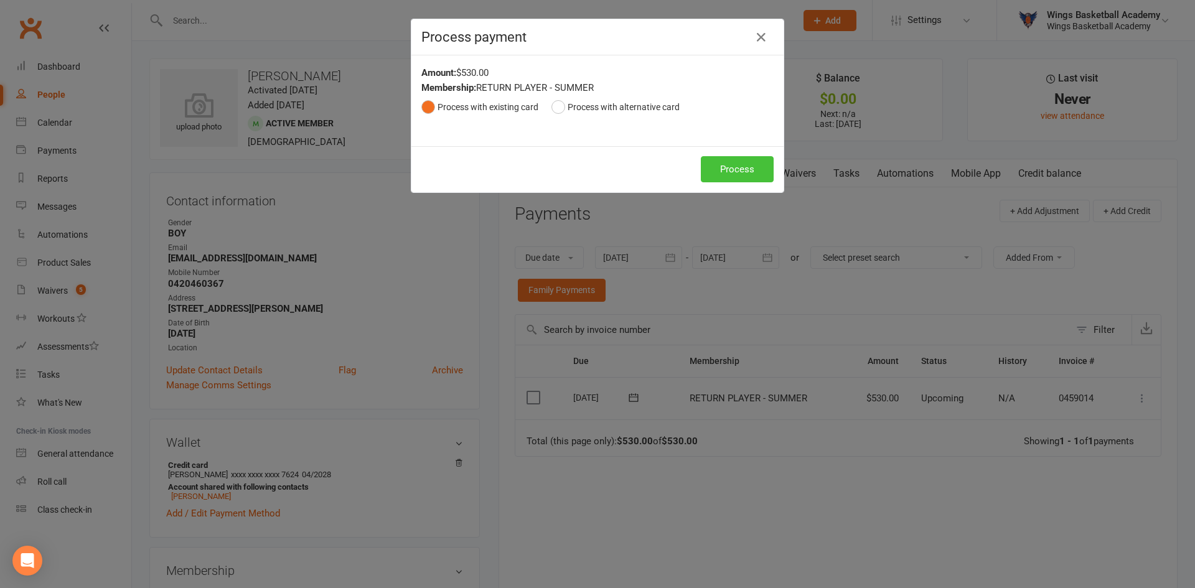
click at [718, 162] on button "Process" at bounding box center [737, 169] width 73 height 26
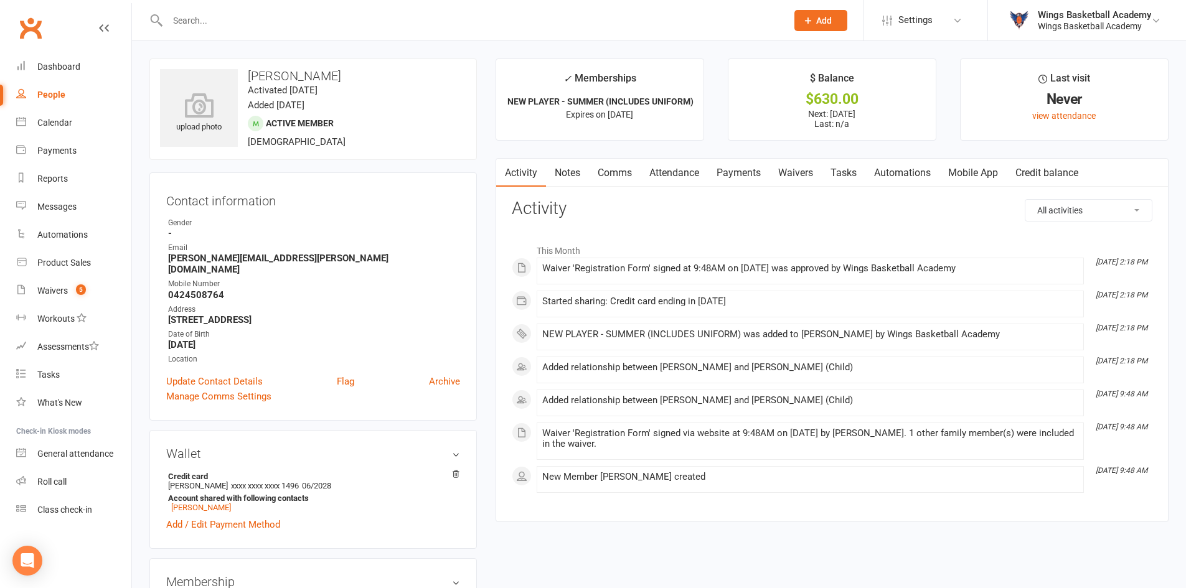
click at [749, 168] on link "Payments" at bounding box center [739, 173] width 62 height 29
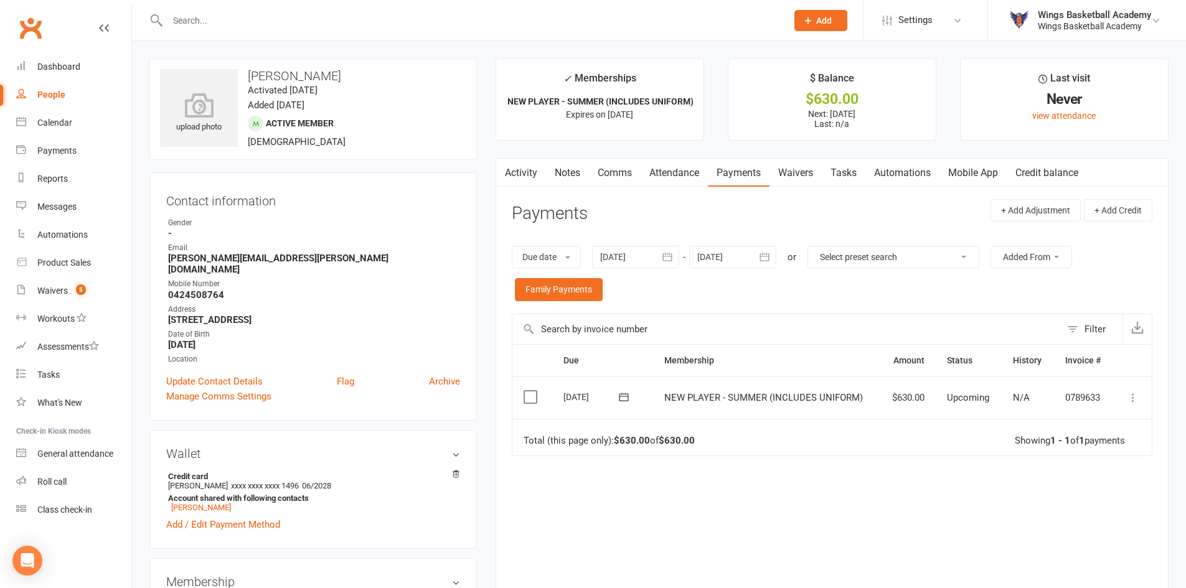
click at [1131, 400] on icon at bounding box center [1132, 397] width 12 height 12
click at [1063, 548] on link "Process now" at bounding box center [1077, 546] width 123 height 25
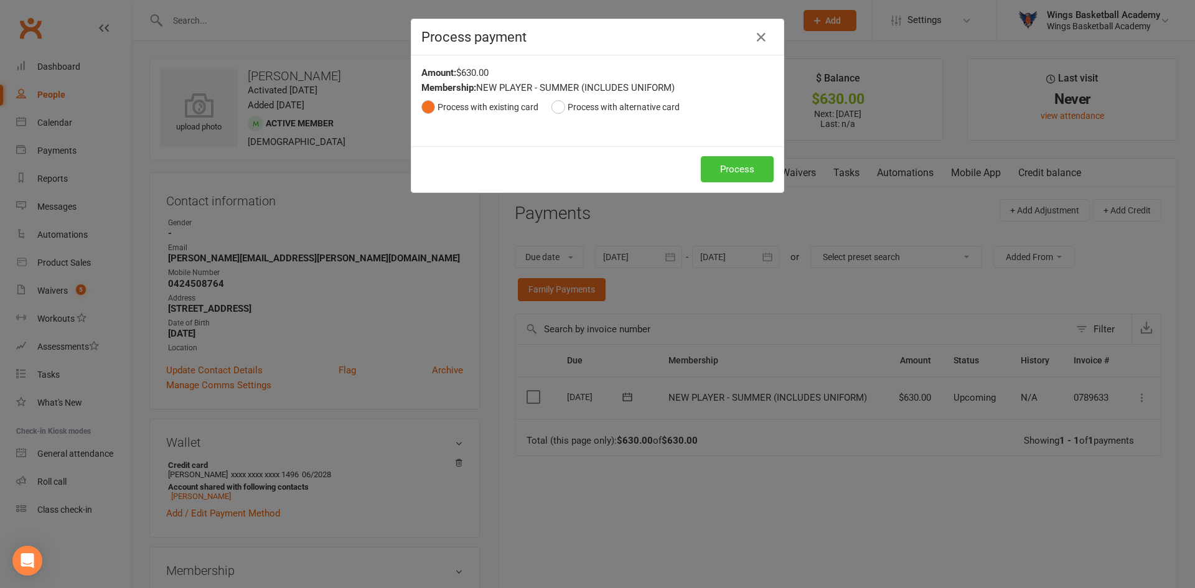
click at [721, 166] on button "Process" at bounding box center [737, 169] width 73 height 26
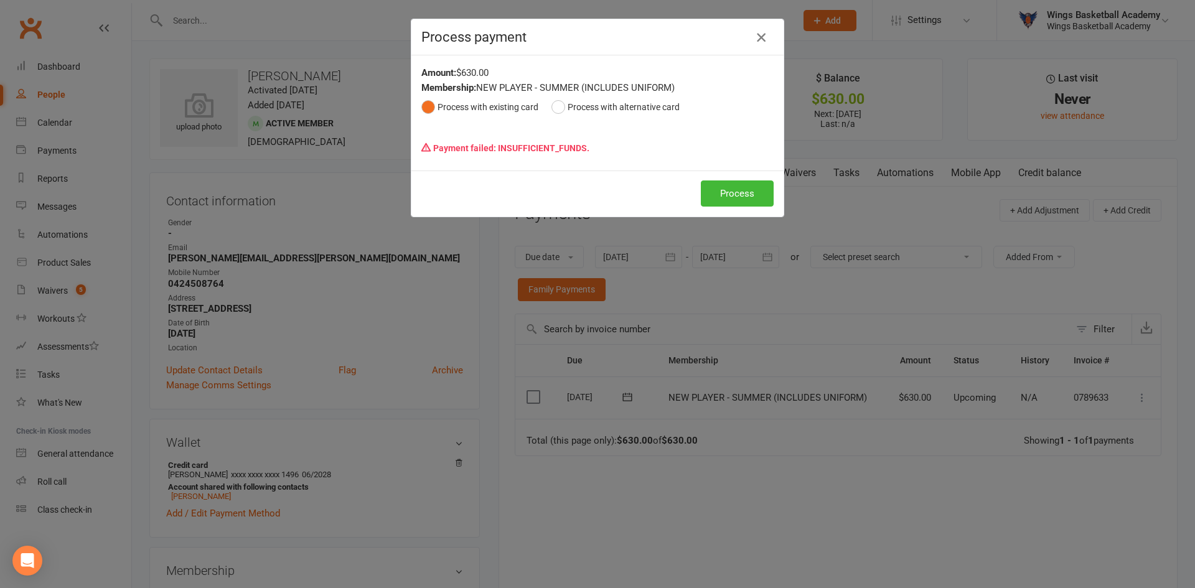
click at [757, 36] on icon "button" at bounding box center [761, 37] width 15 height 15
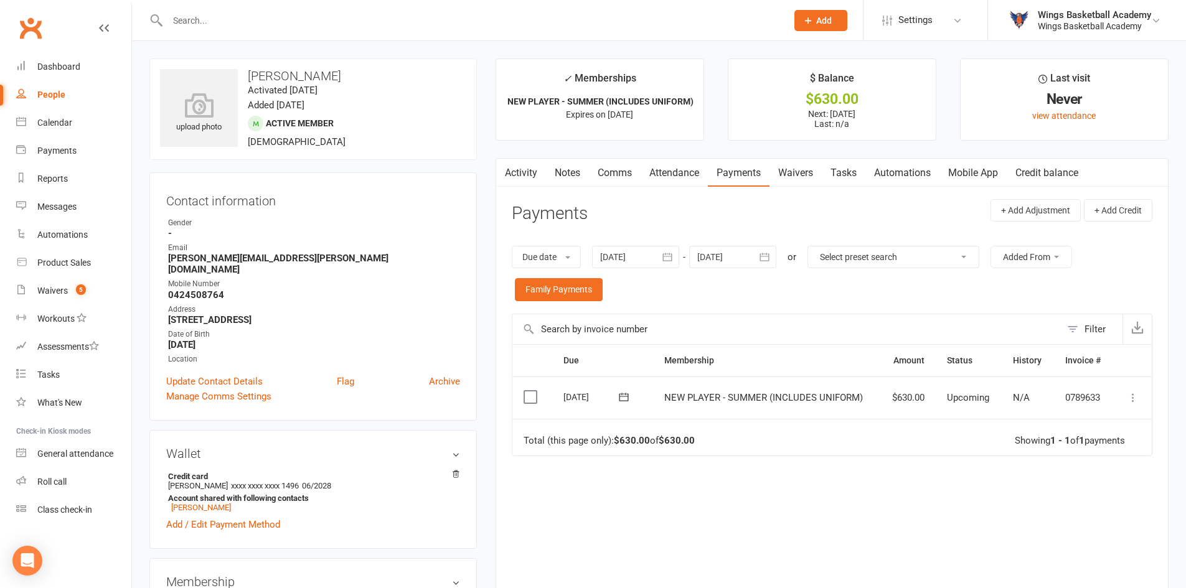
click at [607, 172] on link "Comms" at bounding box center [615, 173] width 52 height 29
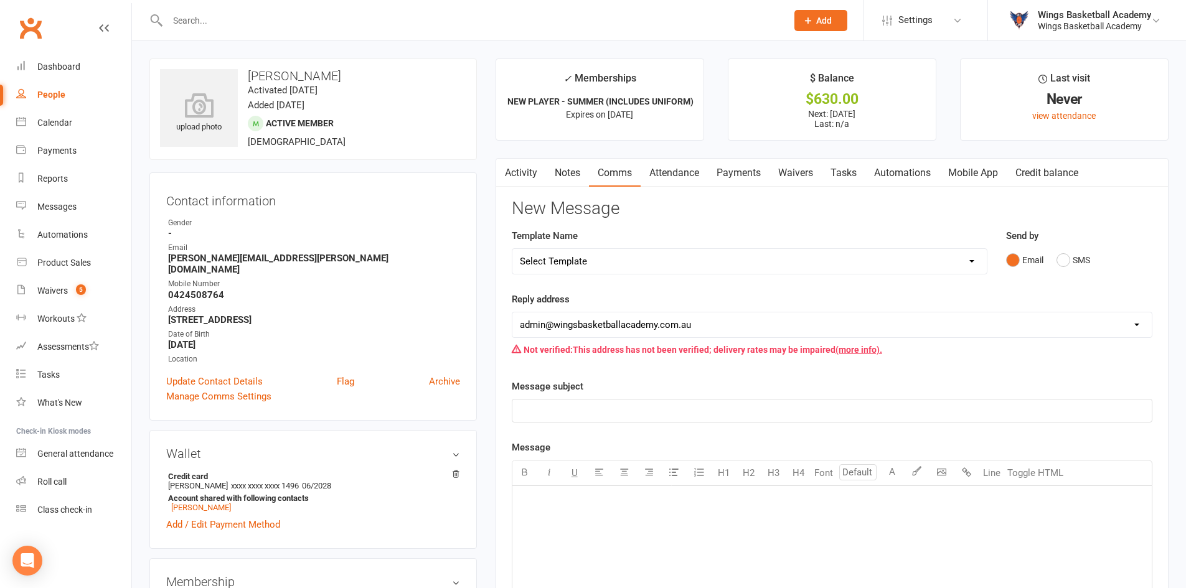
click at [658, 259] on select "Select Template [Email] 0 - COME & TRY [Email] 1 - UNIFORM ORDERING & SIZING [E…" at bounding box center [749, 261] width 474 height 25
select select "1"
click at [512, 249] on select "Select Template [Email] 0 - COME & TRY [Email] 1 - UNIFORM ORDERING & SIZING [E…" at bounding box center [749, 261] width 474 height 25
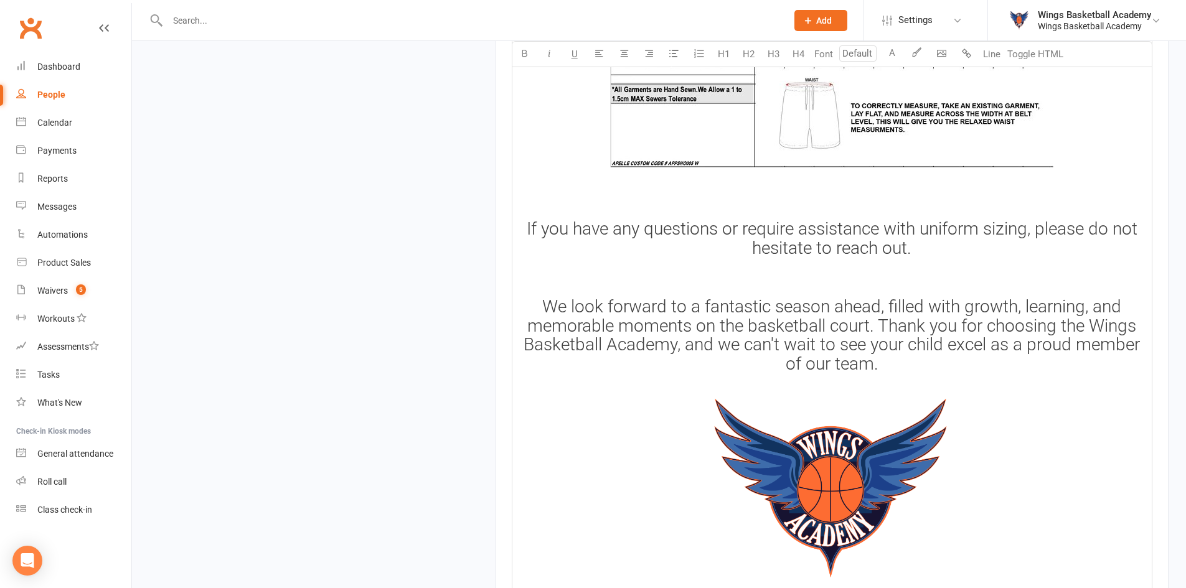
scroll to position [1894, 0]
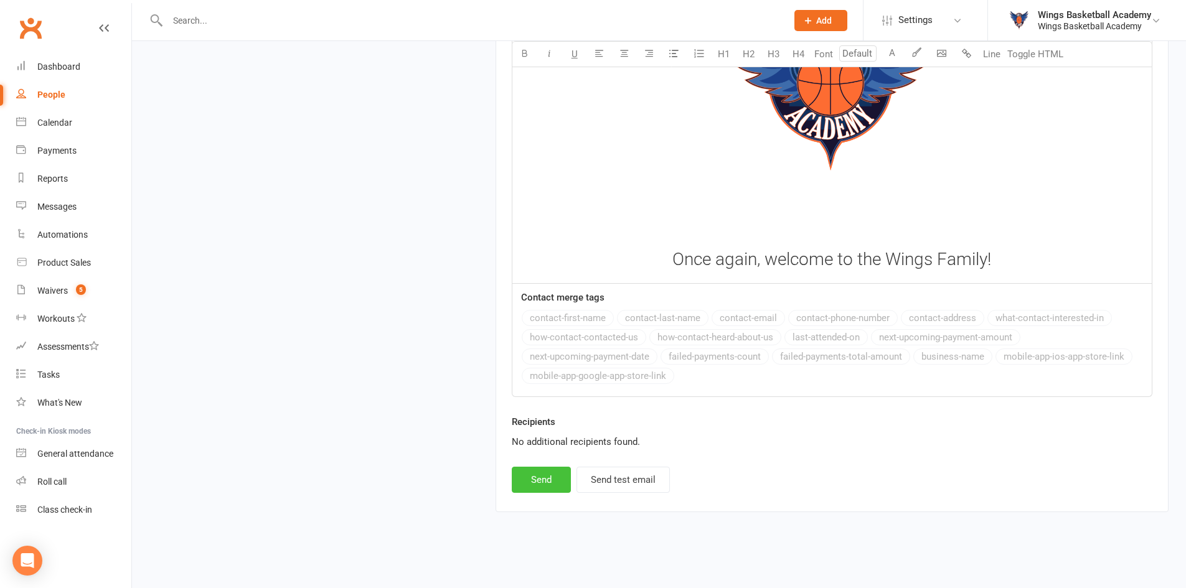
click at [556, 472] on button "Send" at bounding box center [541, 480] width 59 height 26
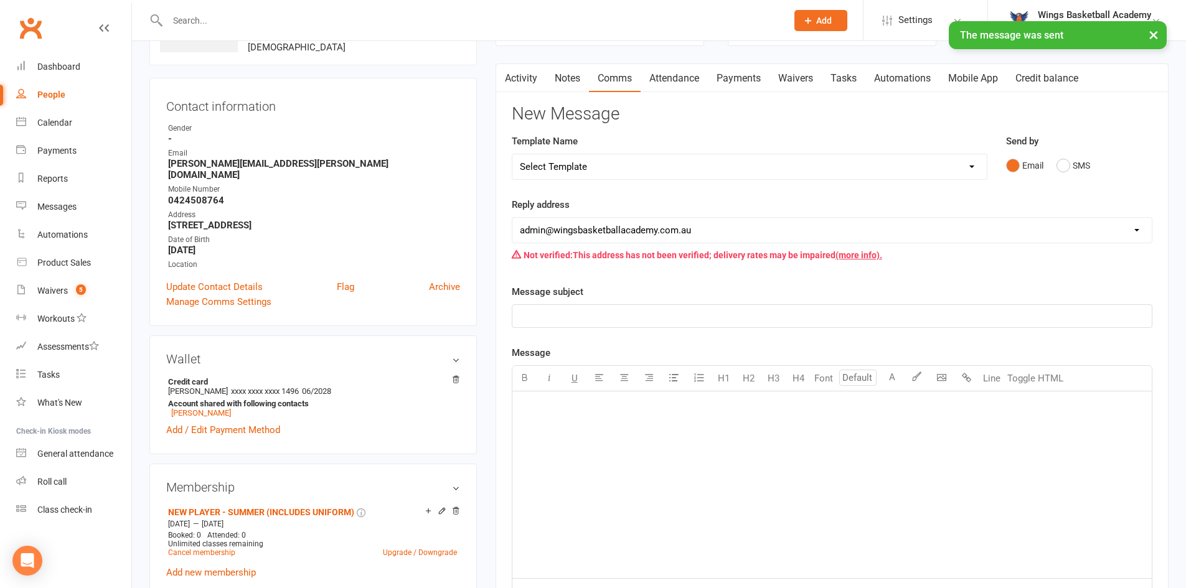
scroll to position [0, 0]
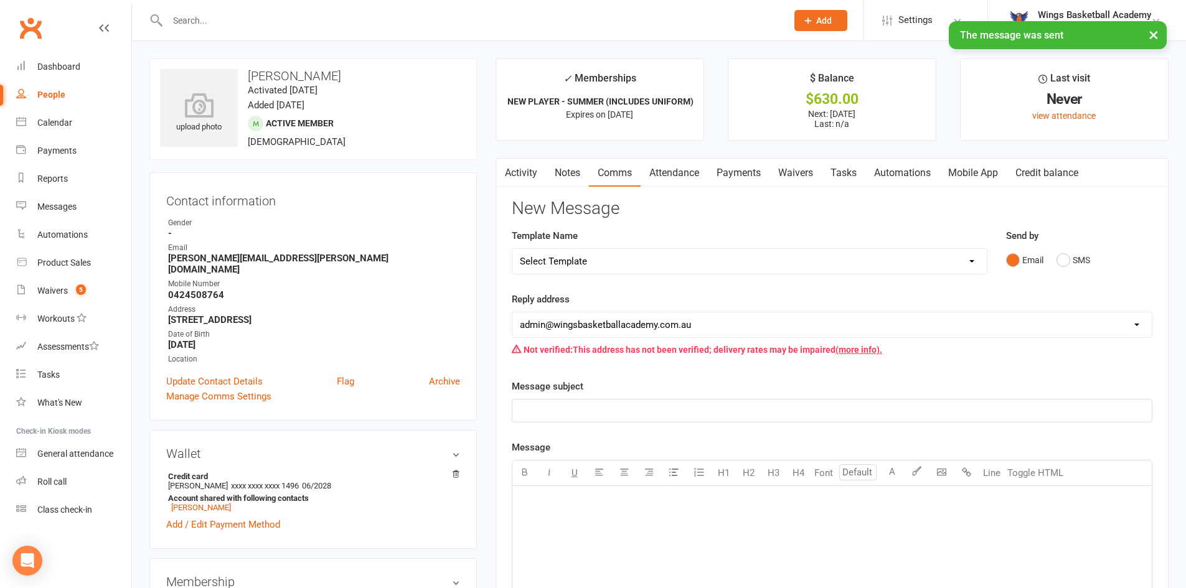
click at [622, 254] on select "Select Template [Email] 0 - COME & TRY [Email] 1 - UNIFORM ORDERING & SIZING [E…" at bounding box center [749, 261] width 474 height 25
select select "2"
click at [512, 249] on select "Select Template [Email] 0 - COME & TRY [Email] 1 - UNIFORM ORDERING & SIZING [E…" at bounding box center [749, 261] width 474 height 25
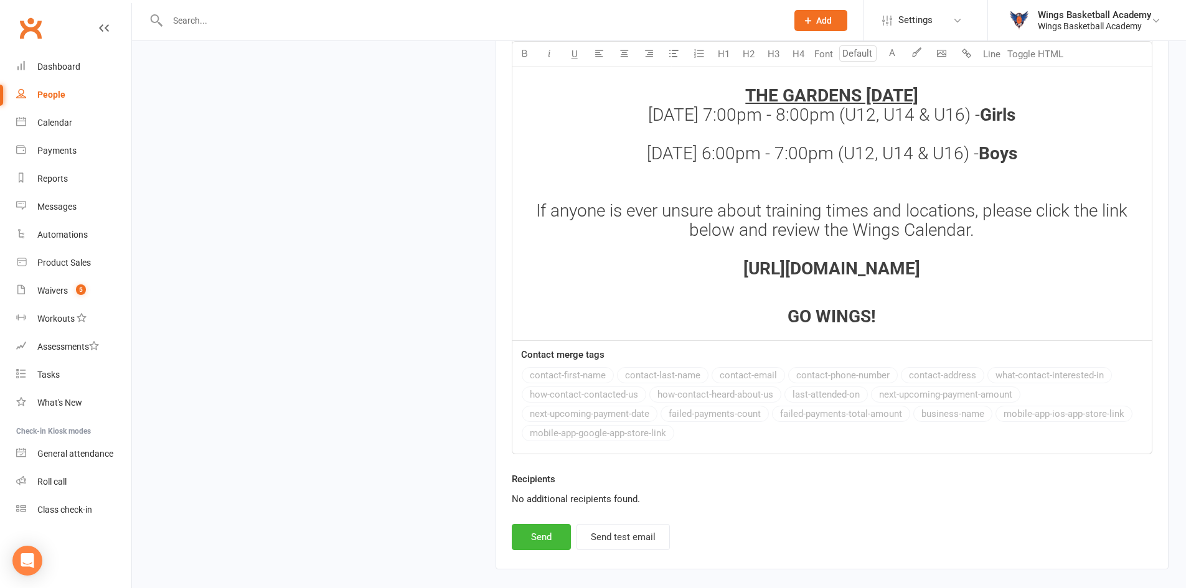
scroll to position [1780, 0]
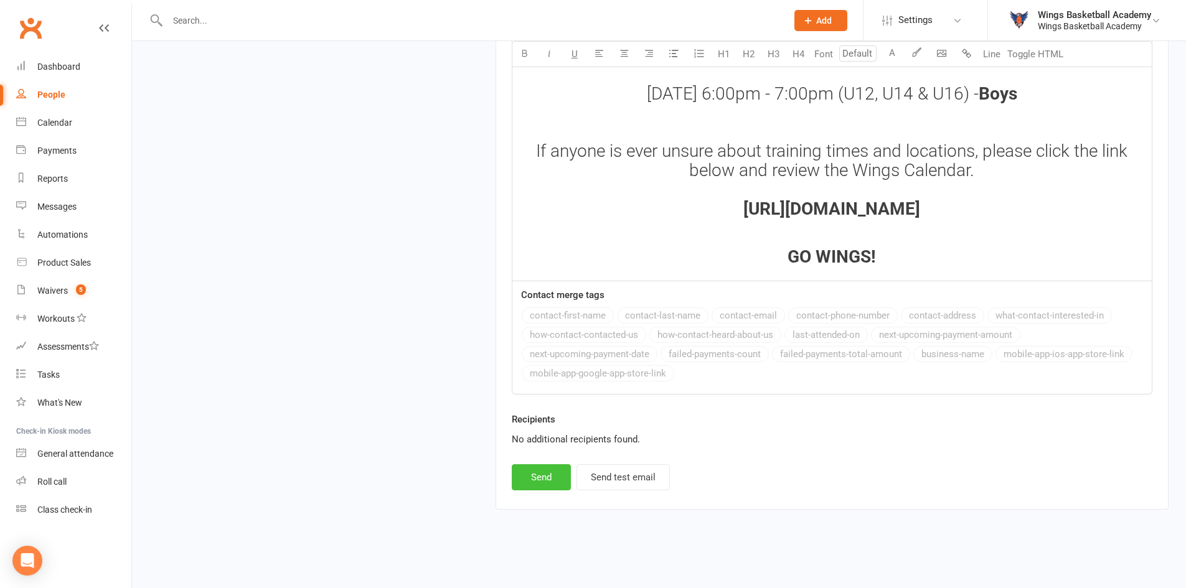
click at [542, 474] on button "Send" at bounding box center [541, 477] width 59 height 26
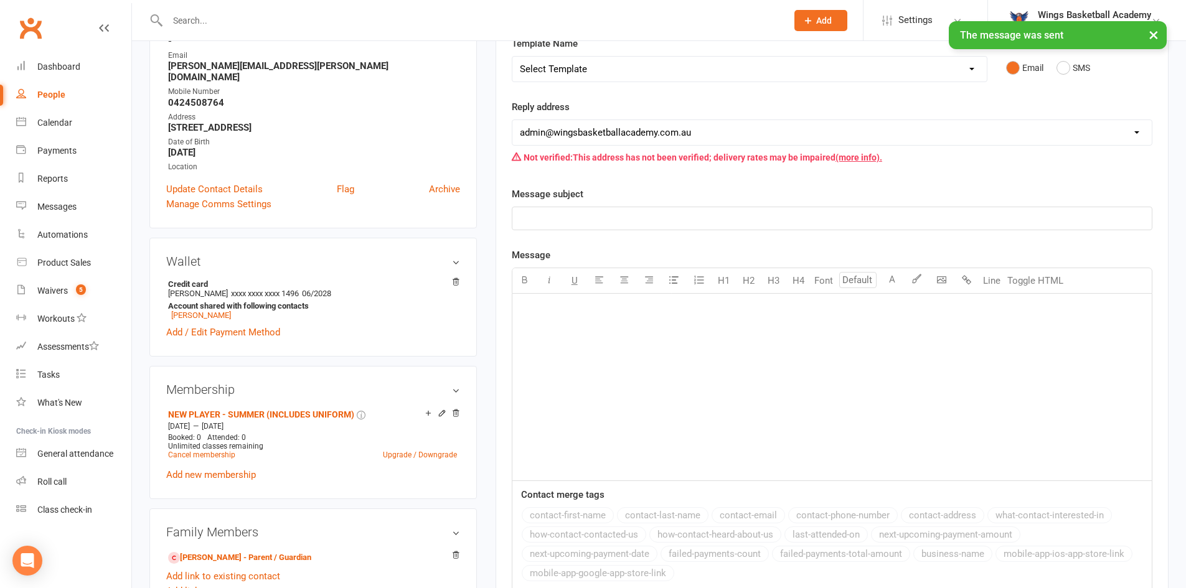
scroll to position [0, 0]
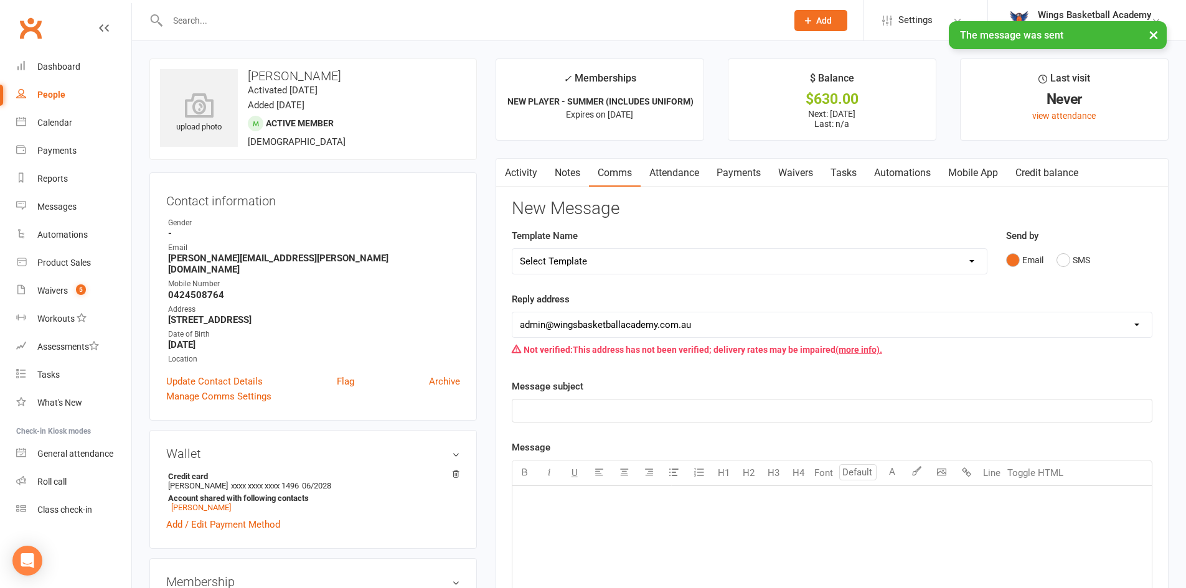
click at [611, 267] on select "Select Template [Email] 0 - COME & TRY [Email] 1 - UNIFORM ORDERING & SIZING [E…" at bounding box center [749, 261] width 474 height 25
select select "25"
click at [512, 249] on select "Select Template [Email] 0 - COME & TRY [Email] 1 - UNIFORM ORDERING & SIZING [E…" at bounding box center [749, 261] width 474 height 25
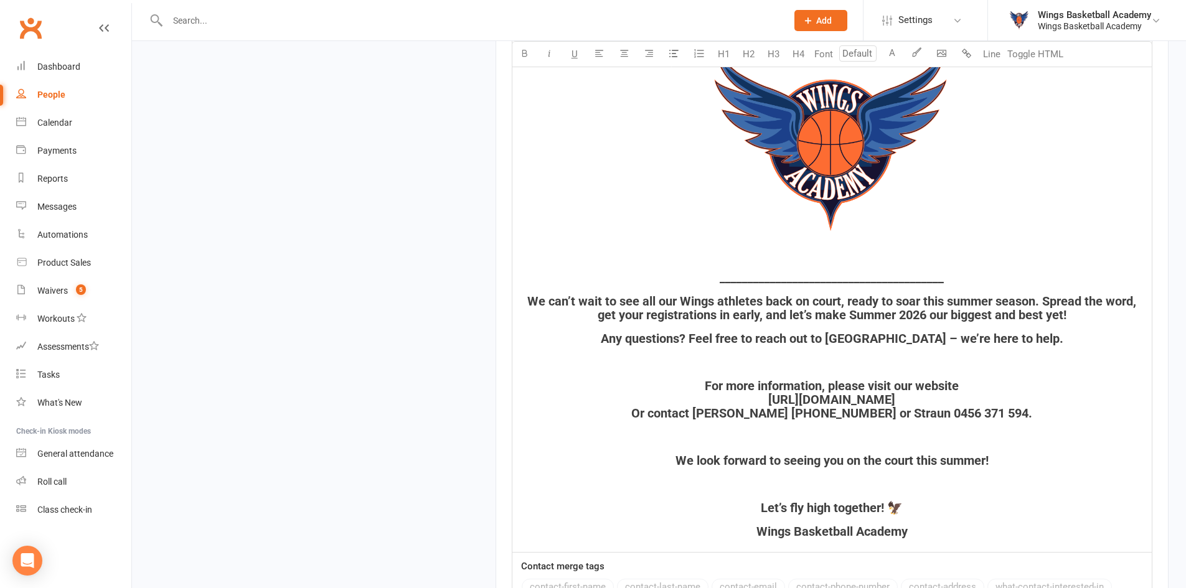
scroll to position [1756, 0]
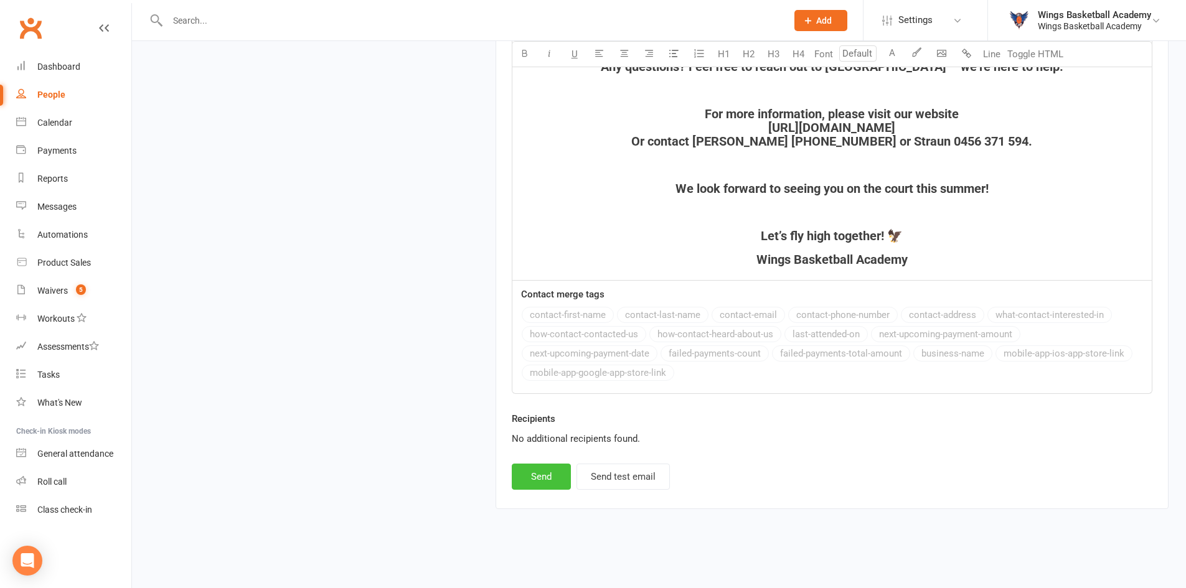
click at [531, 475] on button "Send" at bounding box center [541, 477] width 59 height 26
select select
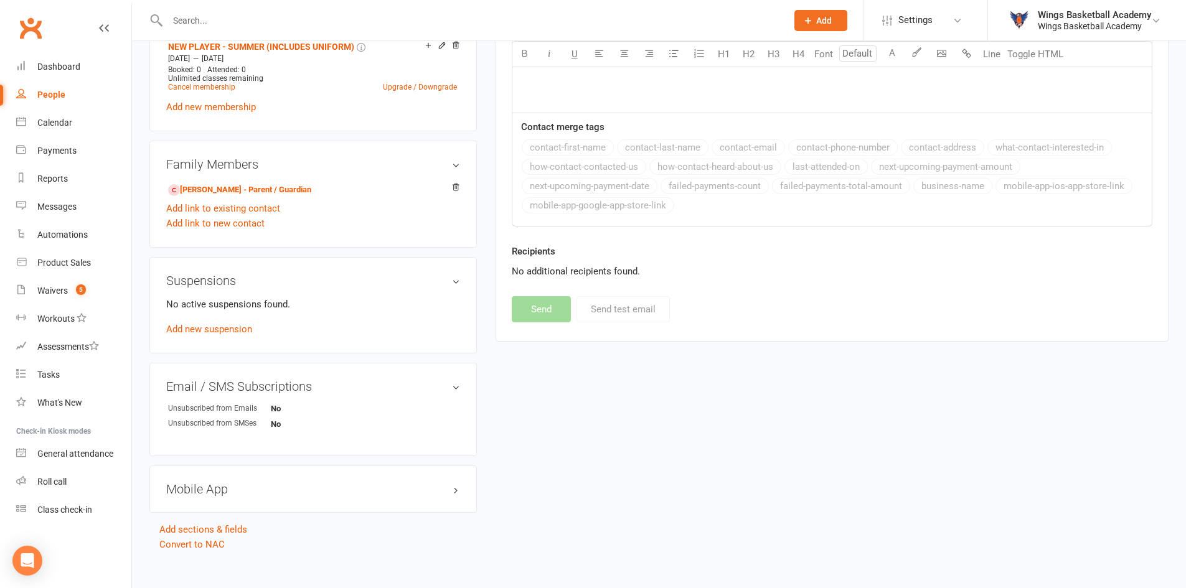
scroll to position [562, 0]
click at [213, 182] on link "[PERSON_NAME] - Parent / Guardian" at bounding box center [239, 188] width 143 height 13
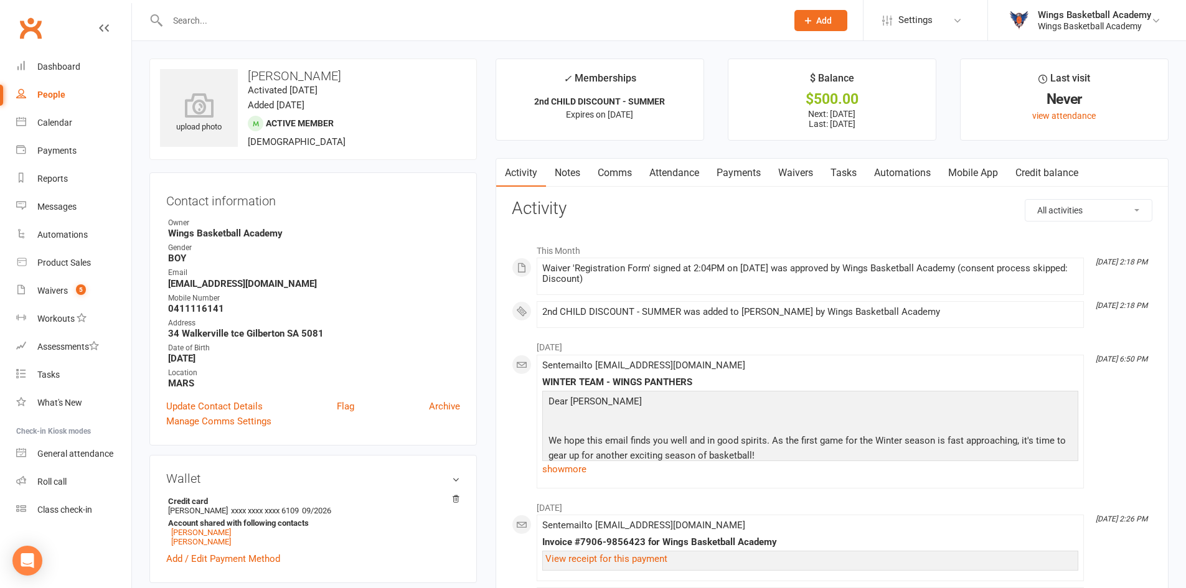
click at [731, 173] on link "Payments" at bounding box center [739, 173] width 62 height 29
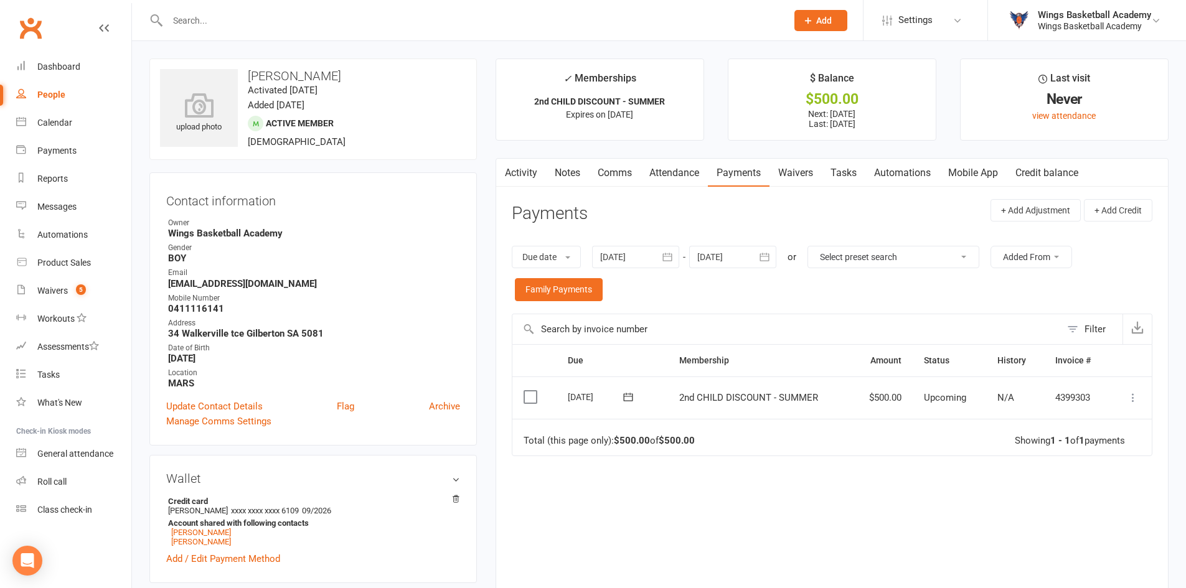
click at [1135, 399] on icon at bounding box center [1132, 397] width 12 height 12
click at [1069, 548] on link "Process now" at bounding box center [1077, 546] width 123 height 25
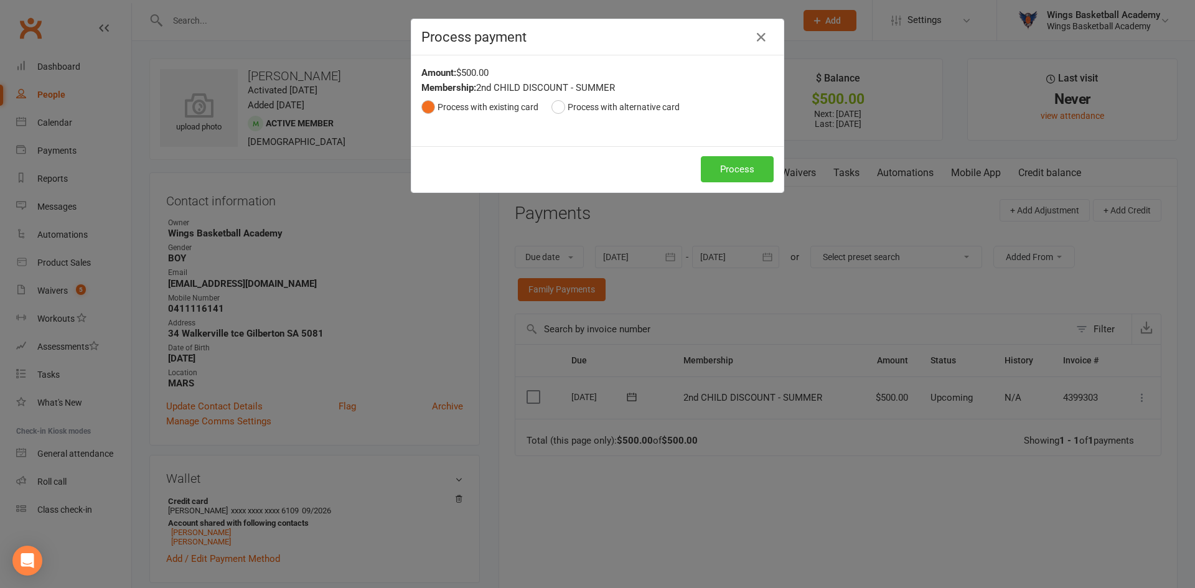
click at [714, 165] on button "Process" at bounding box center [737, 169] width 73 height 26
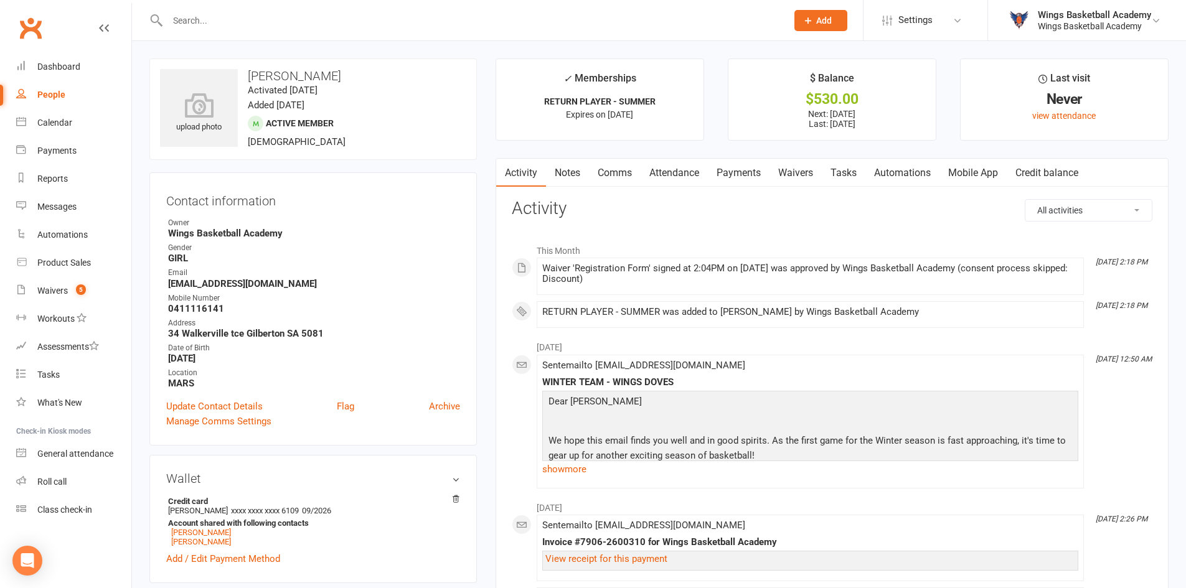
click at [741, 174] on link "Payments" at bounding box center [739, 173] width 62 height 29
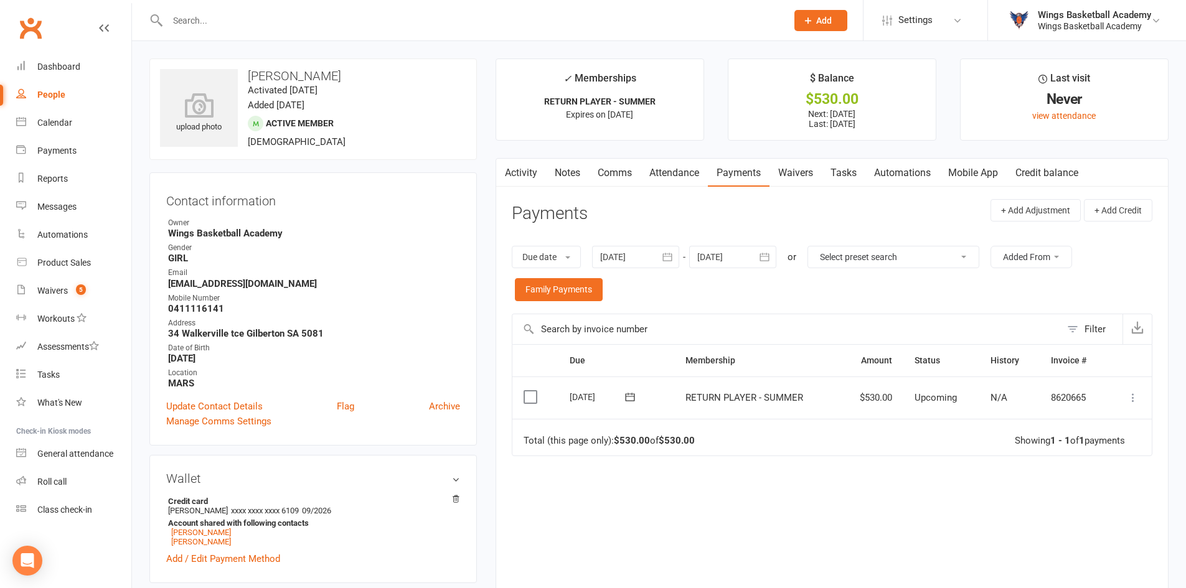
click at [1130, 394] on icon at bounding box center [1132, 397] width 12 height 12
click at [1044, 546] on link "Process now" at bounding box center [1077, 546] width 123 height 25
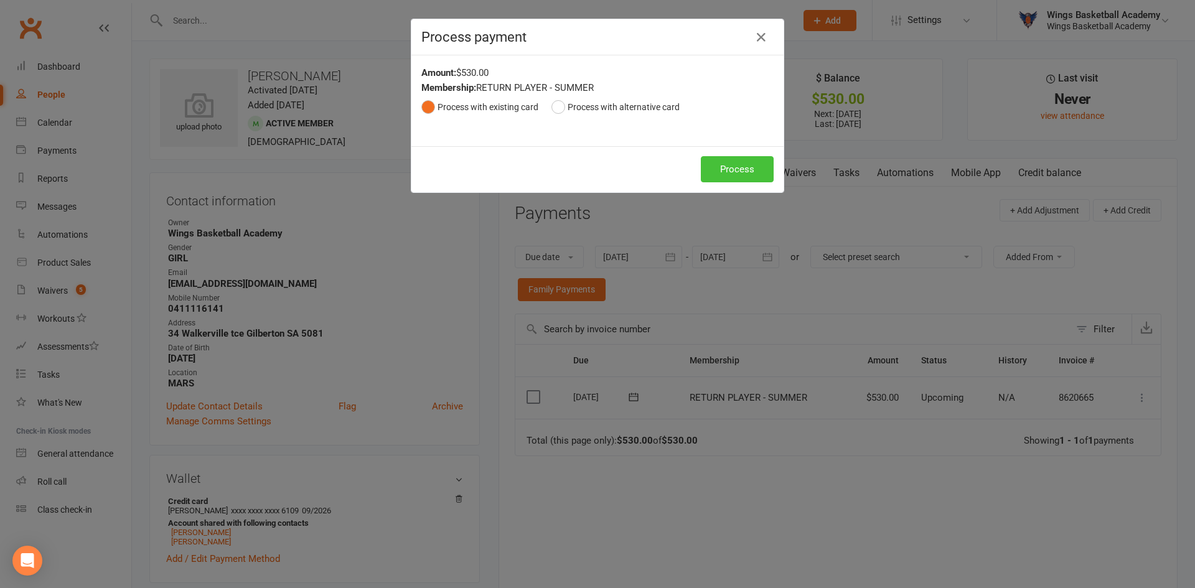
click at [746, 163] on button "Process" at bounding box center [737, 169] width 73 height 26
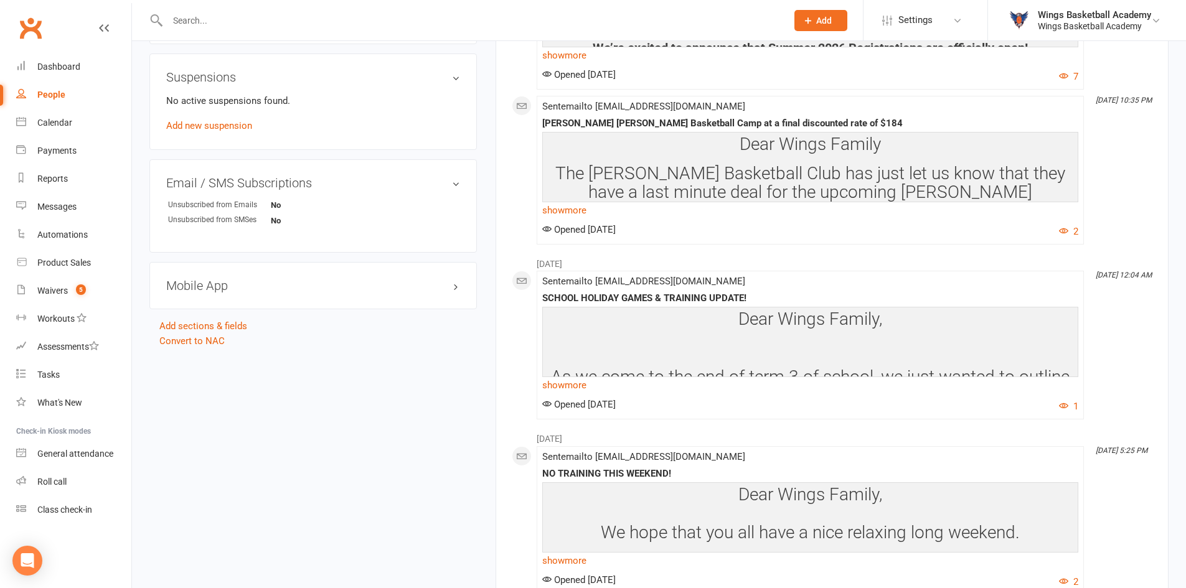
scroll to position [871, 0]
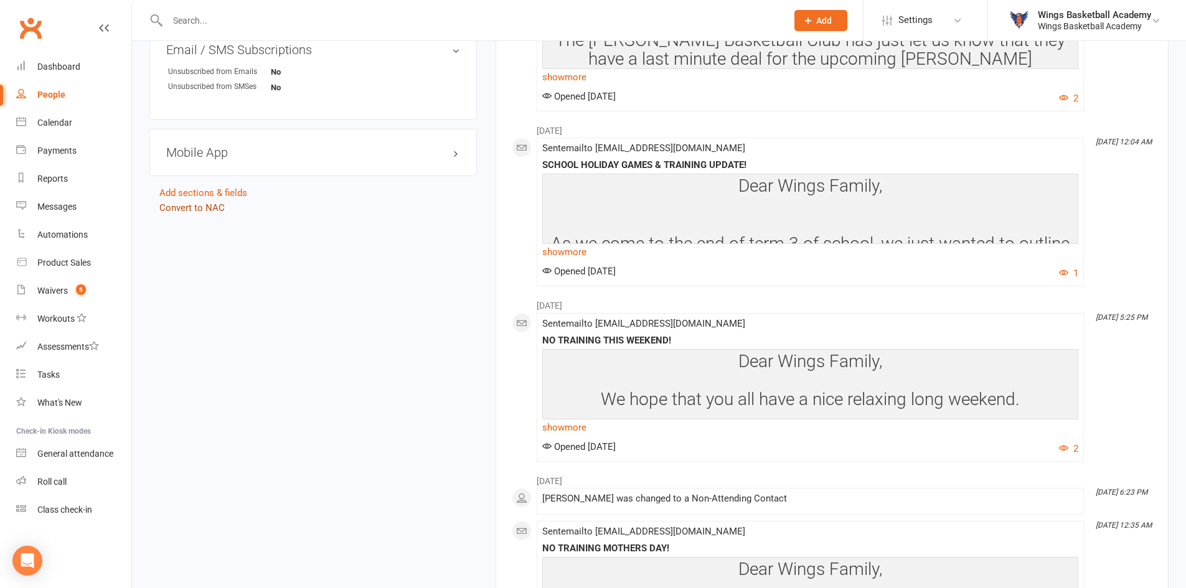
click at [217, 207] on link "Convert to NAC" at bounding box center [191, 207] width 65 height 11
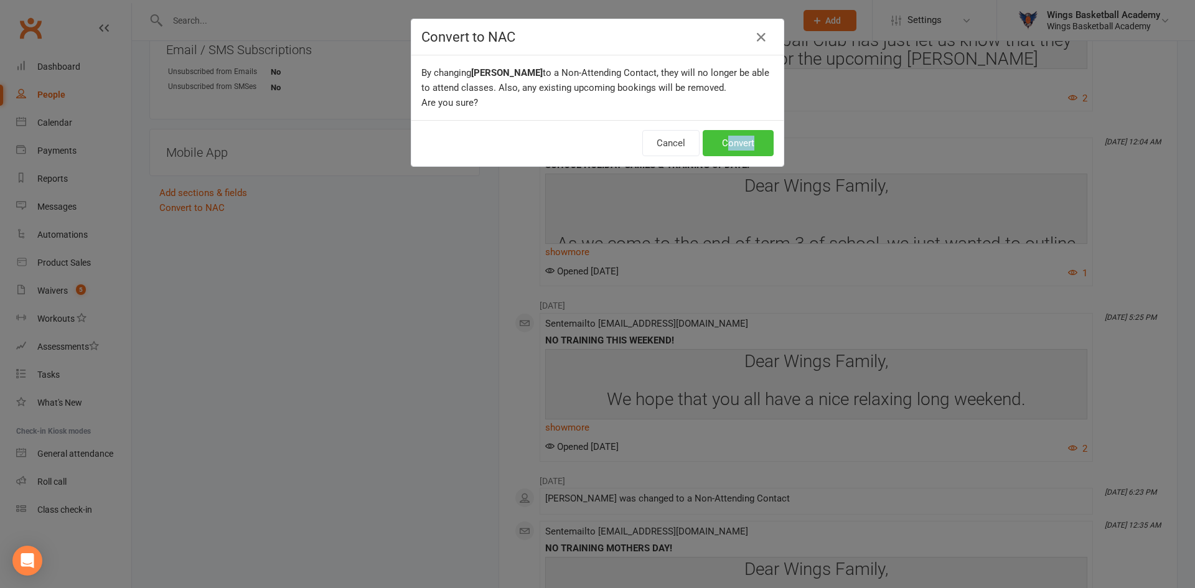
click at [723, 143] on button "Convert" at bounding box center [738, 143] width 71 height 26
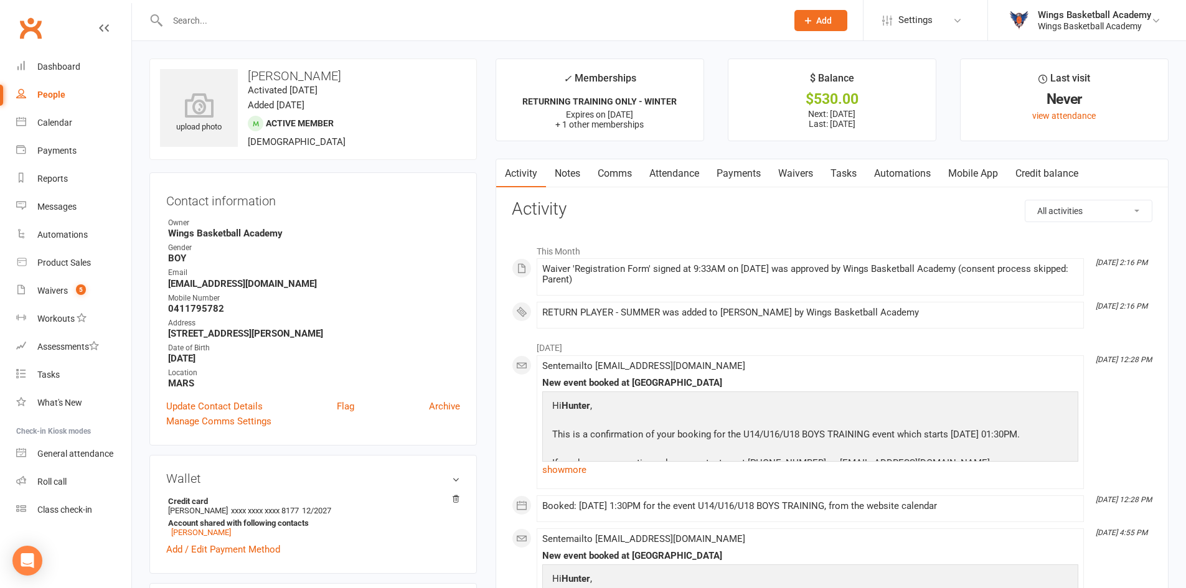
click at [743, 173] on link "Payments" at bounding box center [739, 173] width 62 height 29
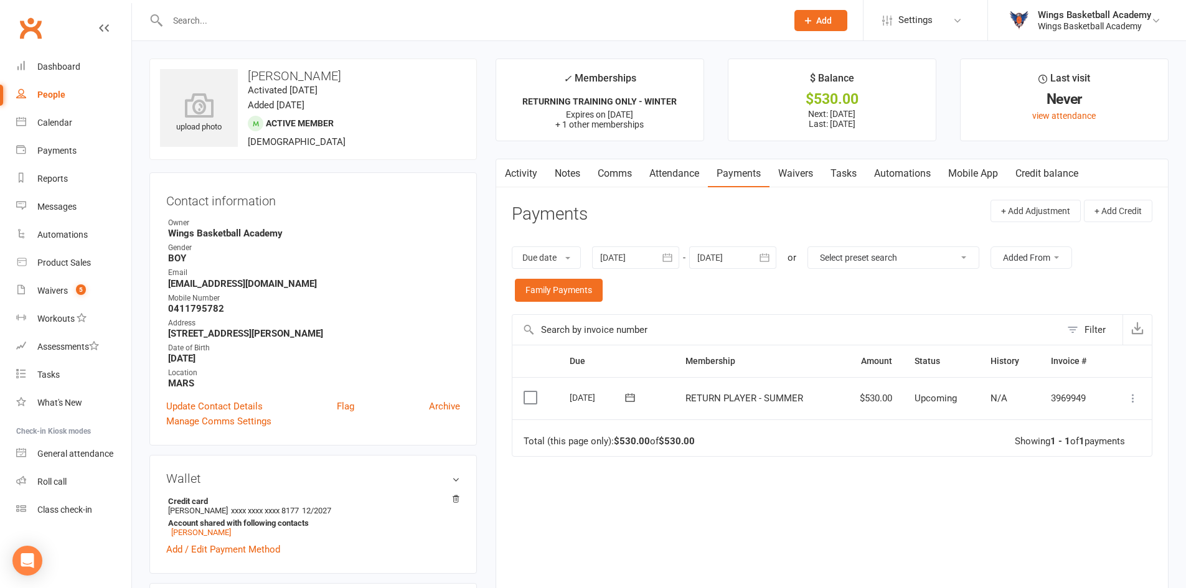
click at [1132, 396] on icon at bounding box center [1132, 398] width 12 height 12
click at [1064, 543] on link "Process now" at bounding box center [1077, 547] width 123 height 25
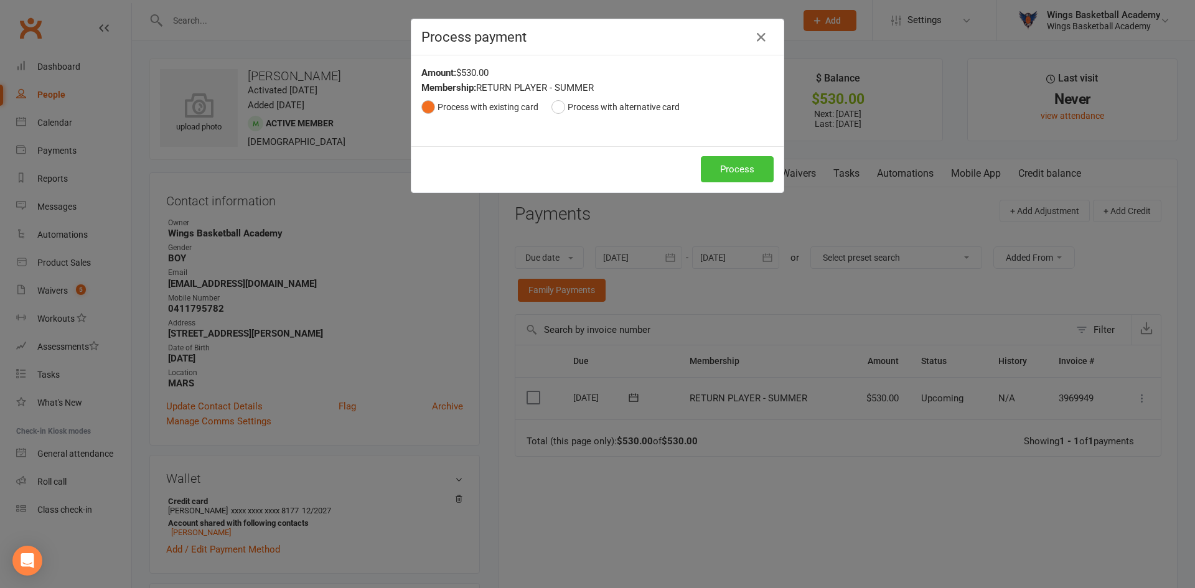
click at [713, 167] on button "Process" at bounding box center [737, 169] width 73 height 26
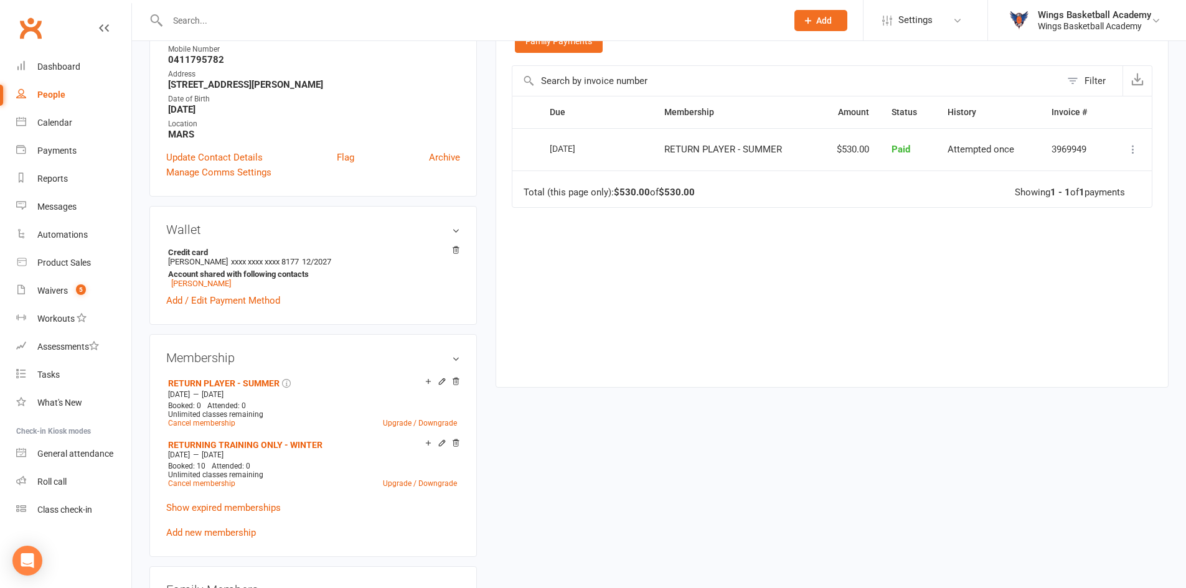
scroll to position [498, 0]
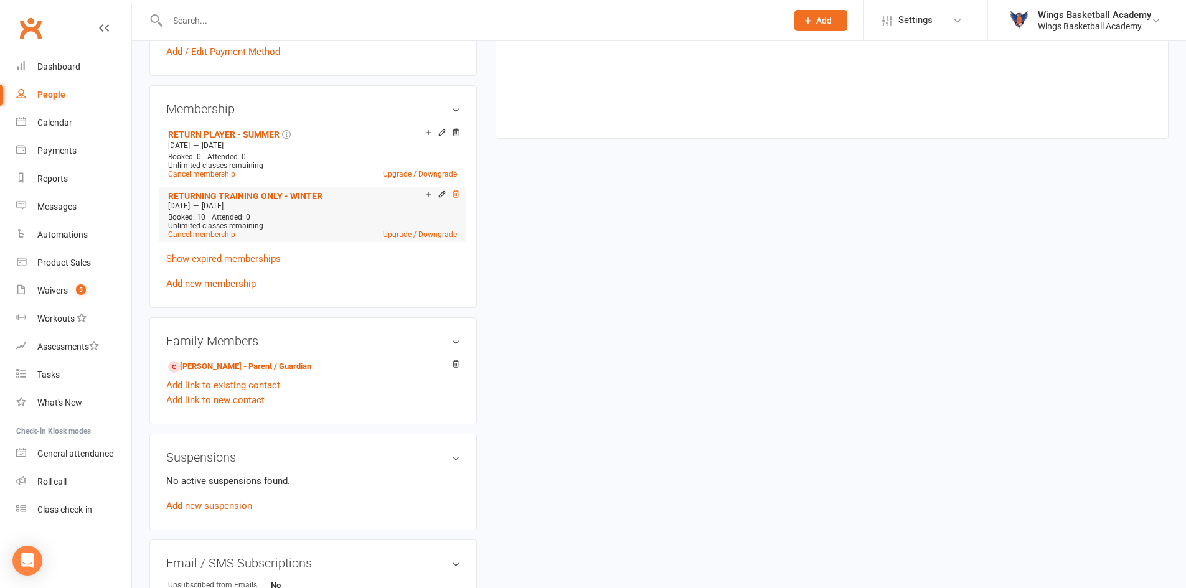
click at [455, 192] on icon at bounding box center [455, 194] width 9 height 9
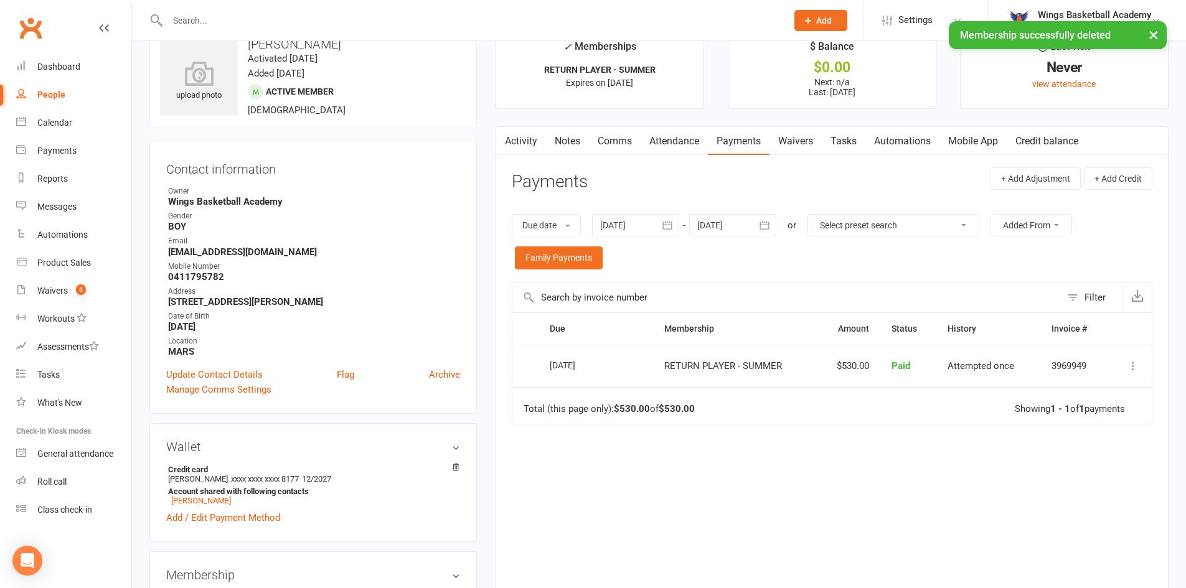
scroll to position [0, 0]
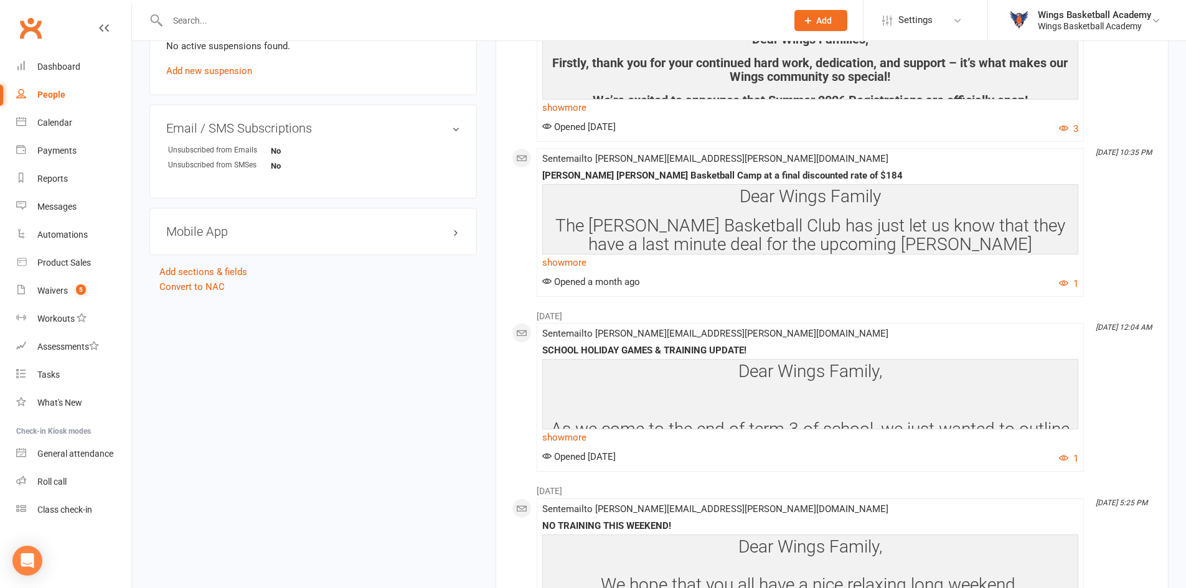
scroll to position [747, 0]
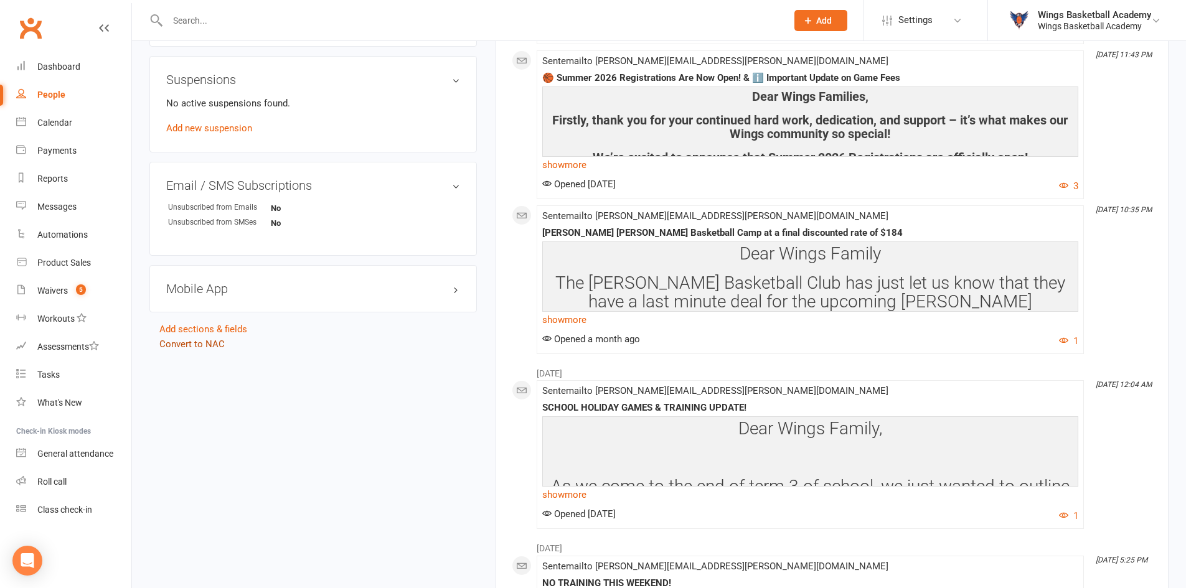
click at [210, 339] on link "Convert to NAC" at bounding box center [191, 344] width 65 height 11
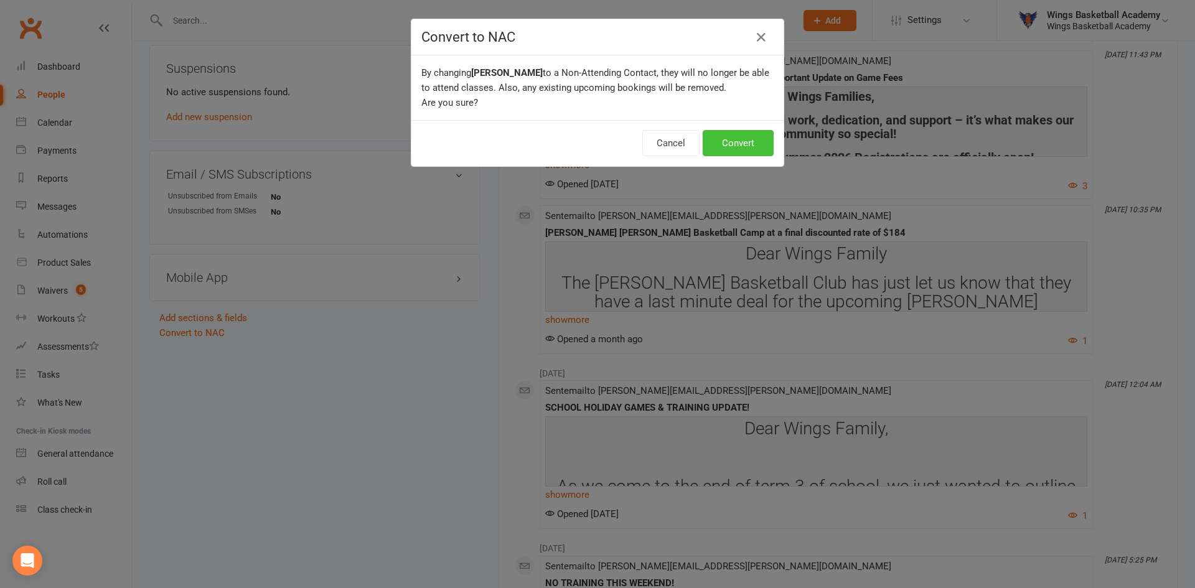
click at [713, 149] on button "Convert" at bounding box center [738, 143] width 71 height 26
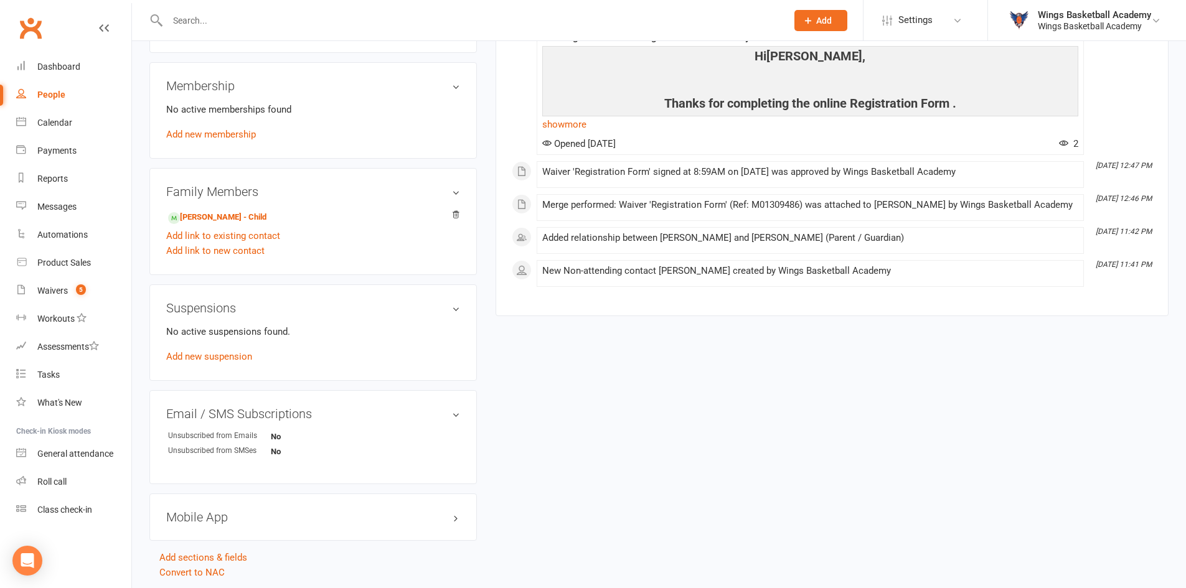
scroll to position [559, 0]
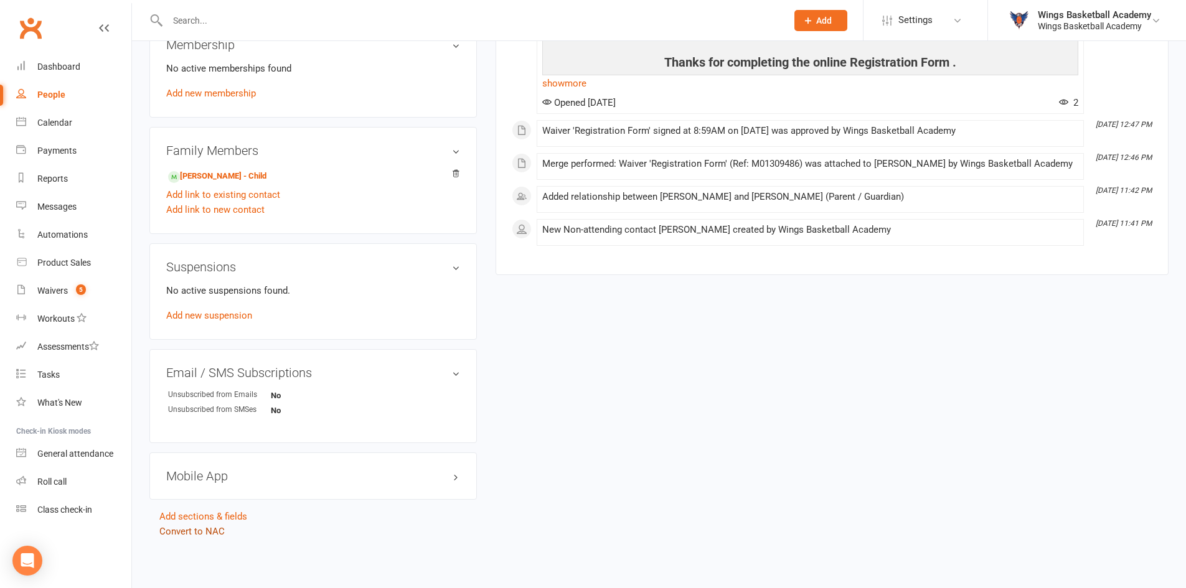
click at [214, 529] on link "Convert to NAC" at bounding box center [191, 531] width 65 height 11
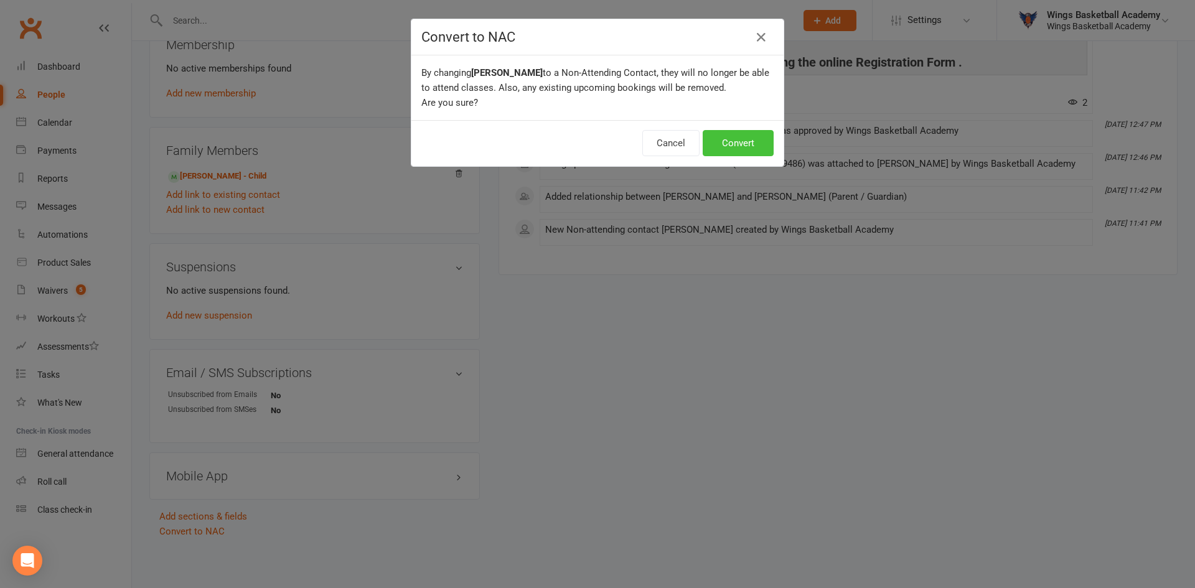
click at [717, 141] on button "Convert" at bounding box center [738, 143] width 71 height 26
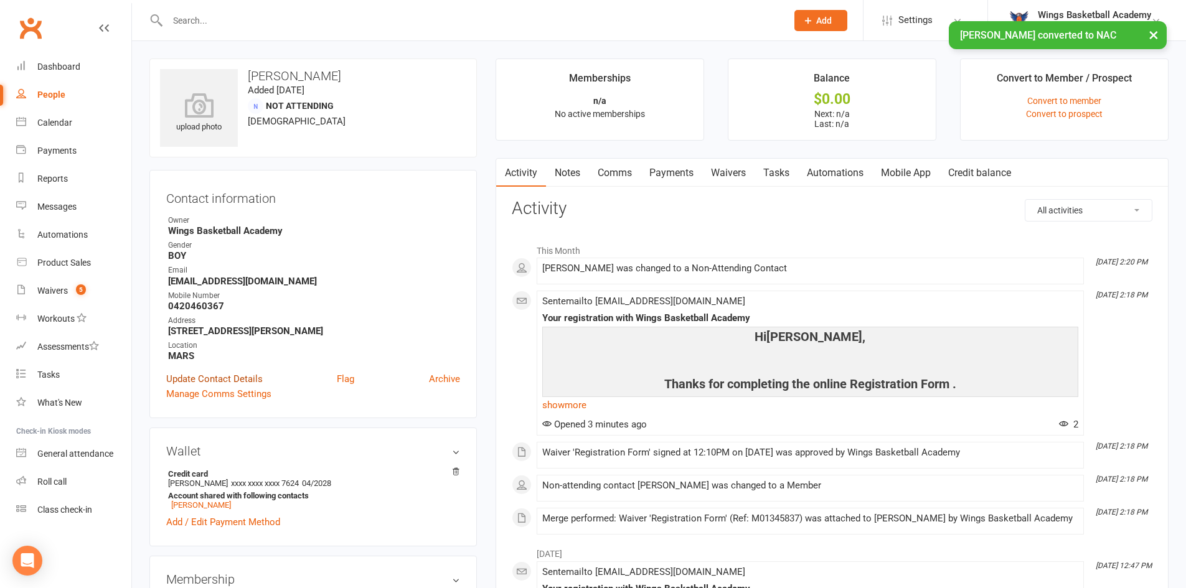
click at [208, 380] on link "Update Contact Details" at bounding box center [214, 379] width 96 height 15
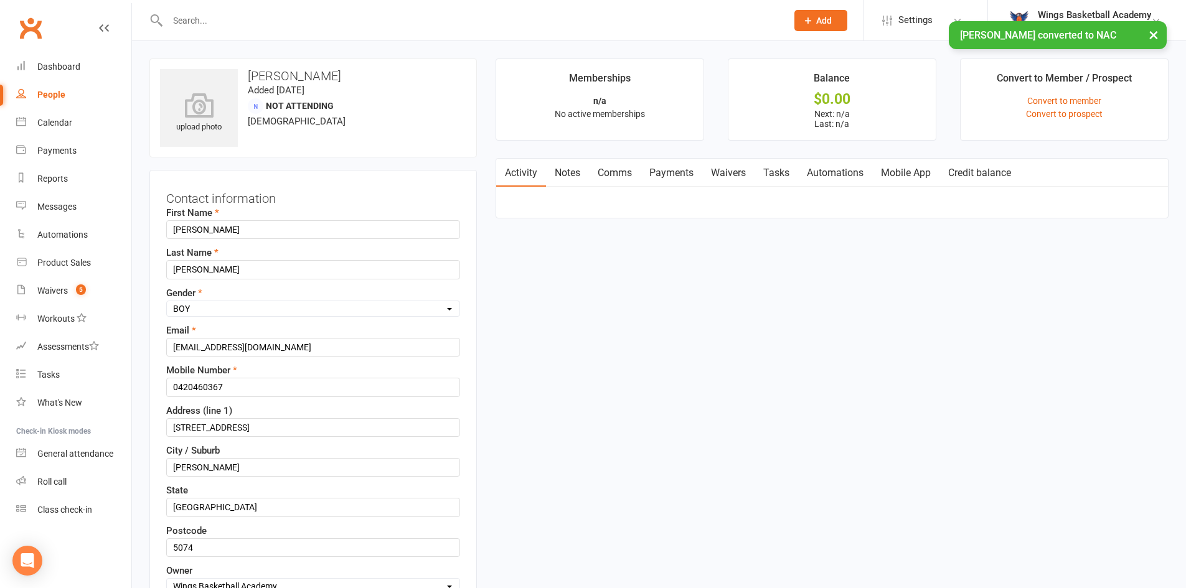
scroll to position [58, 0]
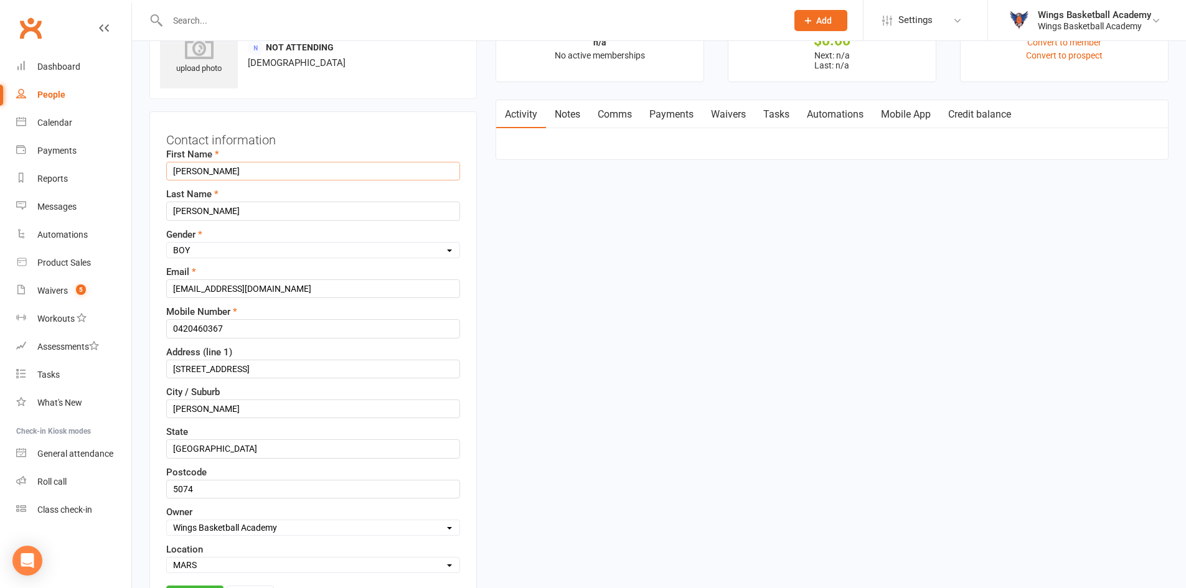
click at [177, 174] on input "[PERSON_NAME]" at bounding box center [313, 171] width 294 height 19
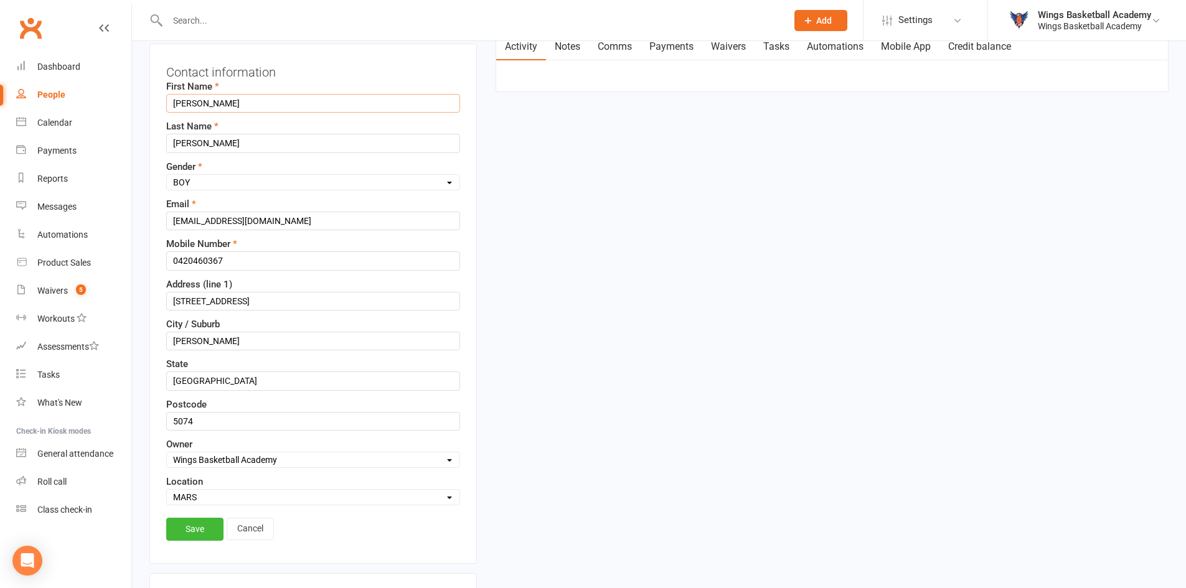
scroll to position [307, 0]
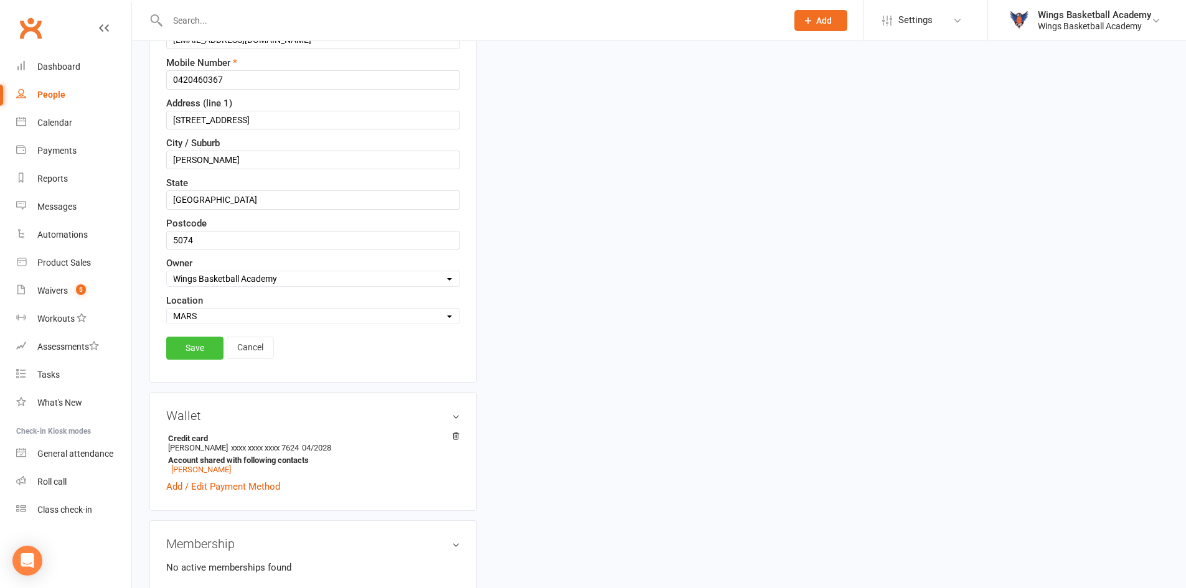
type input "[PERSON_NAME]"
click at [201, 349] on link "Save" at bounding box center [194, 348] width 57 height 22
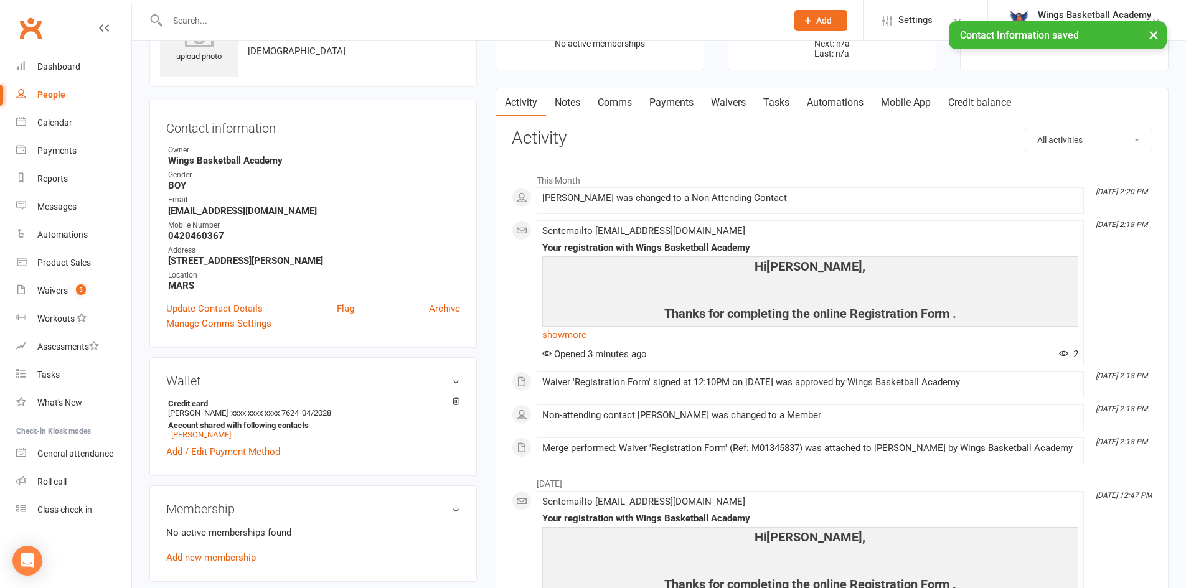
scroll to position [0, 0]
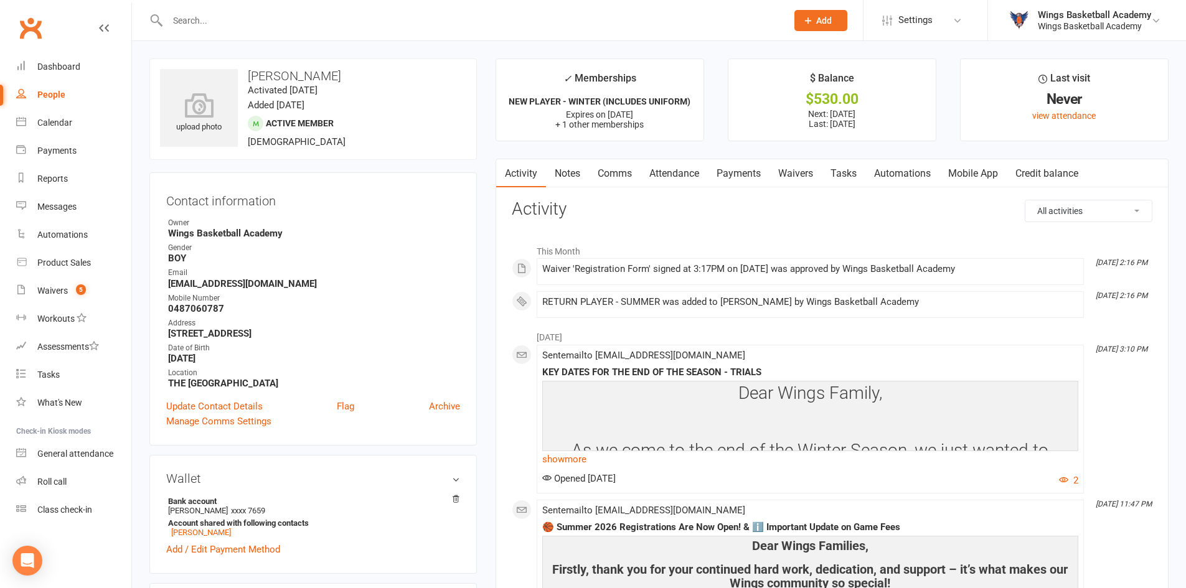
click at [744, 169] on link "Payments" at bounding box center [739, 173] width 62 height 29
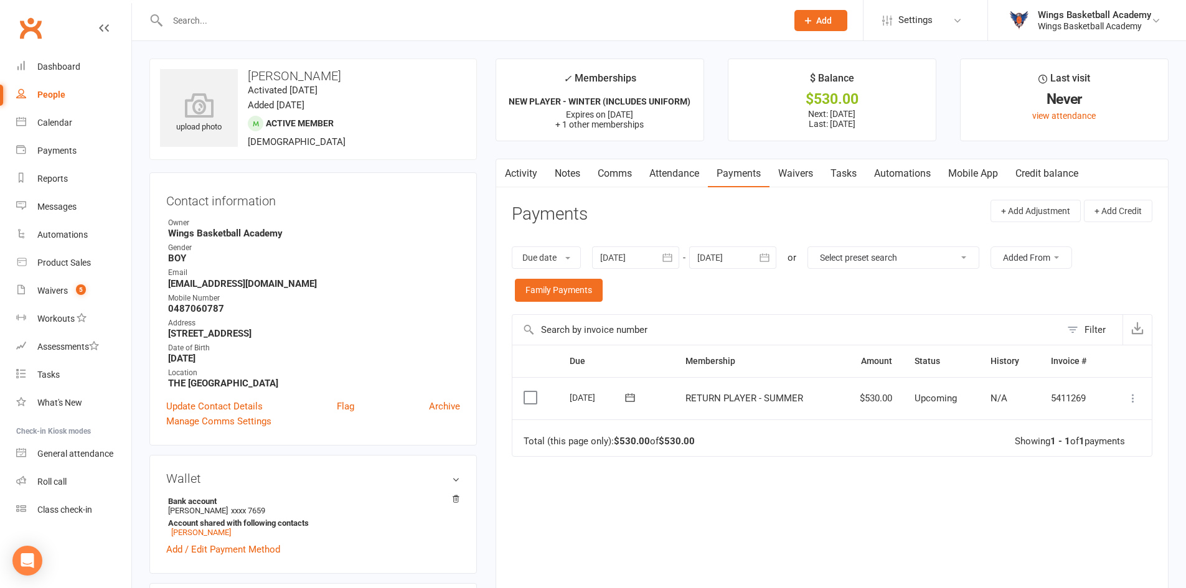
click at [1131, 397] on icon at bounding box center [1132, 398] width 12 height 12
click at [1062, 549] on link "Process now" at bounding box center [1077, 547] width 123 height 25
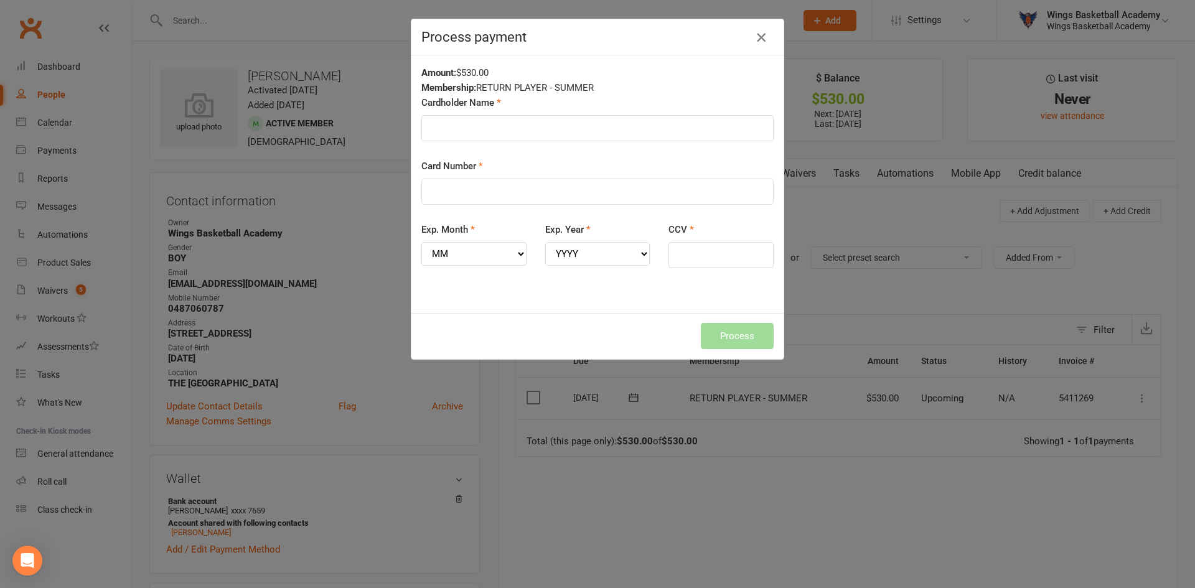
click at [756, 38] on icon "button" at bounding box center [761, 37] width 15 height 15
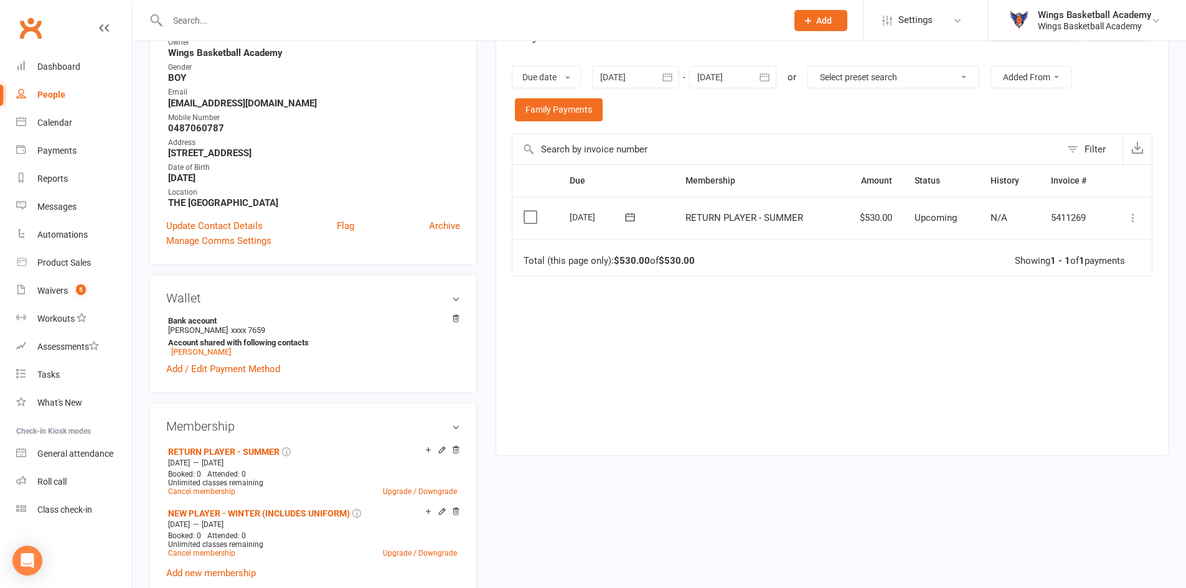
scroll to position [311, 0]
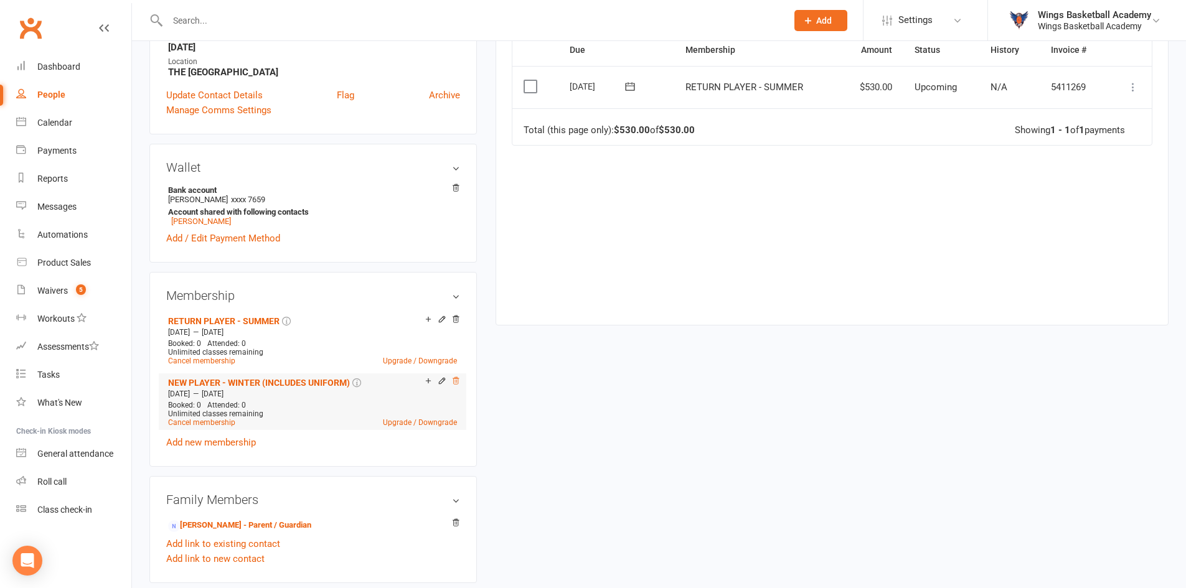
click at [454, 379] on icon at bounding box center [455, 381] width 9 height 9
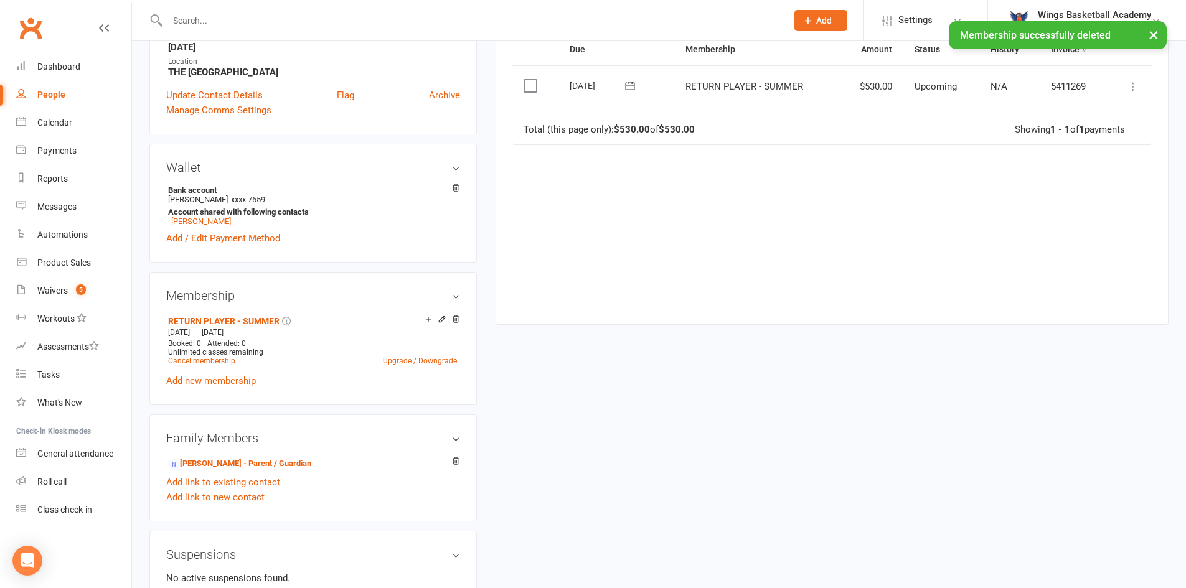
scroll to position [0, 0]
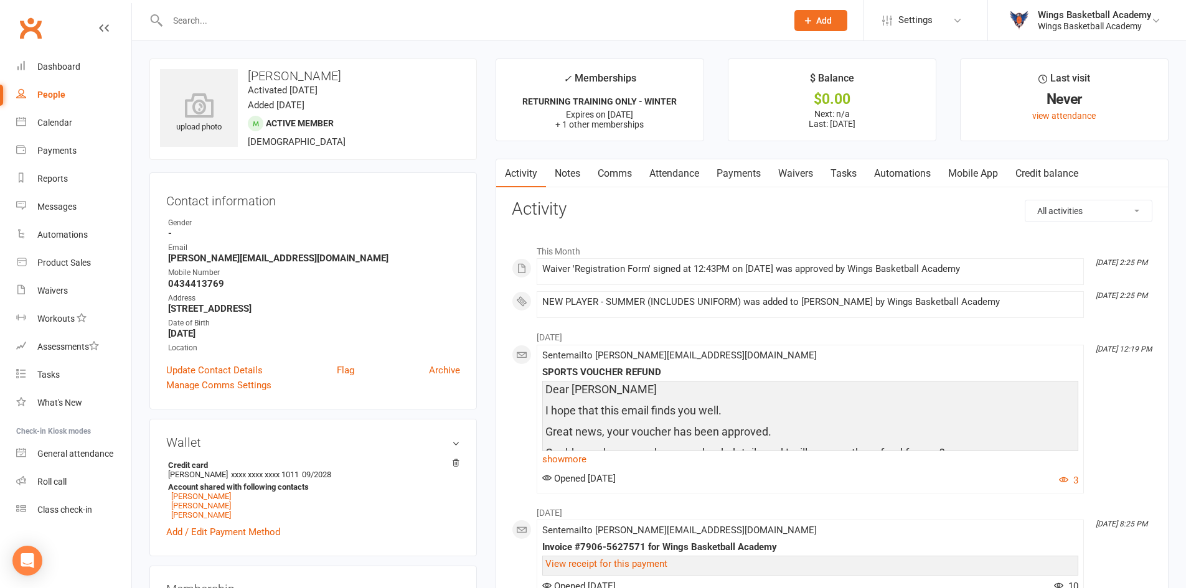
click at [748, 169] on link "Payments" at bounding box center [739, 173] width 62 height 29
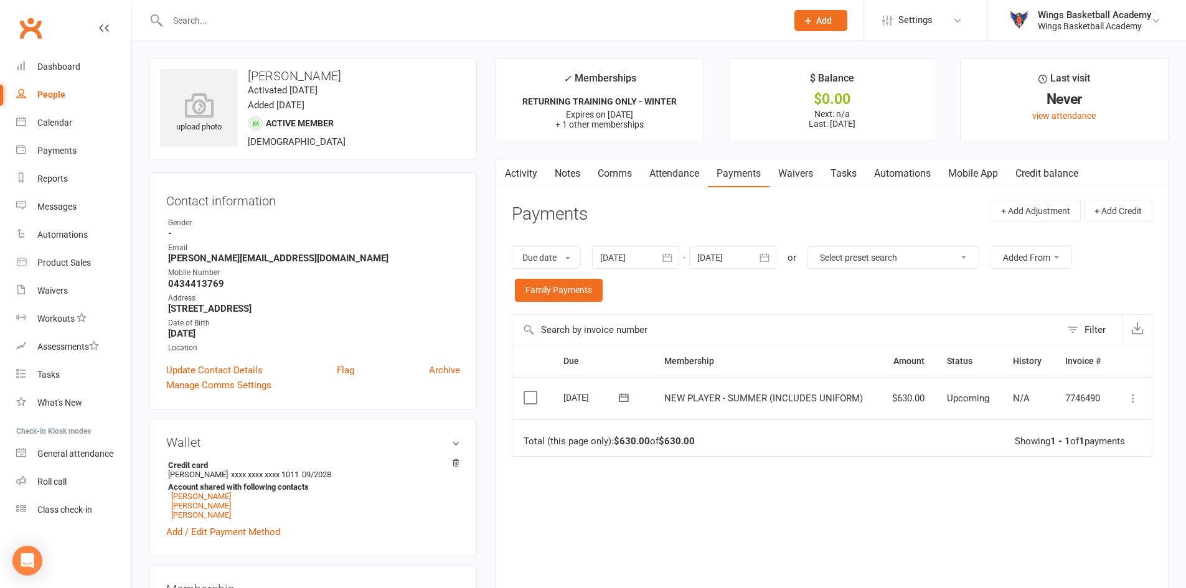
click at [1132, 398] on icon at bounding box center [1132, 398] width 12 height 12
click at [1056, 544] on link "Process now" at bounding box center [1077, 547] width 123 height 25
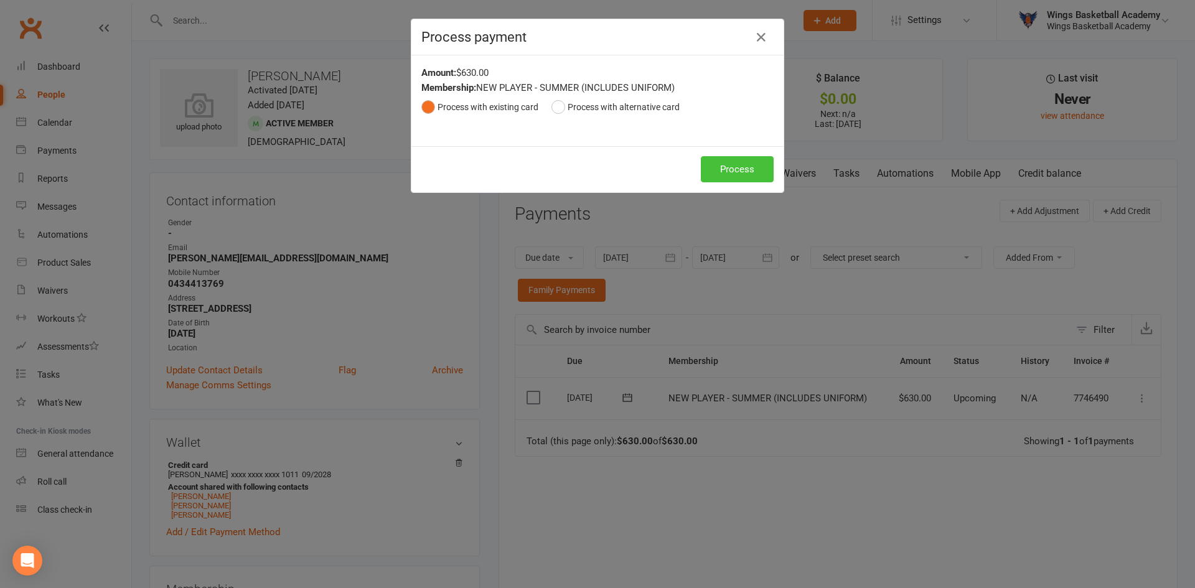
click at [712, 164] on button "Process" at bounding box center [737, 169] width 73 height 26
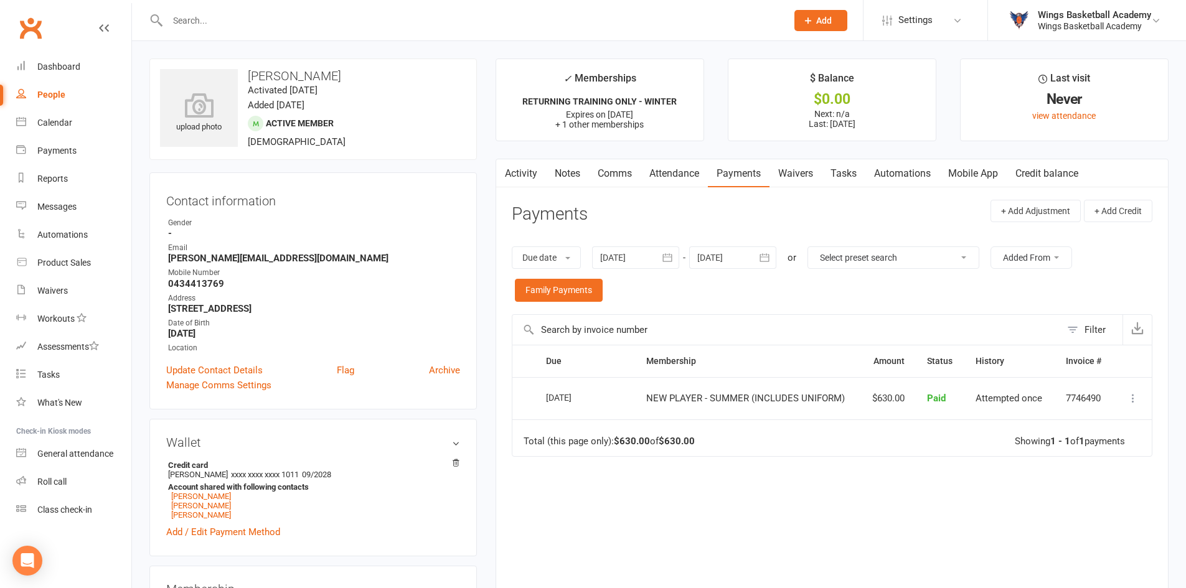
click at [624, 169] on link "Comms" at bounding box center [615, 173] width 52 height 29
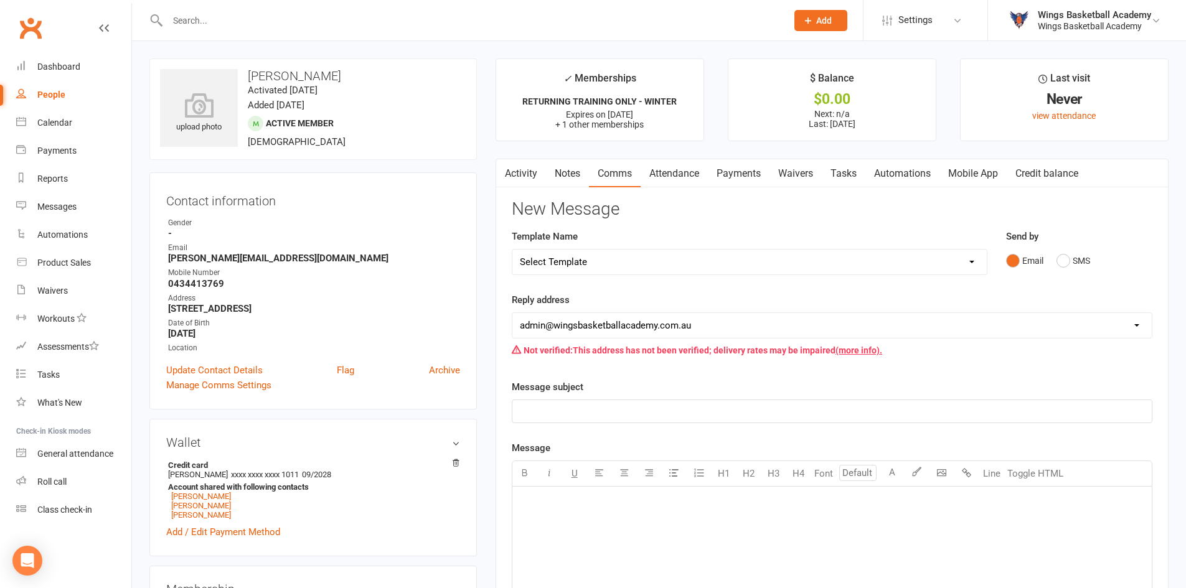
click at [724, 268] on select "Select Template [Email] 0 - COME & TRY [Email] 1 - UNIFORM ORDERING & SIZING [E…" at bounding box center [749, 262] width 474 height 25
select select "1"
click at [512, 250] on select "Select Template [Email] 0 - COME & TRY [Email] 1 - UNIFORM ORDERING & SIZING [E…" at bounding box center [749, 262] width 474 height 25
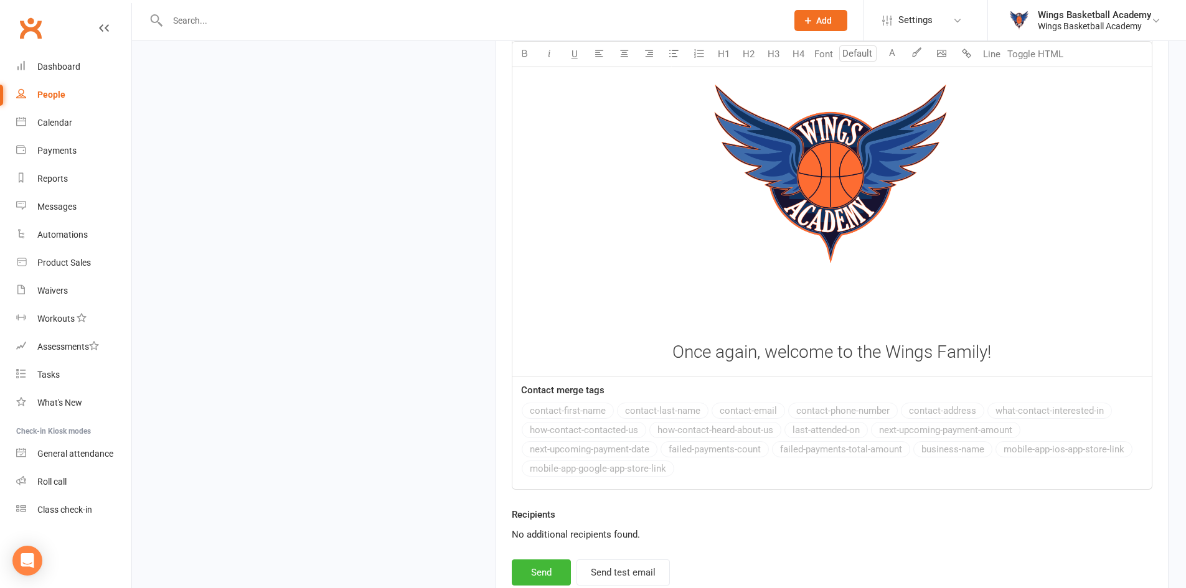
scroll to position [1895, 0]
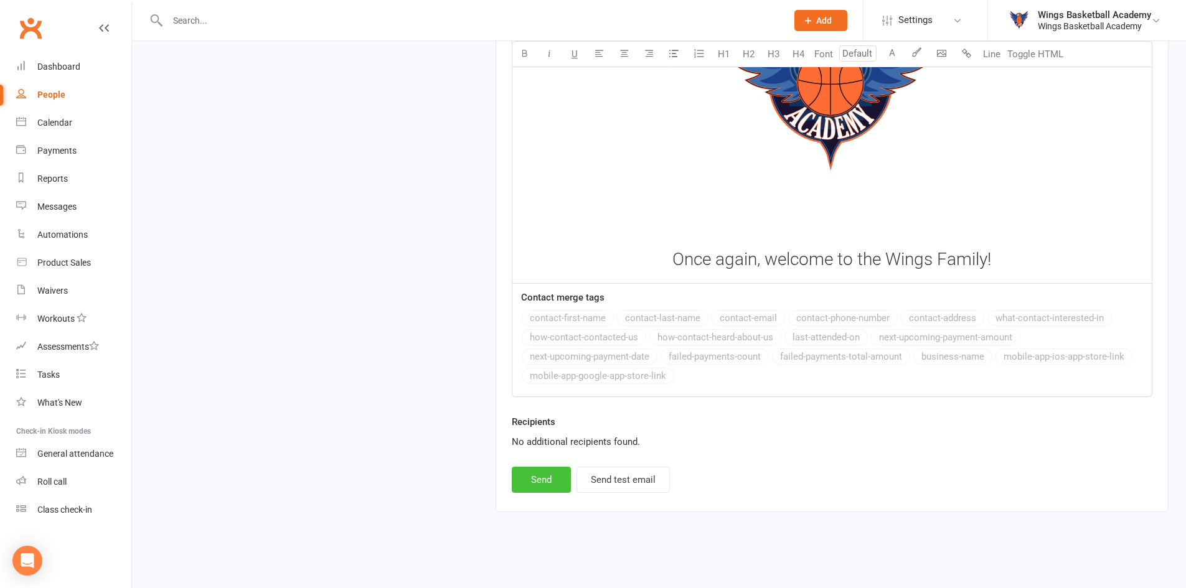
click at [537, 481] on button "Send" at bounding box center [541, 480] width 59 height 26
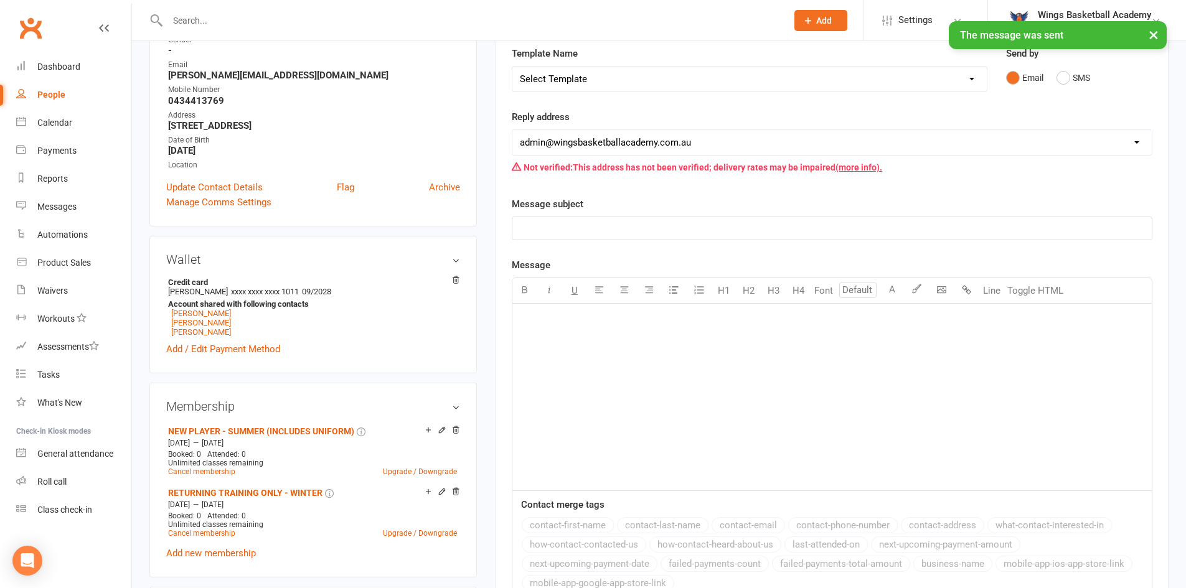
scroll to position [0, 0]
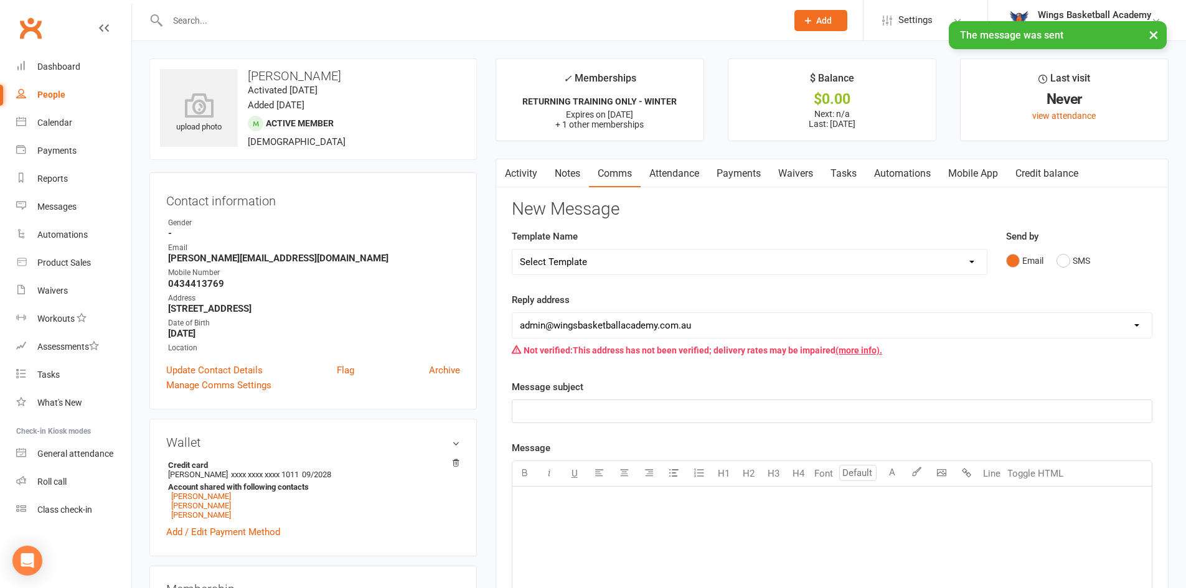
click at [710, 262] on select "Select Template [Email] 0 - COME & TRY [Email] 1 - UNIFORM ORDERING & SIZING [E…" at bounding box center [749, 262] width 474 height 25
select select "2"
click at [512, 250] on select "Select Template [Email] 0 - COME & TRY [Email] 1 - UNIFORM ORDERING & SIZING [E…" at bounding box center [749, 262] width 474 height 25
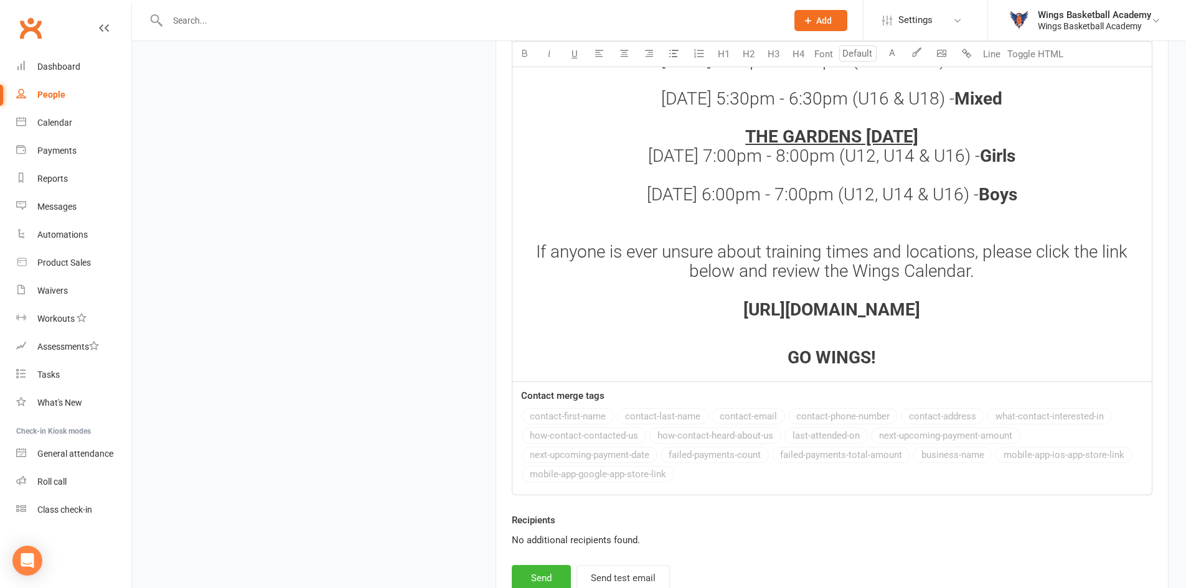
scroll to position [1781, 0]
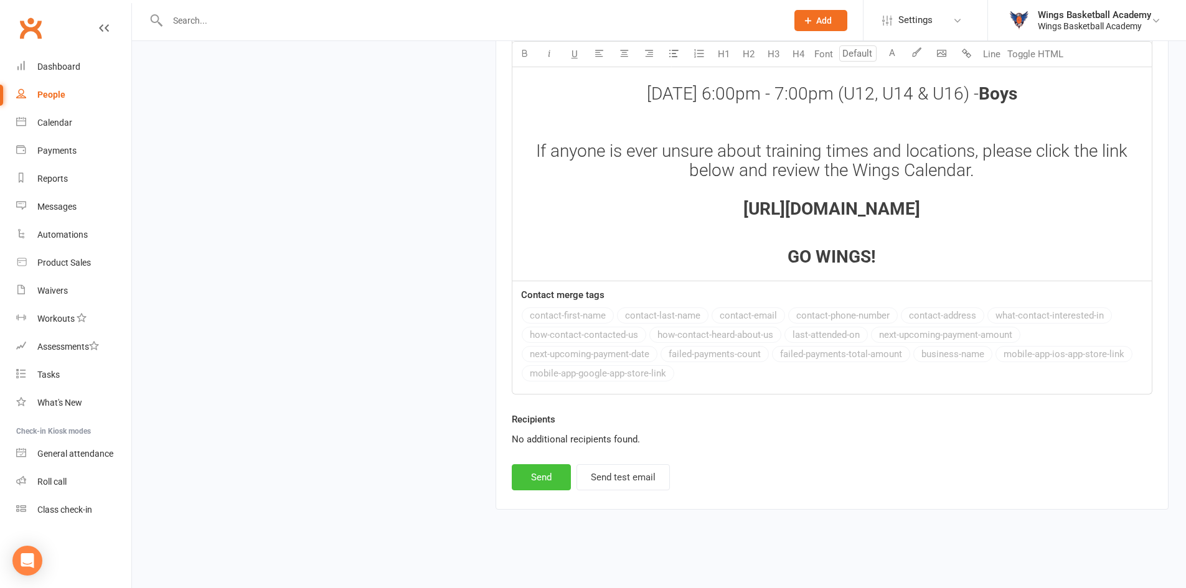
click at [540, 484] on button "Send" at bounding box center [541, 477] width 59 height 26
select select
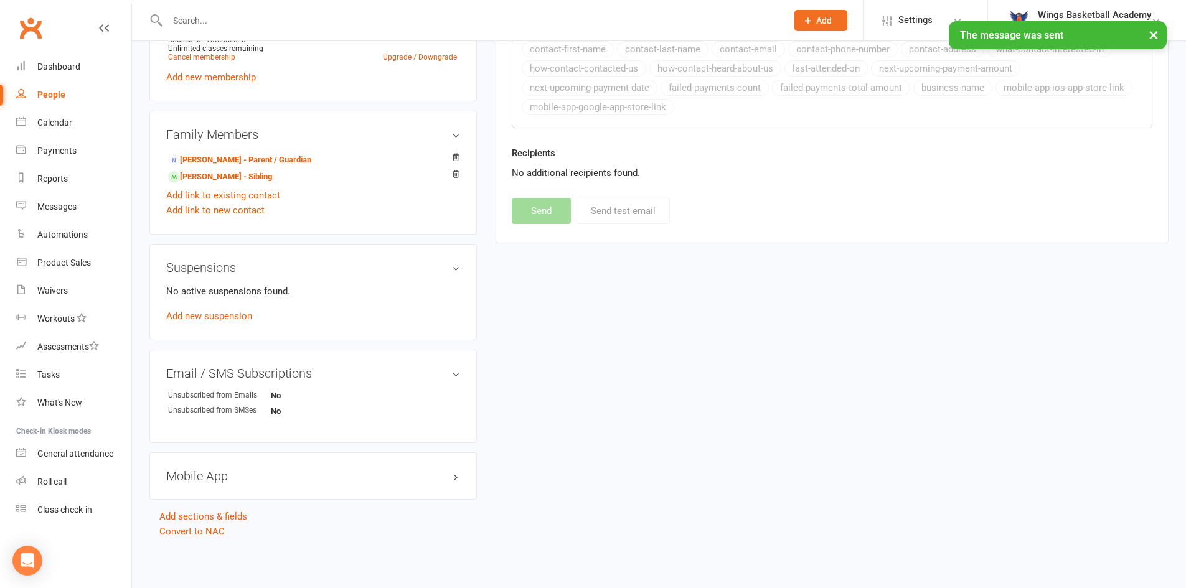
scroll to position [393, 0]
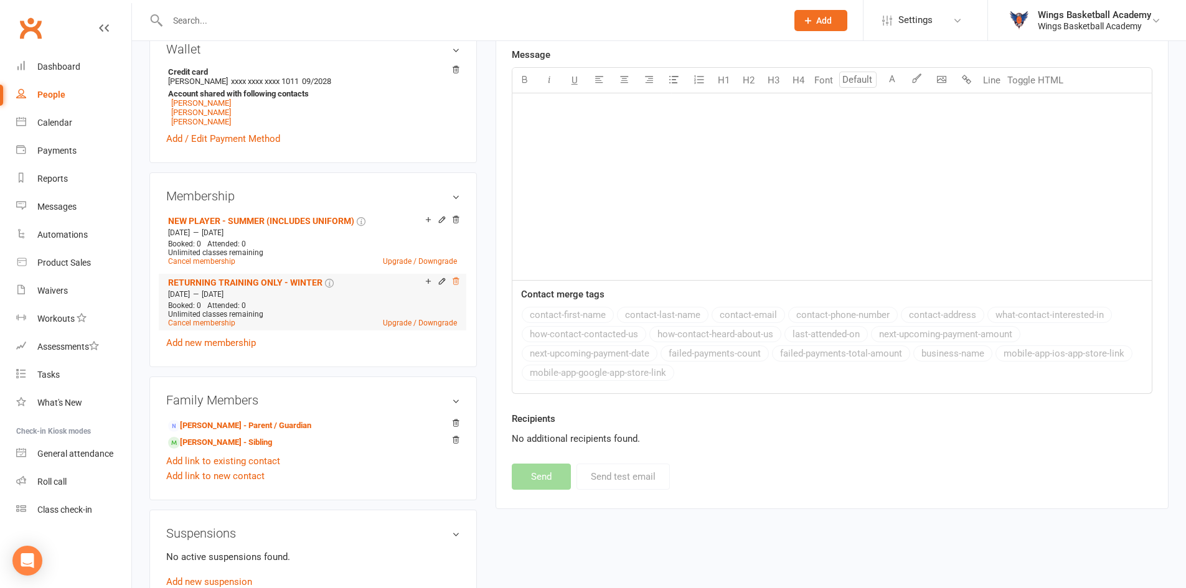
click at [455, 283] on icon at bounding box center [455, 281] width 6 height 7
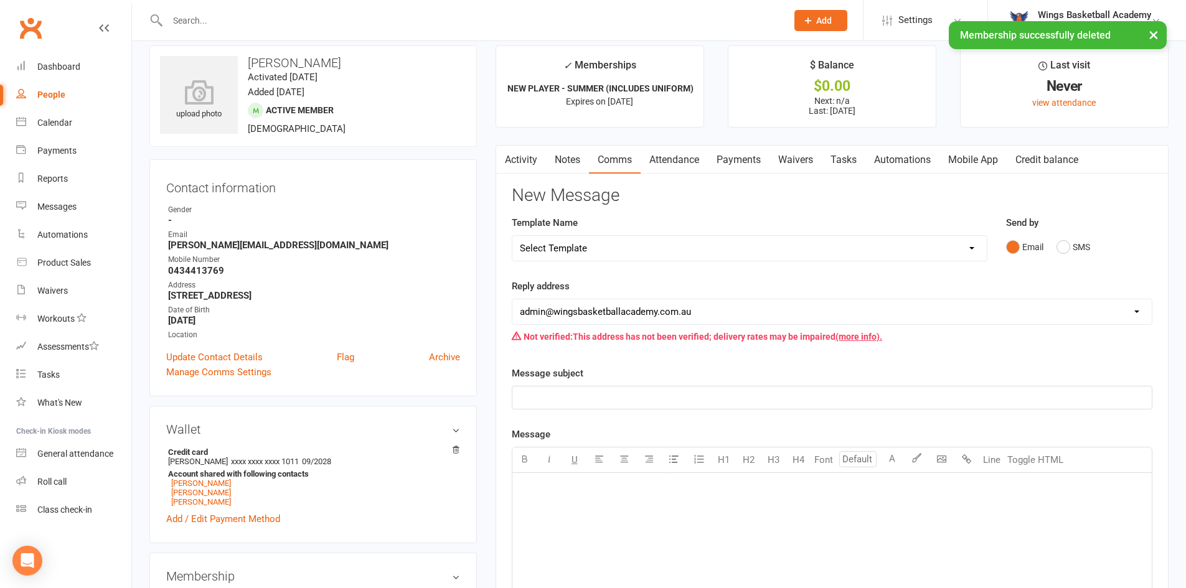
scroll to position [0, 0]
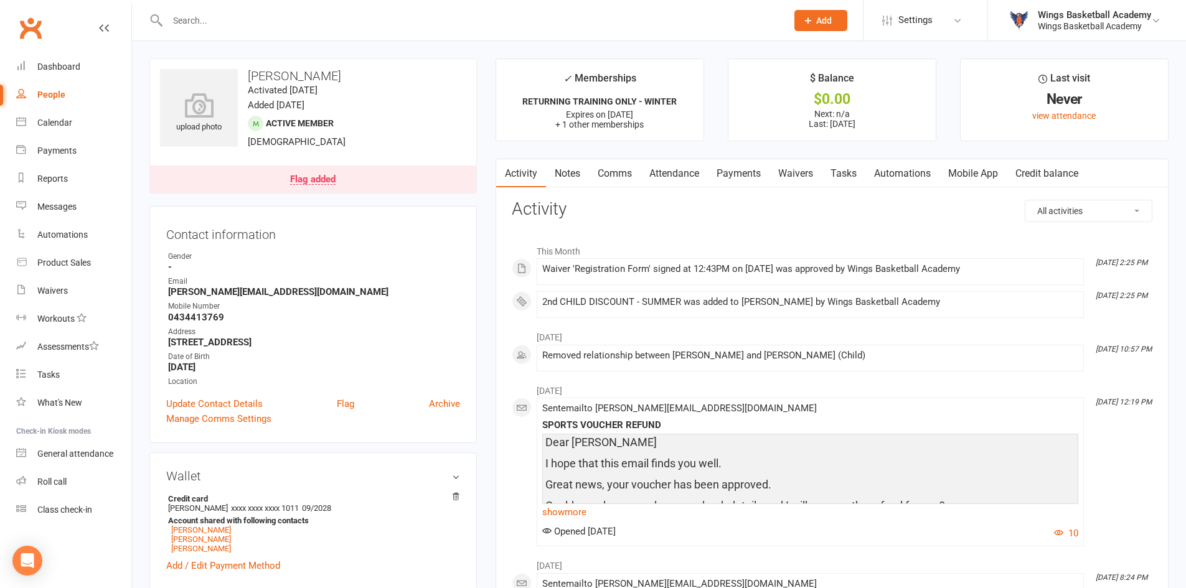
click at [751, 172] on link "Payments" at bounding box center [739, 173] width 62 height 29
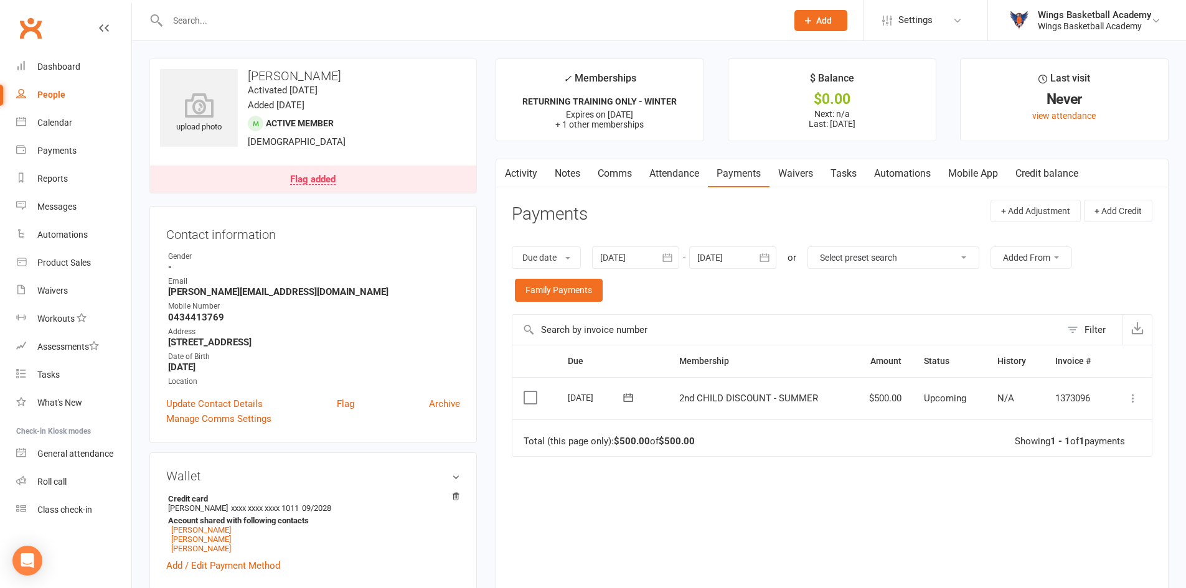
click at [1134, 396] on icon at bounding box center [1132, 398] width 12 height 12
click at [1052, 550] on link "Process now" at bounding box center [1077, 547] width 123 height 25
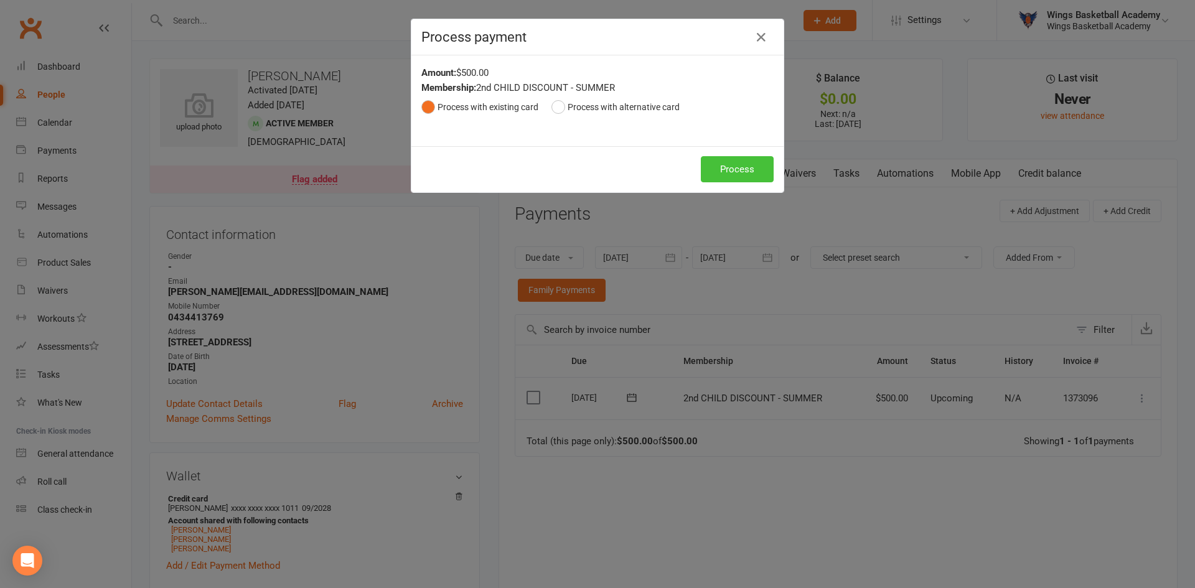
click at [723, 167] on button "Process" at bounding box center [737, 169] width 73 height 26
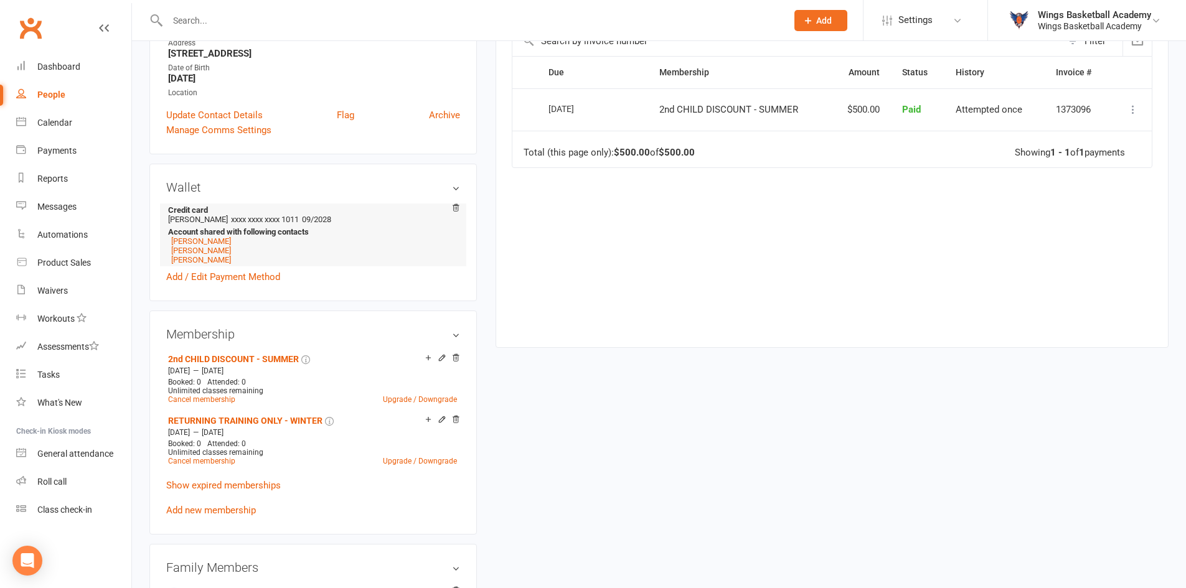
scroll to position [311, 0]
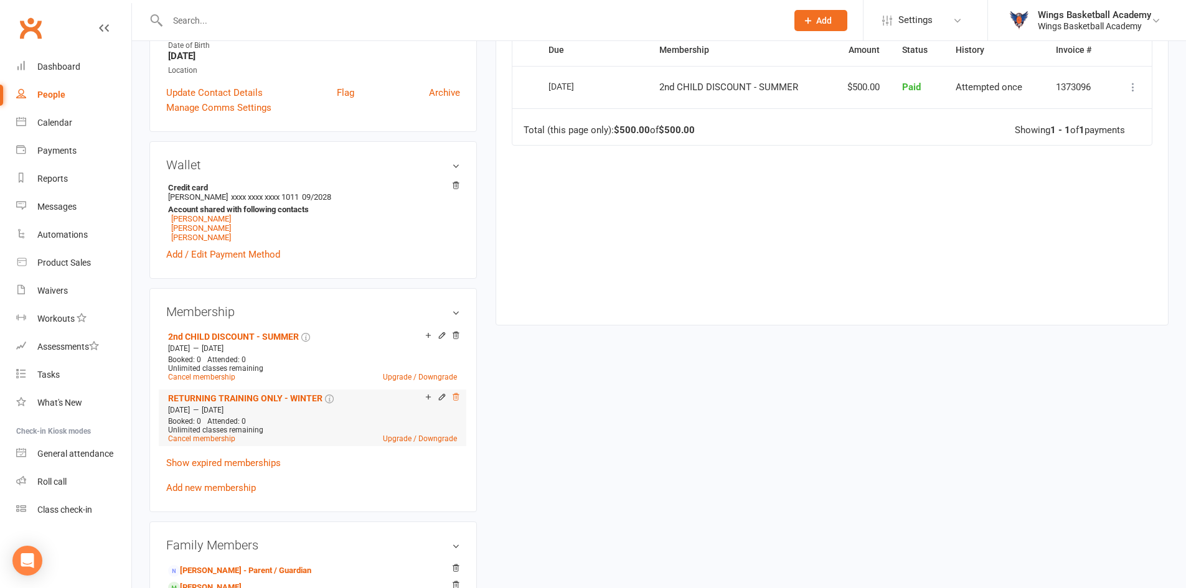
click at [455, 393] on icon at bounding box center [455, 396] width 6 height 7
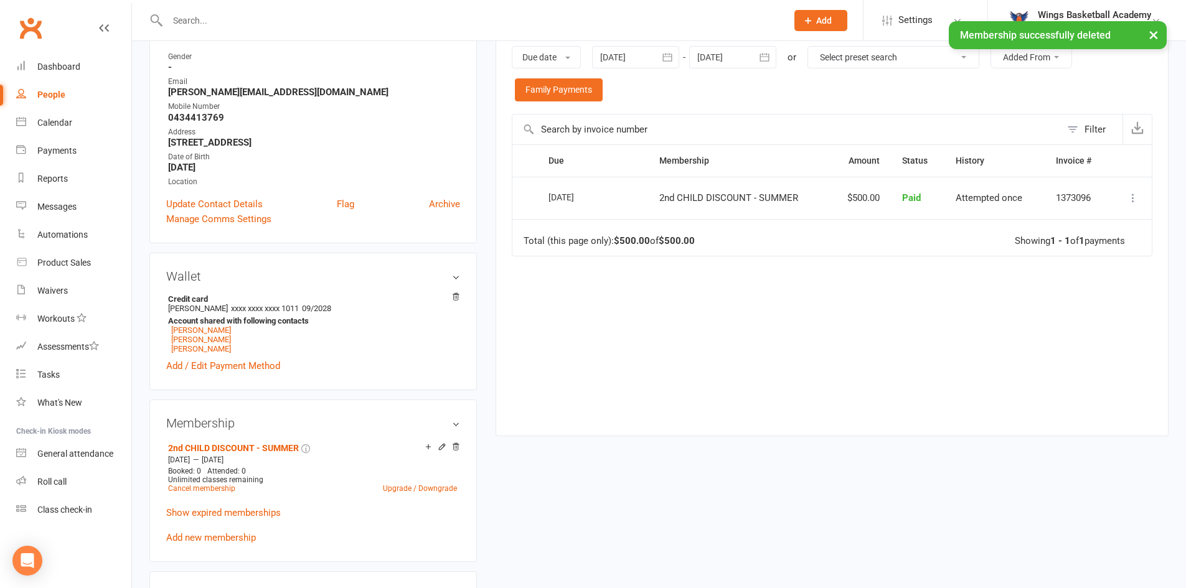
scroll to position [0, 0]
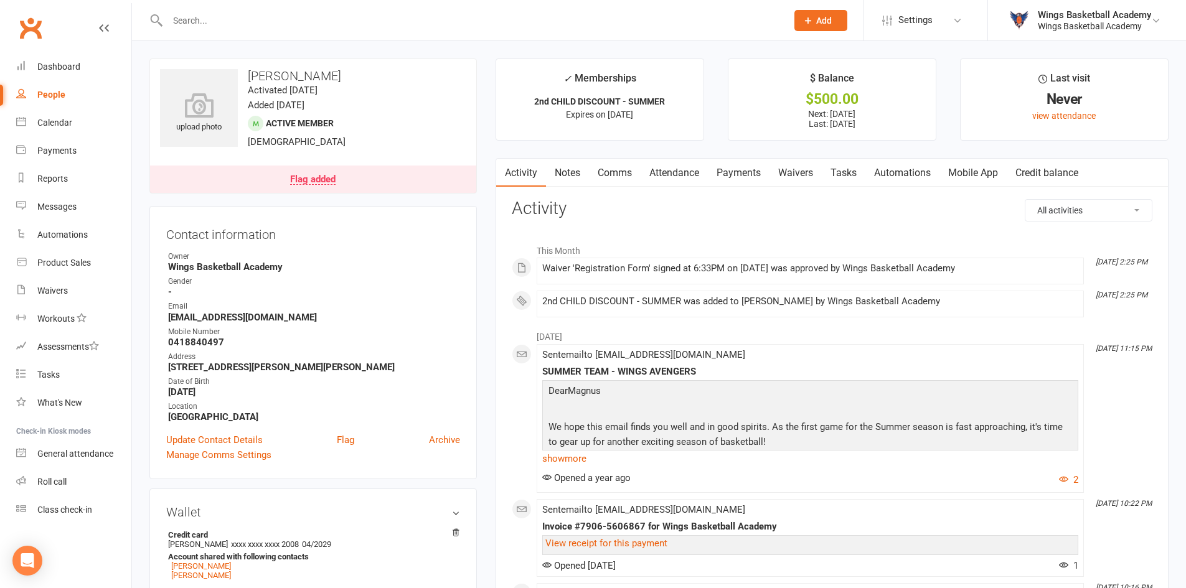
click at [731, 167] on link "Payments" at bounding box center [739, 173] width 62 height 29
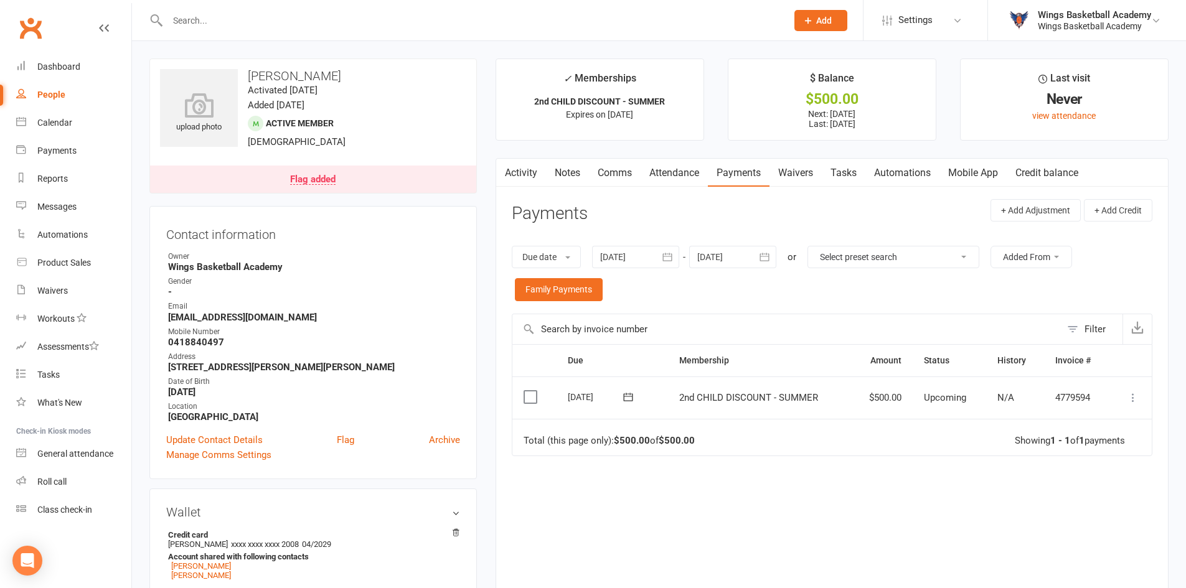
click at [1131, 398] on icon at bounding box center [1132, 397] width 12 height 12
click at [1054, 542] on link "Process now" at bounding box center [1077, 546] width 123 height 25
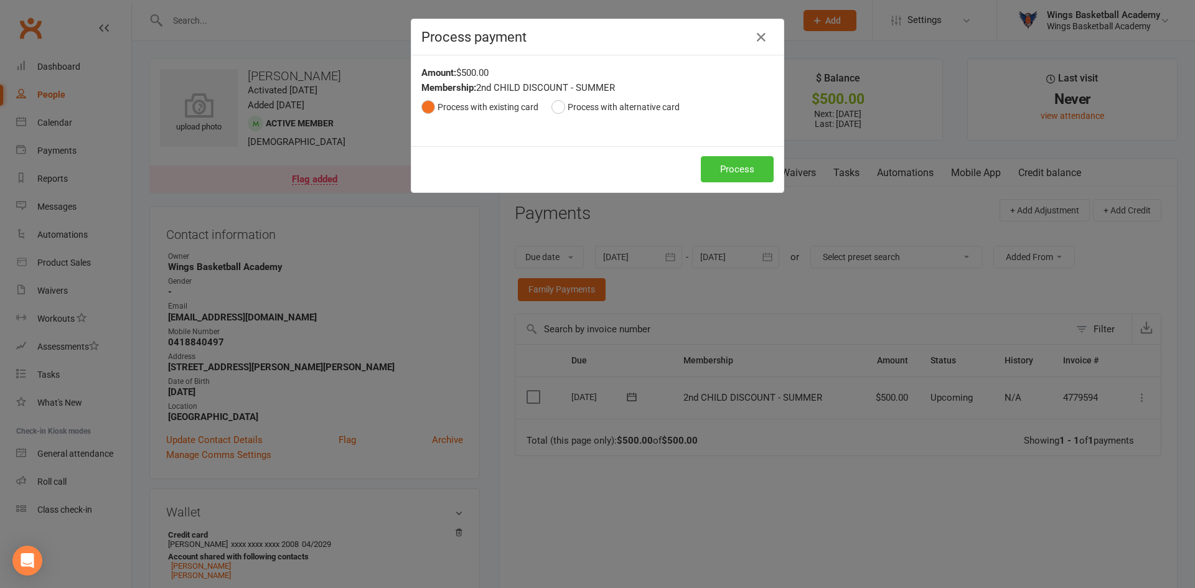
click at [724, 171] on button "Process" at bounding box center [737, 169] width 73 height 26
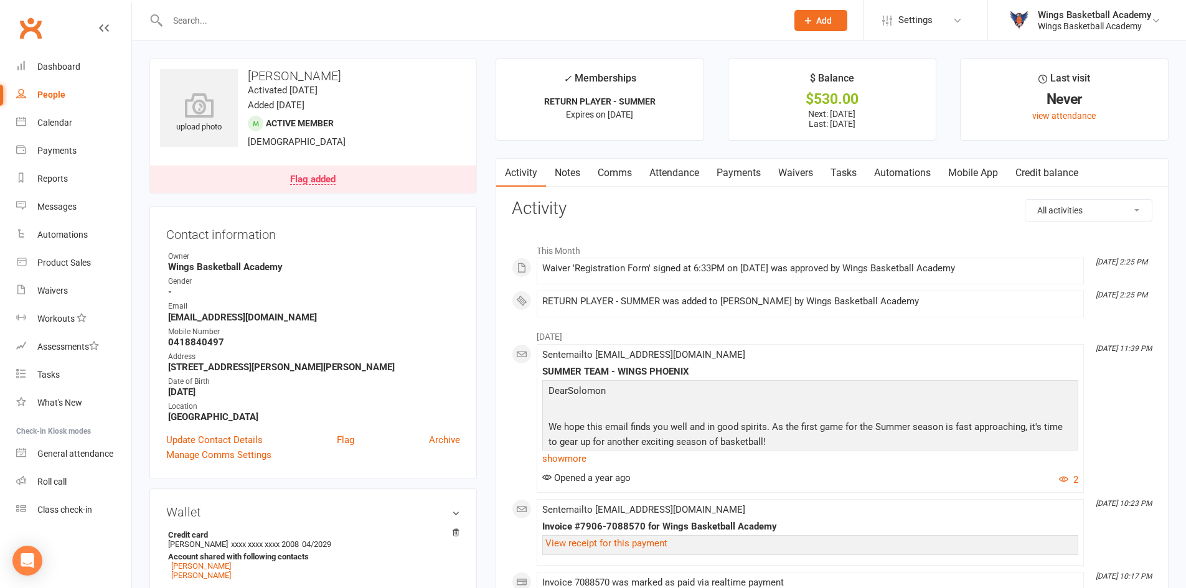
click at [724, 164] on link "Payments" at bounding box center [739, 173] width 62 height 29
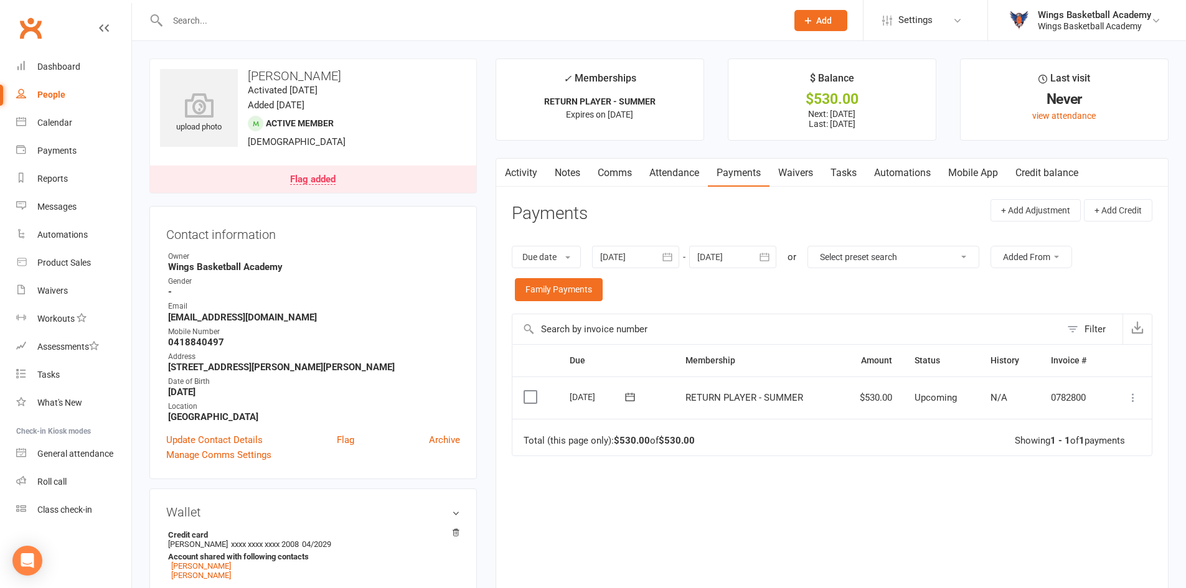
click at [1131, 394] on icon at bounding box center [1132, 397] width 12 height 12
click at [1064, 549] on link "Process now" at bounding box center [1077, 546] width 123 height 25
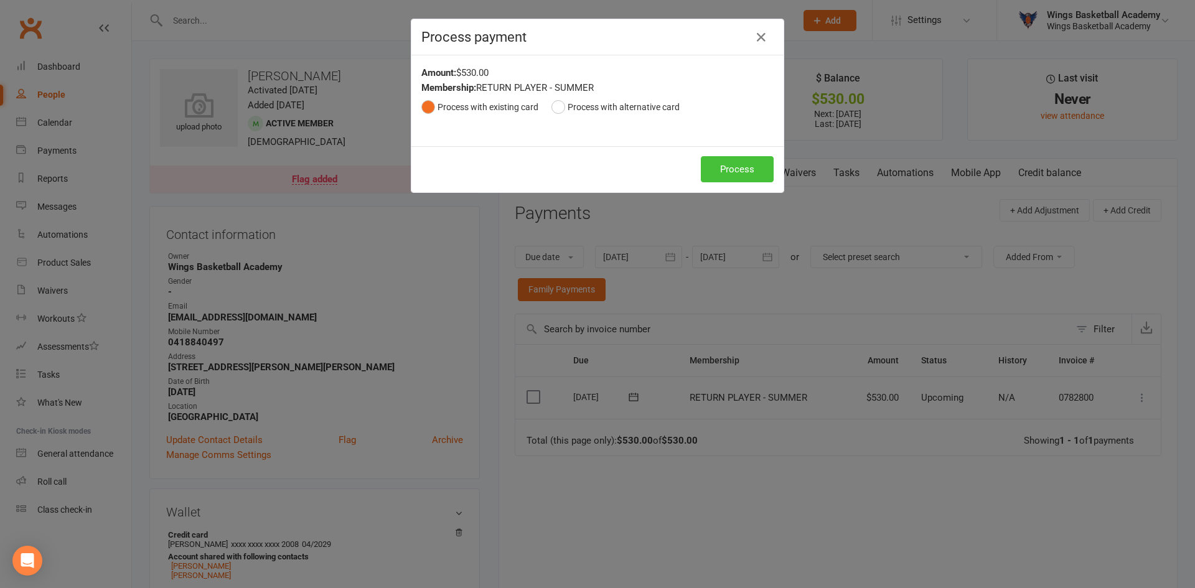
click at [726, 163] on button "Process" at bounding box center [737, 169] width 73 height 26
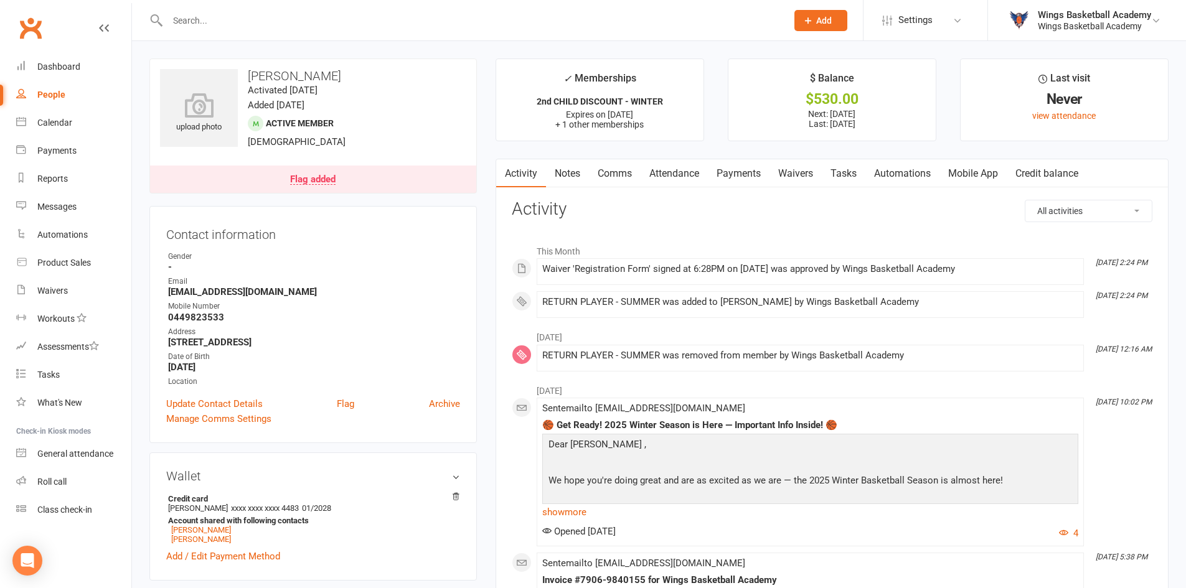
click at [729, 172] on link "Payments" at bounding box center [739, 173] width 62 height 29
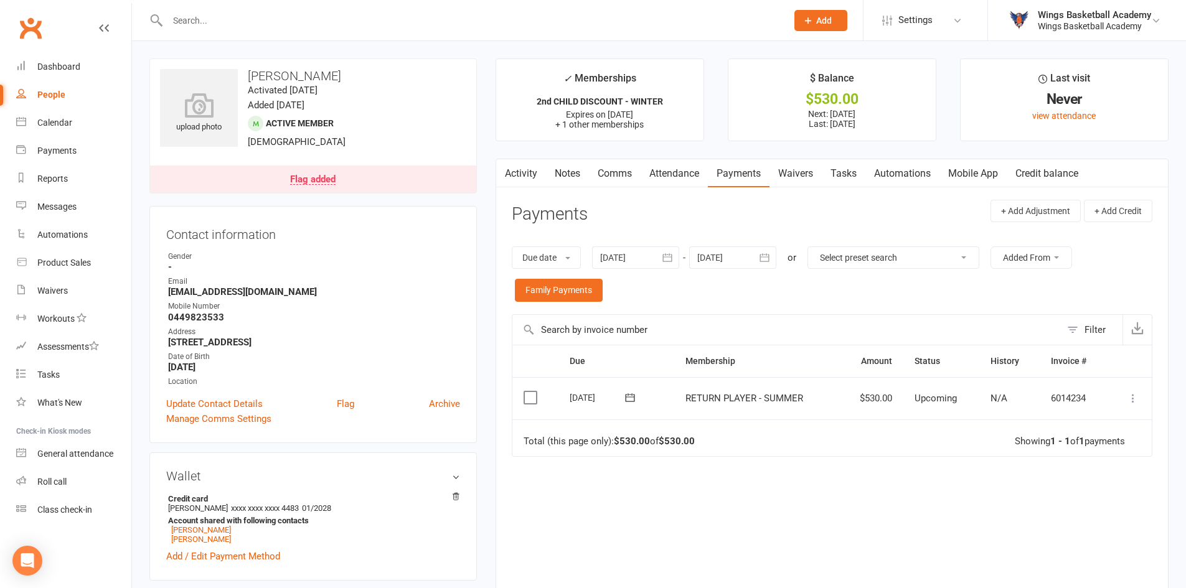
click at [1133, 397] on icon at bounding box center [1132, 398] width 12 height 12
click at [1050, 548] on link "Process now" at bounding box center [1077, 547] width 123 height 25
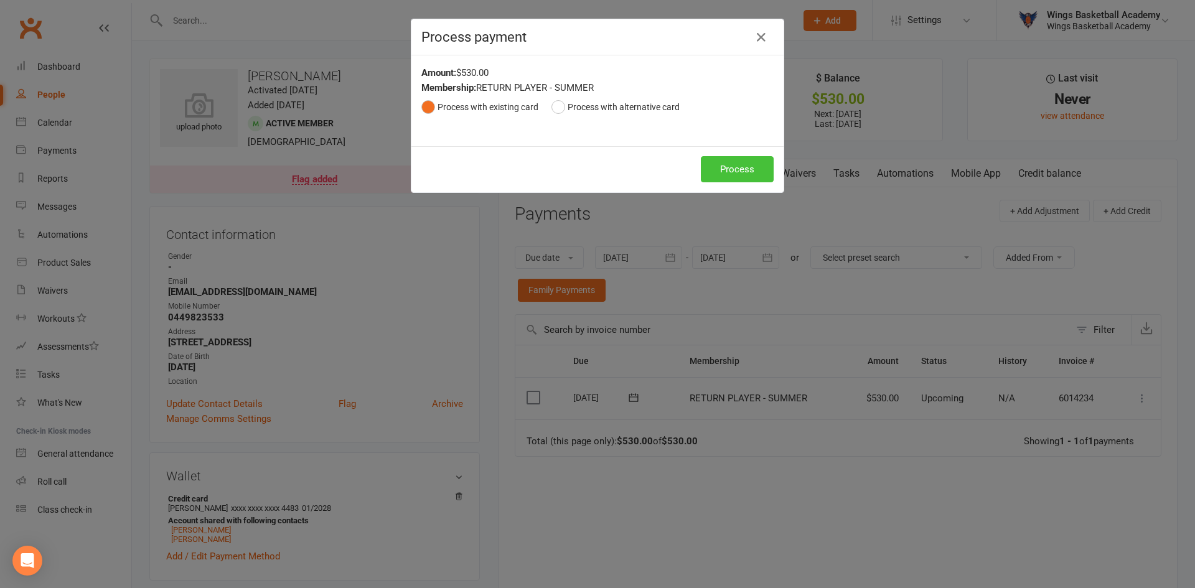
click at [719, 169] on button "Process" at bounding box center [737, 169] width 73 height 26
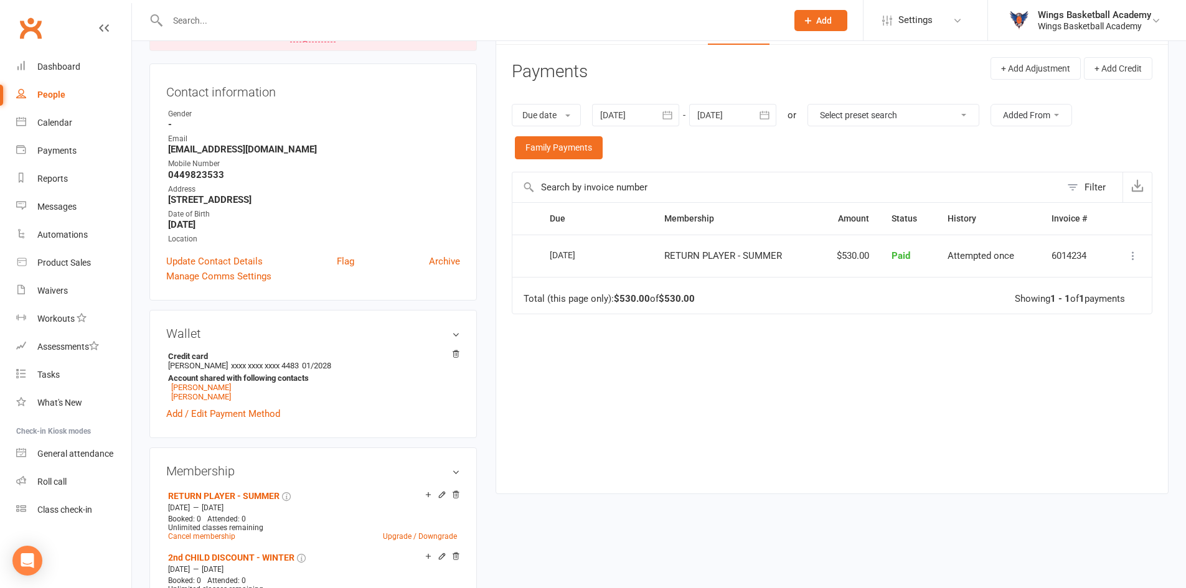
scroll to position [373, 0]
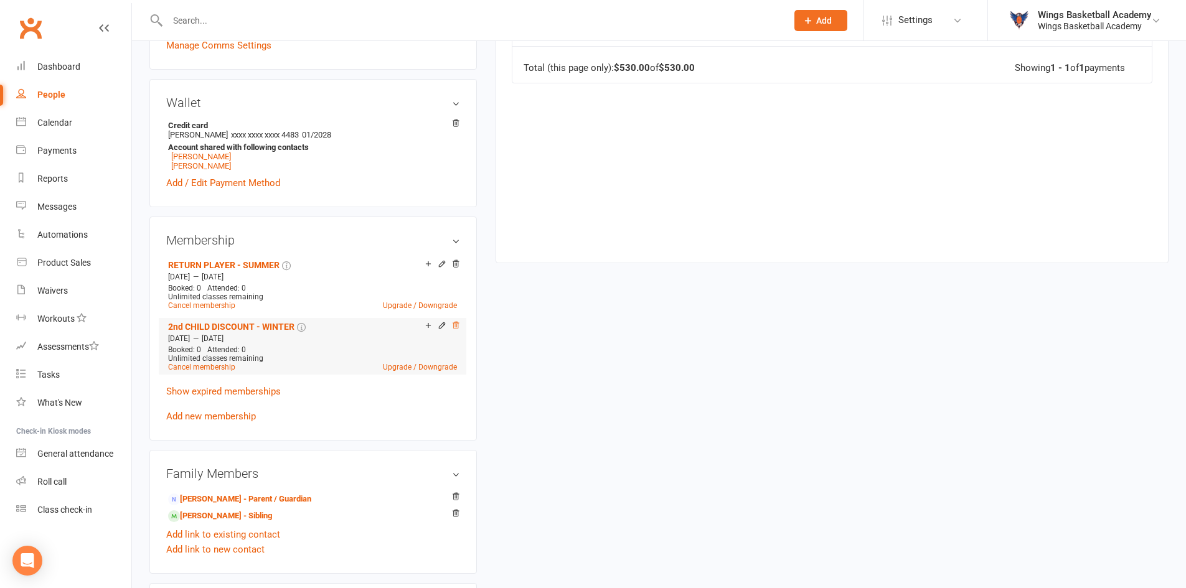
click at [457, 325] on icon at bounding box center [455, 325] width 9 height 9
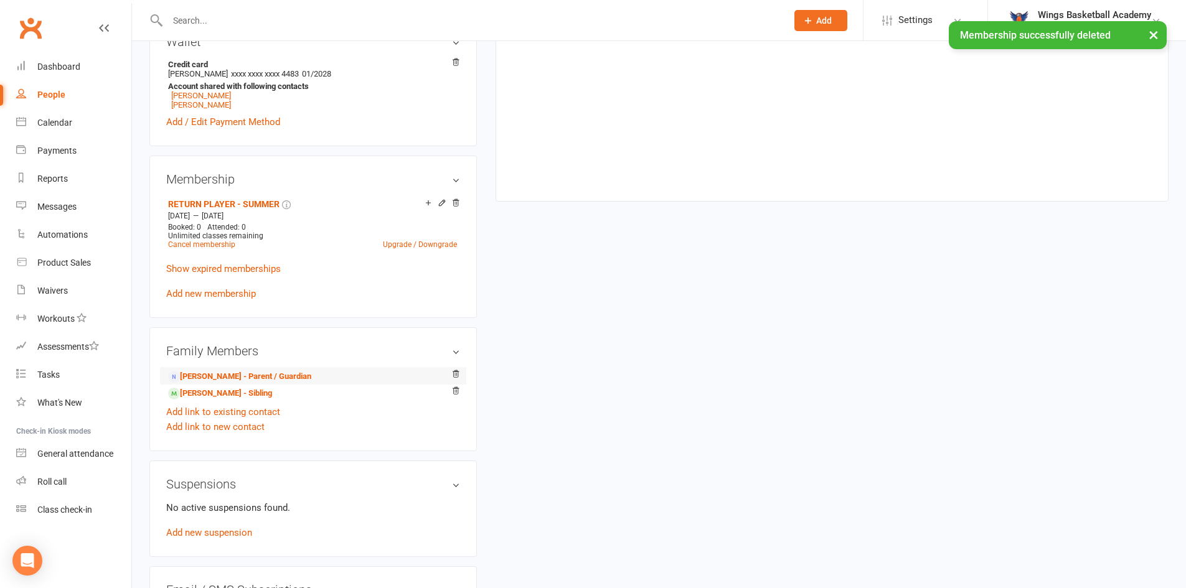
scroll to position [526, 0]
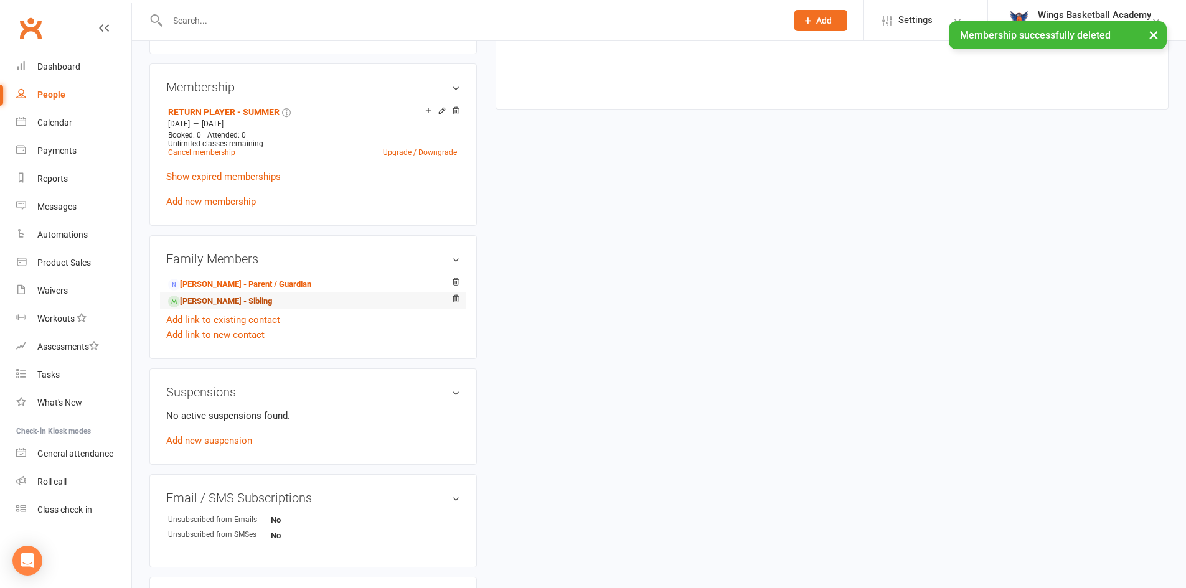
click at [206, 302] on link "[PERSON_NAME] - Sibling" at bounding box center [220, 301] width 104 height 13
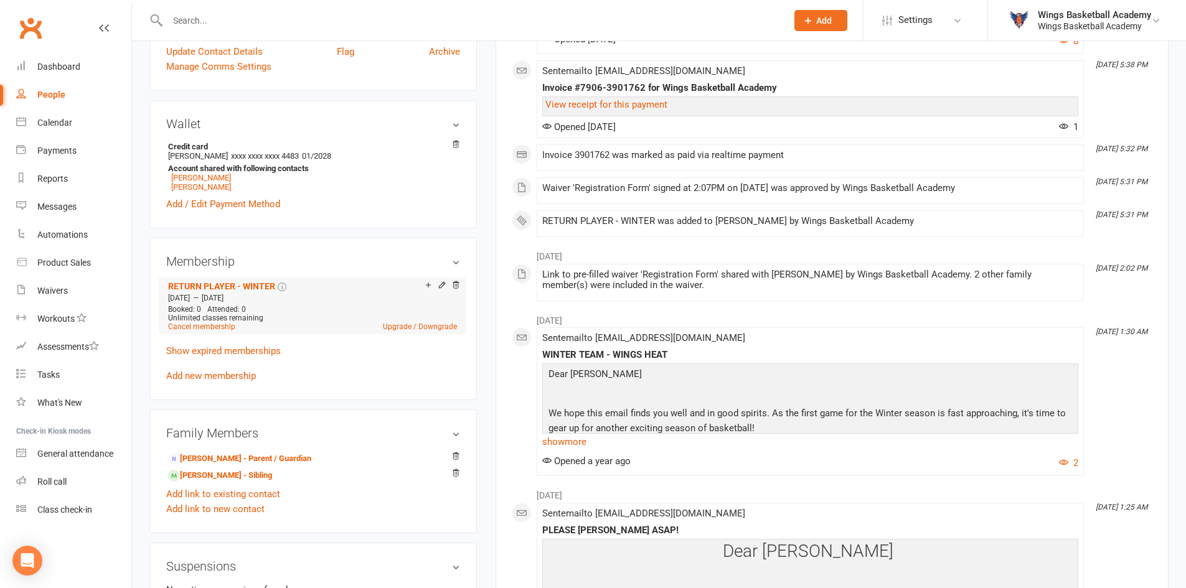
scroll to position [436, 0]
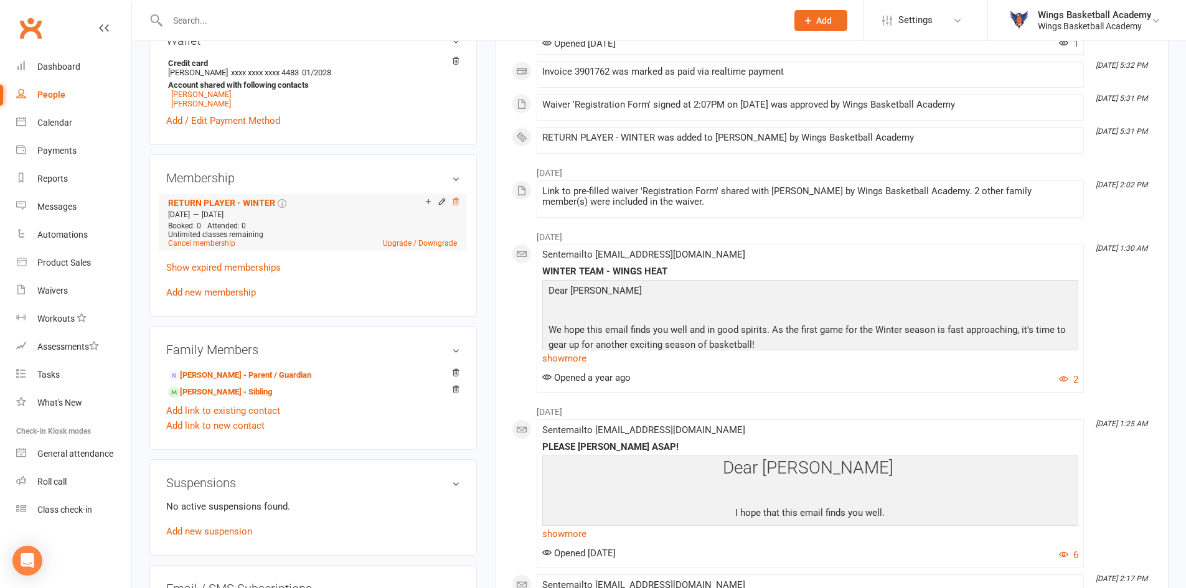
click at [457, 201] on icon at bounding box center [455, 201] width 9 height 9
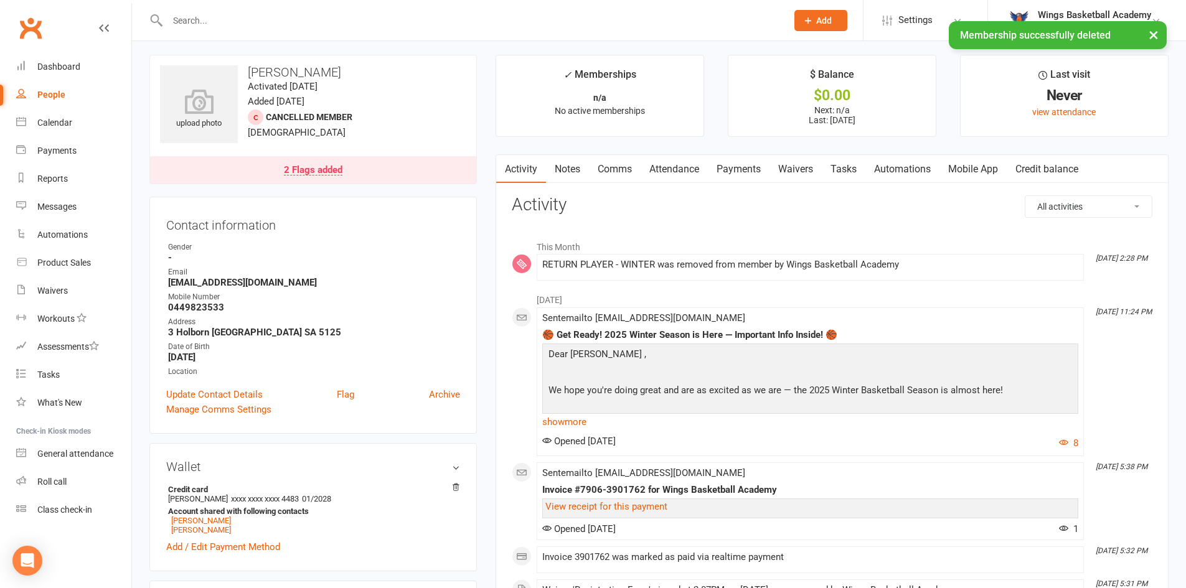
scroll to position [0, 0]
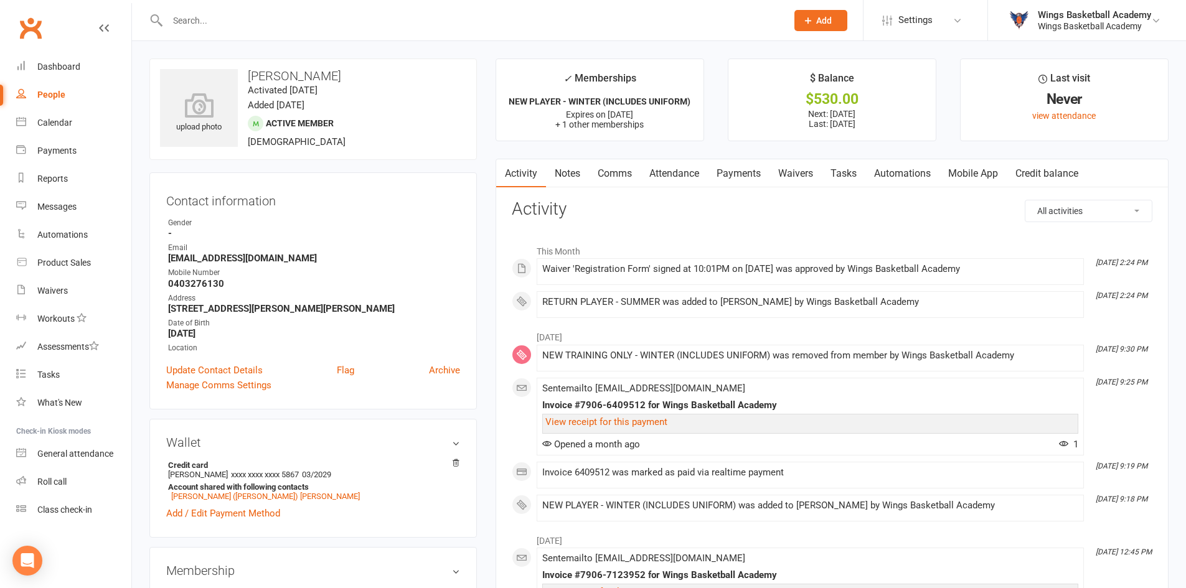
click at [732, 172] on link "Payments" at bounding box center [739, 173] width 62 height 29
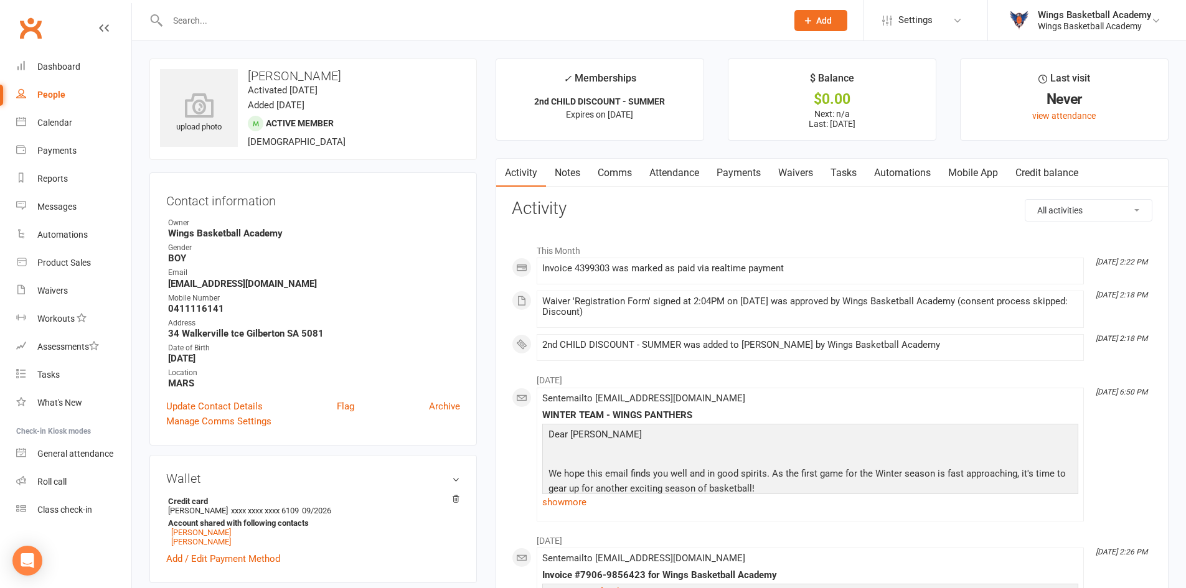
click at [737, 174] on link "Payments" at bounding box center [739, 173] width 62 height 29
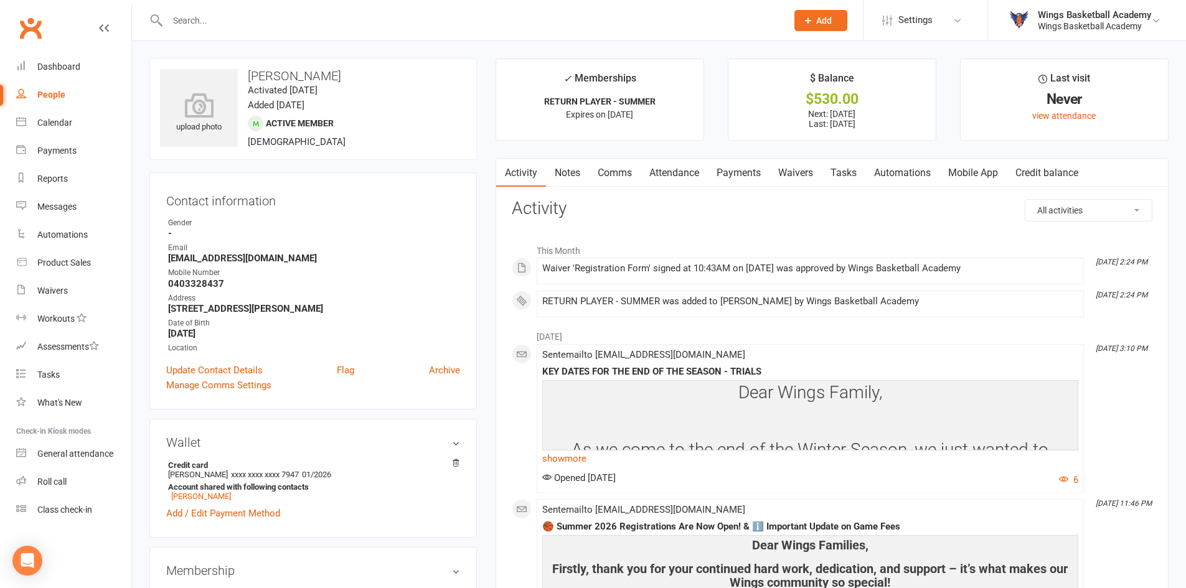
click at [742, 171] on link "Payments" at bounding box center [739, 173] width 62 height 29
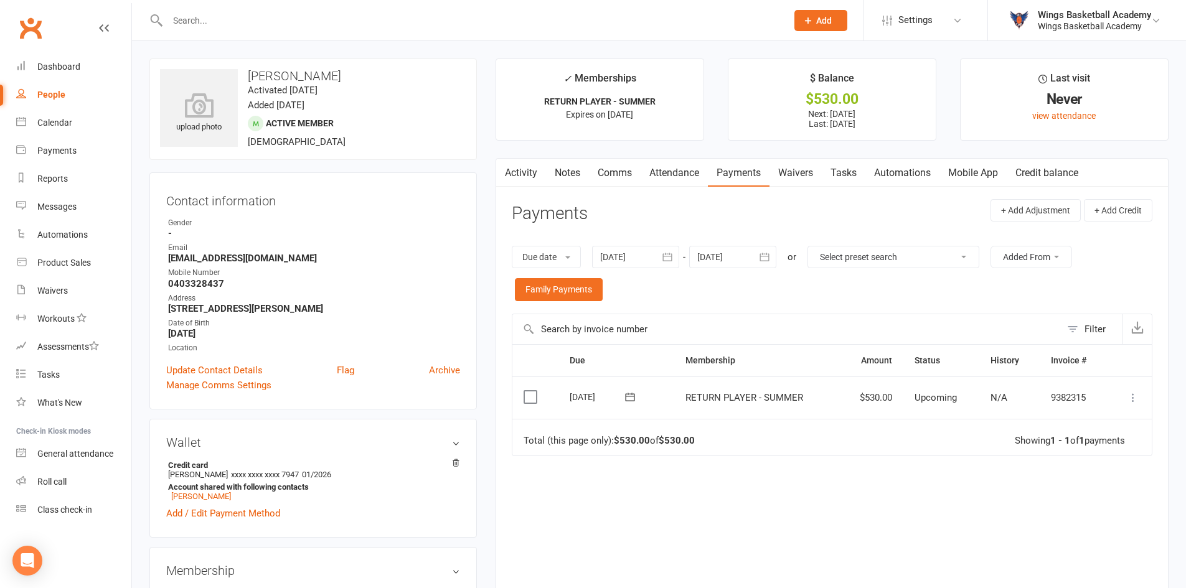
click at [1131, 396] on icon at bounding box center [1132, 397] width 12 height 12
click at [1070, 540] on link "Process now" at bounding box center [1077, 546] width 123 height 25
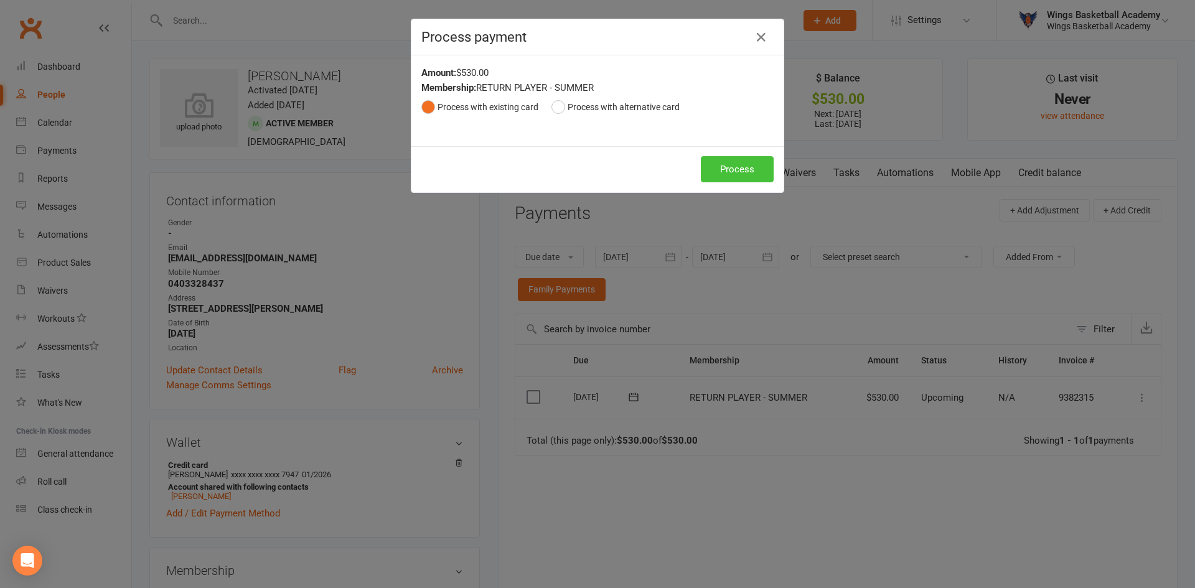
click at [727, 172] on button "Process" at bounding box center [737, 169] width 73 height 26
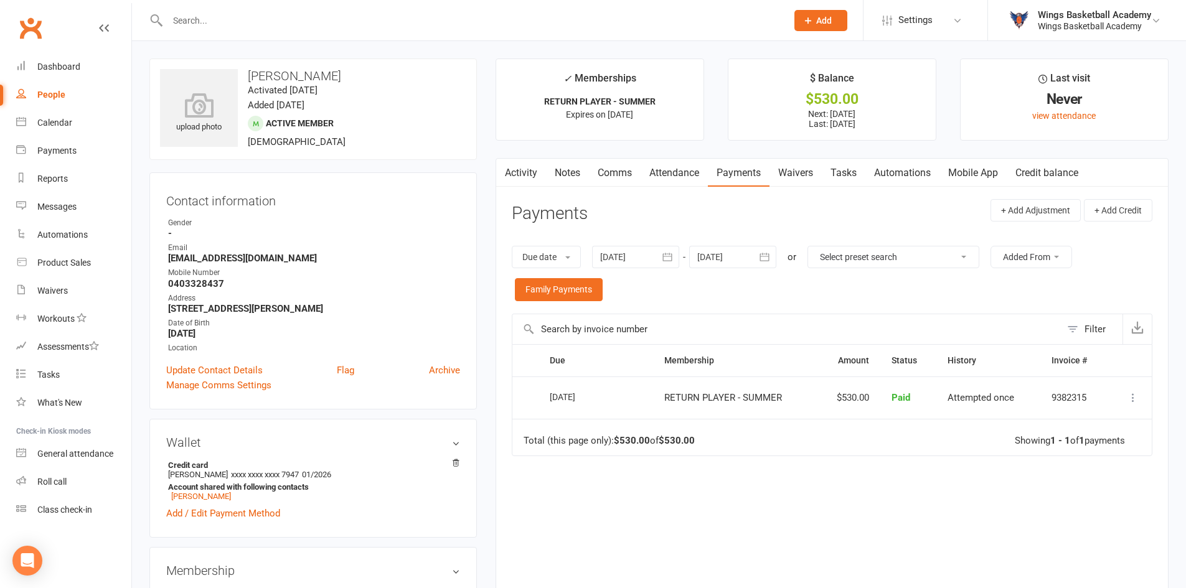
click at [630, 253] on div at bounding box center [635, 257] width 87 height 22
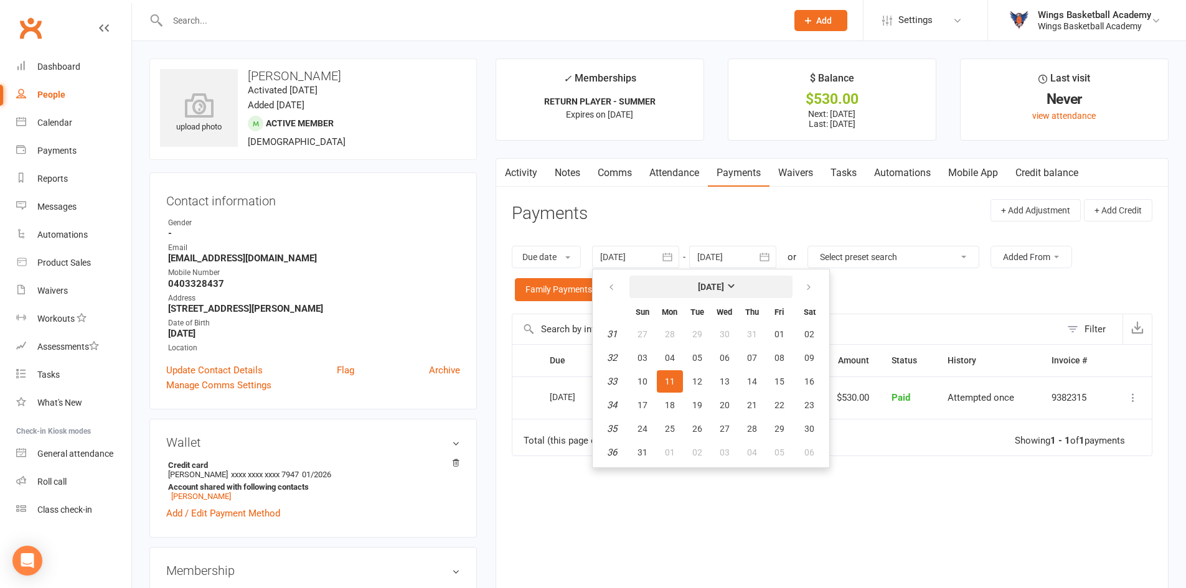
click at [718, 284] on strong "[DATE]" at bounding box center [711, 287] width 26 height 10
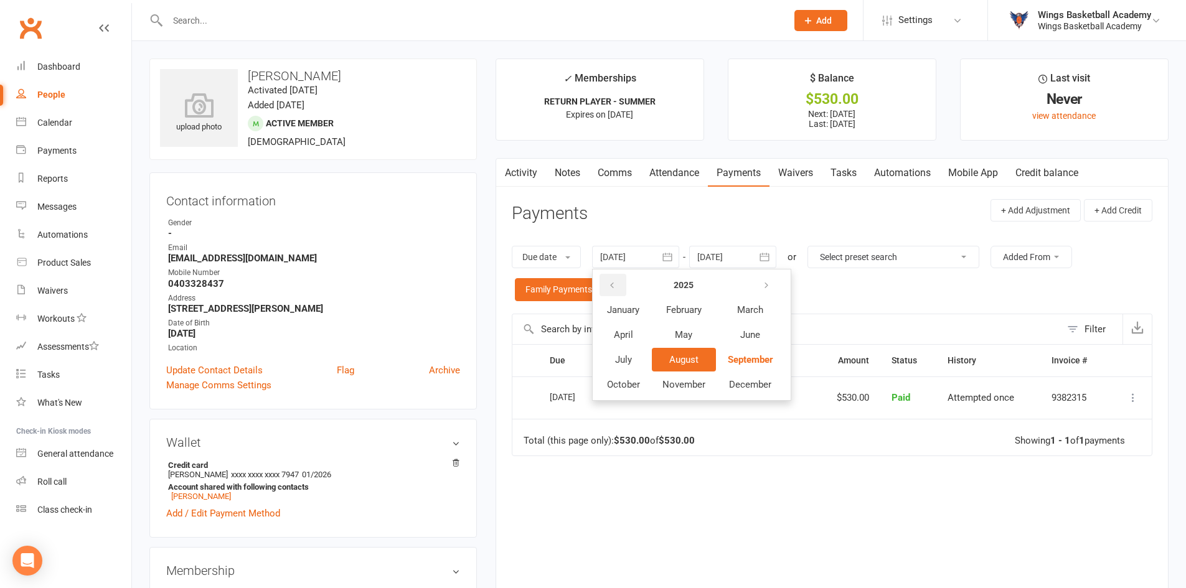
click at [611, 284] on icon "button" at bounding box center [611, 286] width 9 height 10
click at [633, 305] on span "January" at bounding box center [623, 309] width 32 height 11
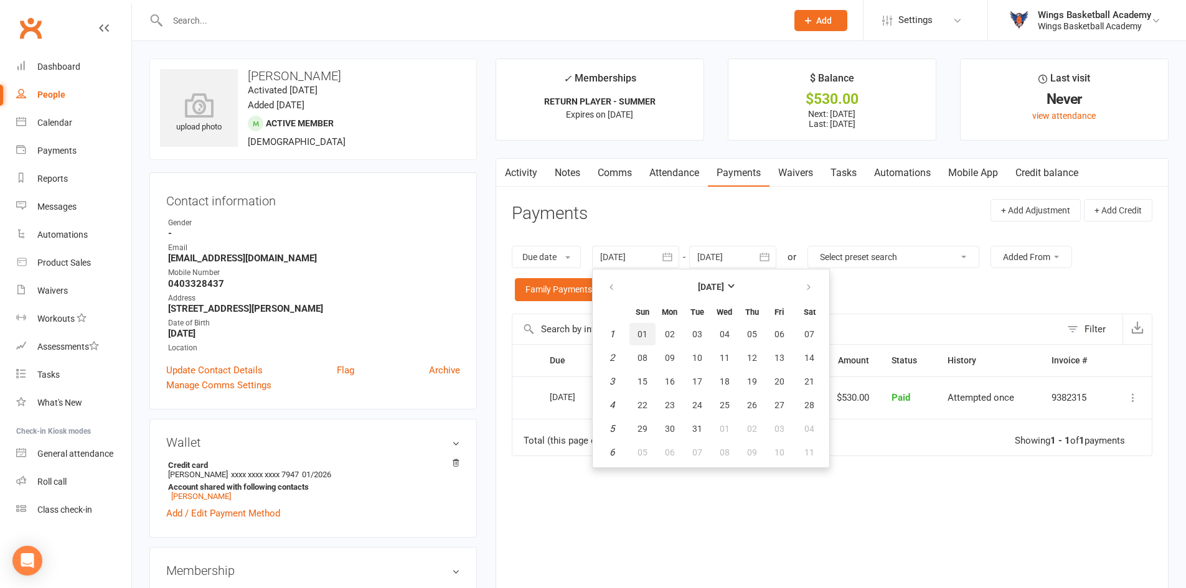
click at [651, 330] on button "01" at bounding box center [642, 334] width 26 height 22
type input "[DATE]"
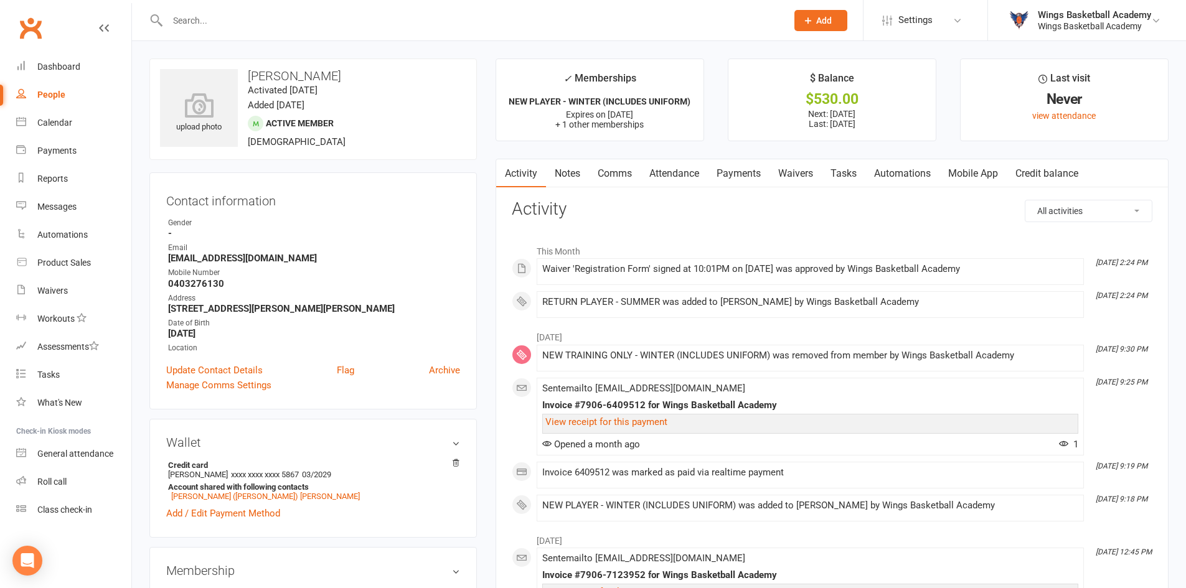
click at [732, 171] on link "Payments" at bounding box center [739, 173] width 62 height 29
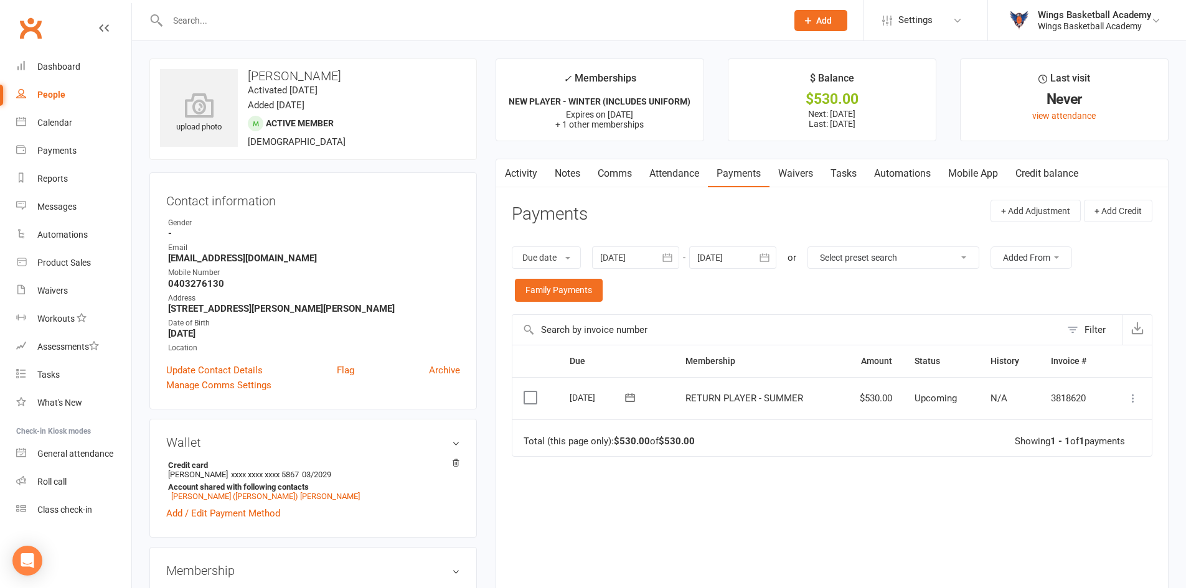
click at [1131, 395] on icon at bounding box center [1132, 398] width 12 height 12
click at [1060, 548] on link "Process now" at bounding box center [1077, 547] width 123 height 25
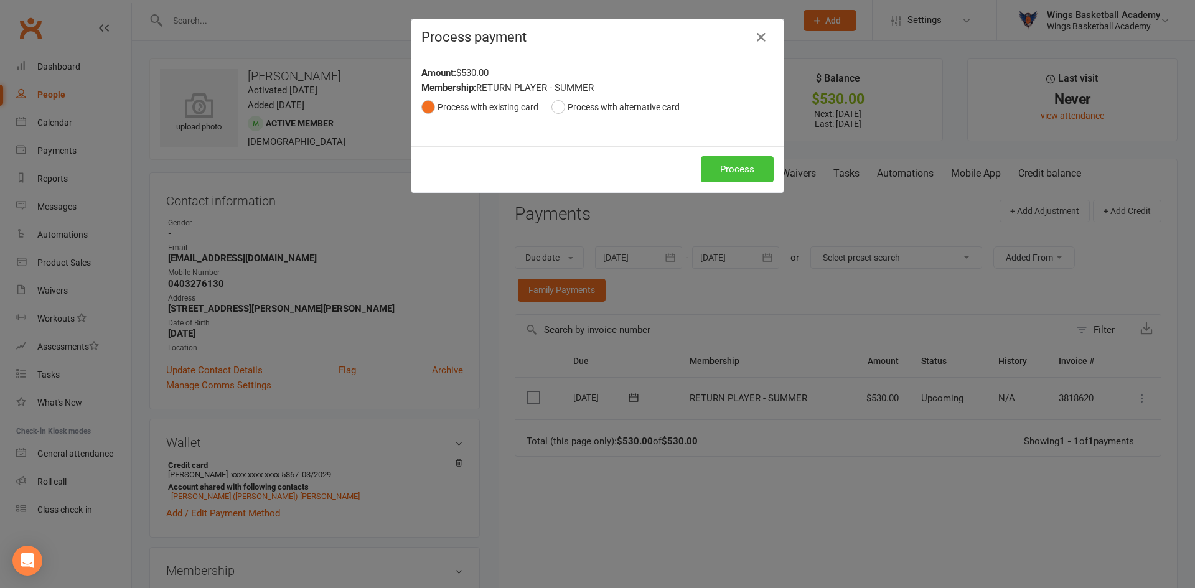
click at [714, 167] on button "Process" at bounding box center [737, 169] width 73 height 26
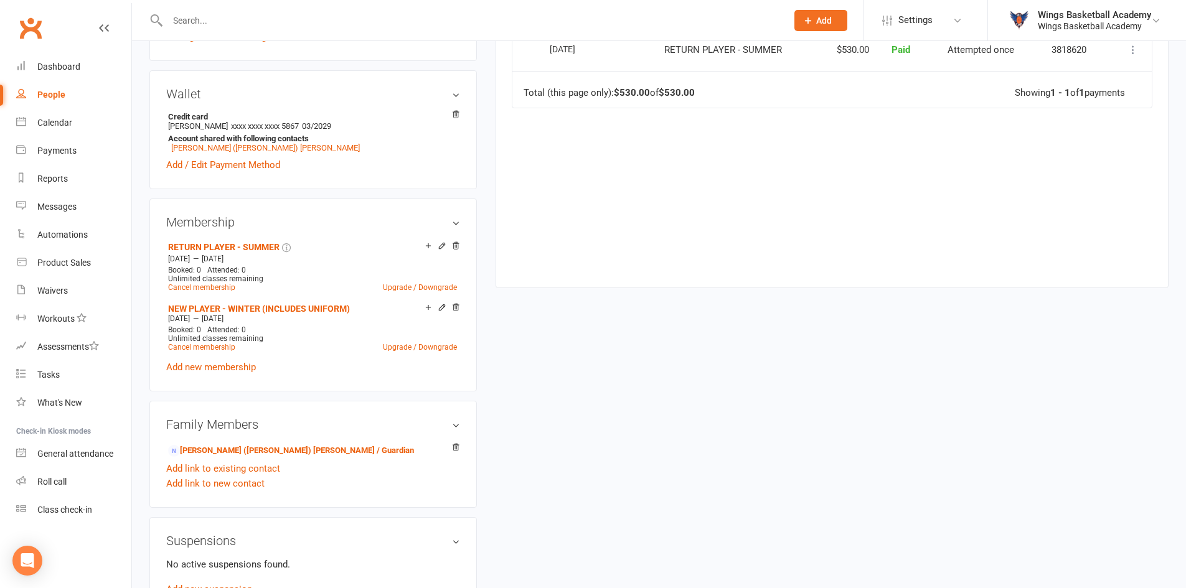
scroll to position [373, 0]
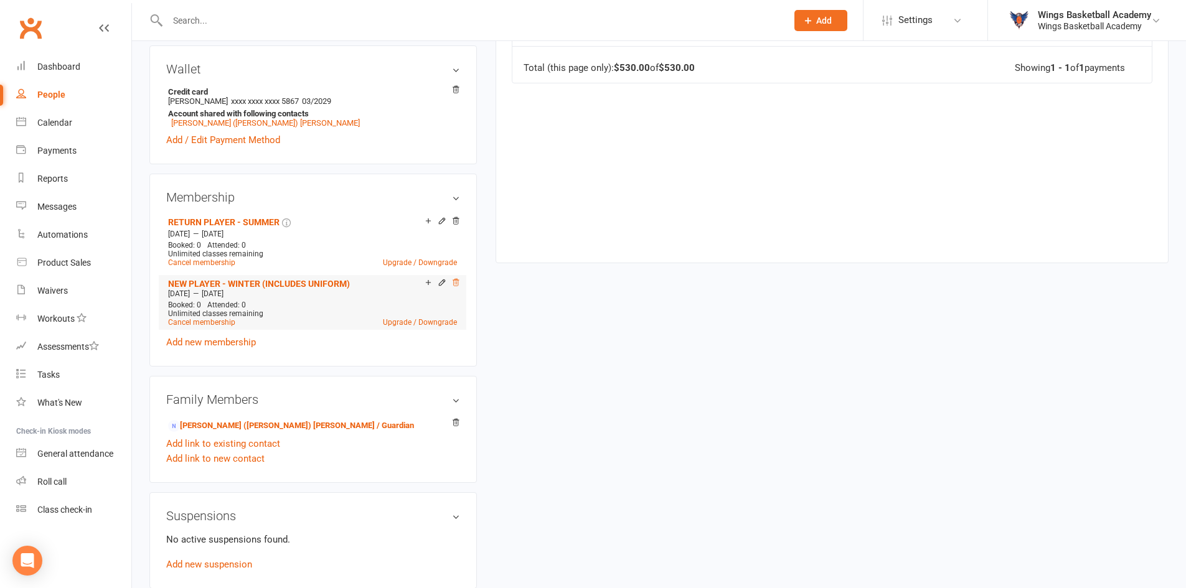
click at [456, 279] on icon at bounding box center [455, 282] width 6 height 7
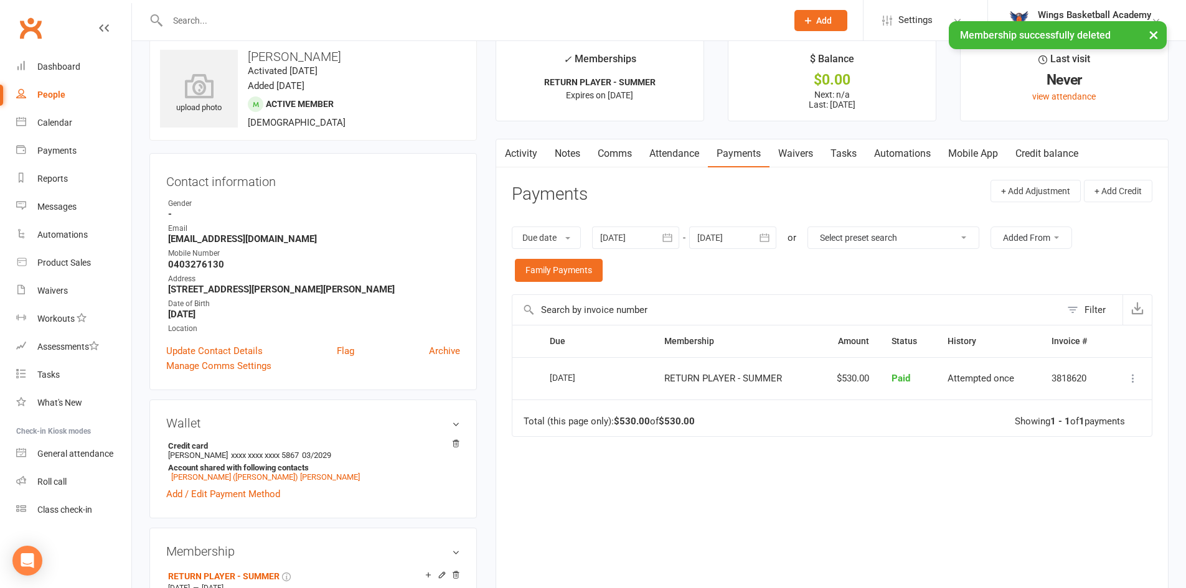
scroll to position [0, 0]
